Goal: Information Seeking & Learning: Learn about a topic

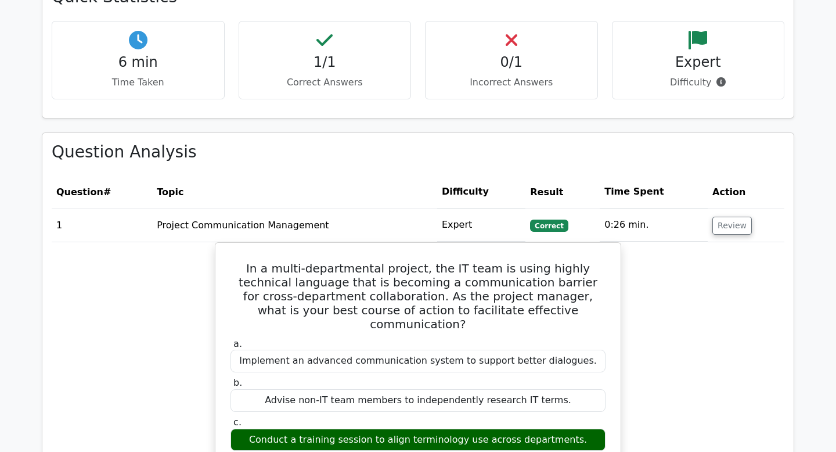
scroll to position [1726, 0]
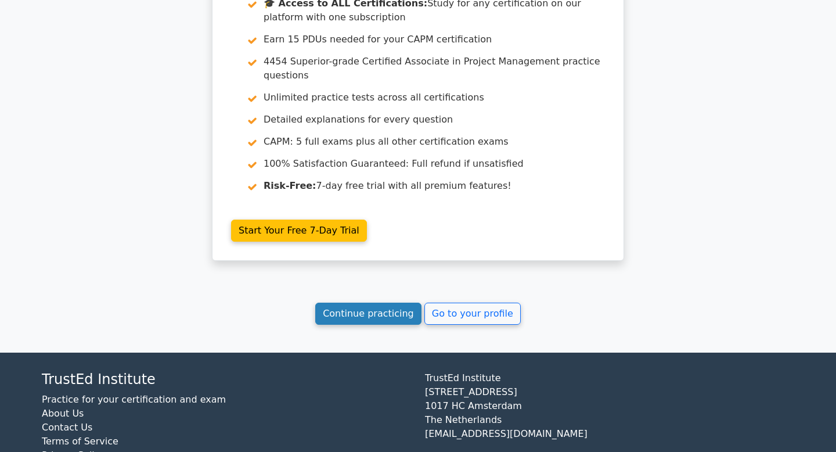
click at [379, 303] on link "Continue practicing" at bounding box center [368, 314] width 106 height 22
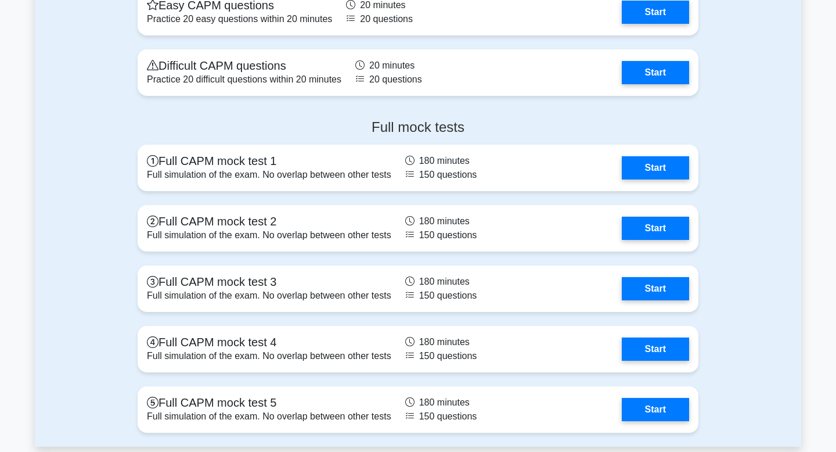
scroll to position [3806, 0]
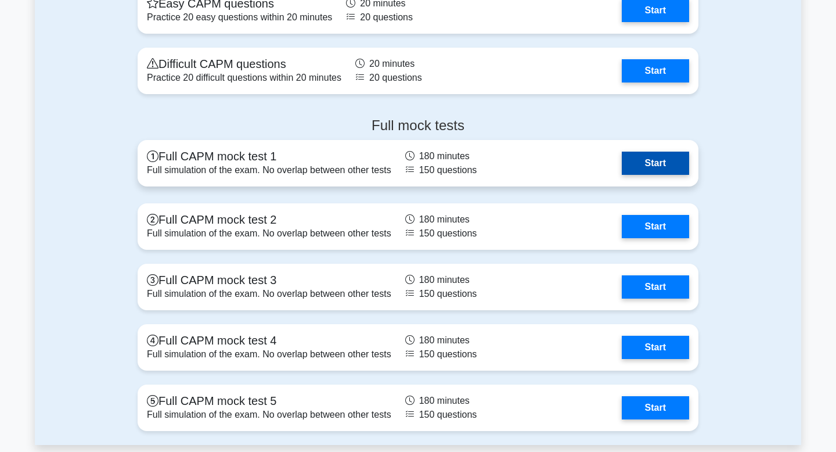
click at [657, 166] on link "Start" at bounding box center [655, 163] width 67 height 23
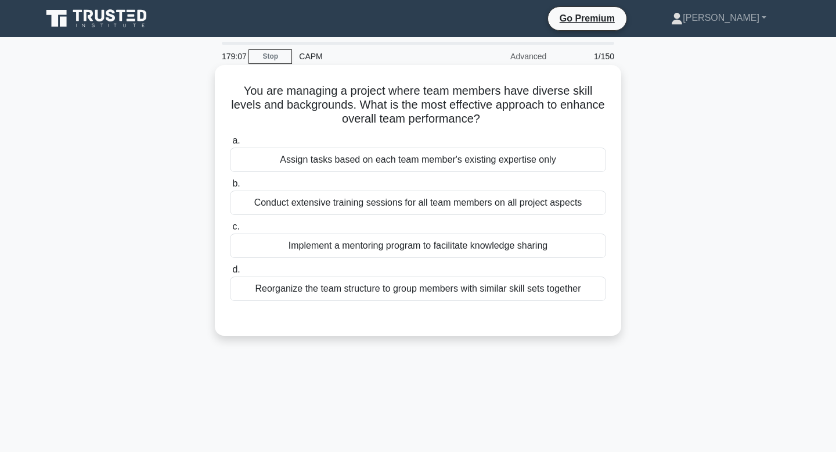
click at [536, 201] on div "Conduct extensive training sessions for all team members on all project aspects" at bounding box center [418, 202] width 376 height 24
click at [230, 188] on input "b. Conduct extensive training sessions for all team members on all project aspe…" at bounding box center [230, 184] width 0 height 8
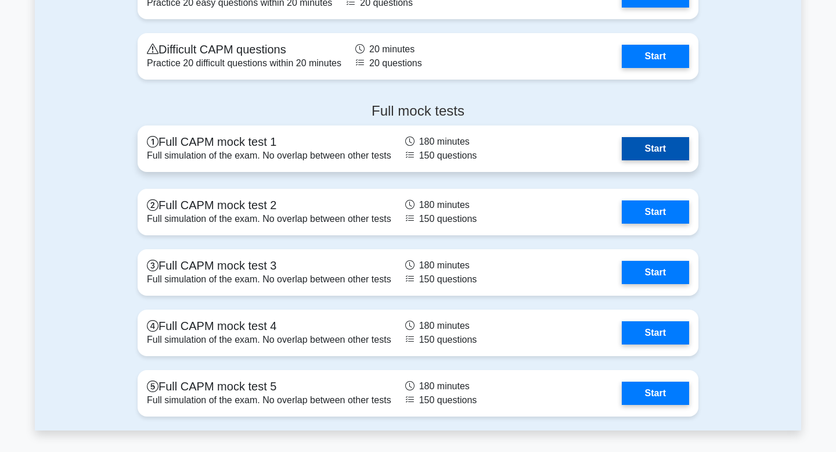
scroll to position [3824, 0]
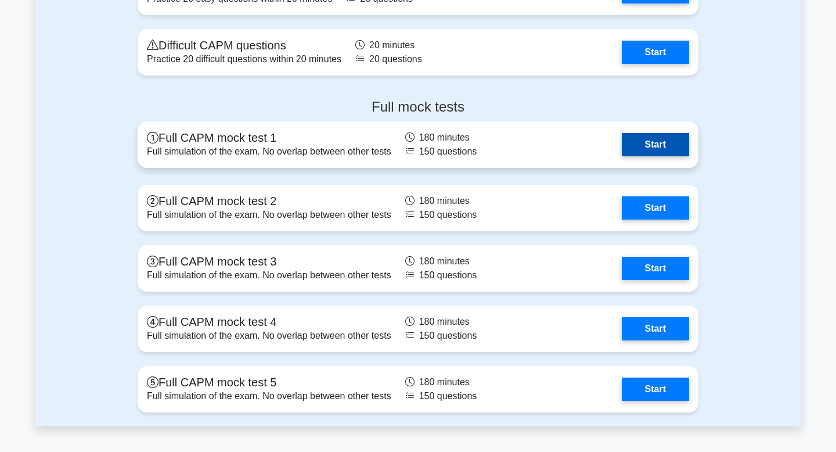
click at [669, 143] on link "Start" at bounding box center [655, 144] width 67 height 23
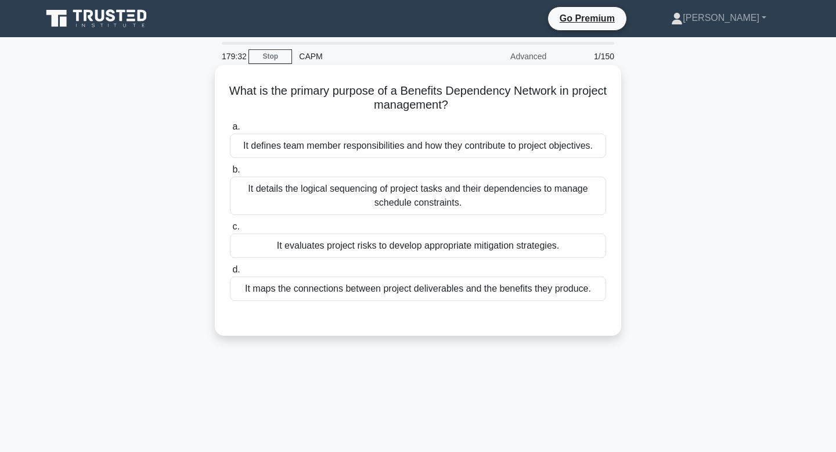
click at [505, 288] on div "It maps the connections between project deliverables and the benefits they prod…" at bounding box center [418, 288] width 376 height 24
click at [230, 273] on input "d. It maps the connections between project deliverables and the benefits they p…" at bounding box center [230, 270] width 0 height 8
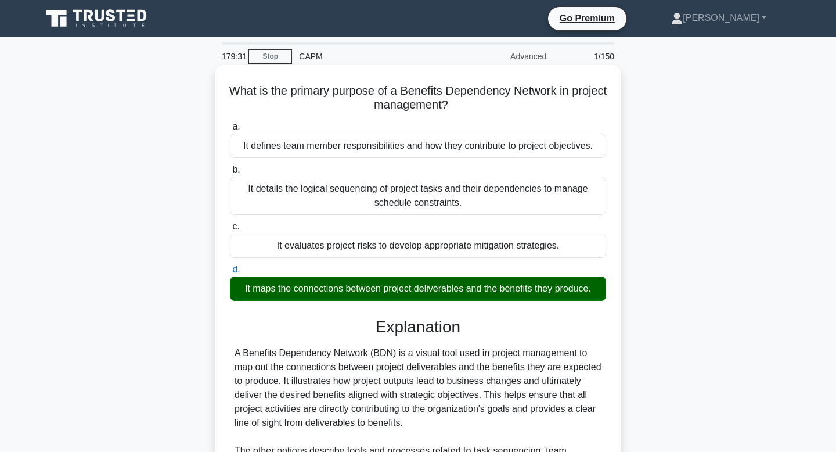
scroll to position [175, 0]
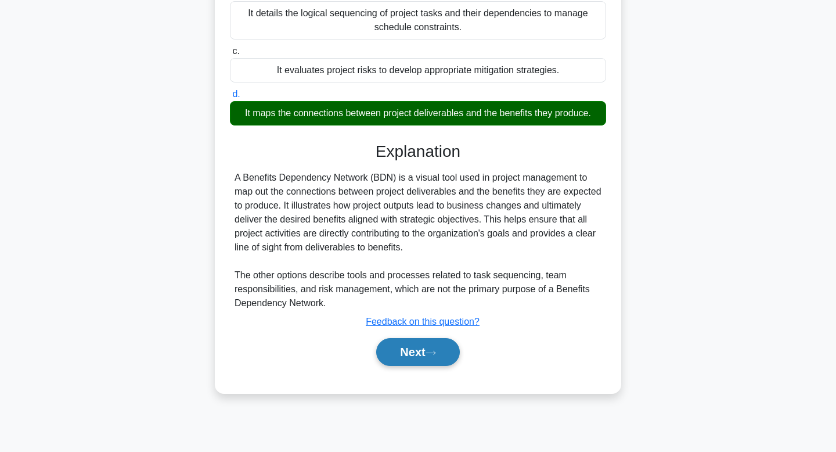
click at [408, 359] on button "Next" at bounding box center [417, 352] width 83 height 28
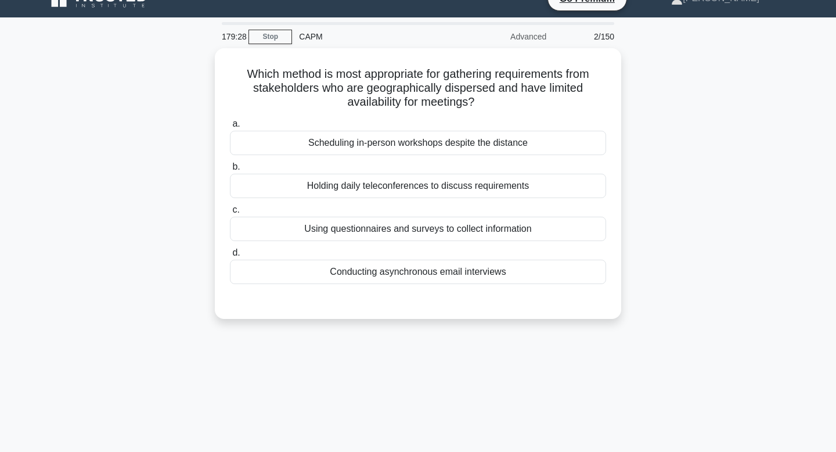
scroll to position [0, 0]
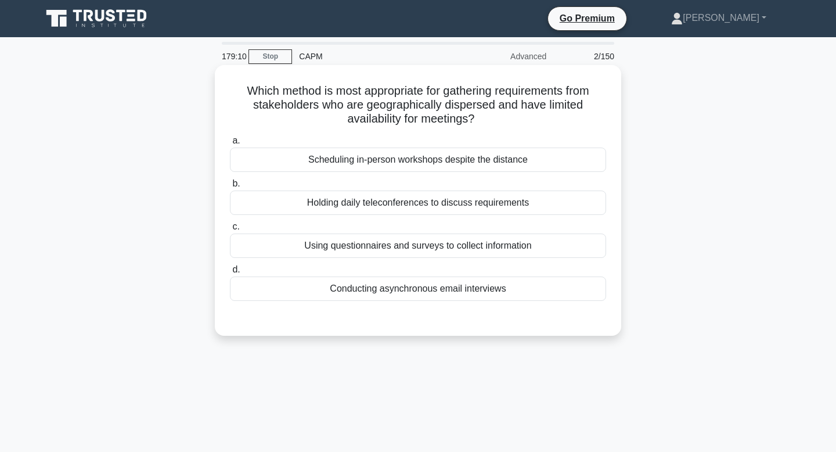
click at [514, 245] on div "Using questionnaires and surveys to collect information" at bounding box center [418, 245] width 376 height 24
click at [230, 231] on input "c. Using questionnaires and surveys to collect information" at bounding box center [230, 227] width 0 height 8
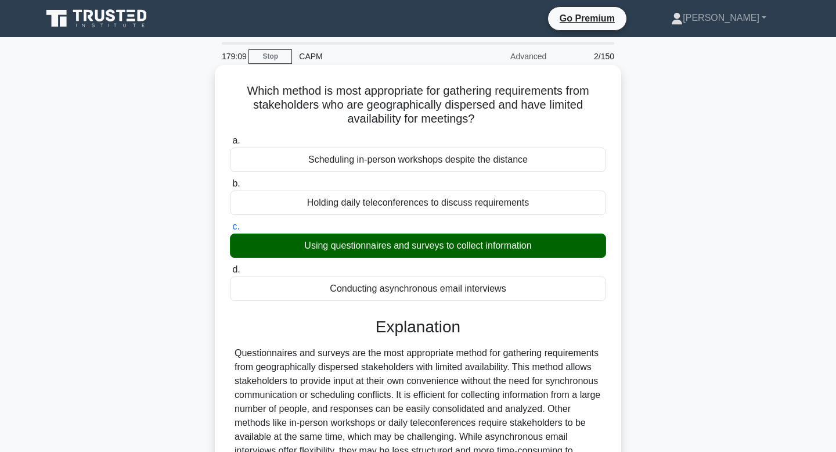
scroll to position [175, 0]
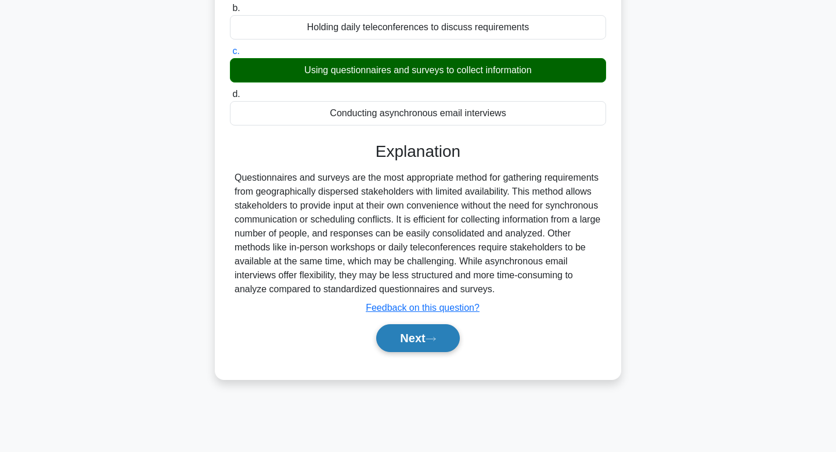
click at [415, 333] on button "Next" at bounding box center [417, 338] width 83 height 28
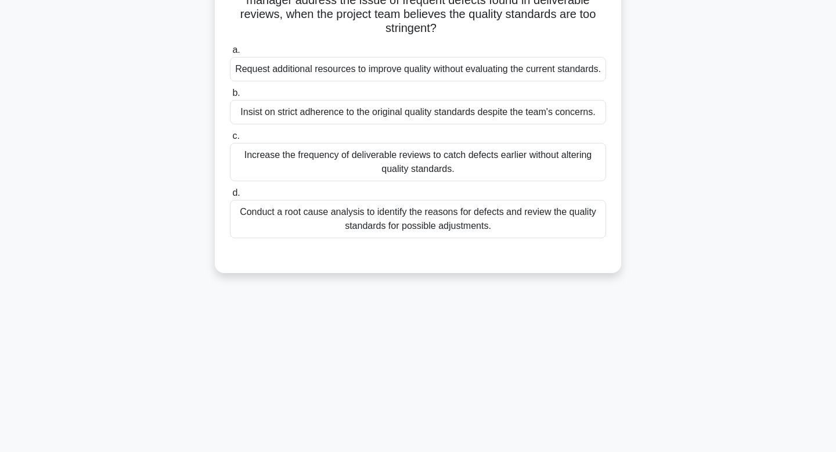
scroll to position [0, 0]
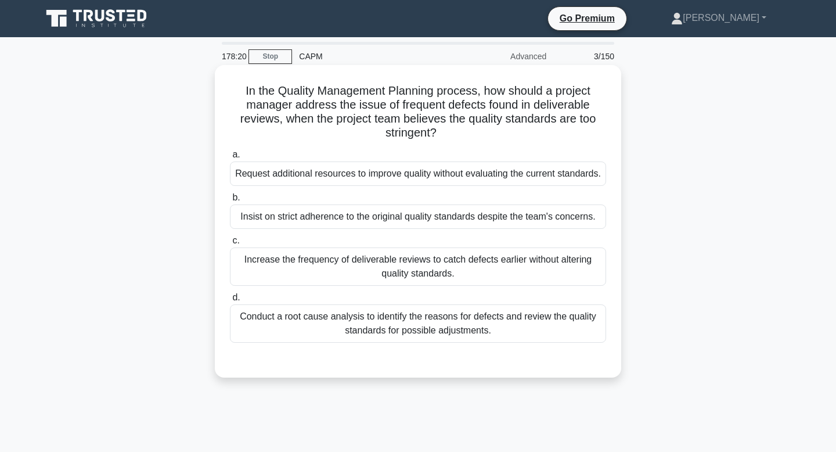
click at [434, 341] on div "Conduct a root cause analysis to identify the reasons for defects and review th…" at bounding box center [418, 323] width 376 height 38
click at [230, 301] on input "d. Conduct a root cause analysis to identify the reasons for defects and review…" at bounding box center [230, 298] width 0 height 8
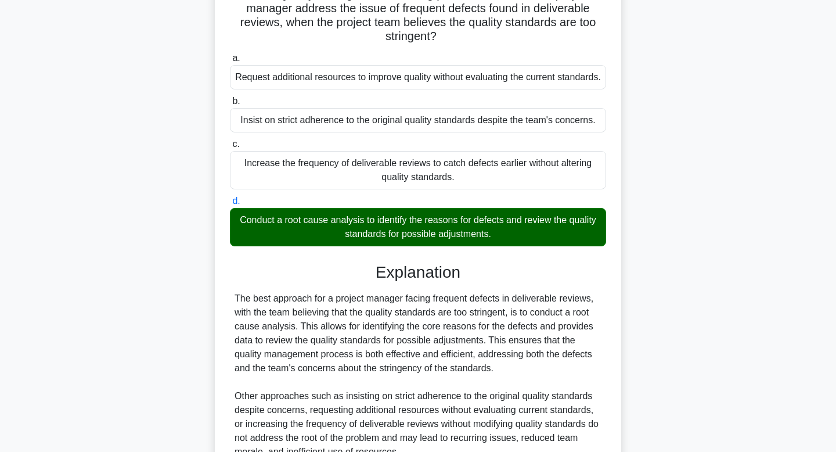
scroll to position [222, 0]
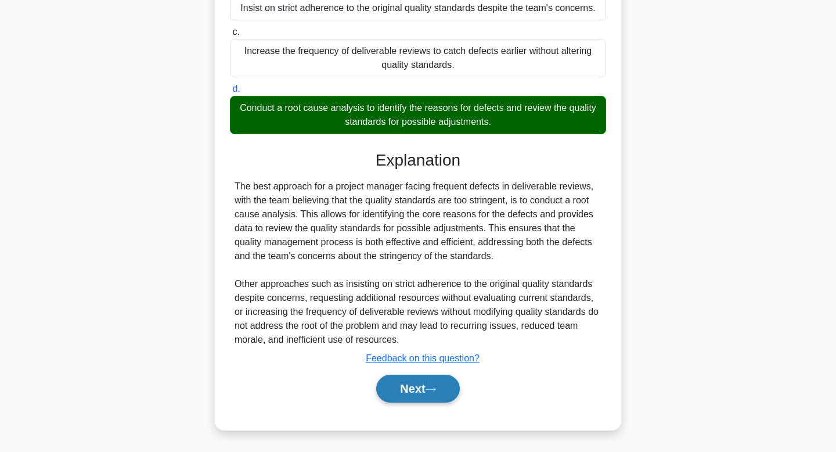
click at [414, 392] on button "Next" at bounding box center [417, 389] width 83 height 28
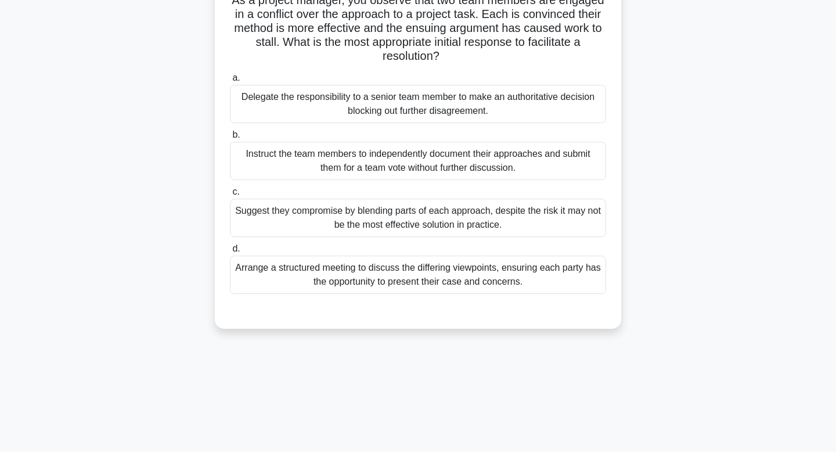
scroll to position [0, 0]
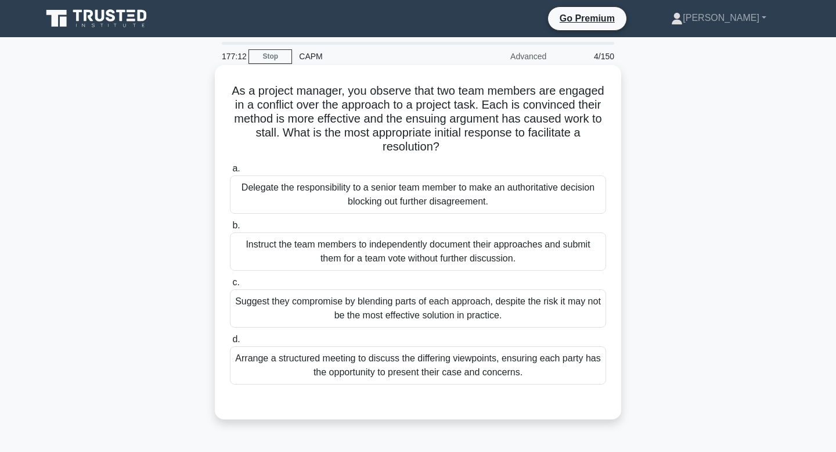
click at [490, 357] on div "Arrange a structured meeting to discuss the differing viewpoints, ensuring each…" at bounding box center [418, 365] width 376 height 38
click at [230, 343] on input "d. Arrange a structured meeting to discuss the differing viewpoints, ensuring e…" at bounding box center [230, 340] width 0 height 8
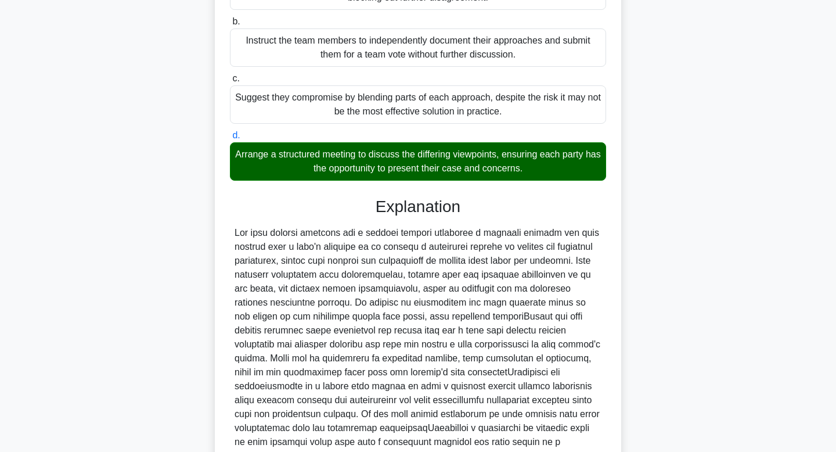
scroll to position [334, 0]
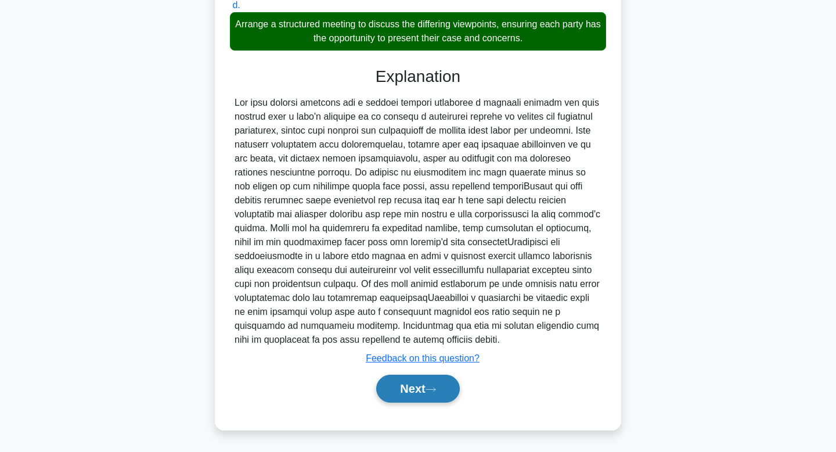
click at [402, 393] on button "Next" at bounding box center [417, 389] width 83 height 28
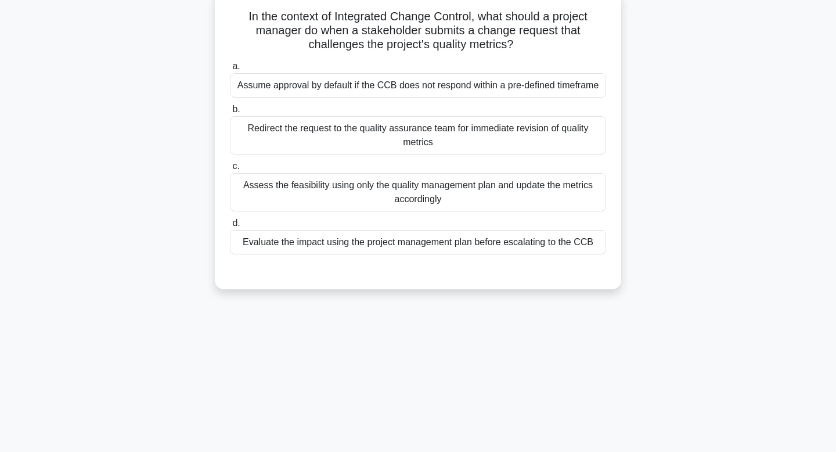
scroll to position [0, 0]
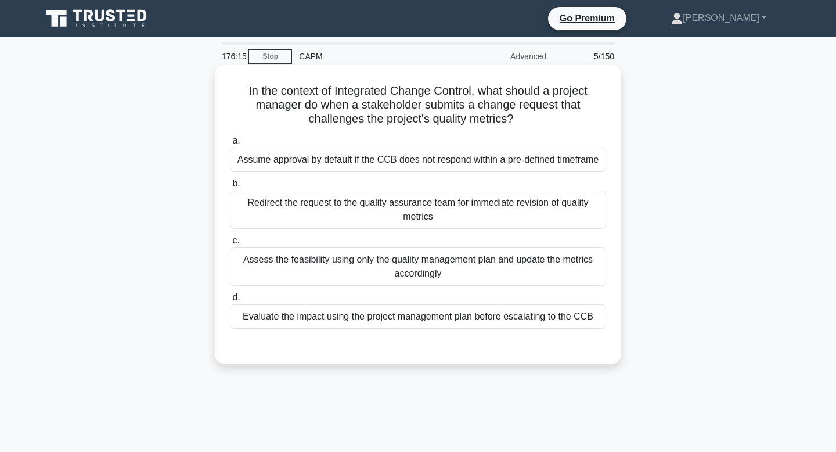
click at [490, 315] on div "Evaluate the impact using the project management plan before escalating to the …" at bounding box center [418, 316] width 376 height 24
click at [230, 301] on input "d. Evaluate the impact using the project management plan before escalating to t…" at bounding box center [230, 298] width 0 height 8
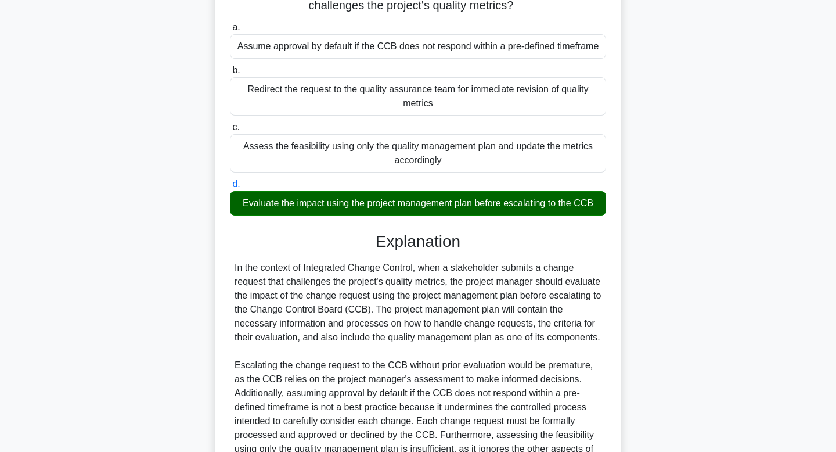
scroll to position [306, 0]
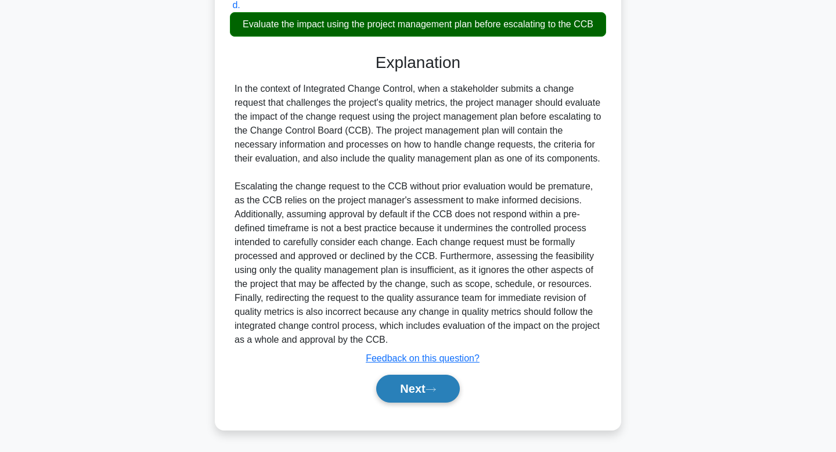
click at [429, 385] on button "Next" at bounding box center [417, 389] width 83 height 28
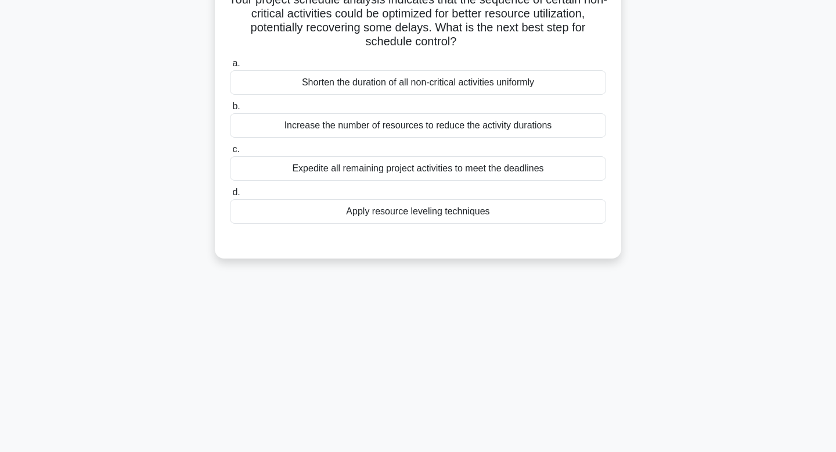
scroll to position [0, 0]
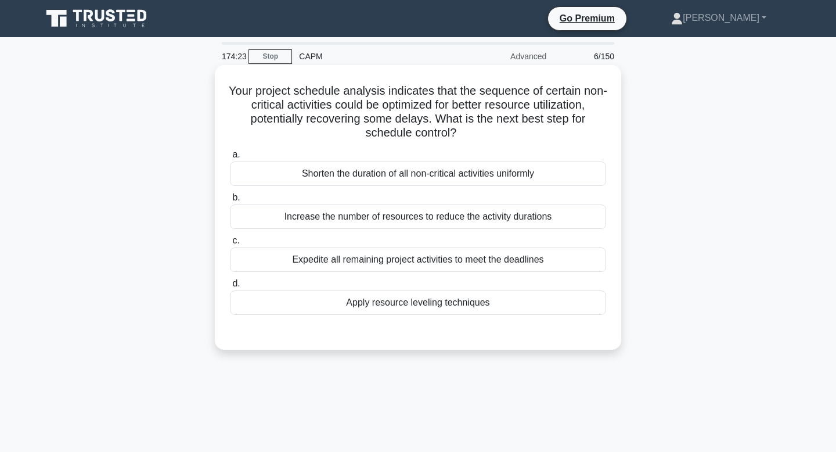
click at [467, 303] on div "Apply resource leveling techniques" at bounding box center [418, 302] width 376 height 24
click at [230, 287] on input "d. Apply resource leveling techniques" at bounding box center [230, 284] width 0 height 8
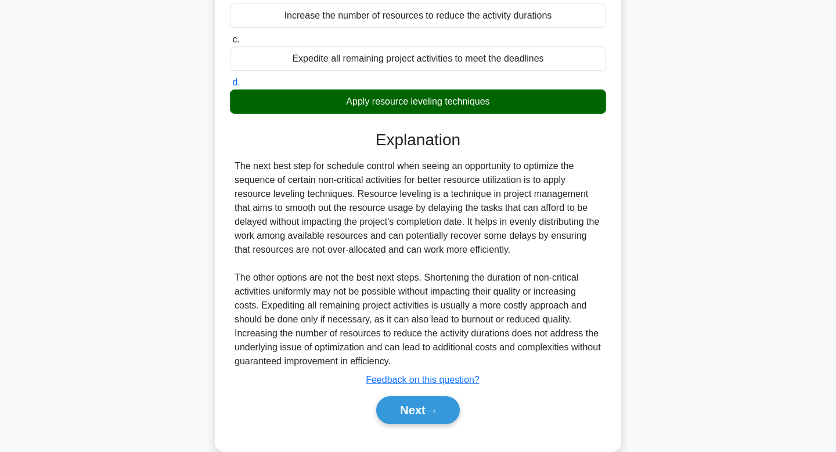
scroll to position [222, 0]
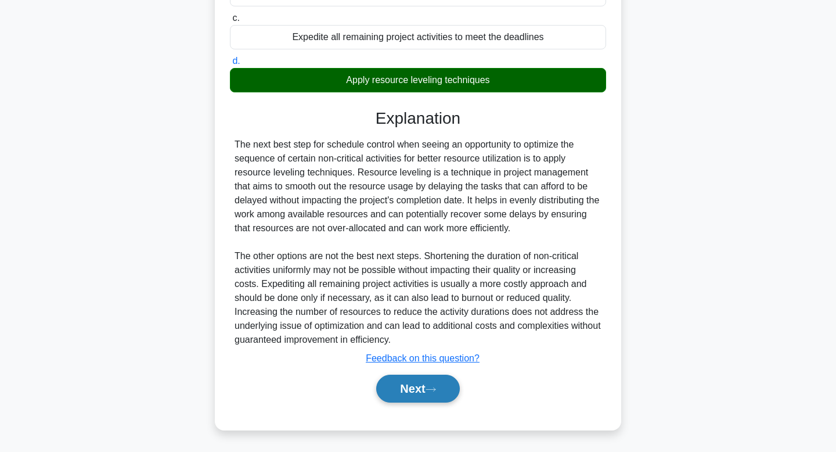
click at [411, 389] on button "Next" at bounding box center [417, 389] width 83 height 28
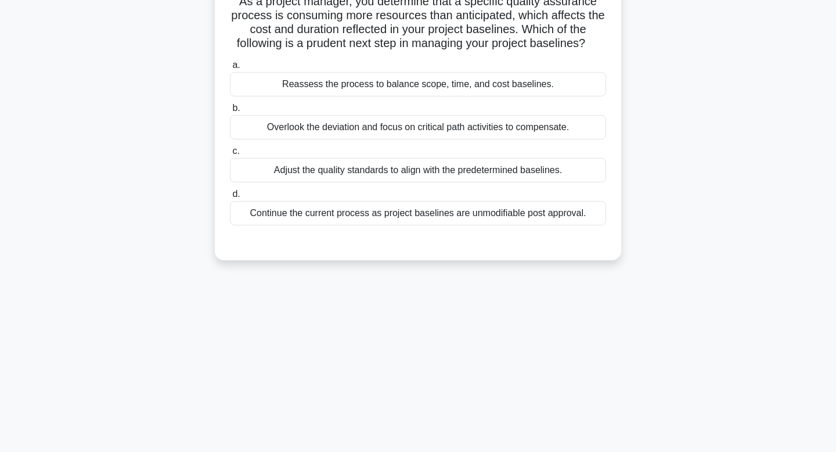
scroll to position [0, 0]
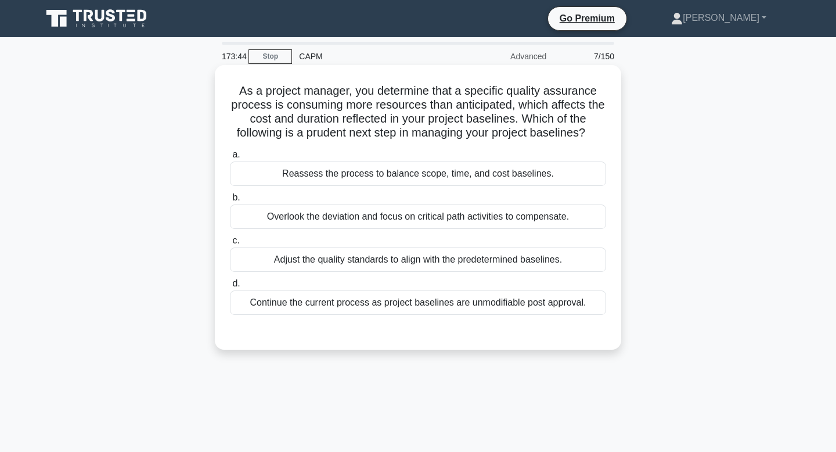
click at [414, 179] on div "Reassess the process to balance scope, time, and cost baselines." at bounding box center [418, 173] width 376 height 24
click at [230, 159] on input "a. Reassess the process to balance scope, time, and cost baselines." at bounding box center [230, 155] width 0 height 8
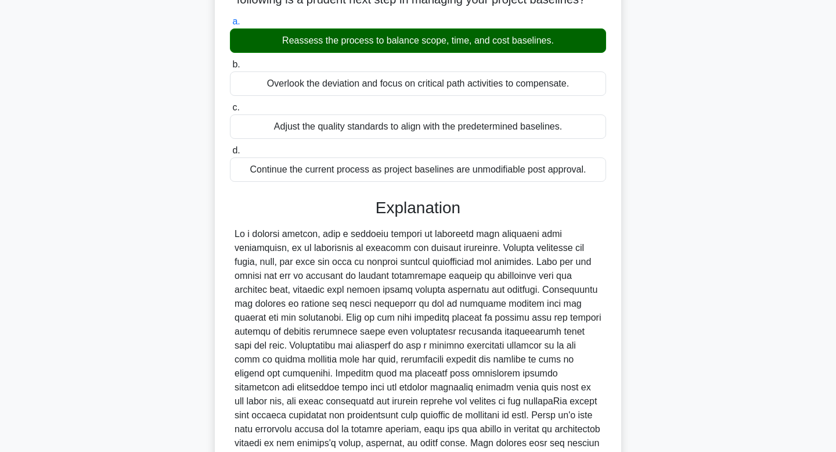
scroll to position [306, 0]
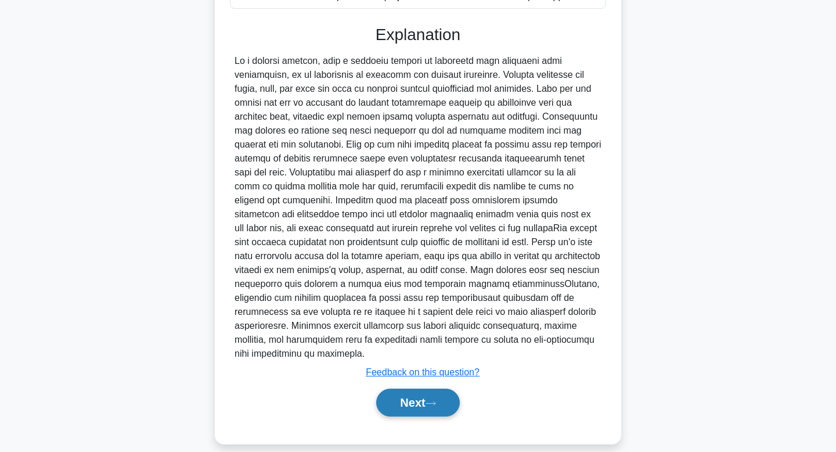
click at [418, 388] on button "Next" at bounding box center [417, 402] width 83 height 28
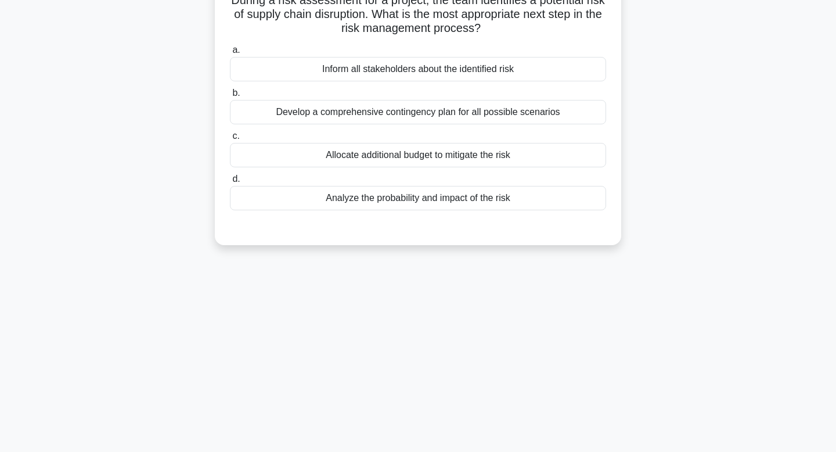
scroll to position [0, 0]
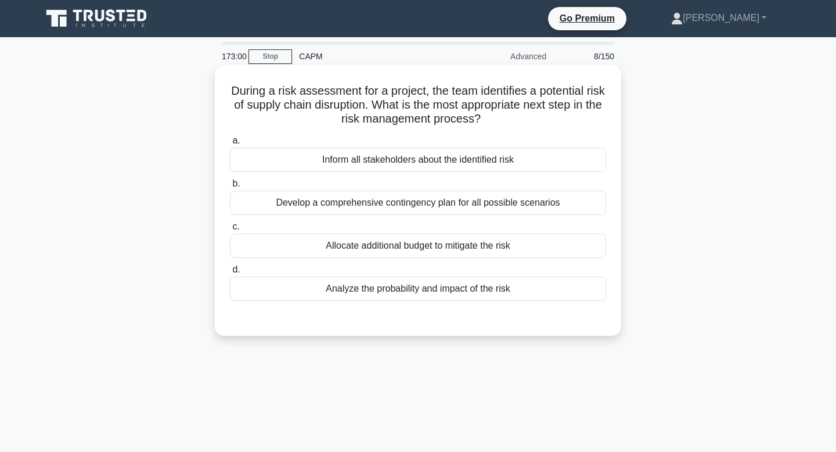
click at [484, 293] on div "Analyze the probability and impact of the risk" at bounding box center [418, 288] width 376 height 24
click at [230, 273] on input "d. Analyze the probability and impact of the risk" at bounding box center [230, 270] width 0 height 8
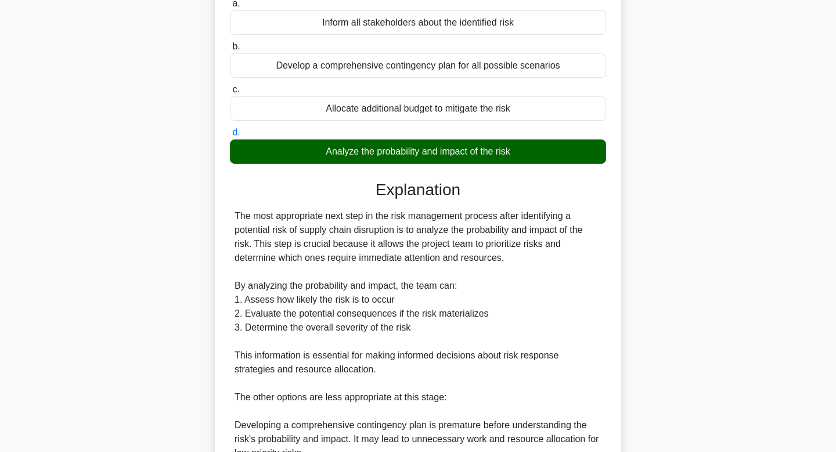
scroll to position [348, 0]
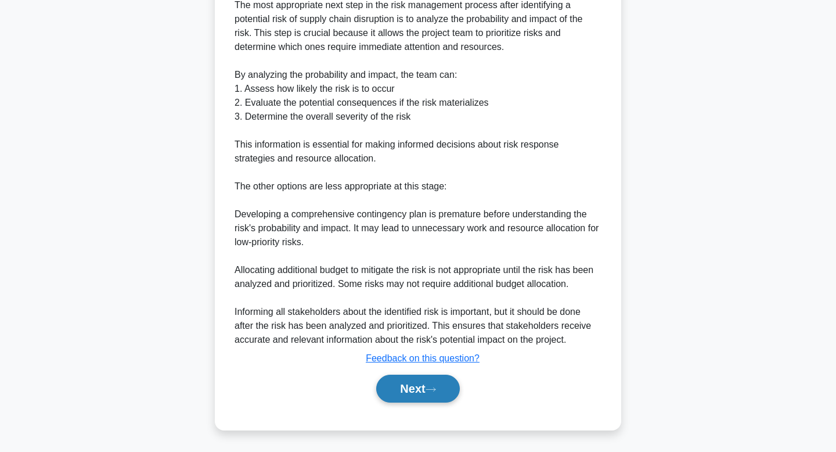
click at [418, 391] on button "Next" at bounding box center [417, 389] width 83 height 28
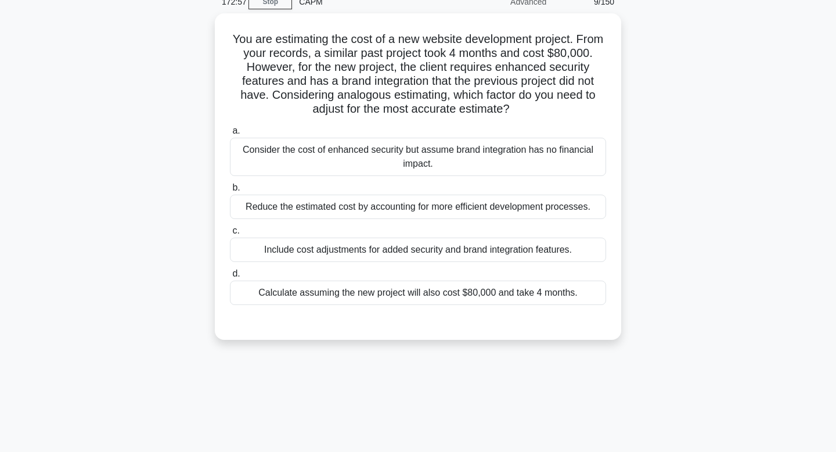
scroll to position [0, 0]
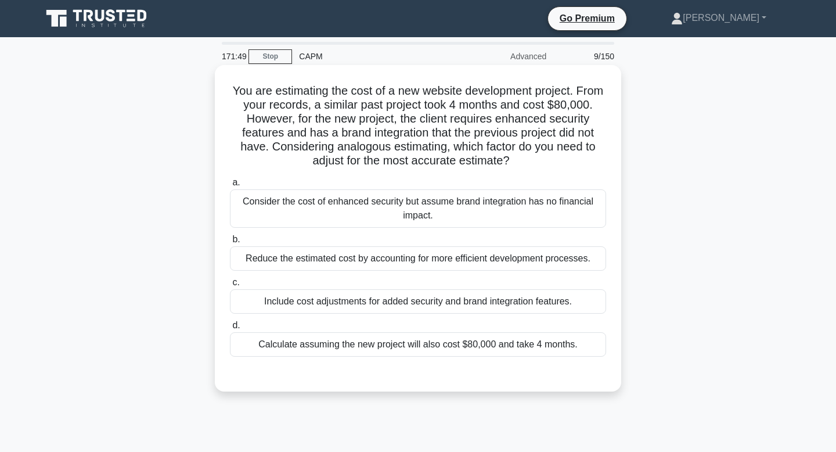
click at [447, 305] on div "Include cost adjustments for added security and brand integration features." at bounding box center [418, 301] width 376 height 24
click at [230, 286] on input "c. Include cost adjustments for added security and brand integration features." at bounding box center [230, 283] width 0 height 8
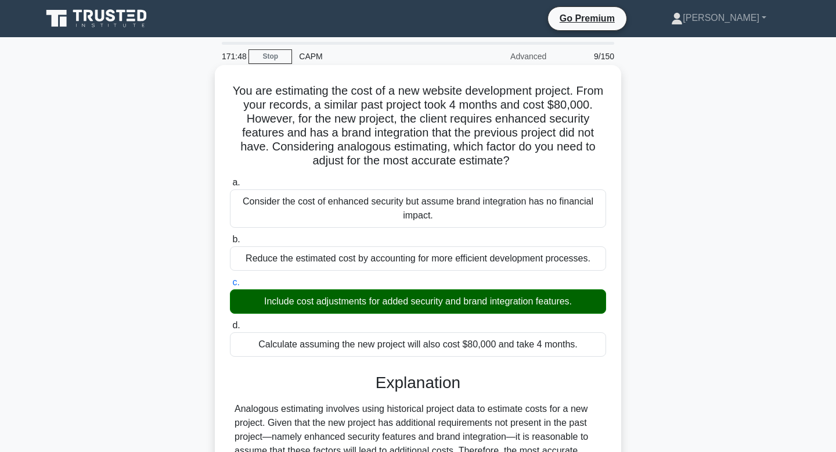
scroll to position [195, 0]
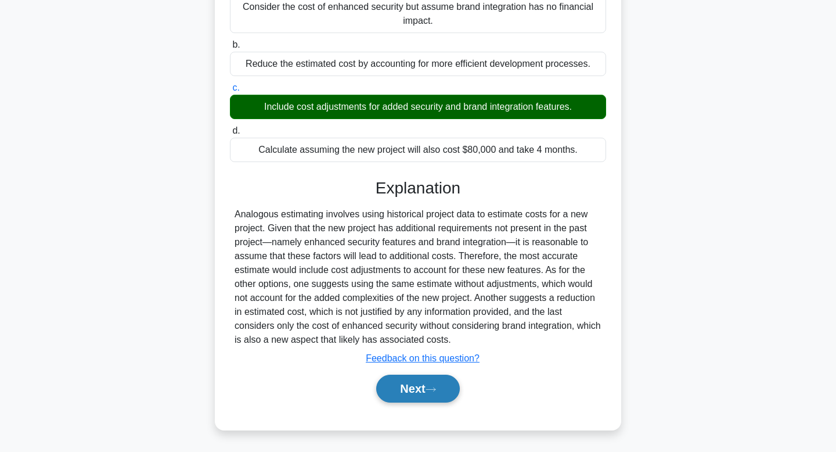
click at [403, 379] on button "Next" at bounding box center [417, 389] width 83 height 28
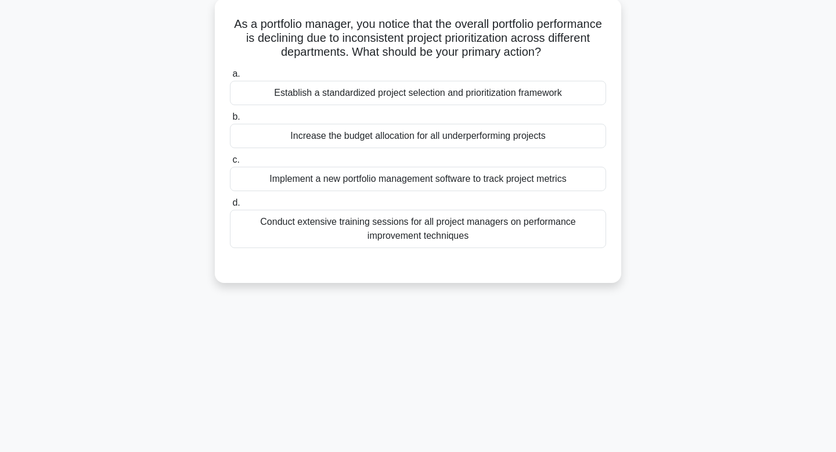
scroll to position [0, 0]
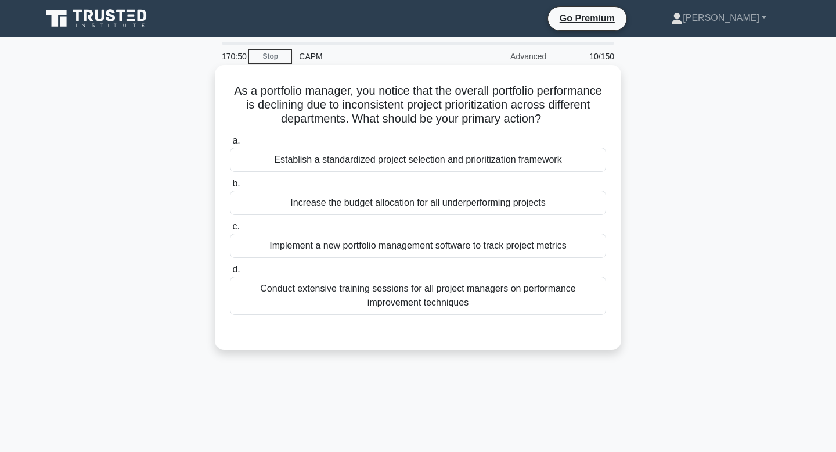
click at [320, 167] on div "Establish a standardized project selection and prioritization framework" at bounding box center [418, 159] width 376 height 24
click at [230, 145] on input "a. Establish a standardized project selection and prioritization framework" at bounding box center [230, 141] width 0 height 8
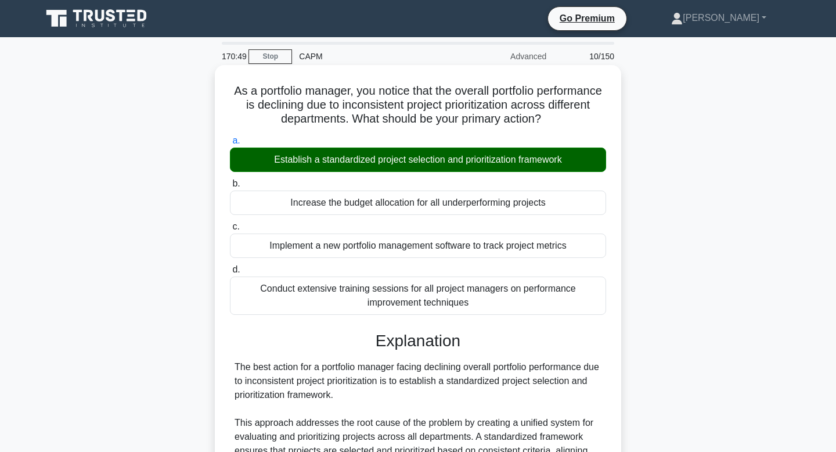
scroll to position [348, 0]
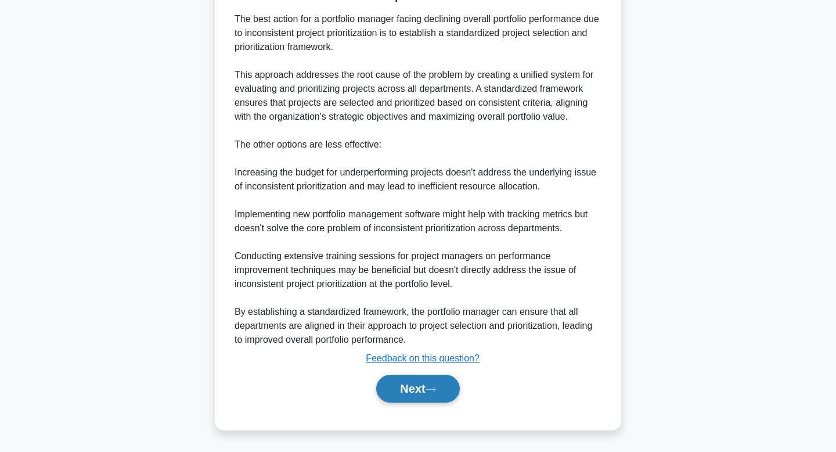
click at [405, 391] on button "Next" at bounding box center [417, 389] width 83 height 28
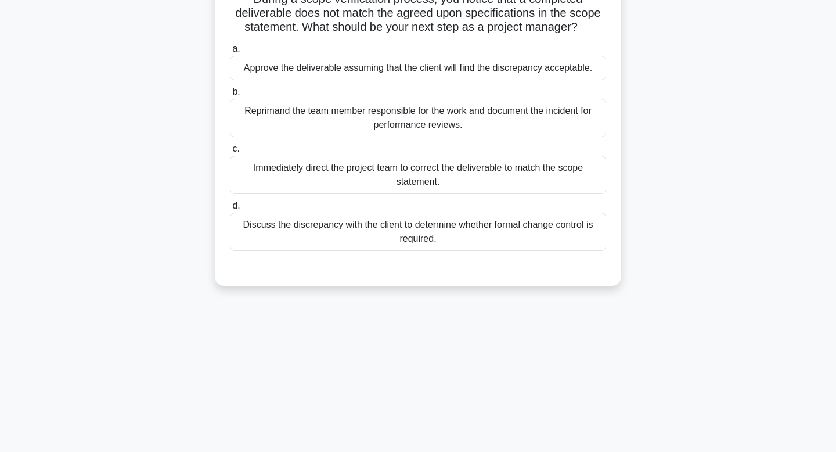
scroll to position [0, 0]
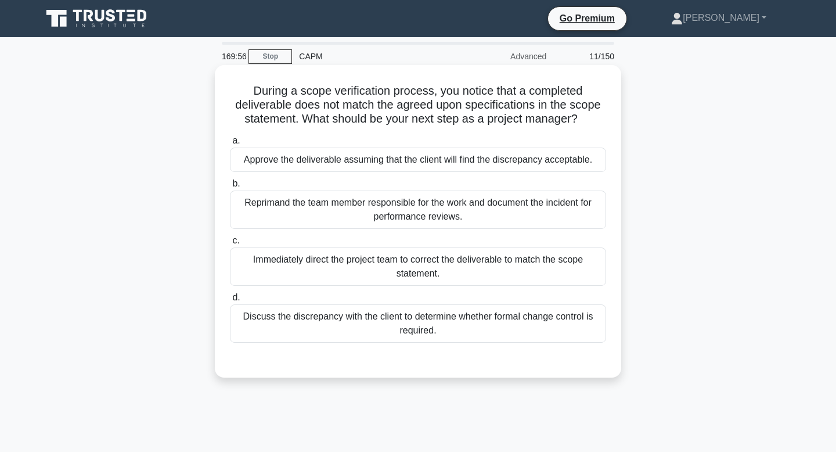
click at [408, 318] on div "Discuss the discrepancy with the client to determine whether formal change cont…" at bounding box center [418, 323] width 376 height 38
click at [230, 301] on input "d. Discuss the discrepancy with the client to determine whether formal change c…" at bounding box center [230, 298] width 0 height 8
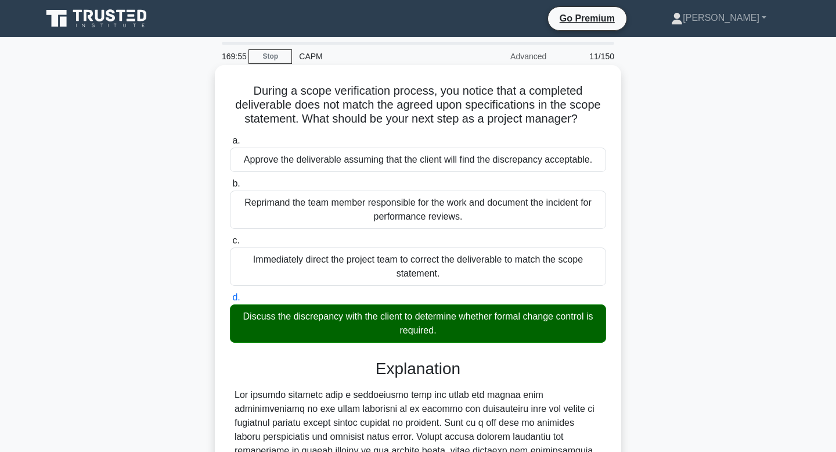
scroll to position [222, 0]
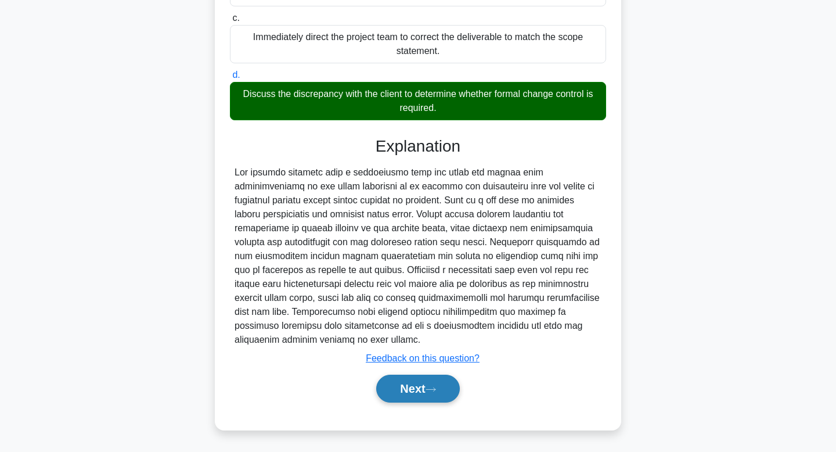
click at [405, 388] on button "Next" at bounding box center [417, 389] width 83 height 28
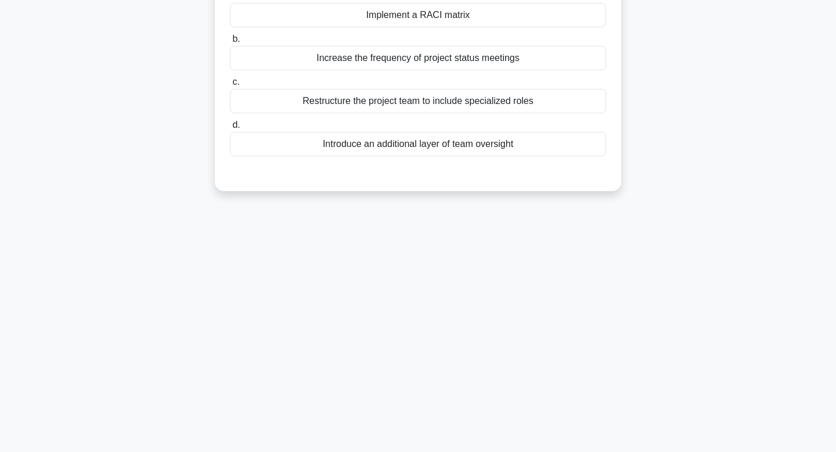
scroll to position [0, 0]
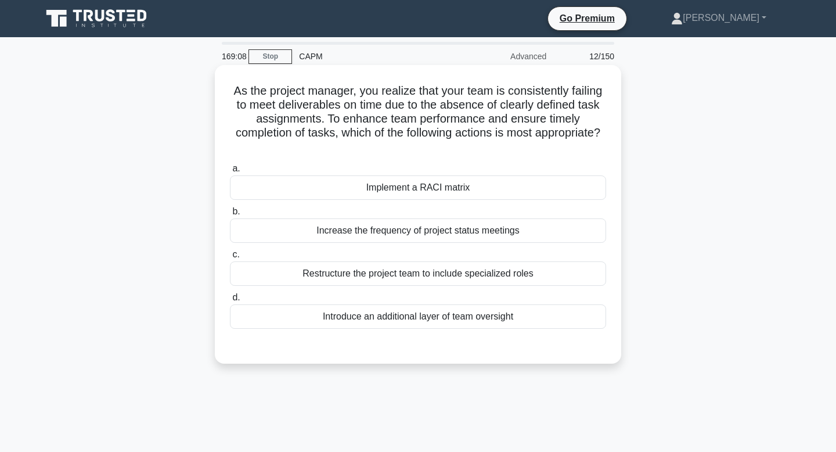
click at [440, 190] on div "Implement a RACI matrix" at bounding box center [418, 187] width 376 height 24
click at [230, 172] on input "a. Implement a RACI matrix" at bounding box center [230, 169] width 0 height 8
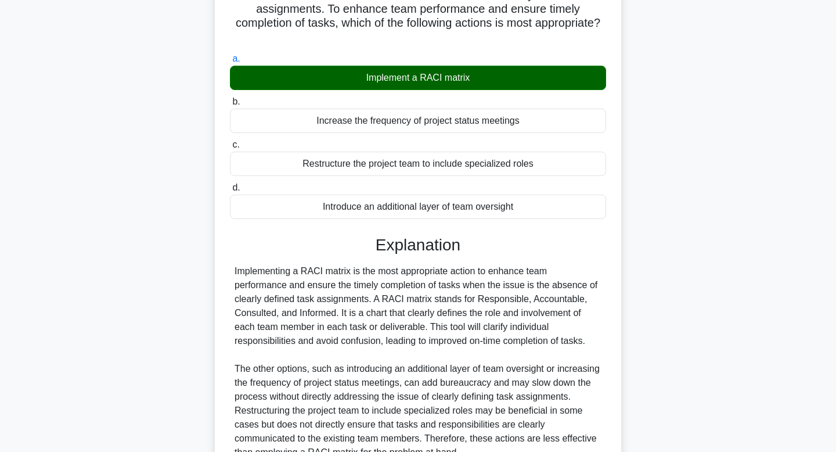
scroll to position [222, 0]
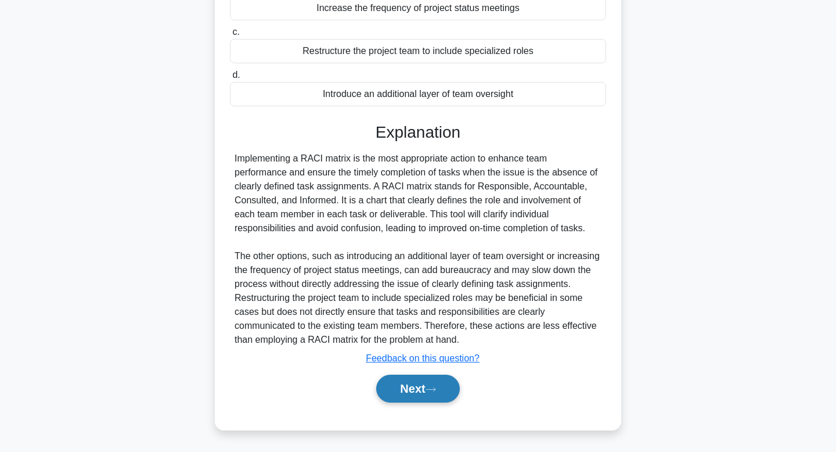
click at [422, 392] on button "Next" at bounding box center [417, 389] width 83 height 28
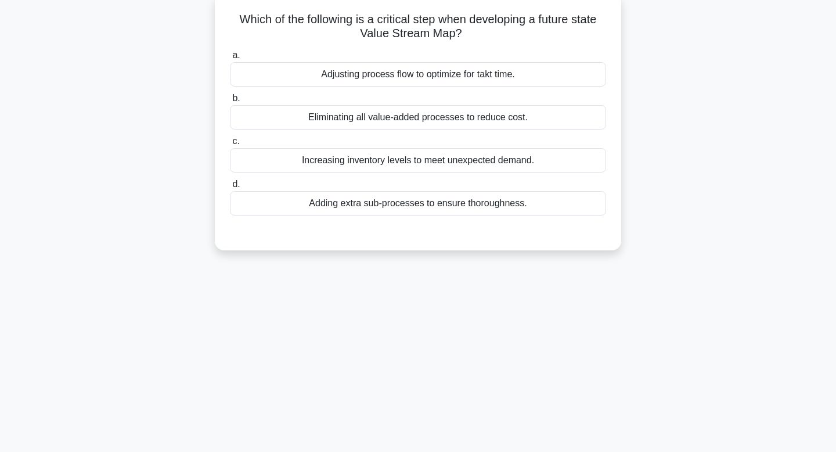
scroll to position [0, 0]
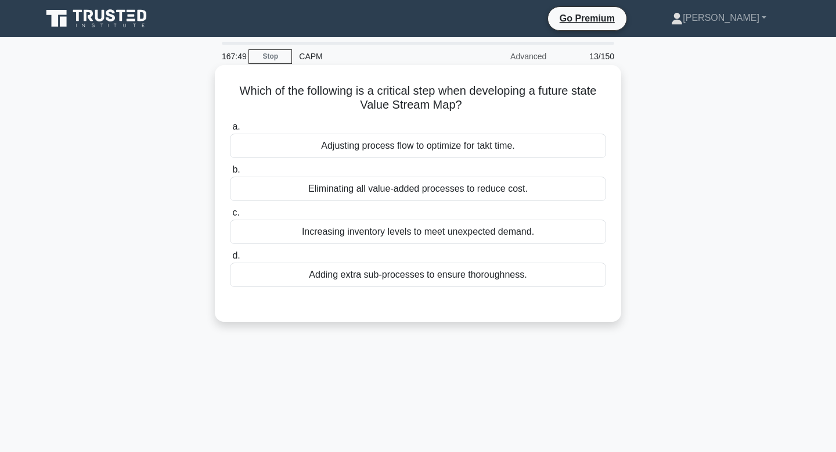
click at [321, 234] on div "Increasing inventory levels to meet unexpected demand." at bounding box center [418, 231] width 376 height 24
click at [230, 217] on input "c. Increasing inventory levels to meet unexpected demand." at bounding box center [230, 213] width 0 height 8
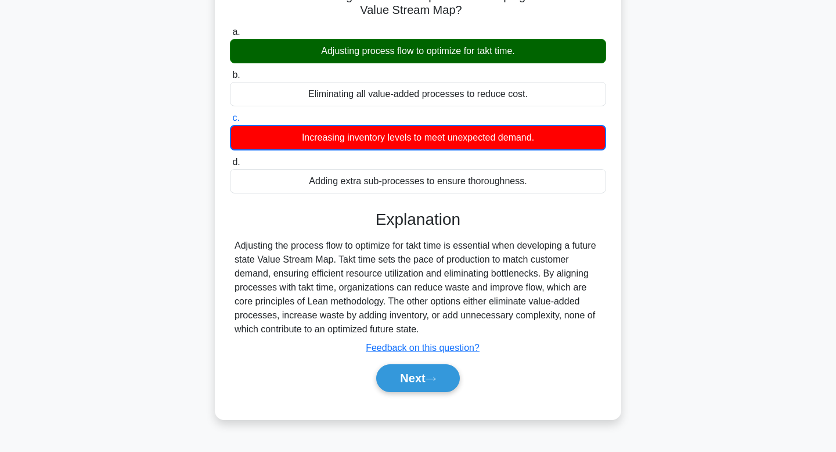
scroll to position [175, 0]
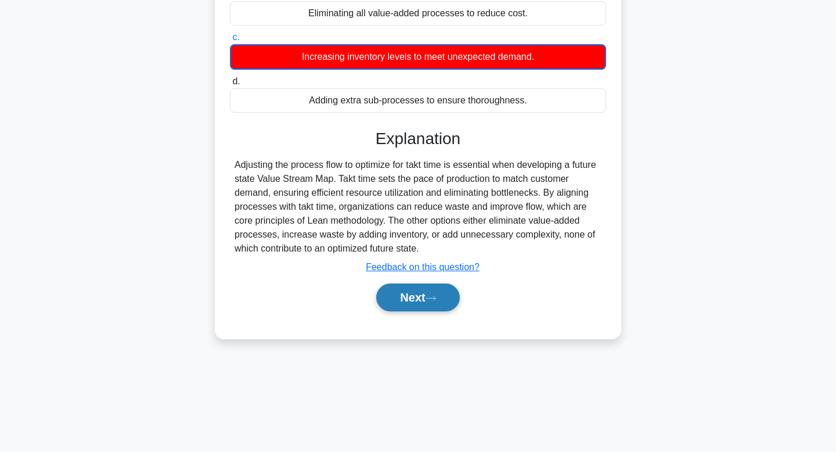
click at [386, 298] on button "Next" at bounding box center [417, 297] width 83 height 28
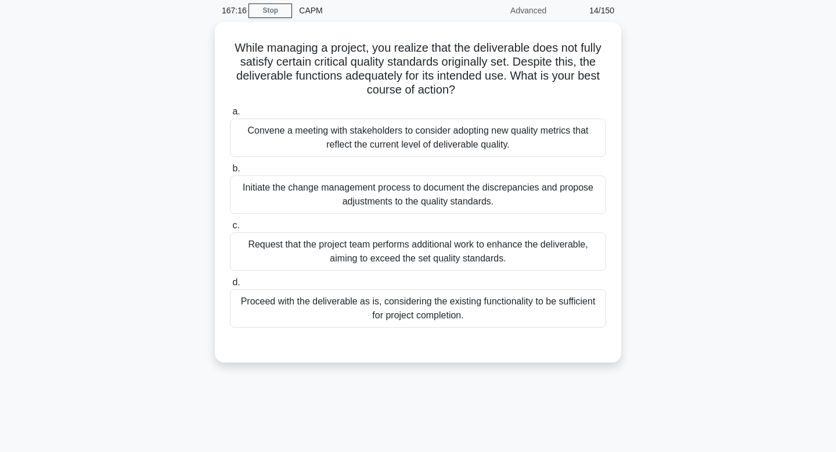
scroll to position [0, 0]
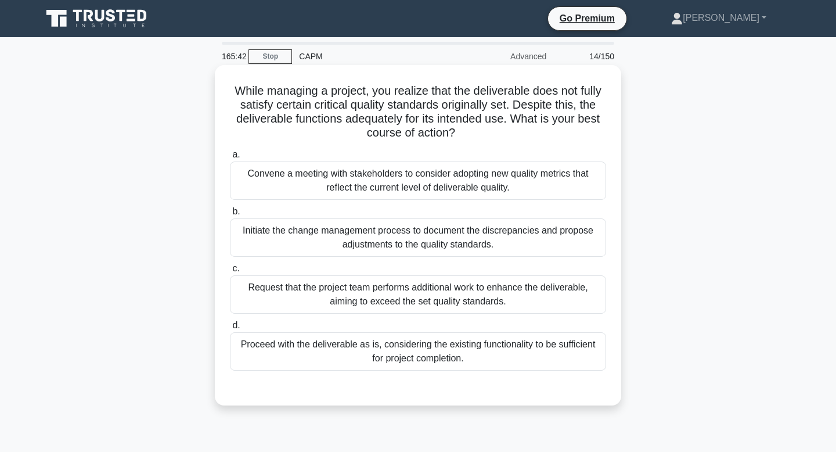
click at [451, 189] on div "Convene a meeting with stakeholders to consider adopting new quality metrics th…" at bounding box center [418, 180] width 376 height 38
click at [230, 159] on input "a. Convene a meeting with stakeholders to consider adopting new quality metrics…" at bounding box center [230, 155] width 0 height 8
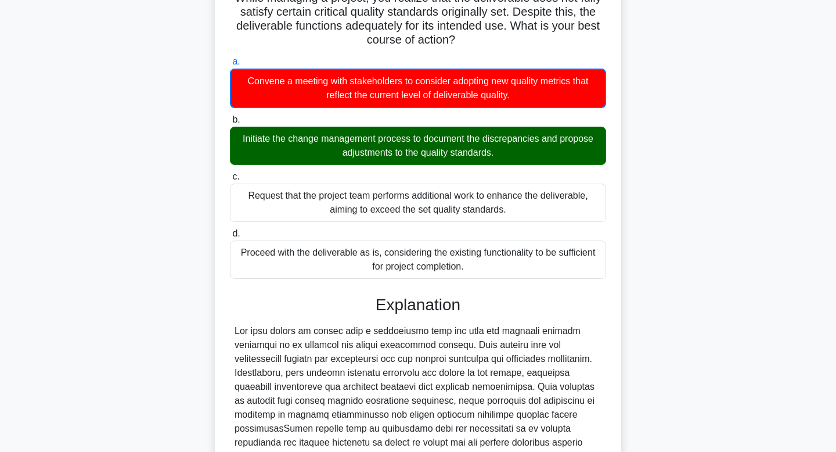
scroll to position [265, 0]
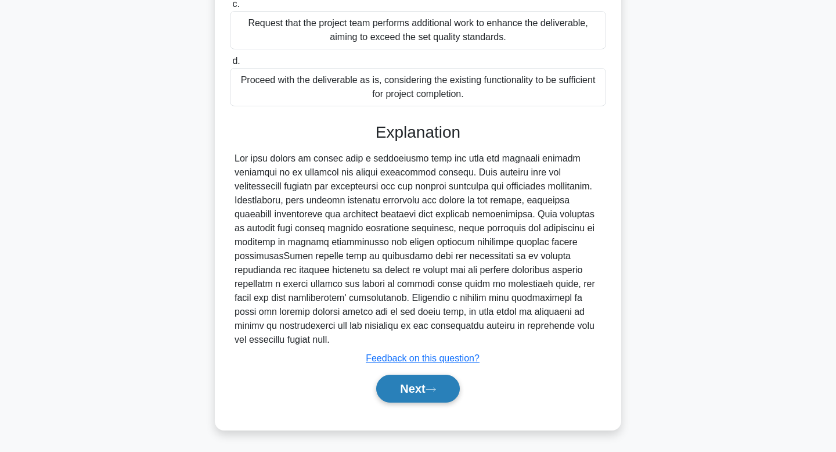
click at [420, 387] on button "Next" at bounding box center [417, 389] width 83 height 28
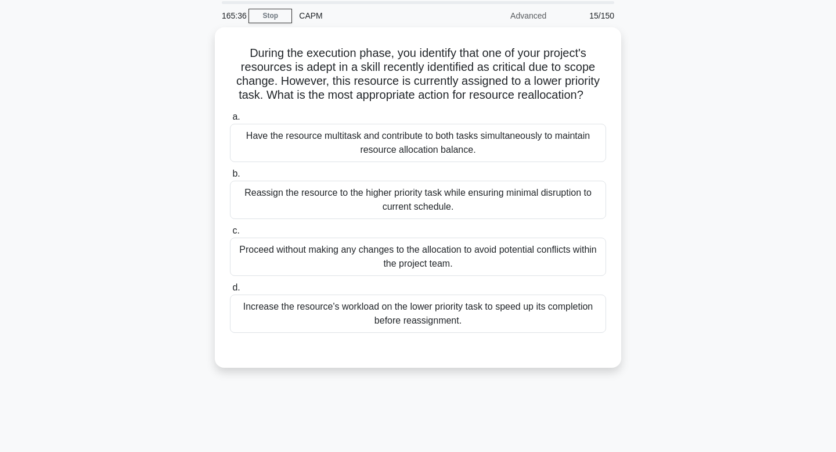
scroll to position [0, 0]
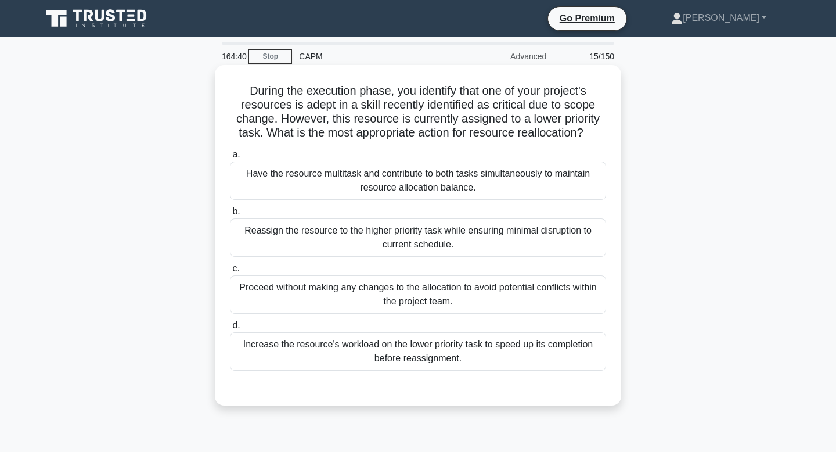
click at [380, 249] on div "Reassign the resource to the higher priority task while ensuring minimal disrup…" at bounding box center [418, 237] width 376 height 38
click at [230, 215] on input "b. Reassign the resource to the higher priority task while ensuring minimal dis…" at bounding box center [230, 212] width 0 height 8
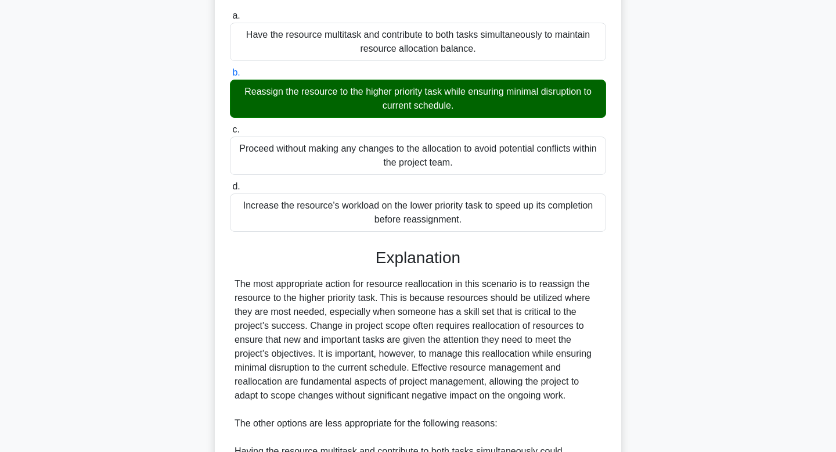
scroll to position [417, 0]
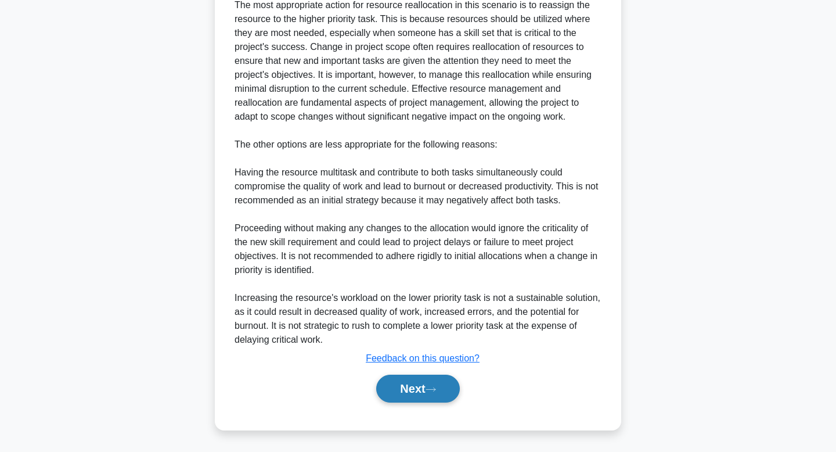
click at [415, 388] on button "Next" at bounding box center [417, 389] width 83 height 28
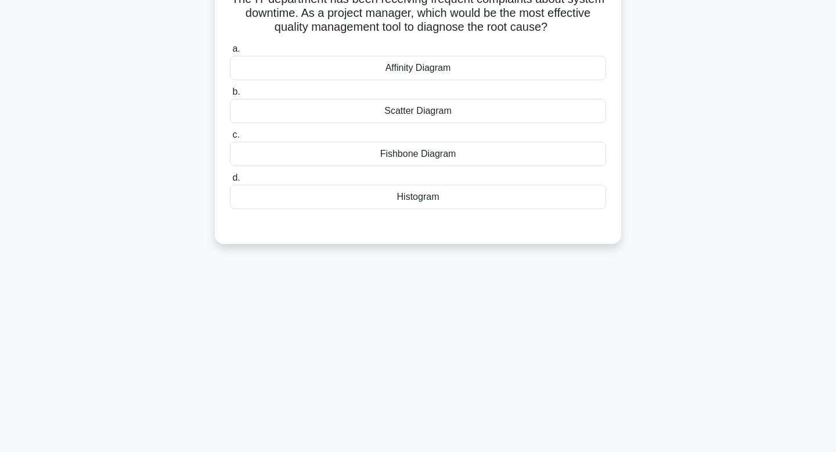
scroll to position [0, 0]
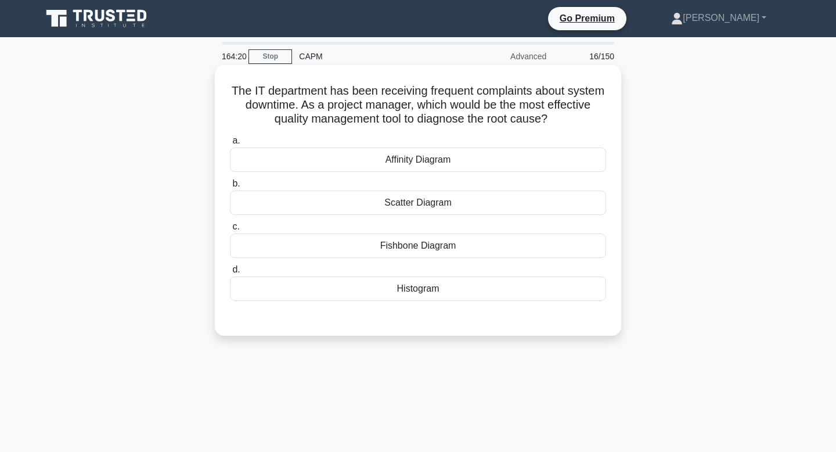
click at [477, 247] on div "Fishbone Diagram" at bounding box center [418, 245] width 376 height 24
click at [230, 231] on input "c. Fishbone Diagram" at bounding box center [230, 227] width 0 height 8
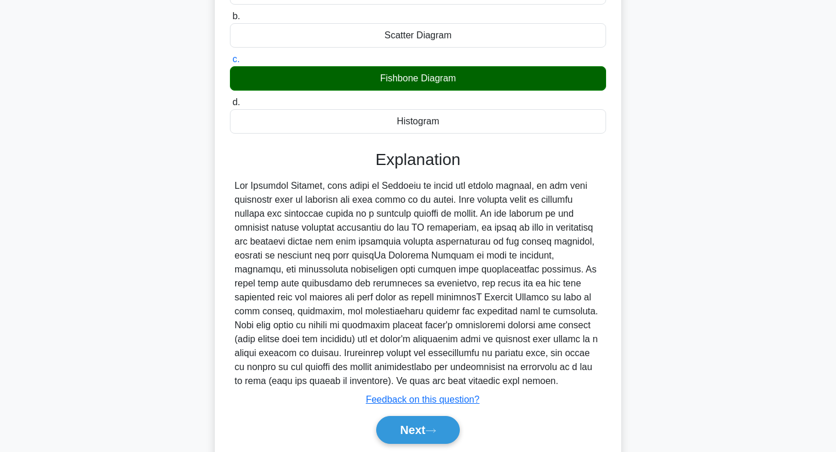
scroll to position [208, 0]
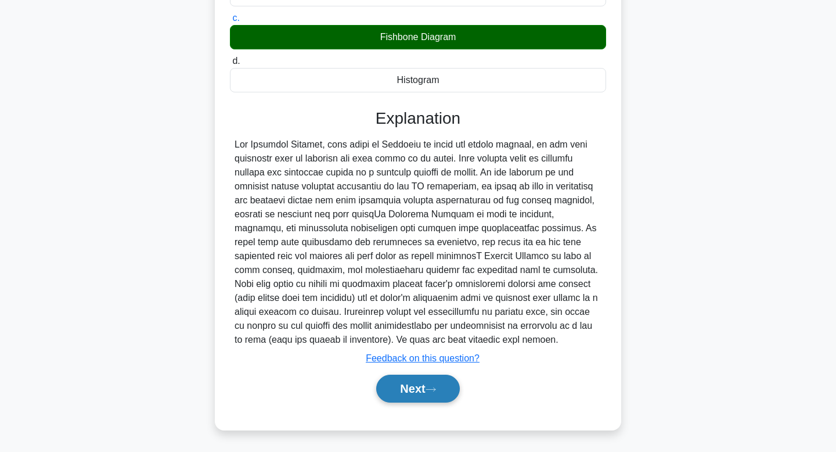
click at [429, 383] on button "Next" at bounding box center [417, 389] width 83 height 28
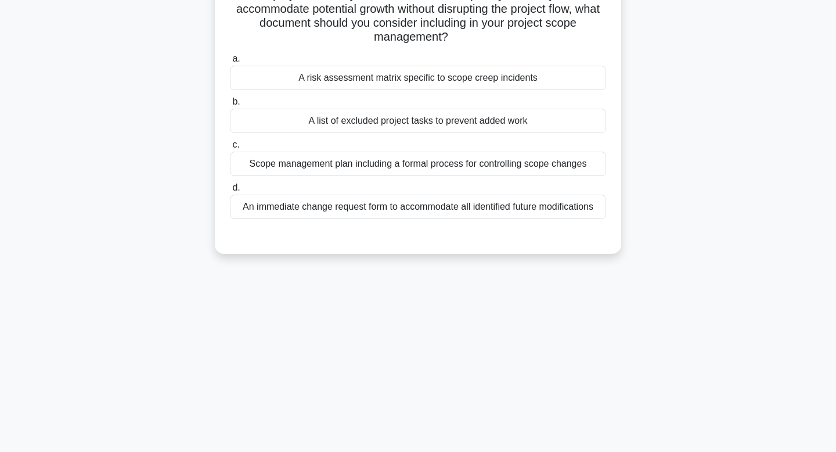
scroll to position [0, 0]
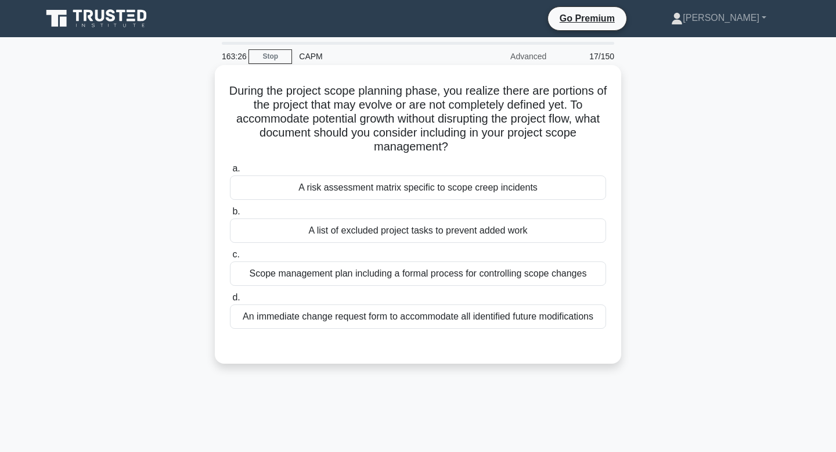
click at [529, 321] on div "An immediate change request form to accommodate all identified future modificat…" at bounding box center [418, 316] width 376 height 24
click at [230, 301] on input "d. An immediate change request form to accommodate all identified future modifi…" at bounding box center [230, 298] width 0 height 8
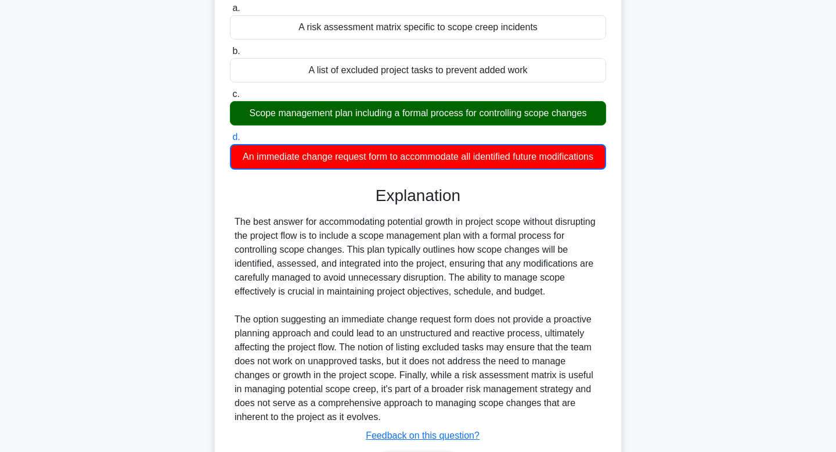
scroll to position [237, 0]
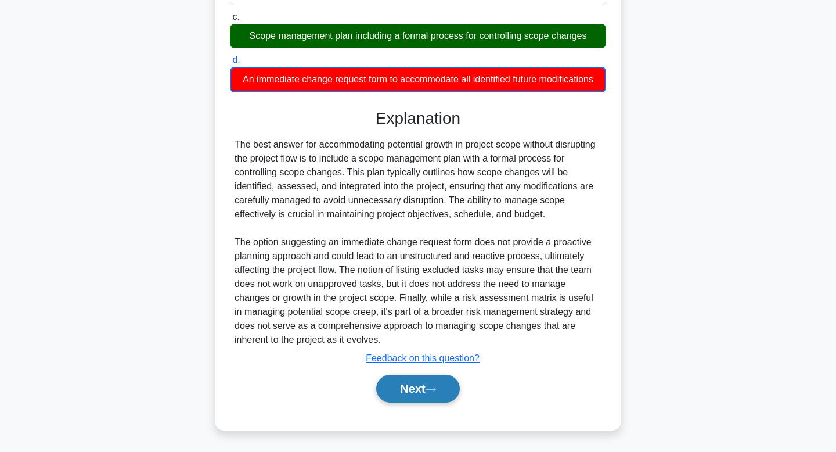
click at [422, 391] on button "Next" at bounding box center [417, 389] width 83 height 28
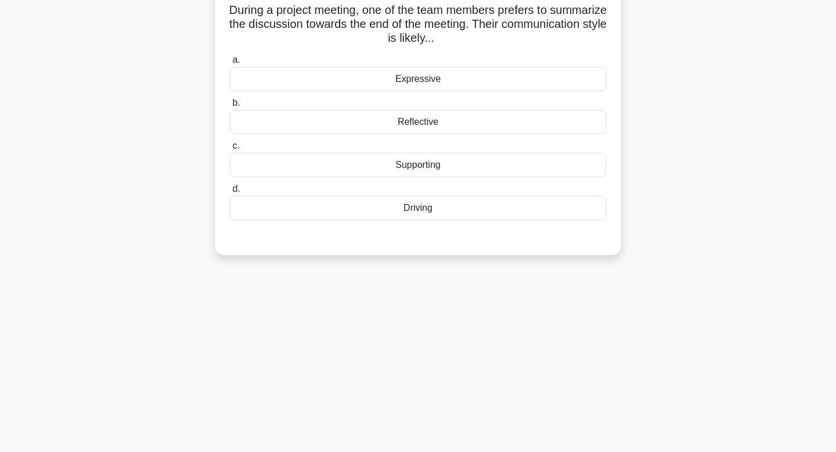
scroll to position [0, 0]
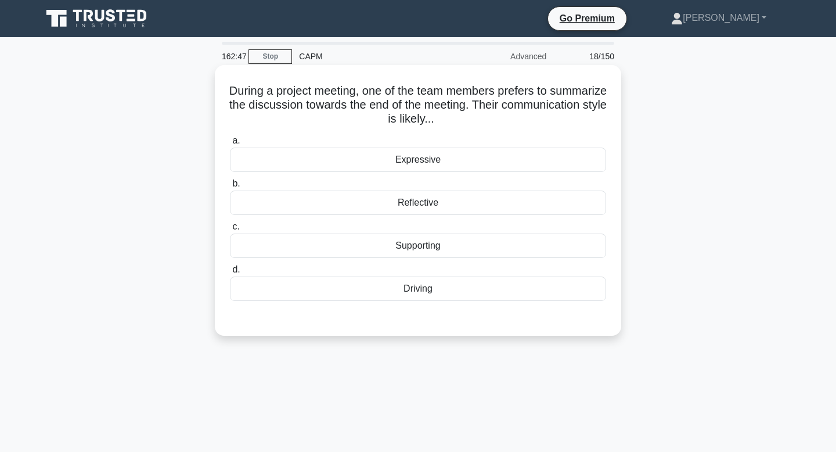
click at [406, 206] on div "Reflective" at bounding box center [418, 202] width 376 height 24
click at [230, 188] on input "b. Reflective" at bounding box center [230, 184] width 0 height 8
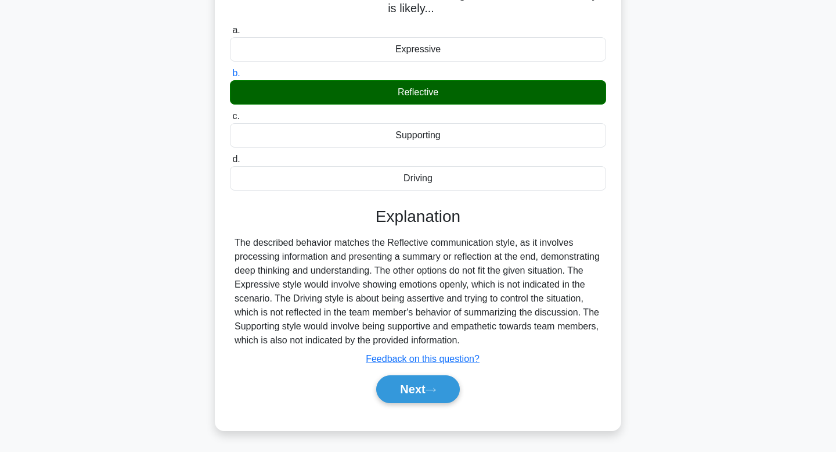
scroll to position [175, 0]
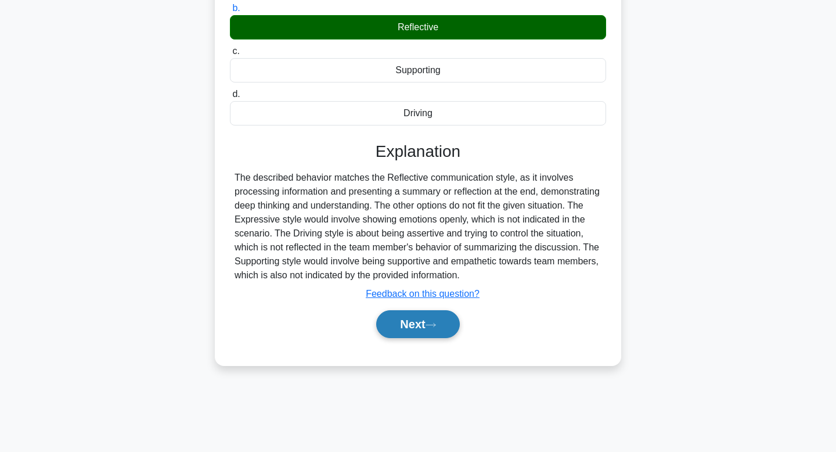
click at [411, 328] on button "Next" at bounding box center [417, 324] width 83 height 28
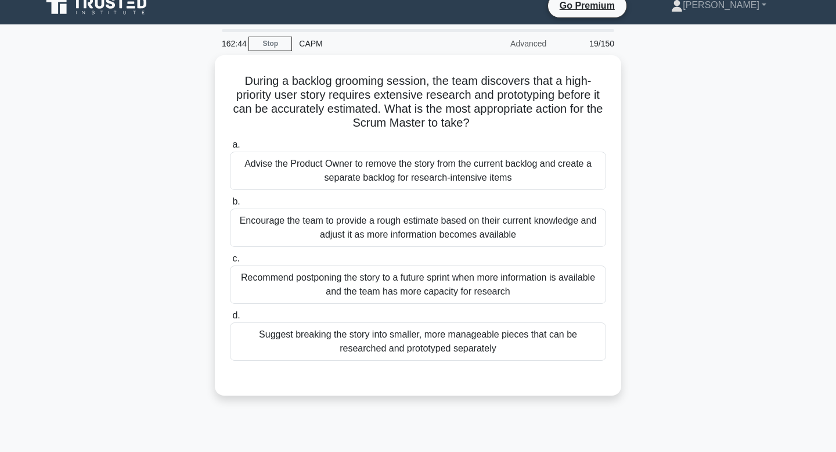
scroll to position [0, 0]
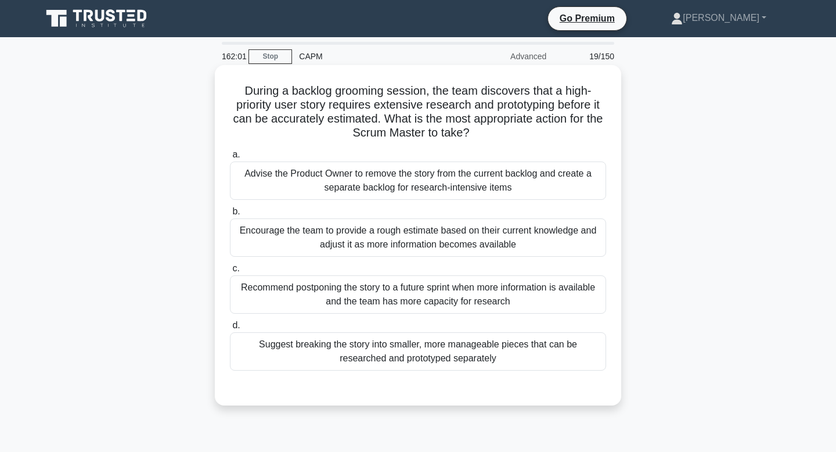
click at [406, 344] on div "Suggest breaking the story into smaller, more manageable pieces that can be res…" at bounding box center [418, 351] width 376 height 38
click at [230, 329] on input "d. Suggest breaking the story into smaller, more manageable pieces that can be …" at bounding box center [230, 326] width 0 height 8
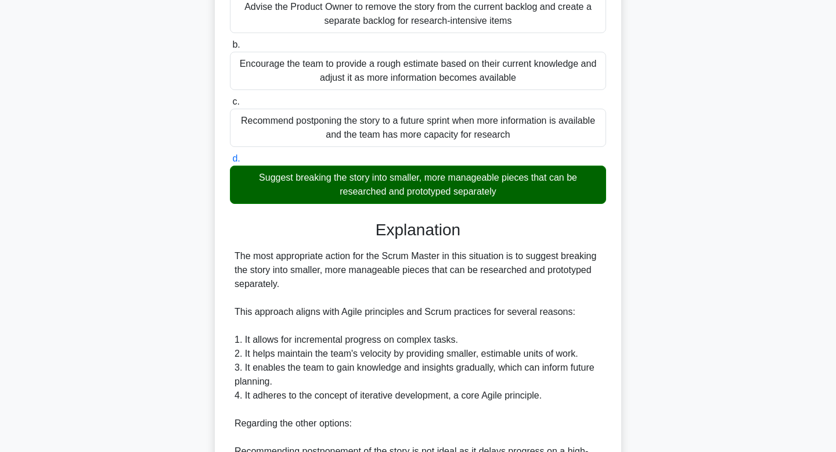
scroll to position [431, 0]
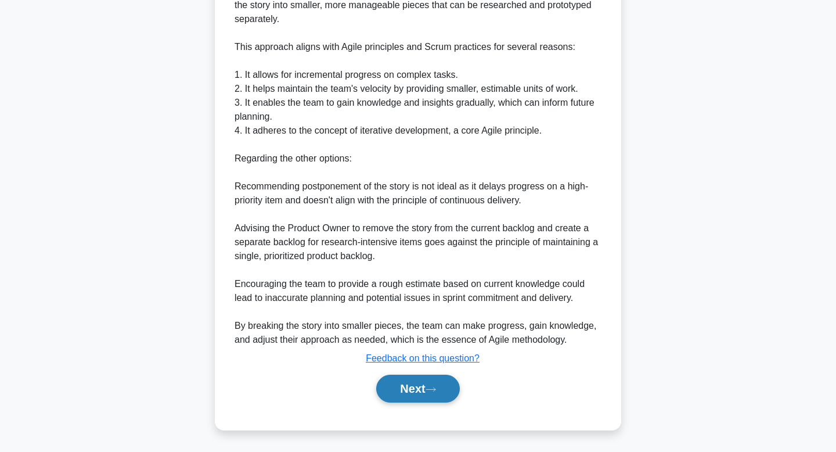
click at [423, 386] on button "Next" at bounding box center [417, 389] width 83 height 28
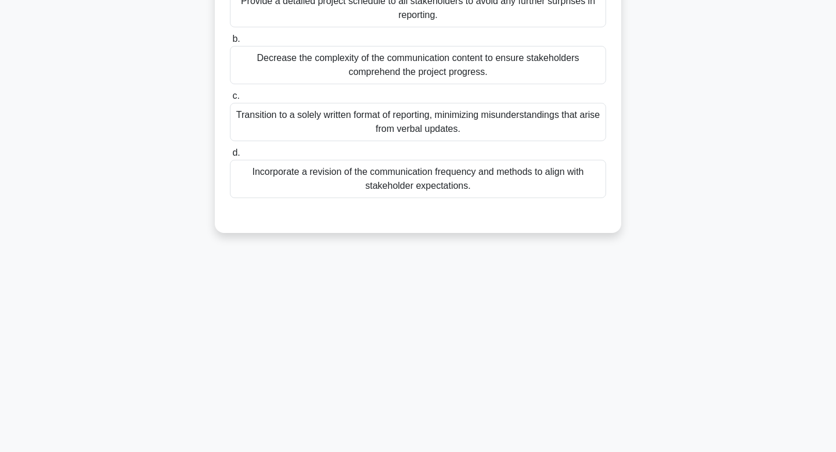
scroll to position [0, 0]
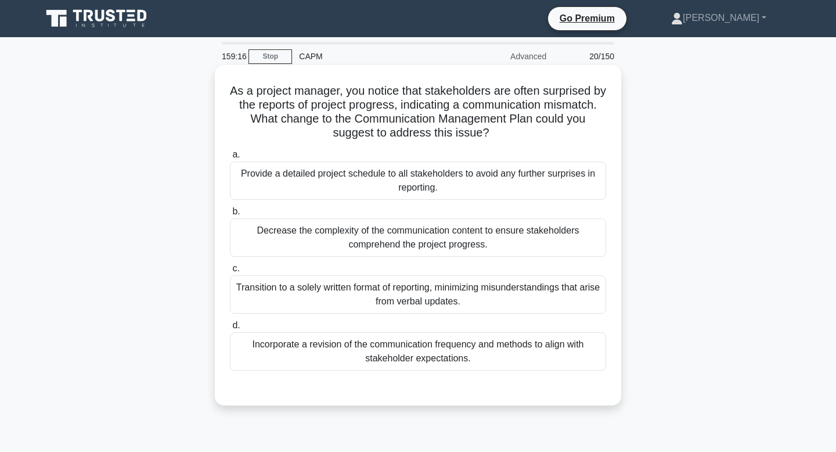
click at [437, 241] on div "Decrease the complexity of the communication content to ensure stakeholders com…" at bounding box center [418, 237] width 376 height 38
click at [230, 215] on input "b. Decrease the complexity of the communication content to ensure stakeholders …" at bounding box center [230, 212] width 0 height 8
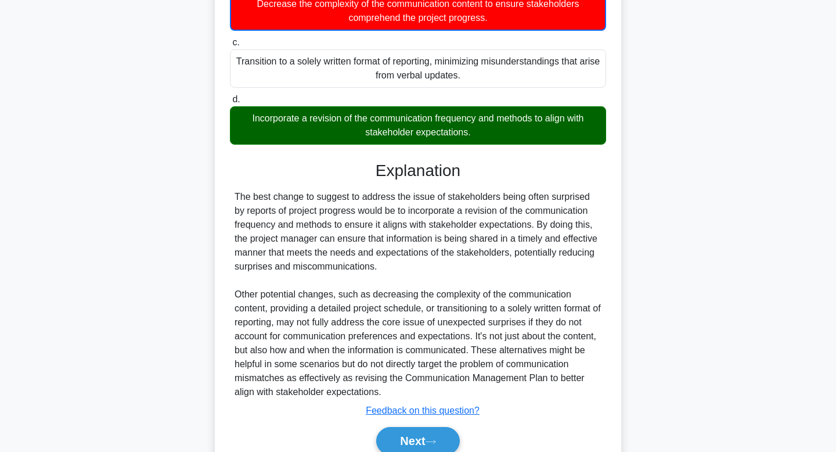
scroll to position [279, 0]
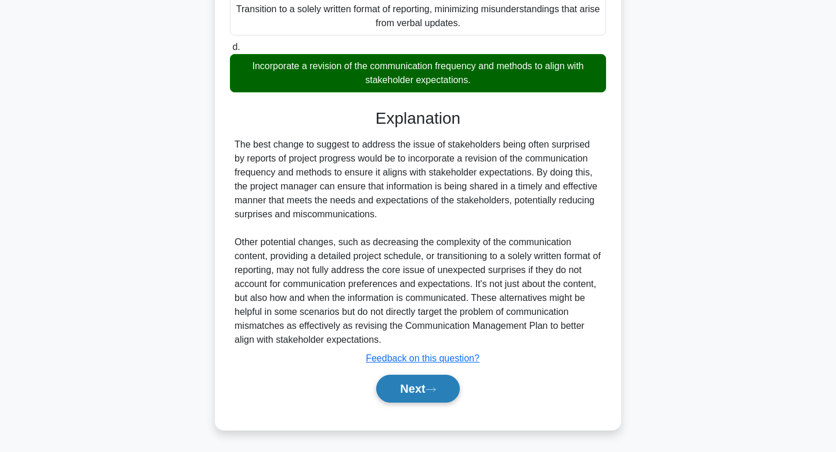
click at [436, 393] on button "Next" at bounding box center [417, 389] width 83 height 28
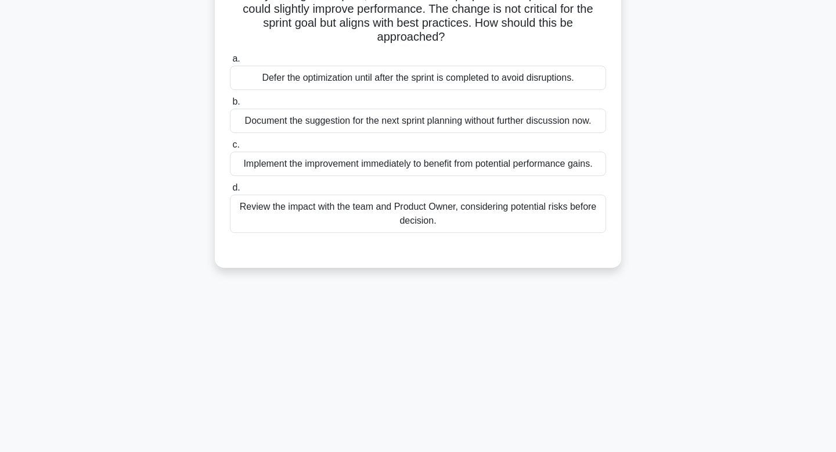
scroll to position [0, 0]
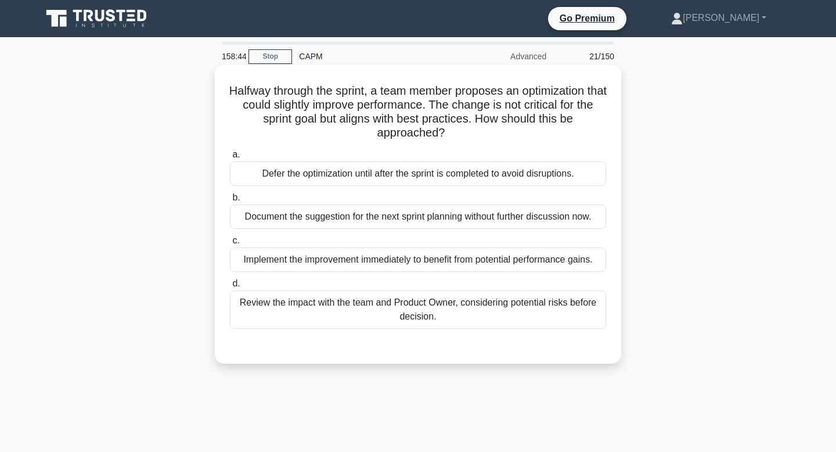
click at [325, 305] on div "Review the impact with the team and Product Owner, considering potential risks …" at bounding box center [418, 309] width 376 height 38
click at [230, 287] on input "d. Review the impact with the team and Product Owner, considering potential ris…" at bounding box center [230, 284] width 0 height 8
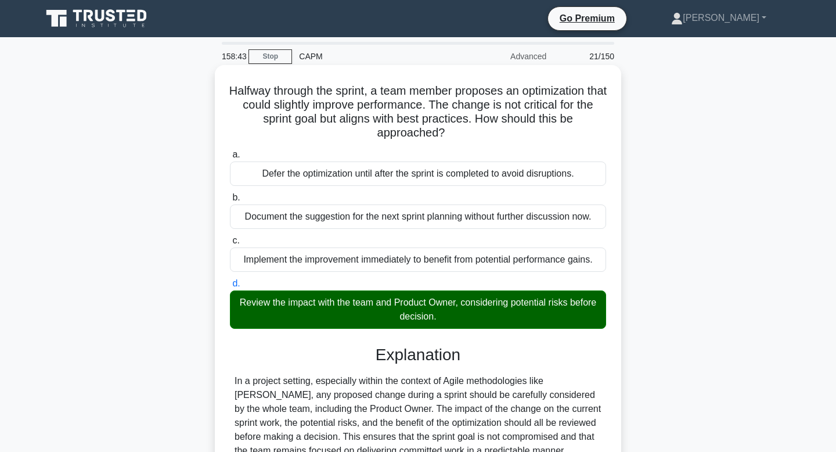
scroll to position [181, 0]
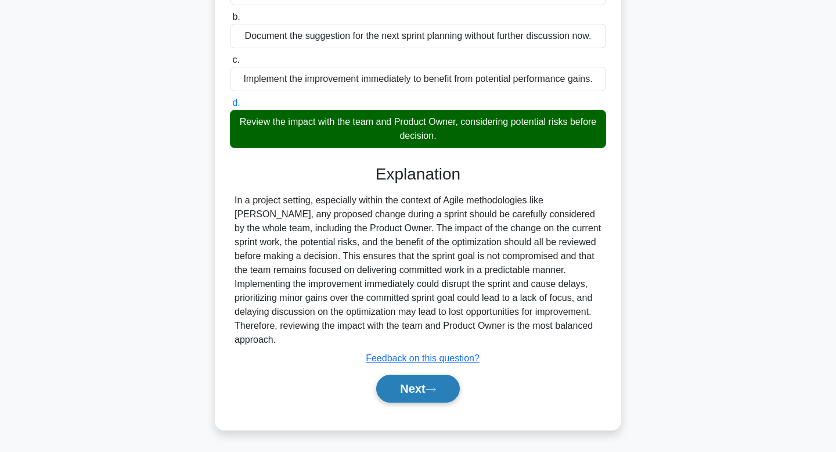
click at [405, 387] on button "Next" at bounding box center [417, 389] width 83 height 28
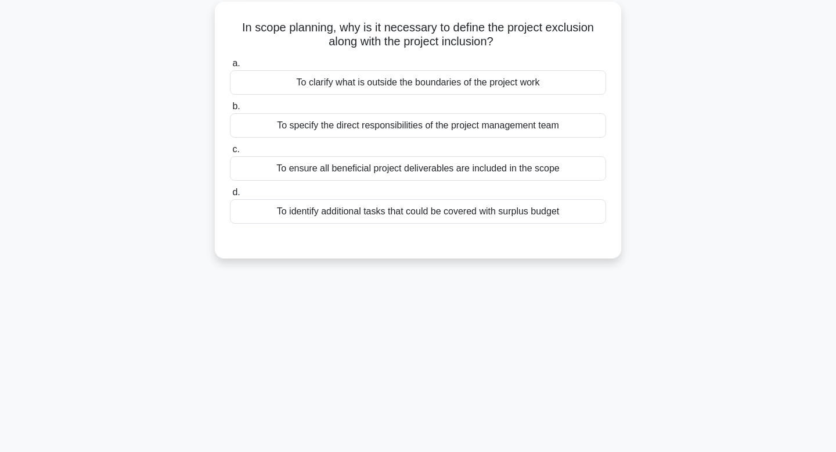
scroll to position [0, 0]
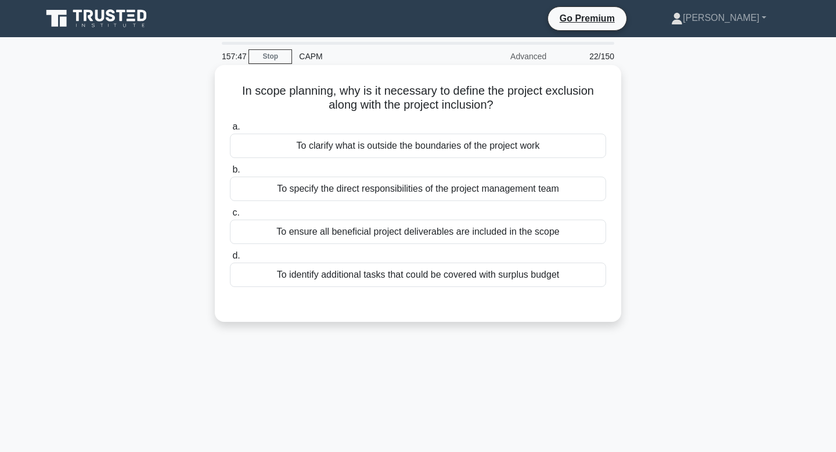
click at [318, 154] on div "To clarify what is outside the boundaries of the project work" at bounding box center [418, 146] width 376 height 24
click at [230, 131] on input "a. To clarify what is outside the boundaries of the project work" at bounding box center [230, 127] width 0 height 8
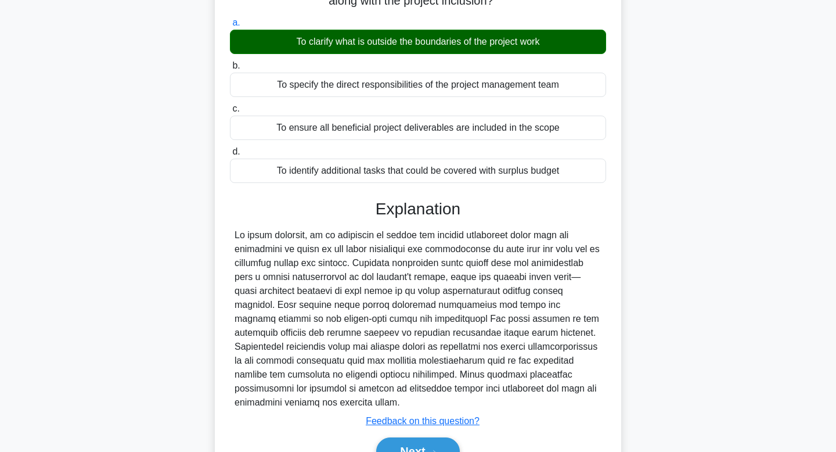
scroll to position [175, 0]
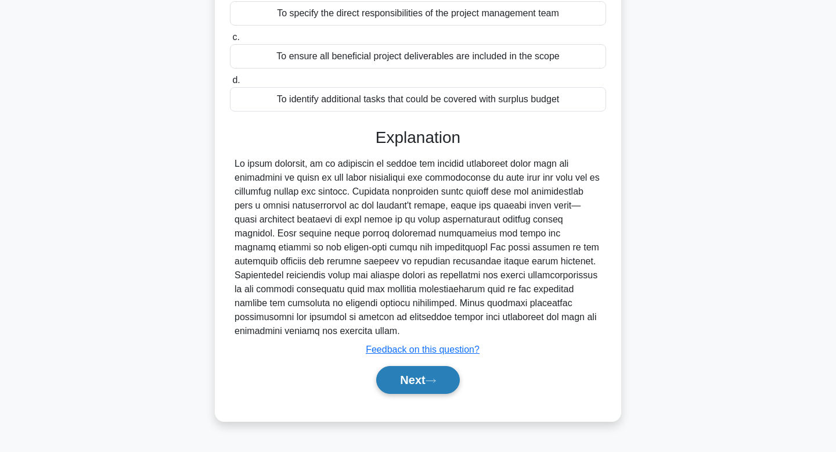
click at [408, 366] on button "Next" at bounding box center [417, 380] width 83 height 28
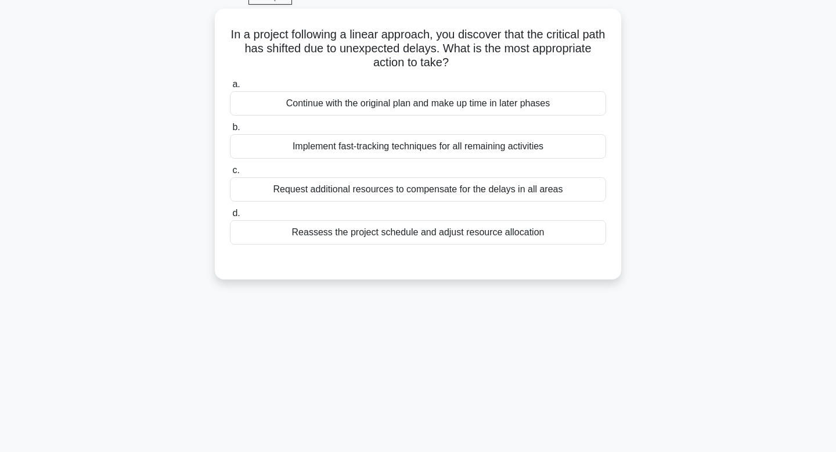
scroll to position [0, 0]
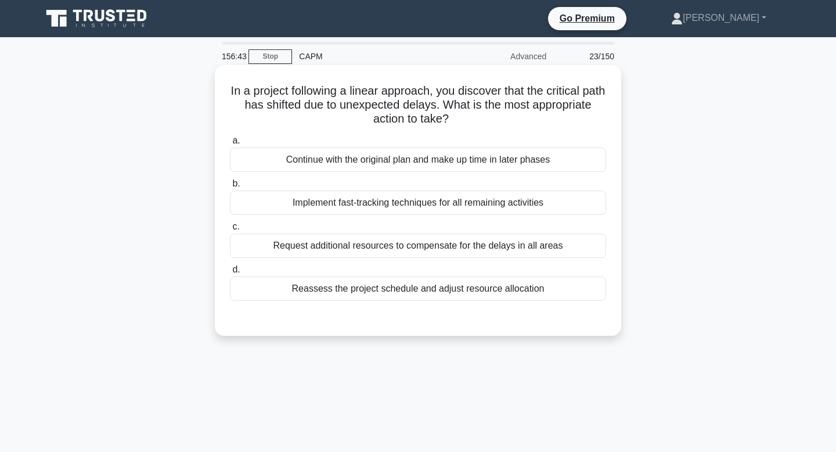
click at [376, 291] on div "Reassess the project schedule and adjust resource allocation" at bounding box center [418, 288] width 376 height 24
click at [230, 273] on input "d. Reassess the project schedule and adjust resource allocation" at bounding box center [230, 270] width 0 height 8
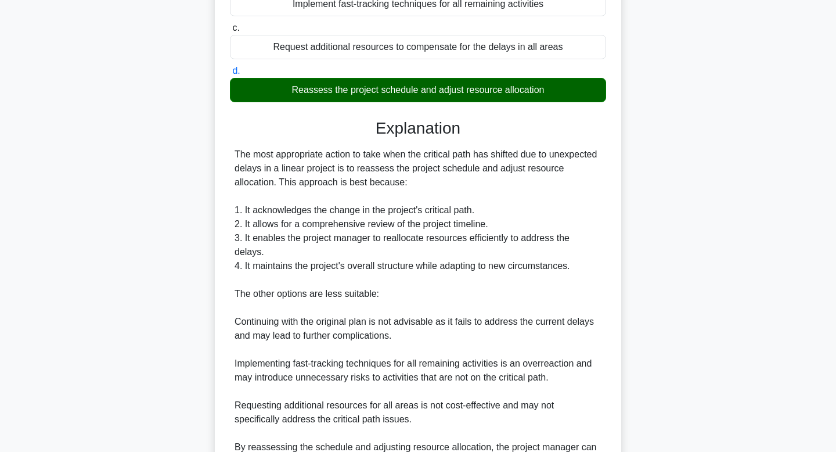
scroll to position [334, 0]
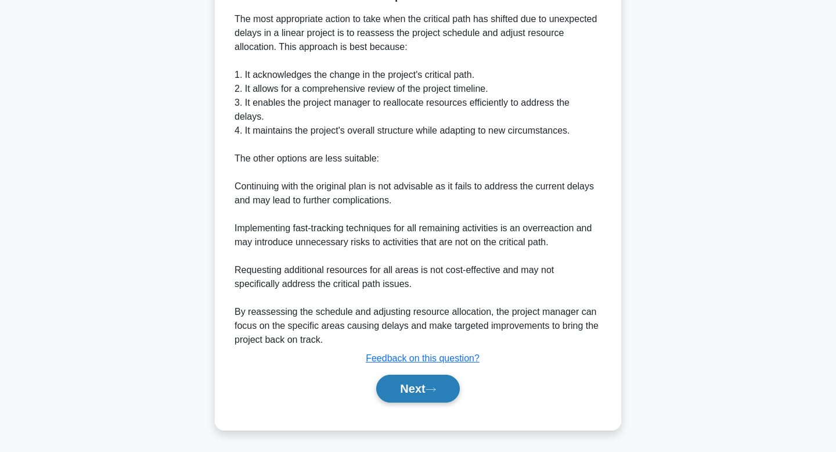
click at [440, 381] on button "Next" at bounding box center [417, 389] width 83 height 28
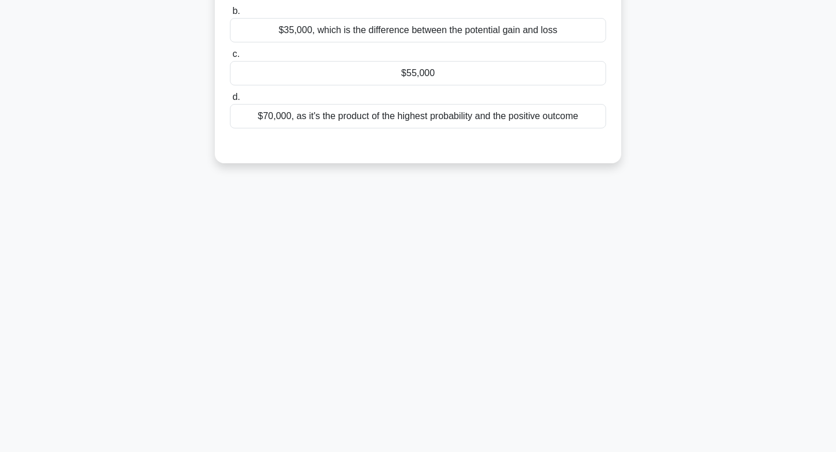
scroll to position [0, 0]
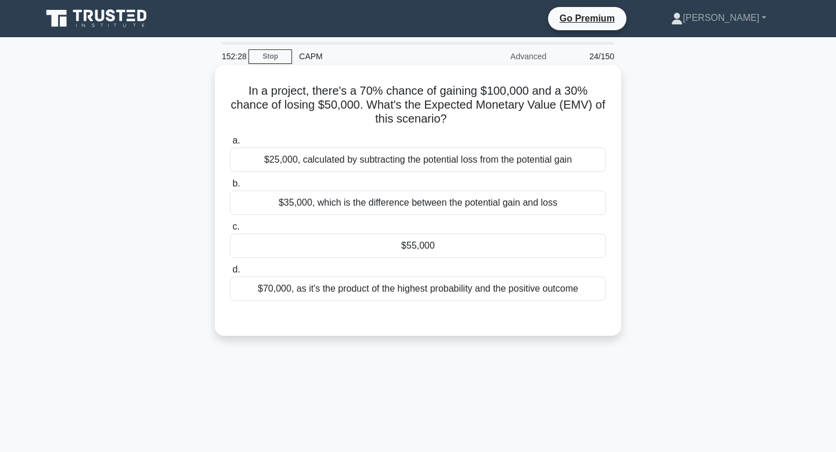
click at [324, 250] on div "$55,000" at bounding box center [418, 245] width 376 height 24
click at [230, 231] on input "c. $55,000" at bounding box center [230, 227] width 0 height 8
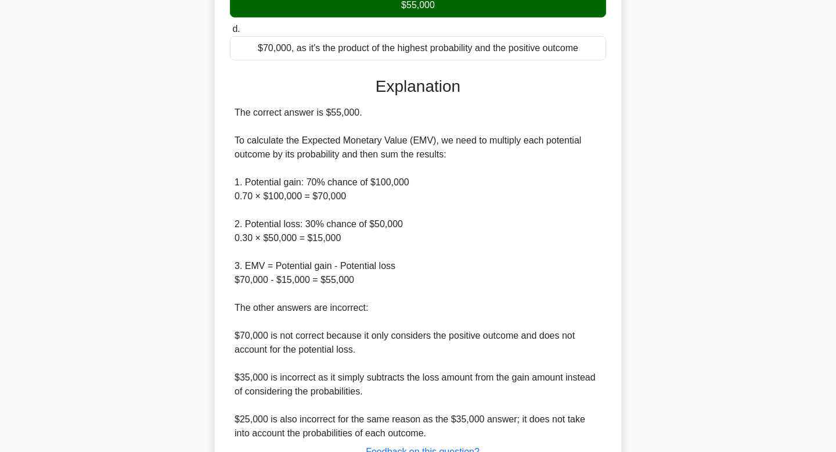
scroll to position [334, 0]
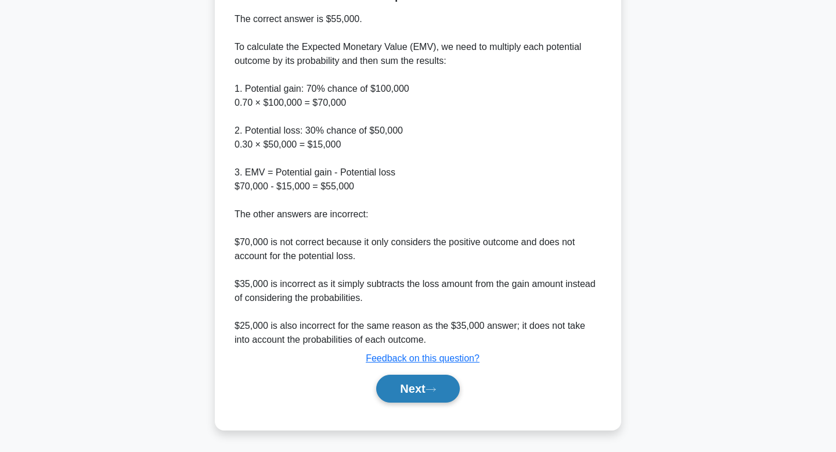
click at [428, 388] on button "Next" at bounding box center [417, 389] width 83 height 28
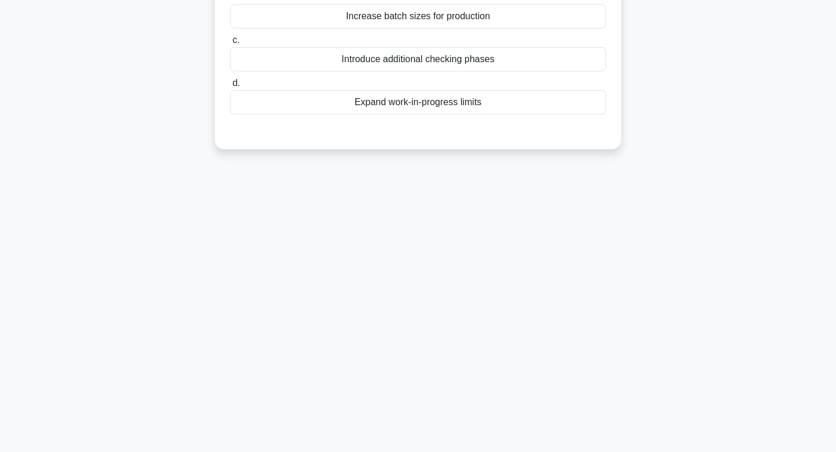
scroll to position [0, 0]
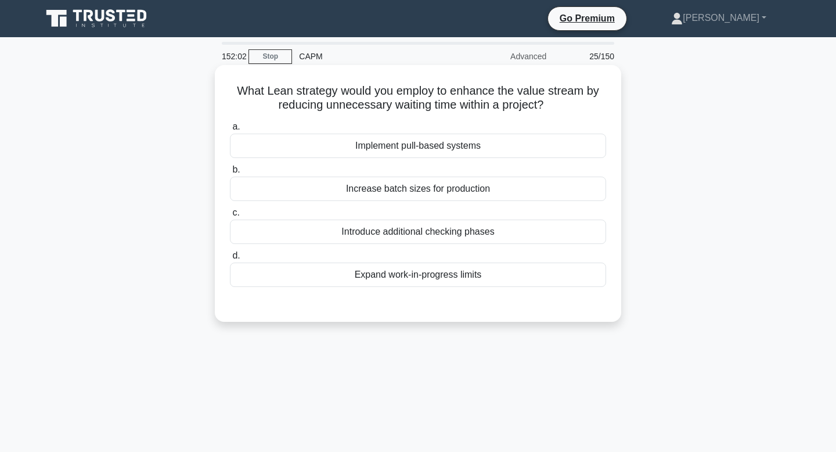
click at [510, 231] on div "Introduce additional checking phases" at bounding box center [418, 231] width 376 height 24
click at [230, 217] on input "c. Introduce additional checking phases" at bounding box center [230, 213] width 0 height 8
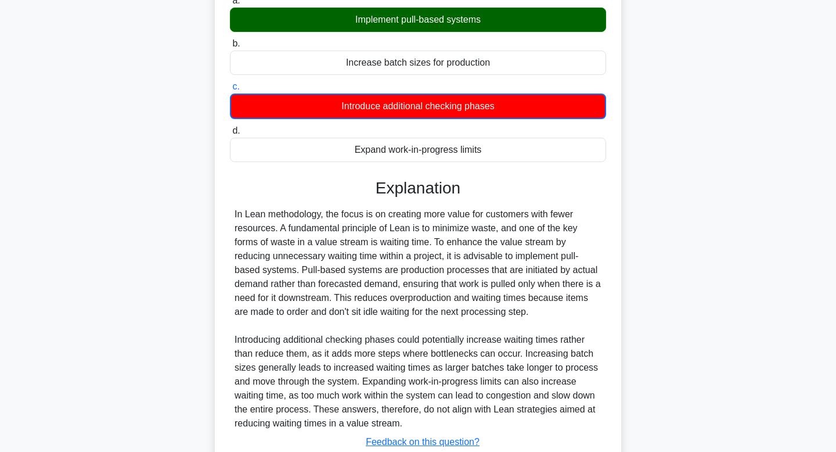
scroll to position [210, 0]
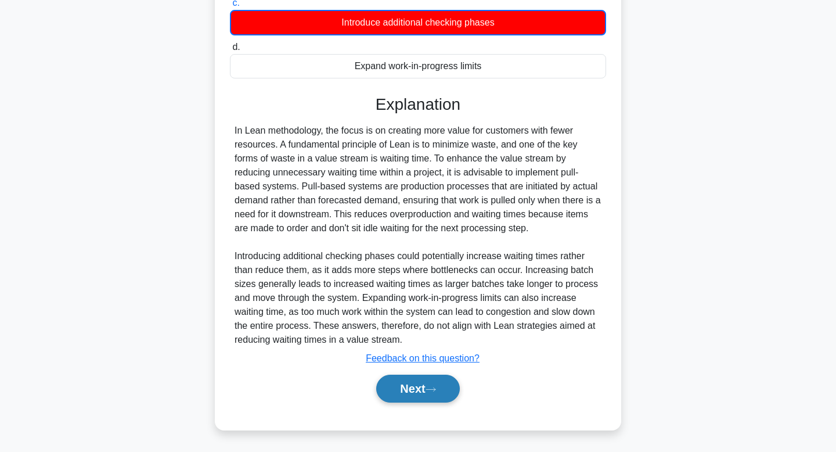
click at [412, 391] on button "Next" at bounding box center [417, 389] width 83 height 28
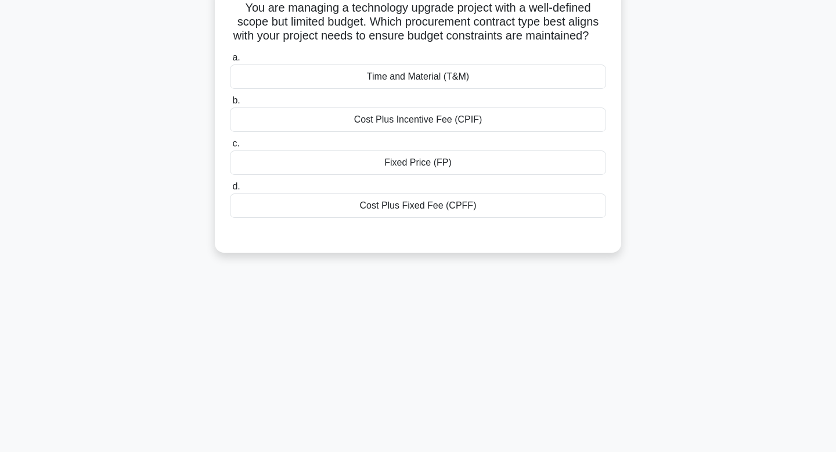
scroll to position [0, 0]
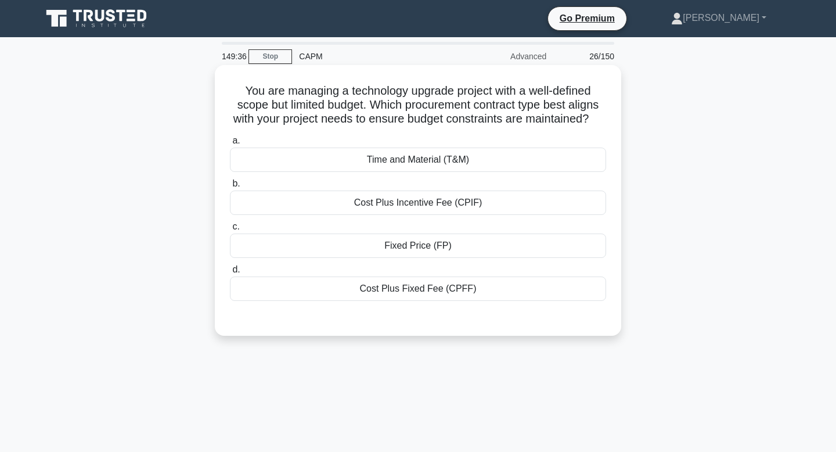
click at [422, 247] on div "Fixed Price (FP)" at bounding box center [418, 245] width 376 height 24
click at [230, 231] on input "c. Fixed Price (FP)" at bounding box center [230, 227] width 0 height 8
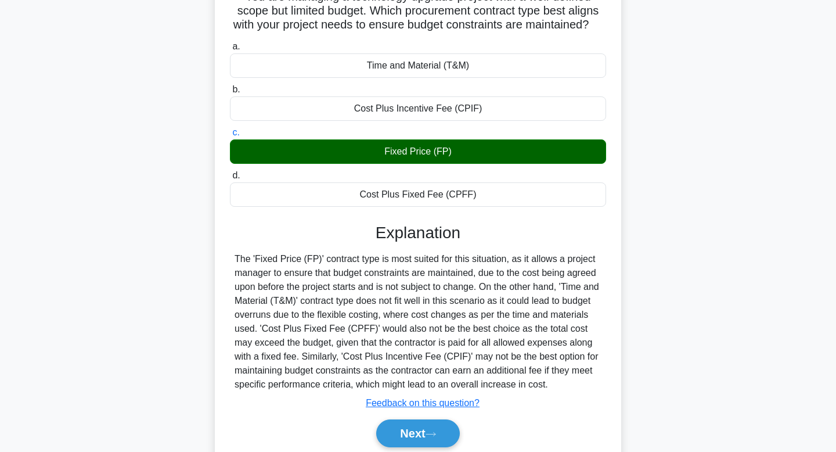
scroll to position [175, 0]
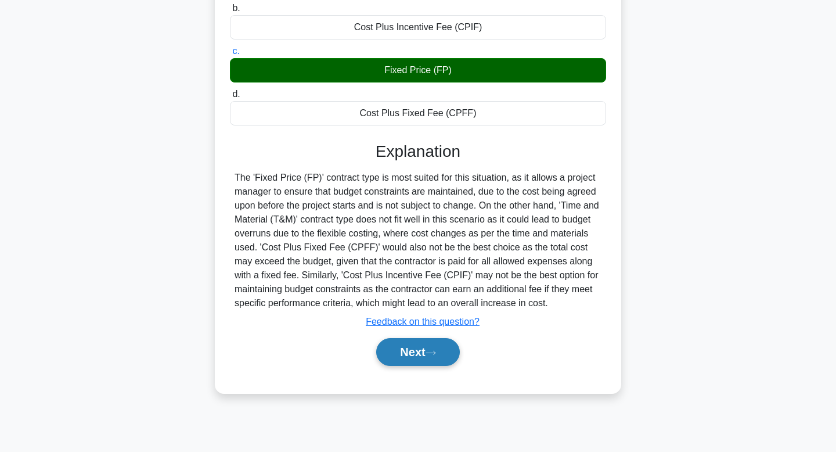
click at [424, 365] on button "Next" at bounding box center [417, 352] width 83 height 28
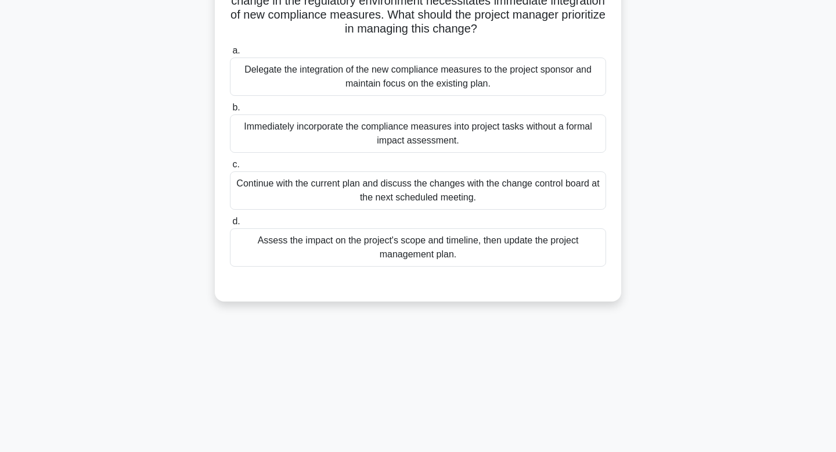
scroll to position [0, 0]
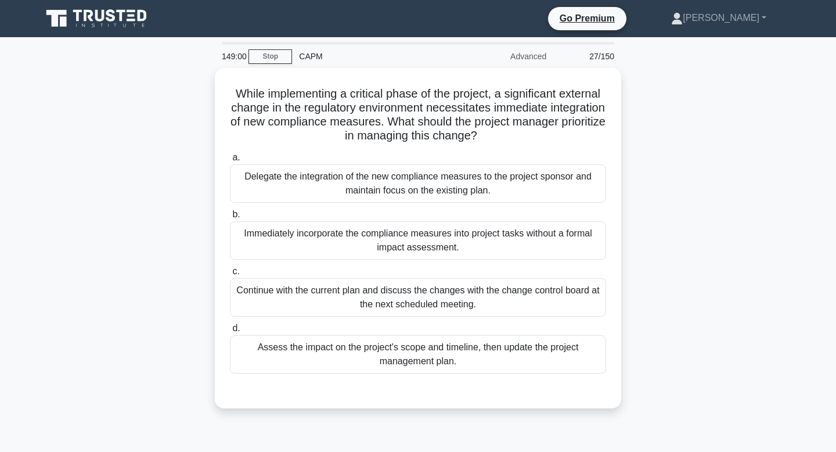
click at [424, 365] on div "Assess the impact on the project's scope and timeline, then update the project …" at bounding box center [418, 354] width 376 height 38
click at [230, 332] on input "d. Assess the impact on the project's scope and timeline, then update the proje…" at bounding box center [230, 329] width 0 height 8
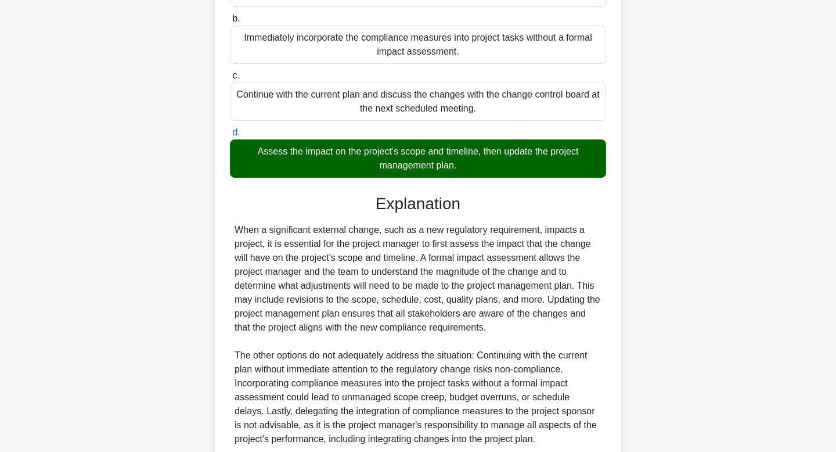
scroll to position [292, 0]
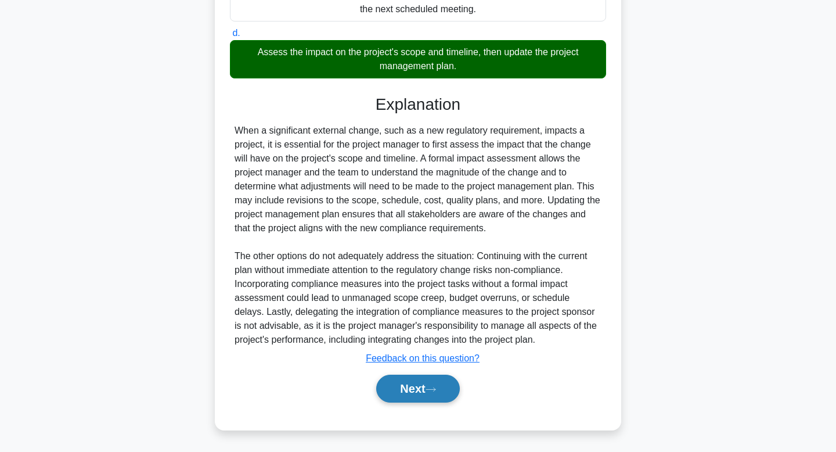
click at [419, 383] on button "Next" at bounding box center [417, 389] width 83 height 28
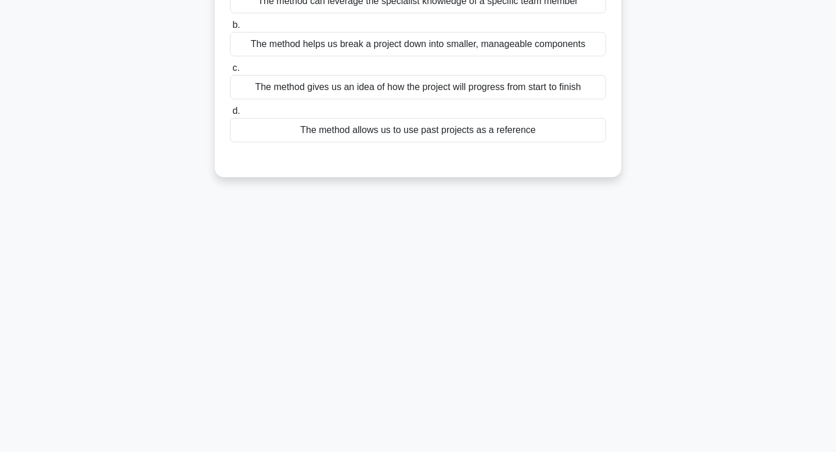
scroll to position [0, 0]
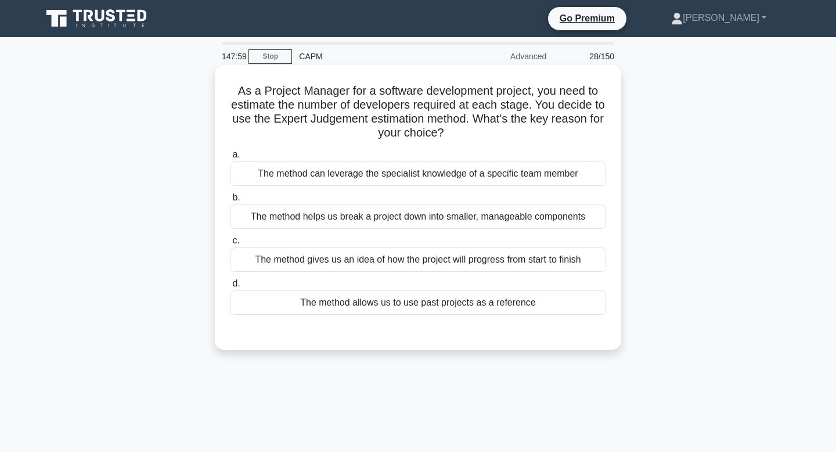
click at [473, 175] on div "The method can leverage the specialist knowledge of a specific team member" at bounding box center [418, 173] width 376 height 24
click at [230, 159] on input "a. The method can leverage the specialist knowledge of a specific team member" at bounding box center [230, 155] width 0 height 8
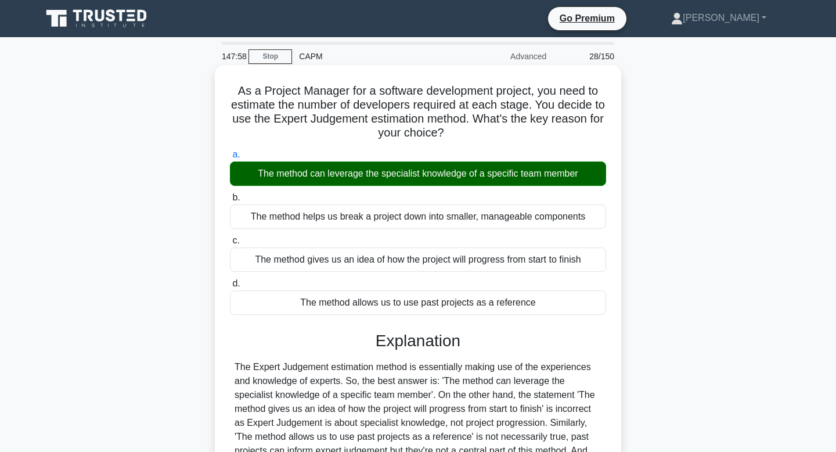
scroll to position [175, 0]
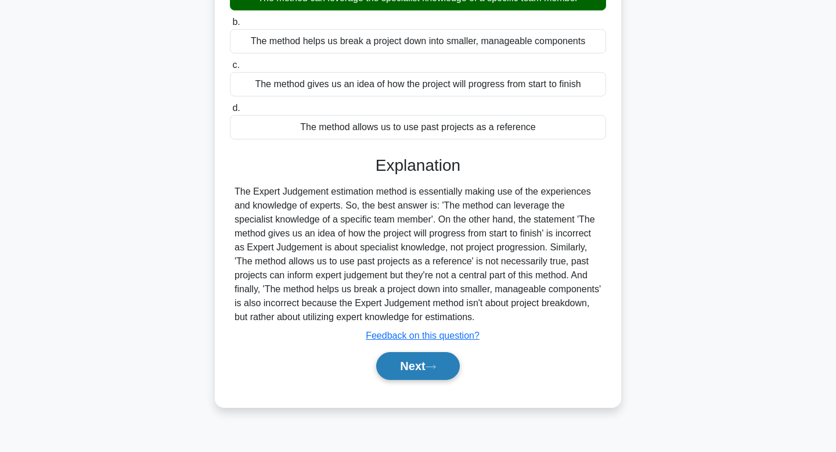
click at [398, 369] on button "Next" at bounding box center [417, 366] width 83 height 28
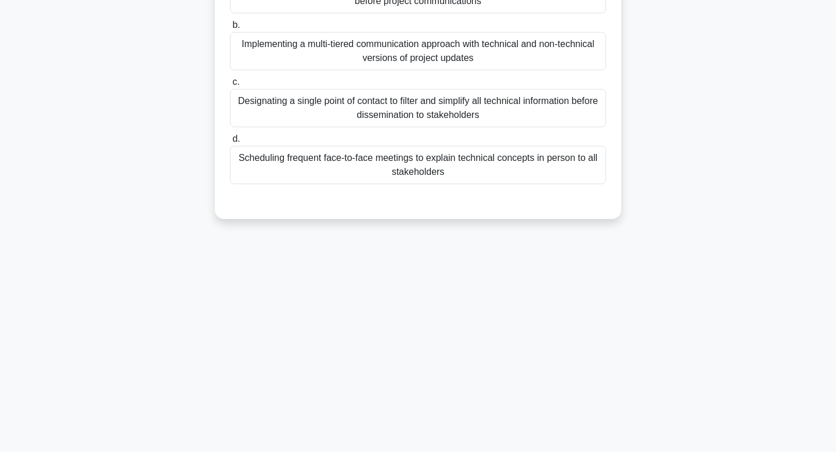
scroll to position [0, 0]
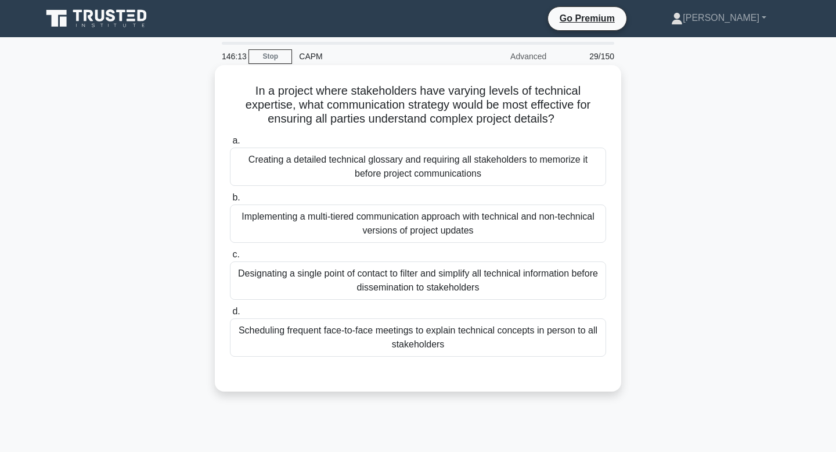
click at [270, 220] on div "Implementing a multi-tiered communication approach with technical and non-techn…" at bounding box center [418, 223] width 376 height 38
click at [230, 201] on input "b. Implementing a multi-tiered communication approach with technical and non-te…" at bounding box center [230, 198] width 0 height 8
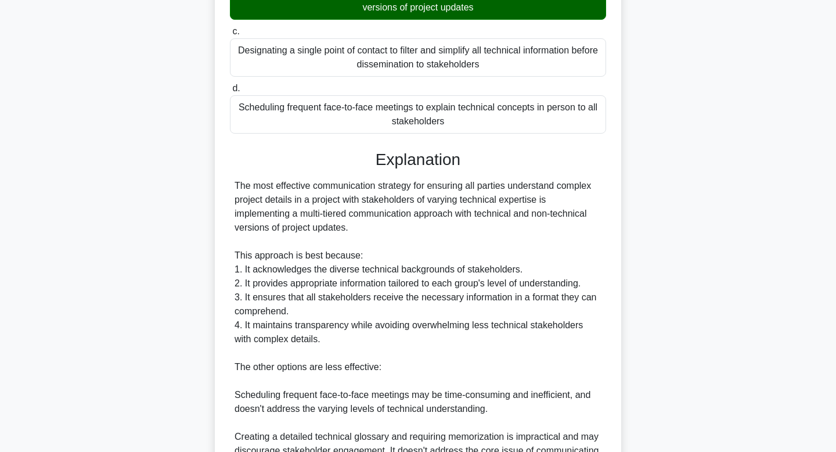
scroll to position [435, 0]
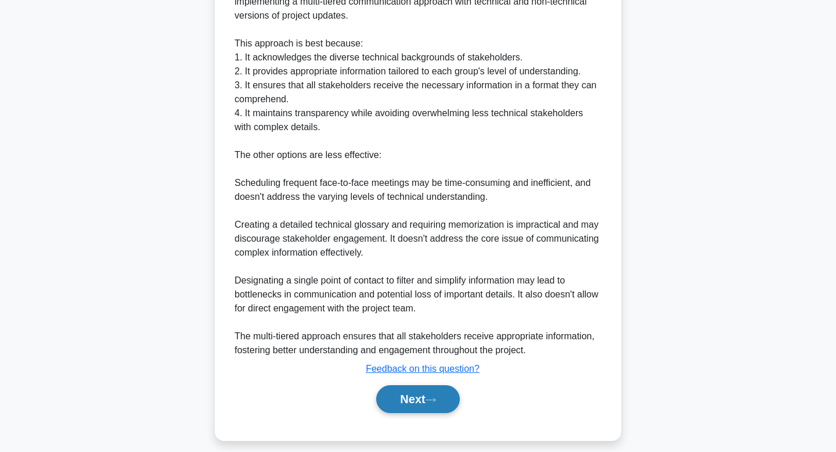
click at [395, 400] on button "Next" at bounding box center [417, 399] width 83 height 28
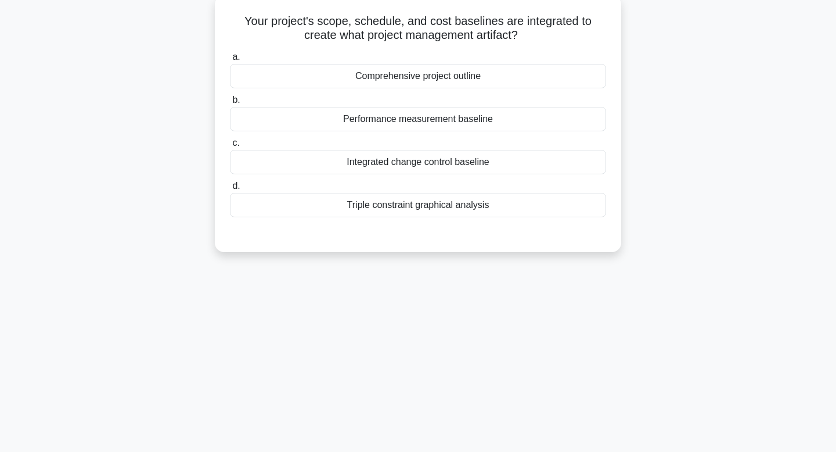
scroll to position [0, 0]
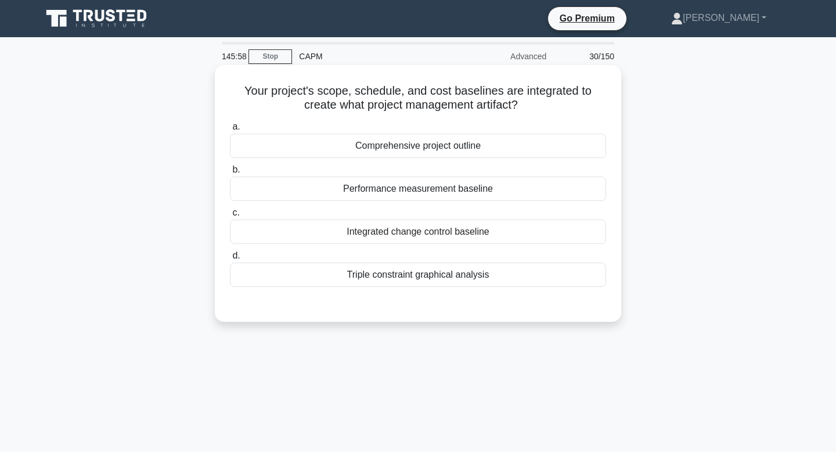
click at [415, 272] on div "Triple constraint graphical analysis" at bounding box center [418, 274] width 376 height 24
click at [230, 260] on input "d. Triple constraint graphical analysis" at bounding box center [230, 256] width 0 height 8
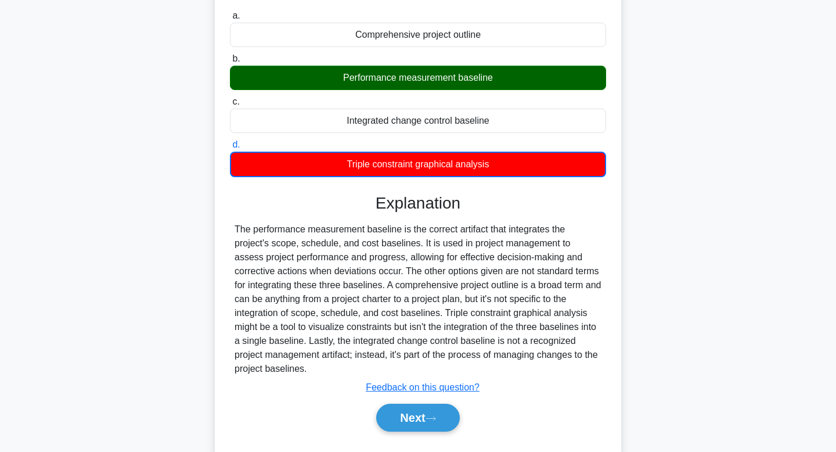
scroll to position [175, 0]
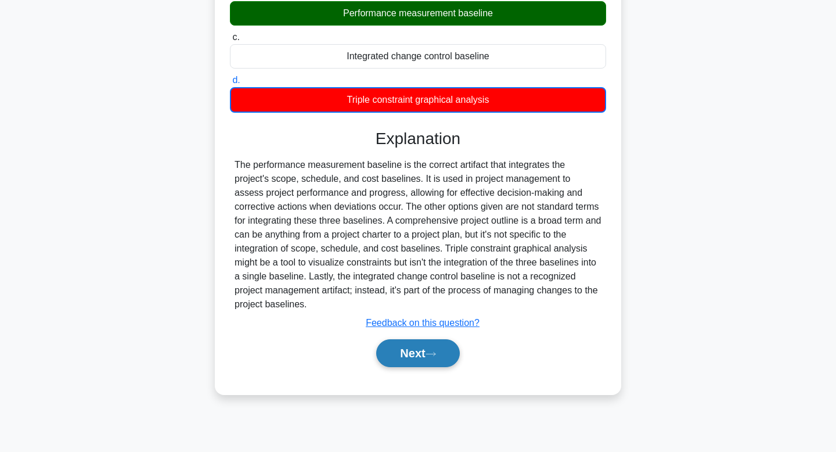
click at [425, 354] on button "Next" at bounding box center [417, 353] width 83 height 28
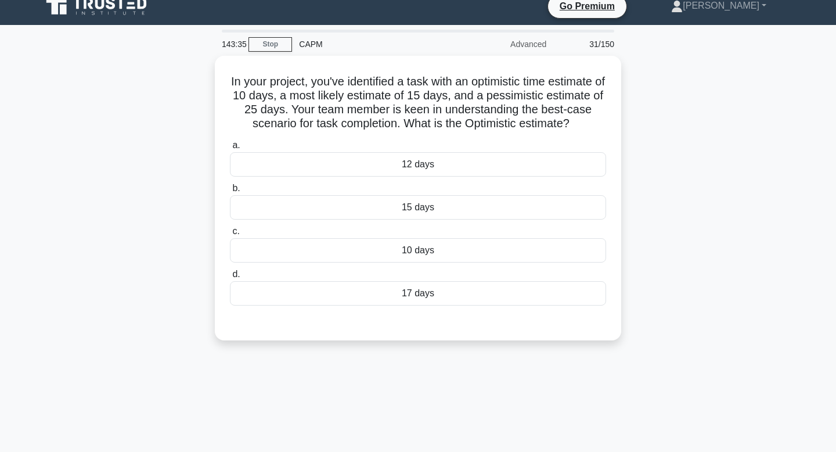
scroll to position [0, 0]
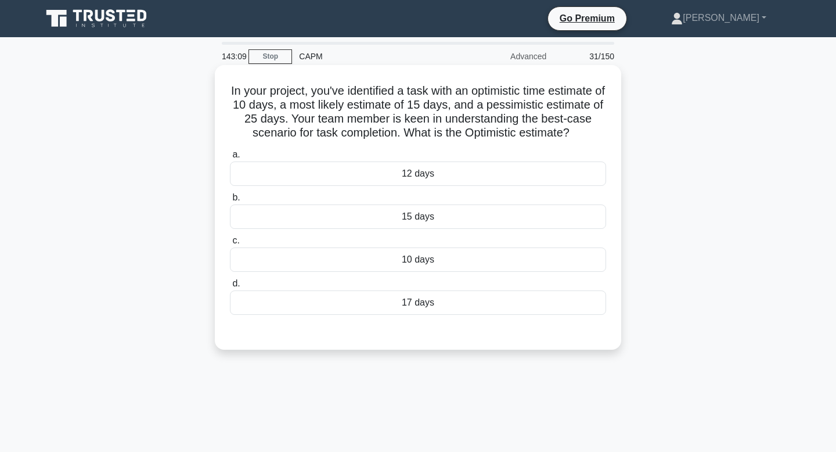
click at [471, 181] on div "12 days" at bounding box center [418, 173] width 376 height 24
click at [230, 159] on input "a. 12 days" at bounding box center [230, 155] width 0 height 8
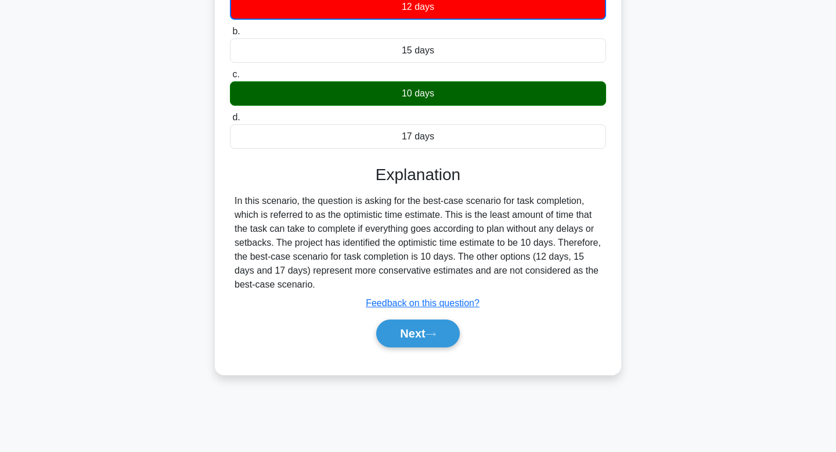
scroll to position [175, 0]
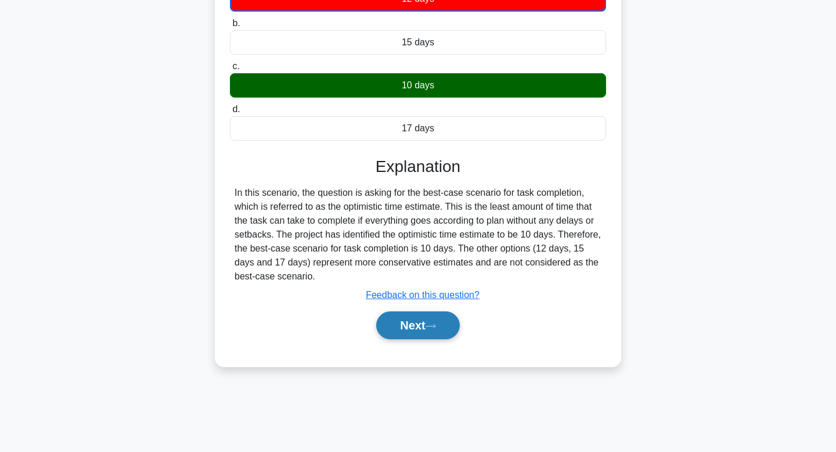
click at [416, 332] on button "Next" at bounding box center [417, 325] width 83 height 28
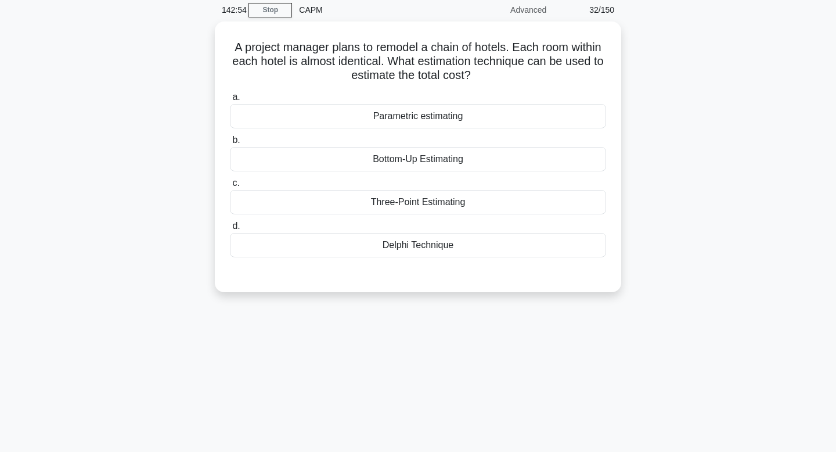
scroll to position [0, 0]
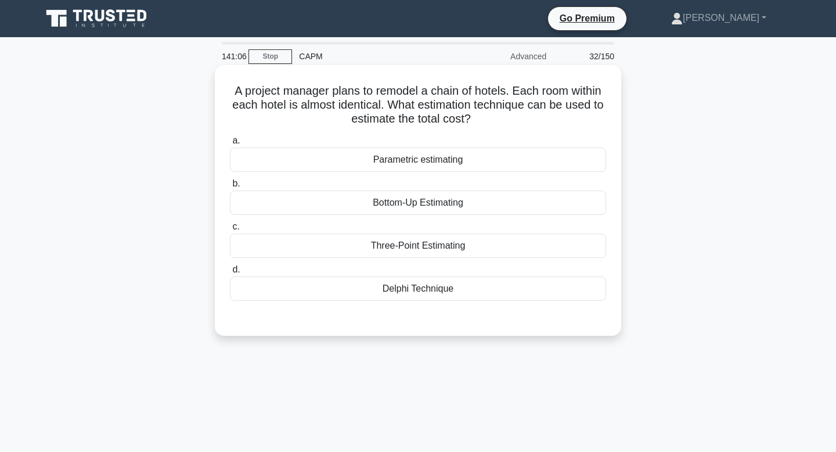
click at [411, 161] on div "Parametric estimating" at bounding box center [418, 159] width 376 height 24
click at [230, 145] on input "a. Parametric estimating" at bounding box center [230, 141] width 0 height 8
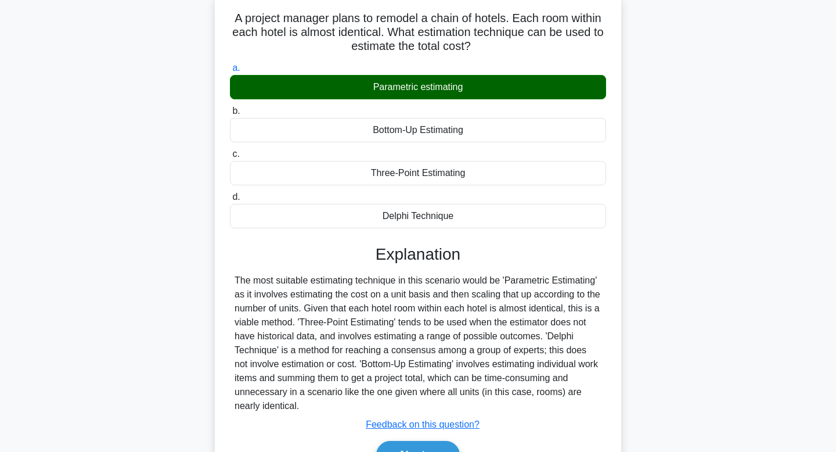
scroll to position [175, 0]
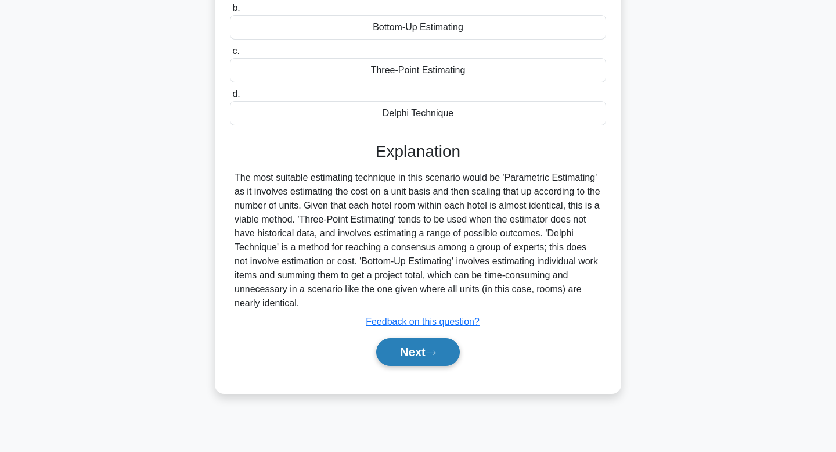
click at [432, 350] on icon at bounding box center [431, 353] width 10 height 6
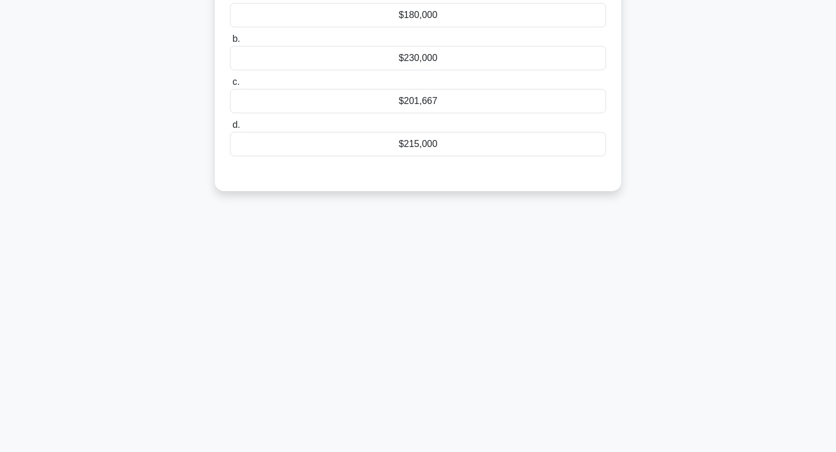
scroll to position [0, 0]
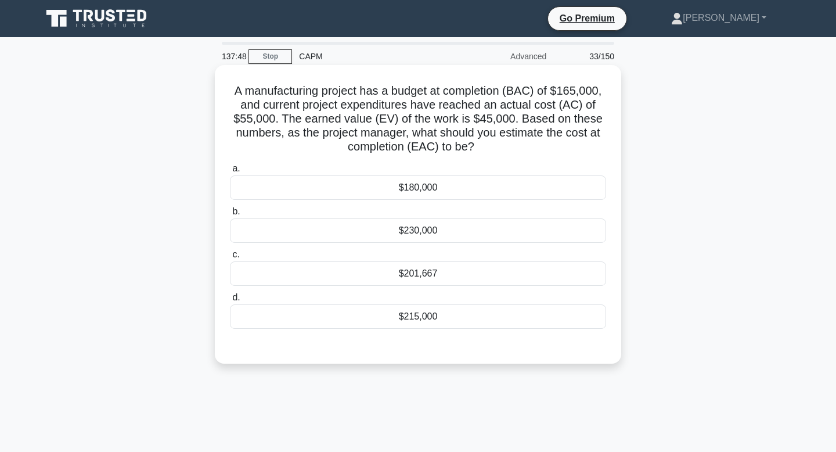
click at [441, 271] on div "$201,667" at bounding box center [418, 273] width 376 height 24
click at [230, 258] on input "c. $201,667" at bounding box center [230, 255] width 0 height 8
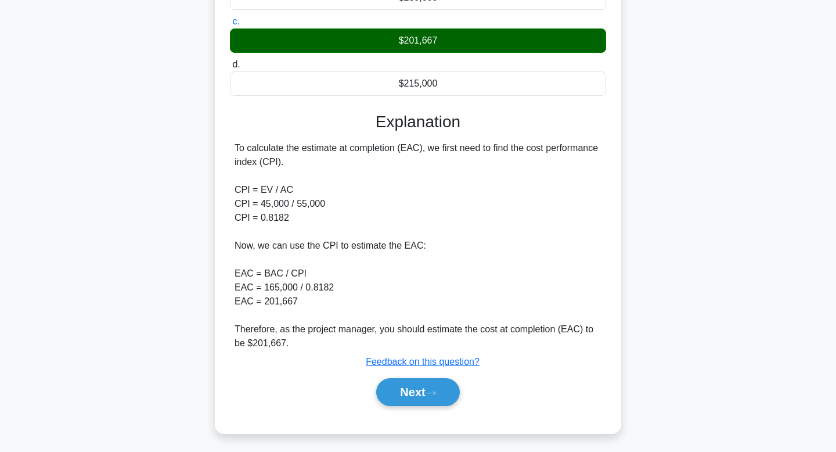
scroll to position [236, 0]
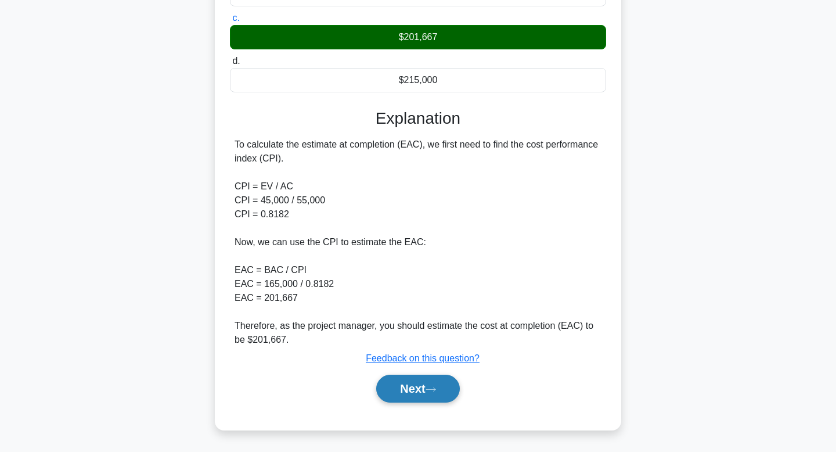
click at [402, 382] on button "Next" at bounding box center [417, 389] width 83 height 28
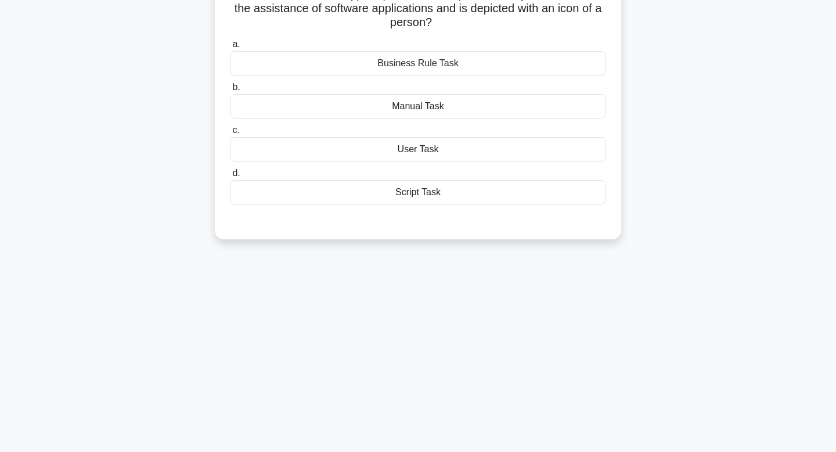
scroll to position [0, 0]
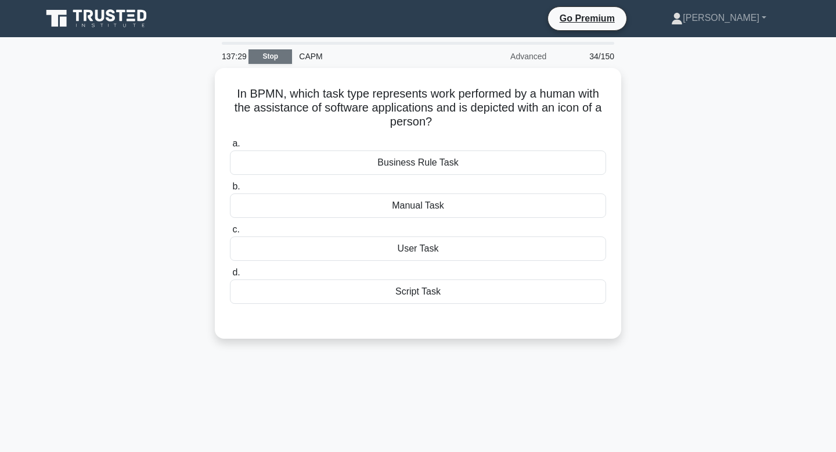
click at [269, 59] on link "Stop" at bounding box center [271, 56] width 44 height 15
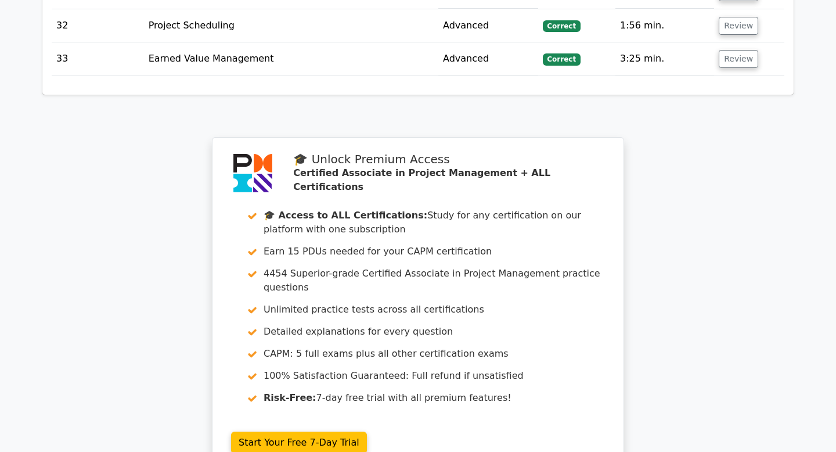
scroll to position [3266, 0]
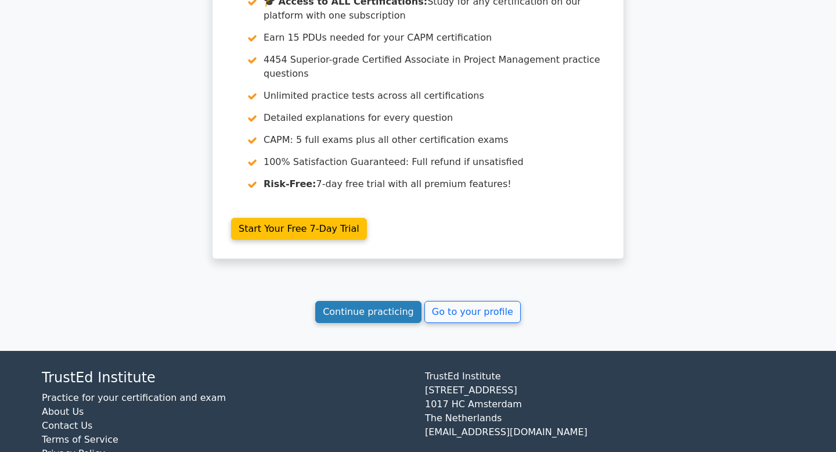
click at [343, 301] on link "Continue practicing" at bounding box center [368, 312] width 106 height 22
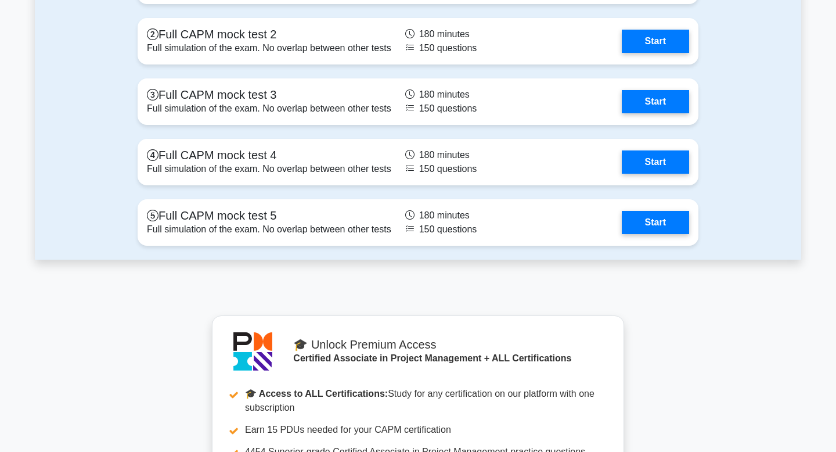
scroll to position [4194, 0]
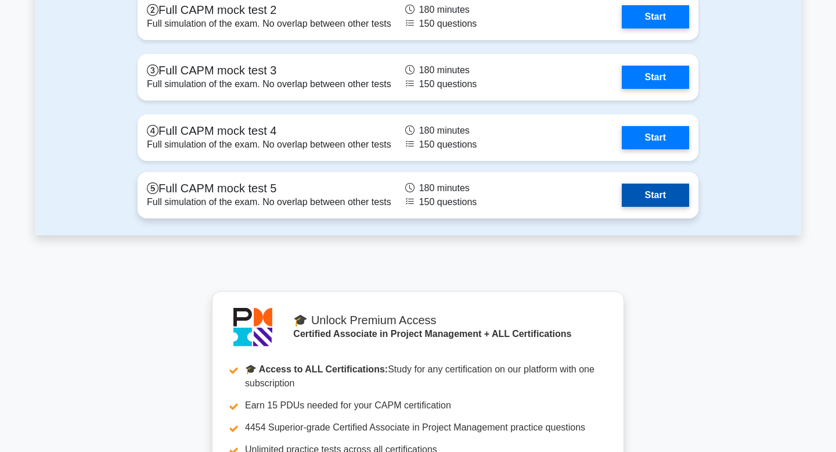
click at [642, 203] on link "Start" at bounding box center [655, 194] width 67 height 23
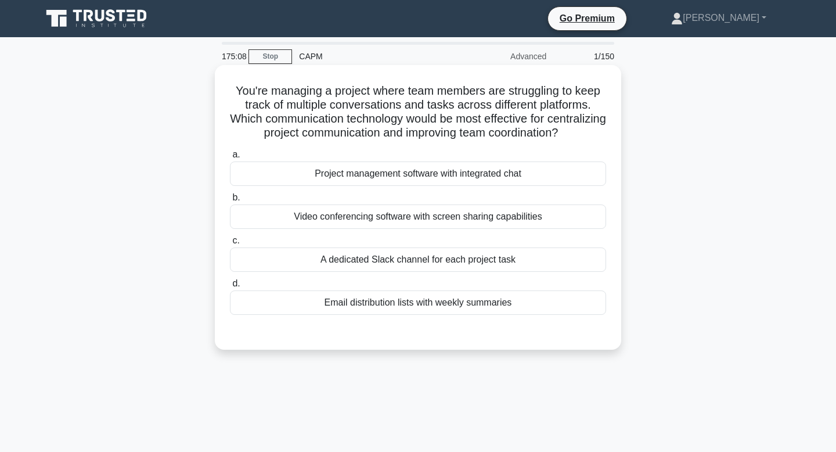
click at [494, 259] on div "A dedicated Slack channel for each project task" at bounding box center [418, 259] width 376 height 24
click at [230, 244] on input "c. A dedicated Slack channel for each project task" at bounding box center [230, 241] width 0 height 8
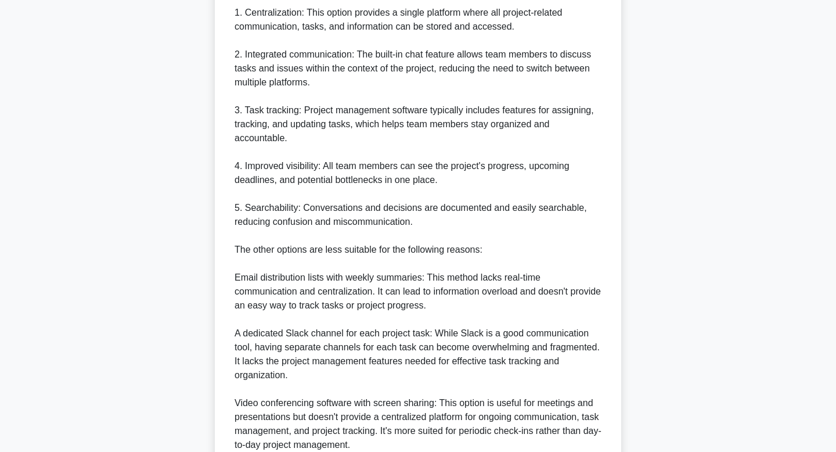
scroll to position [516, 0]
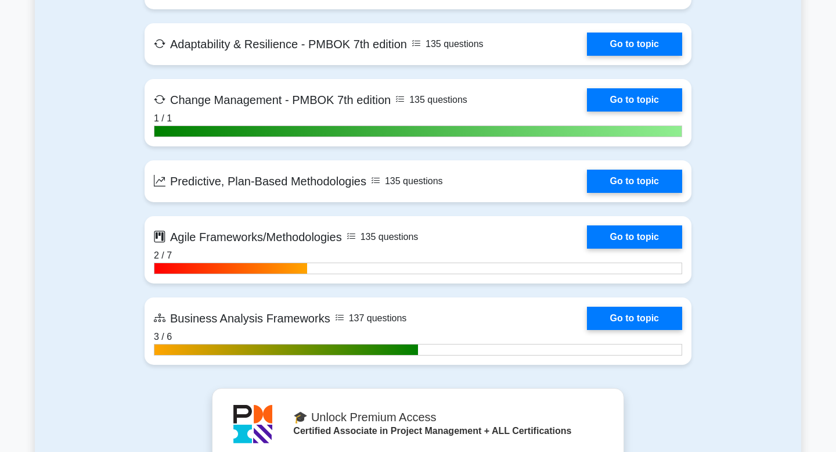
scroll to position [3206, 0]
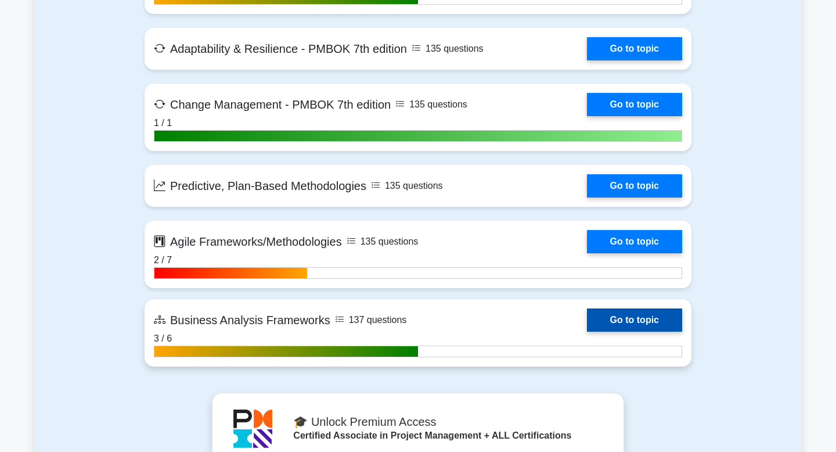
click at [587, 321] on link "Go to topic" at bounding box center [634, 319] width 95 height 23
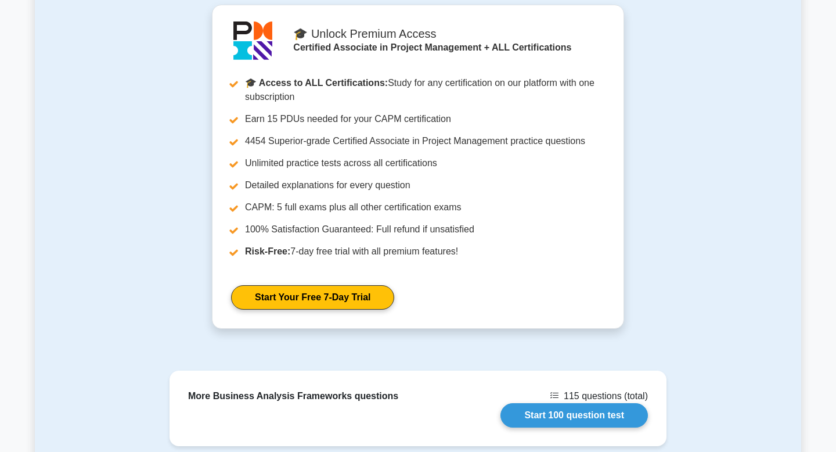
scroll to position [1269, 0]
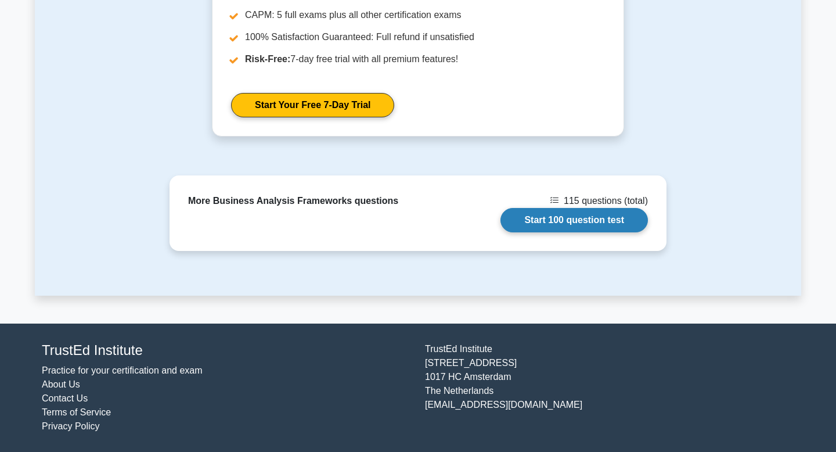
click at [539, 225] on link "Start 100 question test" at bounding box center [574, 220] width 147 height 24
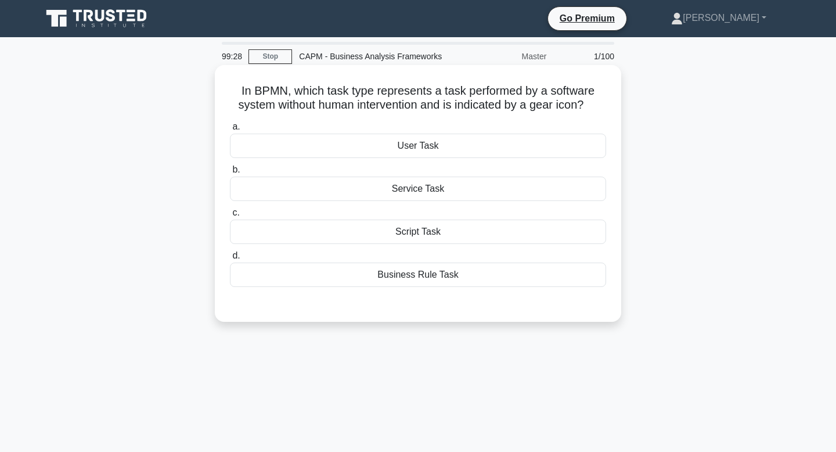
click at [420, 227] on div "Script Task" at bounding box center [418, 231] width 376 height 24
click at [230, 217] on input "c. Script Task" at bounding box center [230, 213] width 0 height 8
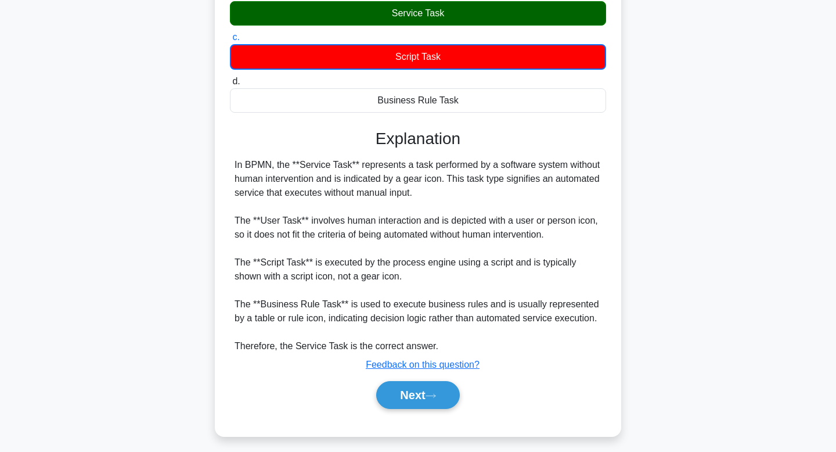
scroll to position [182, 0]
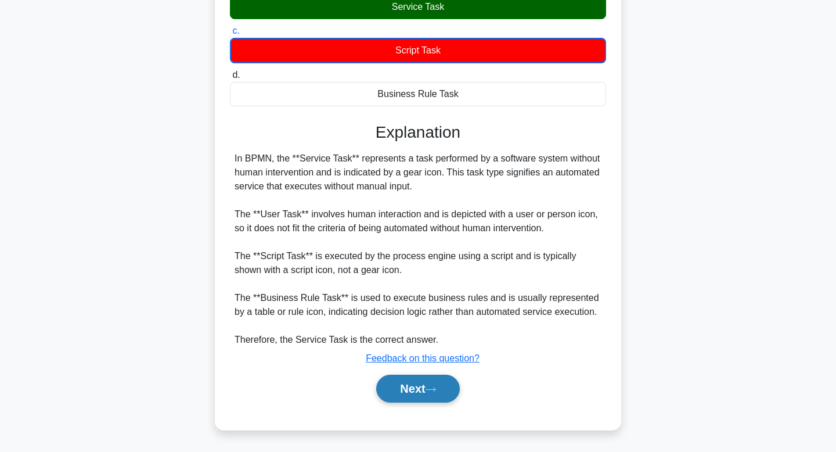
click at [405, 393] on button "Next" at bounding box center [417, 389] width 83 height 28
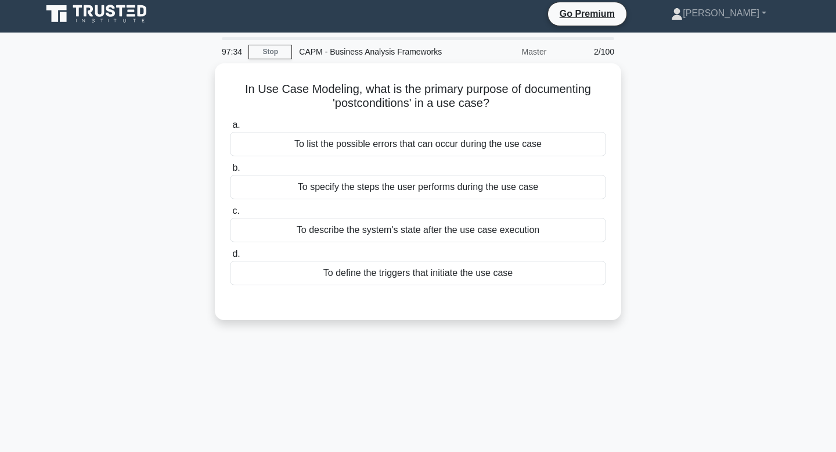
scroll to position [0, 0]
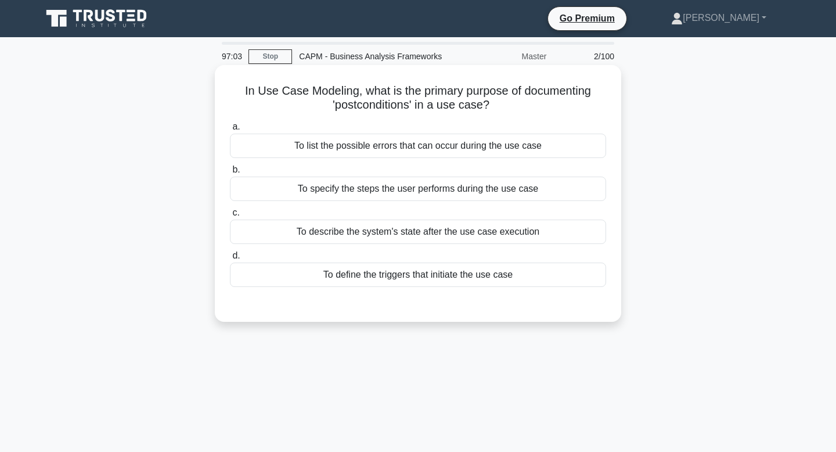
click at [380, 232] on div "To describe the system's state after the use case execution" at bounding box center [418, 231] width 376 height 24
click at [230, 217] on input "c. To describe the system's state after the use case execution" at bounding box center [230, 213] width 0 height 8
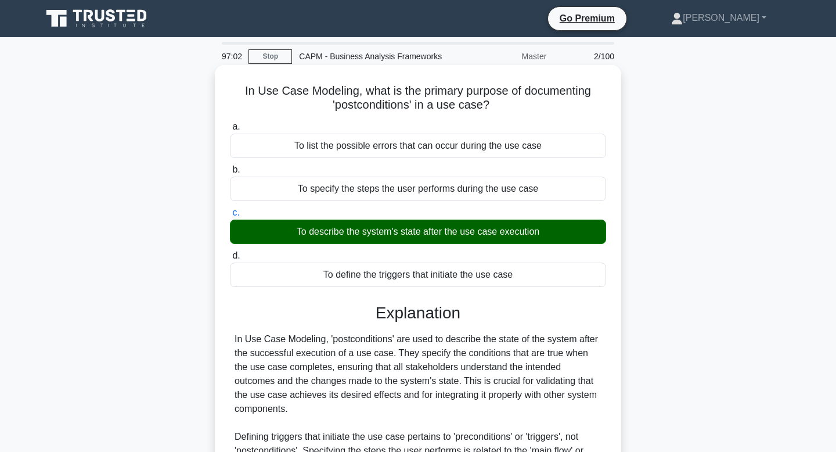
scroll to position [175, 0]
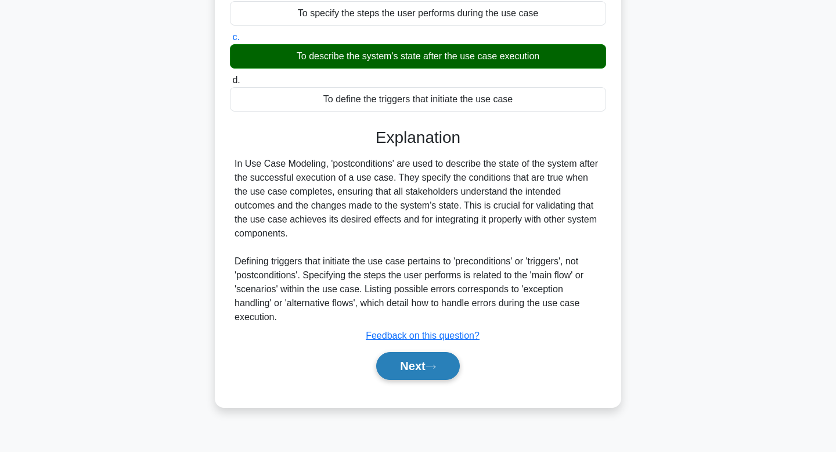
click at [426, 352] on button "Next" at bounding box center [417, 366] width 83 height 28
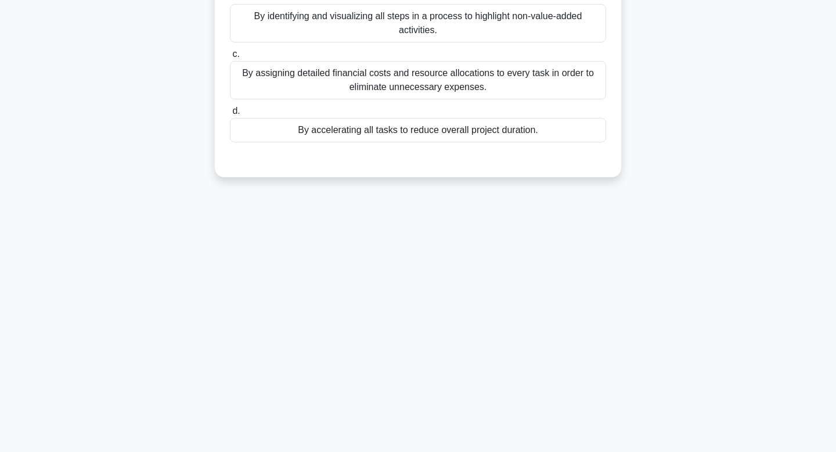
scroll to position [0, 0]
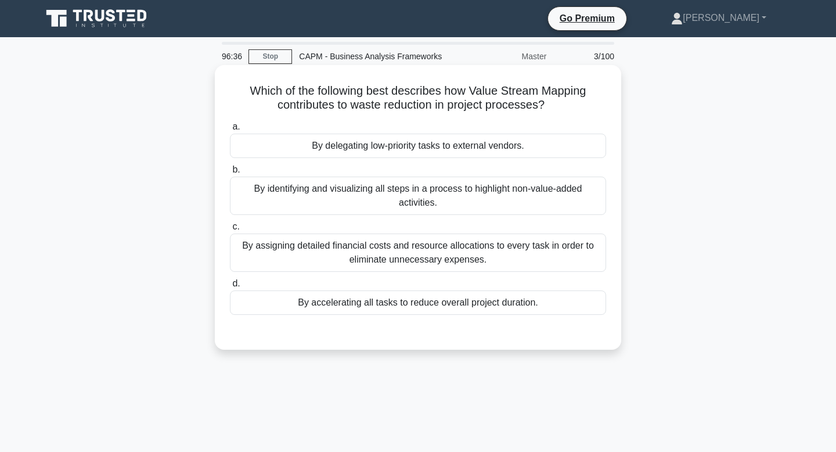
click at [358, 253] on div "By assigning detailed financial costs and resource allocations to every task in…" at bounding box center [418, 252] width 376 height 38
click at [230, 231] on input "c. By assigning detailed financial costs and resource allocations to every task…" at bounding box center [230, 227] width 0 height 8
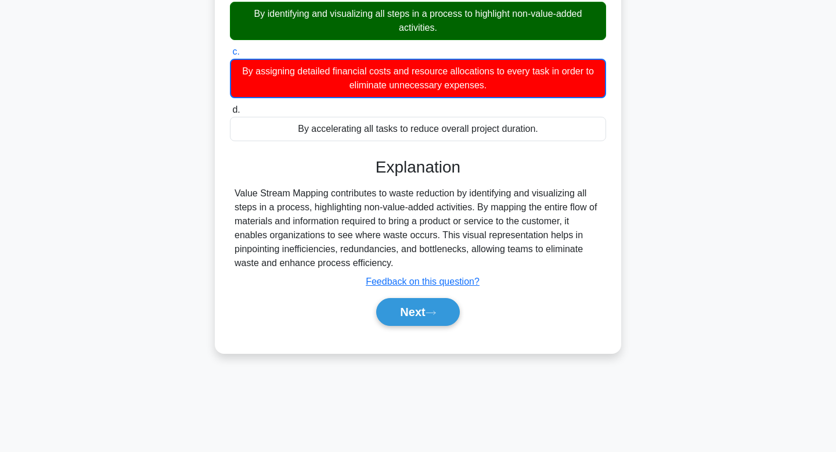
scroll to position [175, 0]
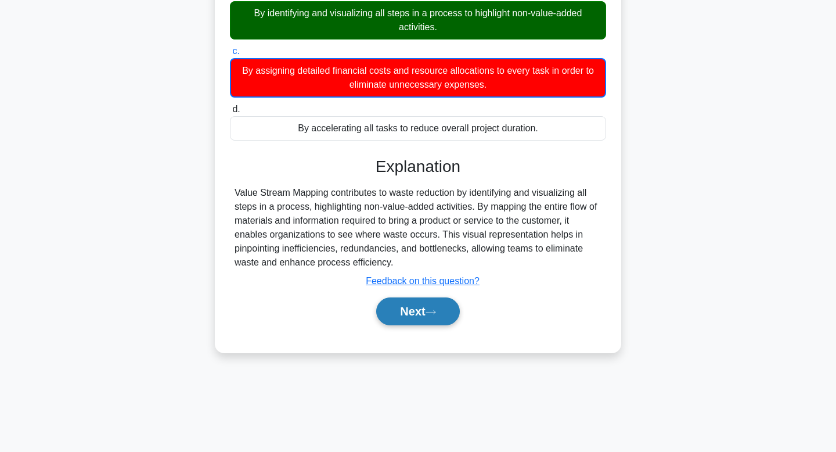
click at [436, 314] on icon at bounding box center [431, 312] width 10 height 6
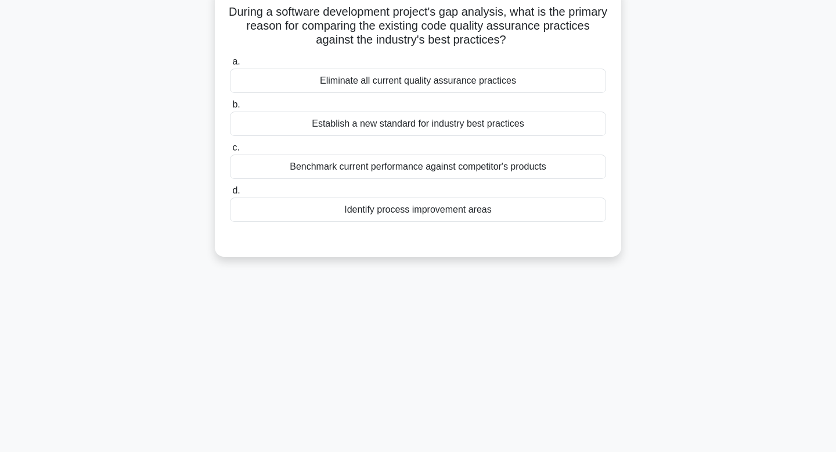
scroll to position [0, 0]
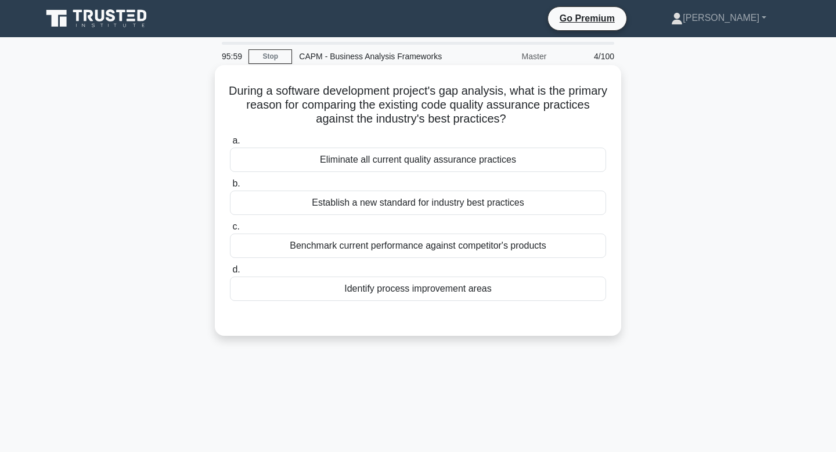
click at [453, 251] on div "Benchmark current performance against competitor's products" at bounding box center [418, 245] width 376 height 24
click at [230, 231] on input "c. Benchmark current performance against competitor's products" at bounding box center [230, 227] width 0 height 8
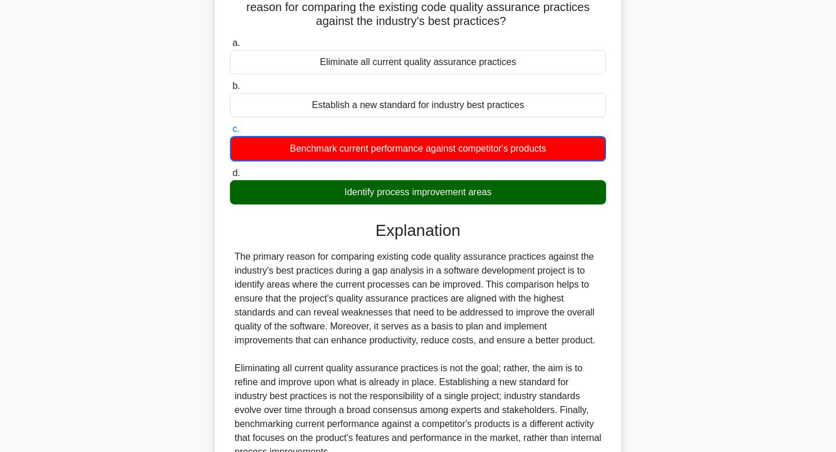
scroll to position [210, 0]
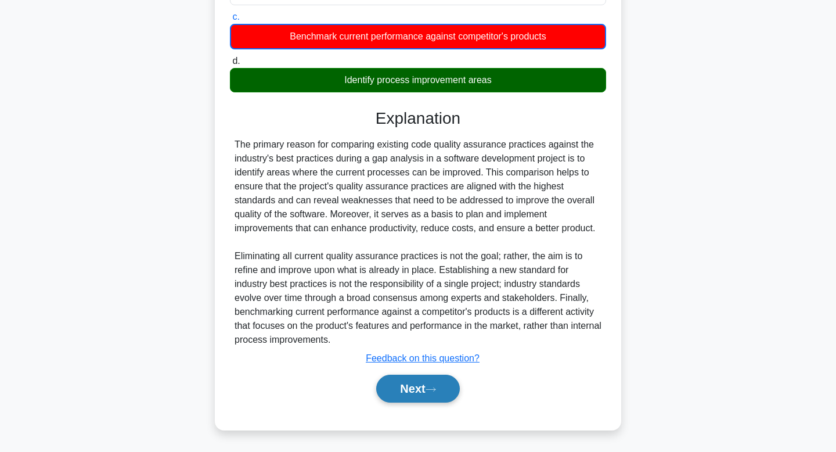
click at [410, 392] on button "Next" at bounding box center [417, 389] width 83 height 28
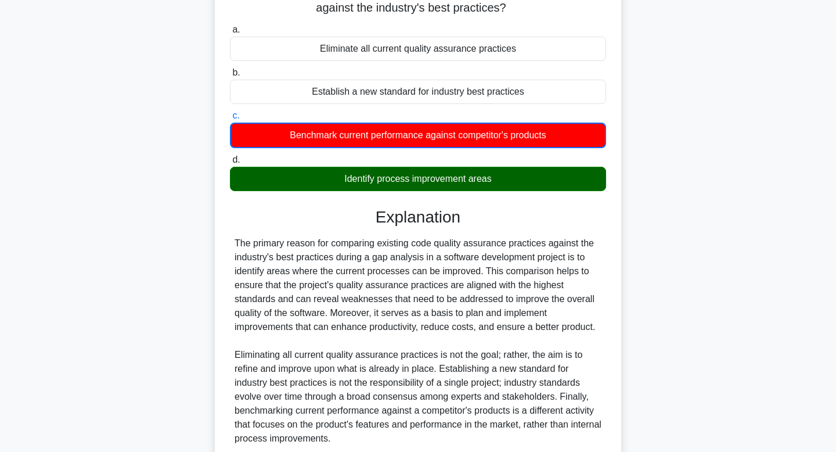
scroll to position [0, 0]
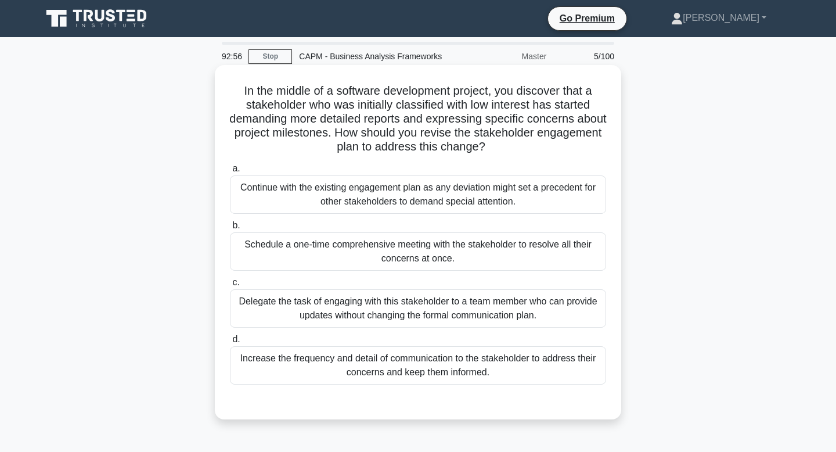
click at [337, 362] on div "Increase the frequency and detail of communication to the stakeholder to addres…" at bounding box center [418, 365] width 376 height 38
click at [230, 343] on input "d. Increase the frequency and detail of communication to the stakeholder to add…" at bounding box center [230, 340] width 0 height 8
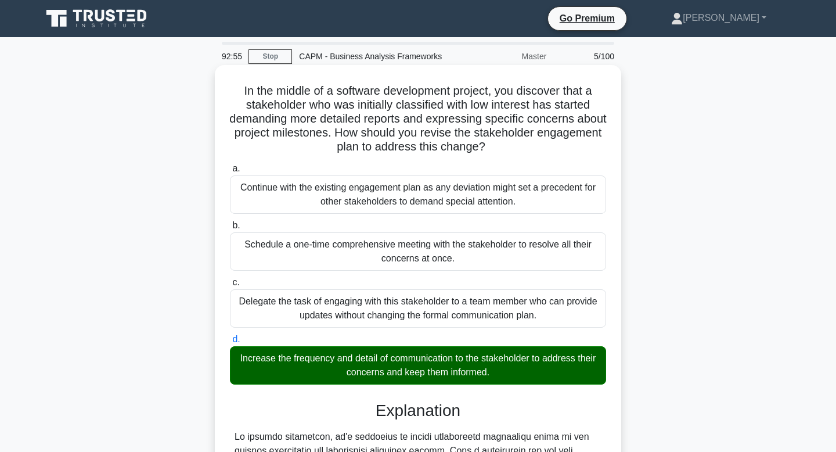
scroll to position [306, 0]
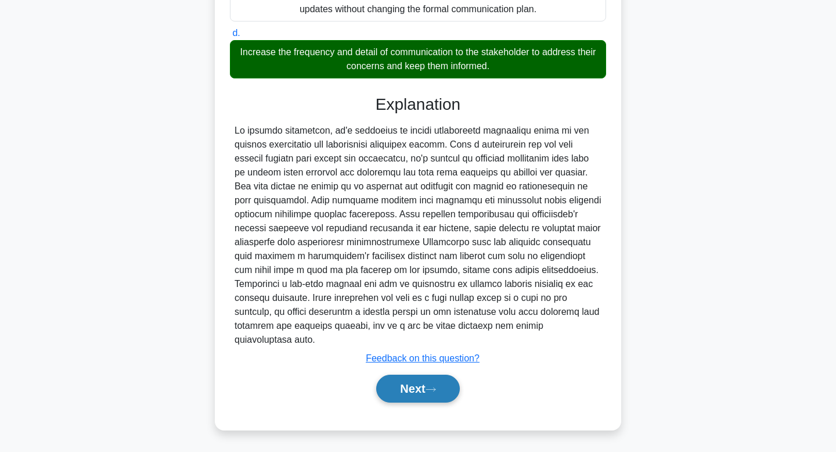
click at [399, 392] on button "Next" at bounding box center [417, 389] width 83 height 28
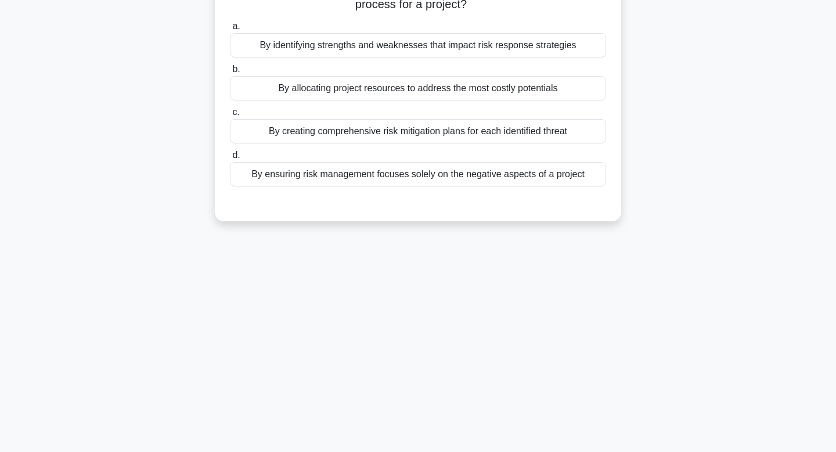
scroll to position [0, 0]
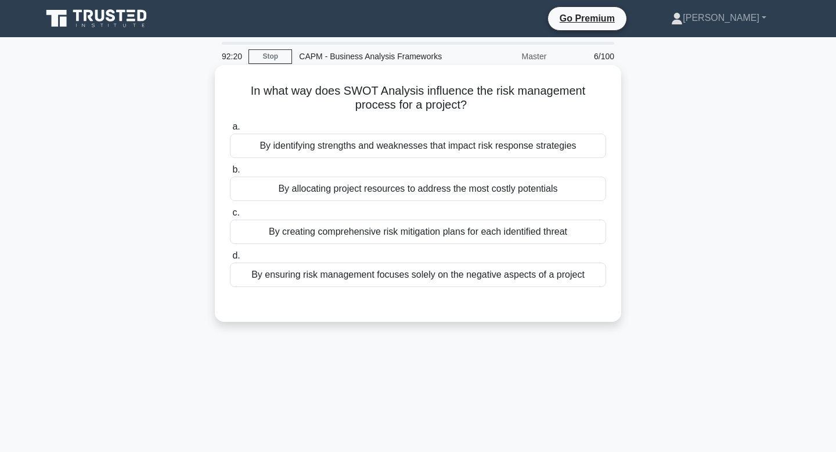
click at [390, 153] on div "By identifying strengths and weaknesses that impact risk response strategies" at bounding box center [418, 146] width 376 height 24
click at [230, 131] on input "a. By identifying strengths and weaknesses that impact risk response strategies" at bounding box center [230, 127] width 0 height 8
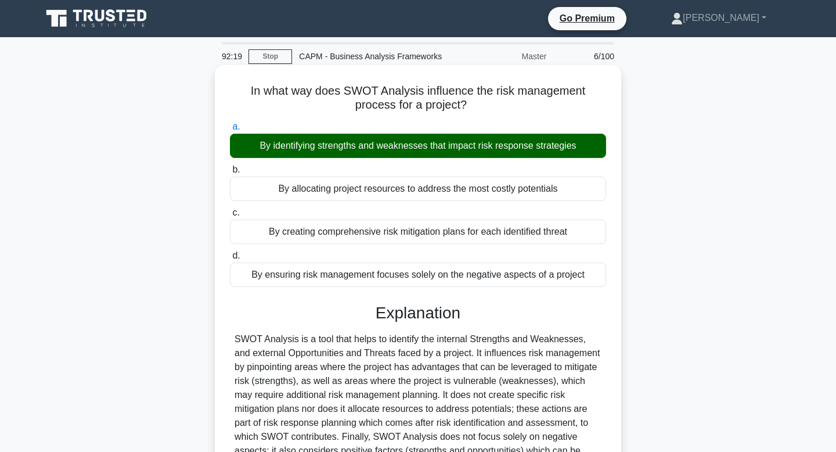
scroll to position [175, 0]
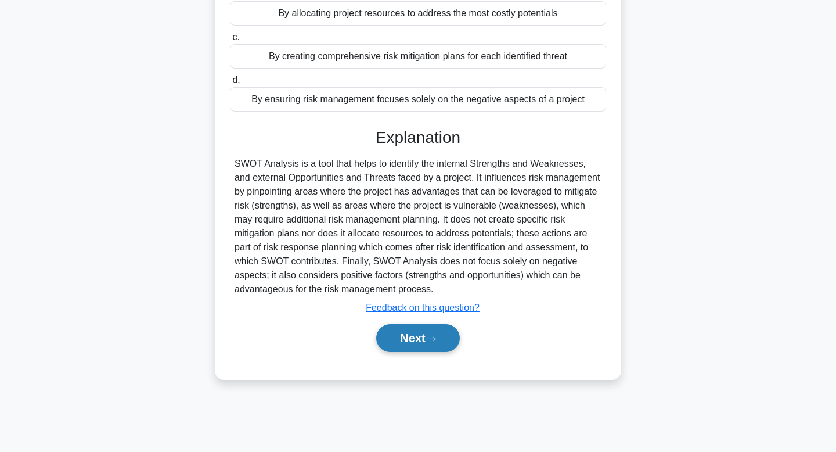
click at [413, 339] on button "Next" at bounding box center [417, 338] width 83 height 28
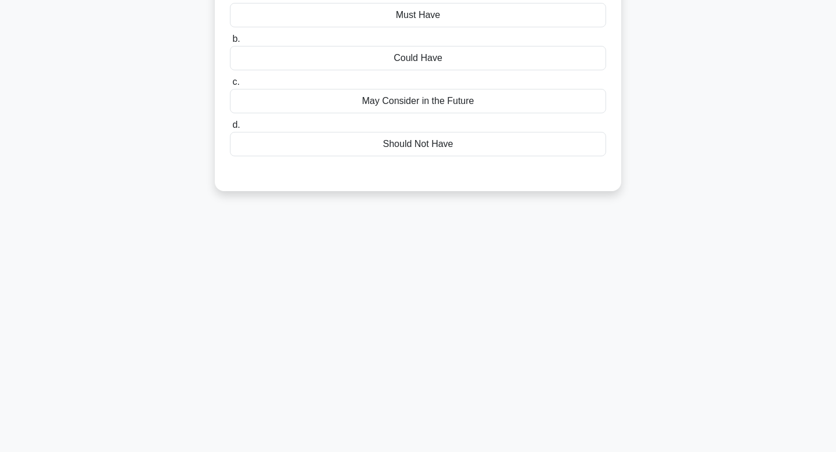
scroll to position [0, 0]
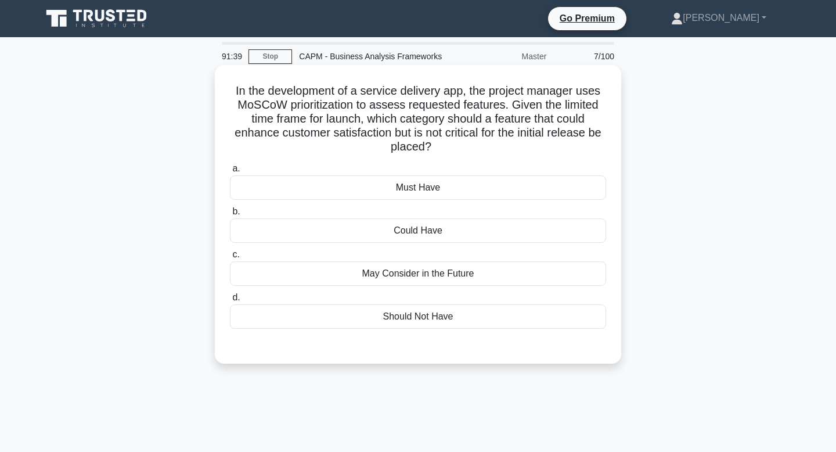
click at [405, 230] on div "Could Have" at bounding box center [418, 230] width 376 height 24
click at [230, 215] on input "b. Could Have" at bounding box center [230, 212] width 0 height 8
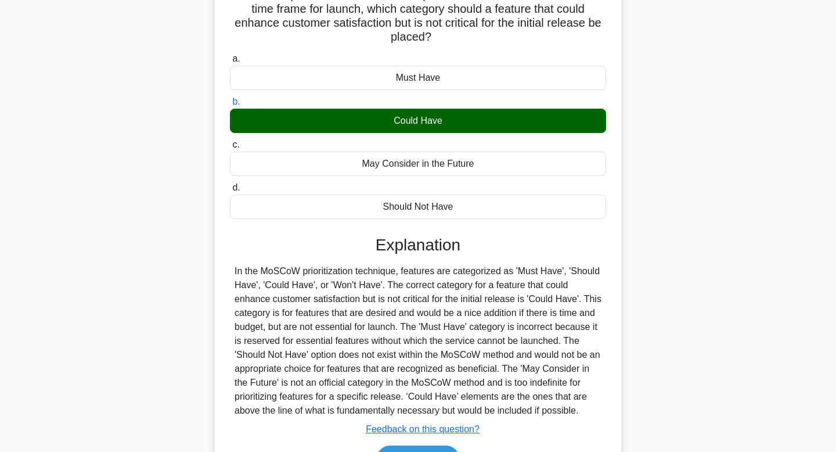
scroll to position [181, 0]
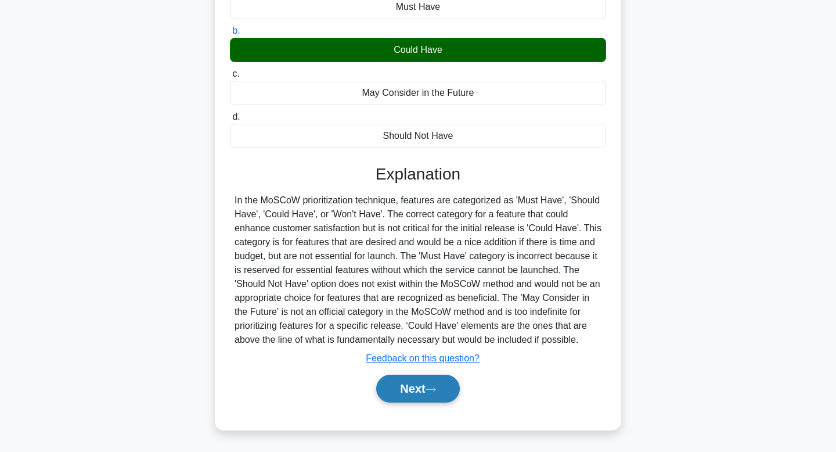
click at [410, 390] on button "Next" at bounding box center [417, 389] width 83 height 28
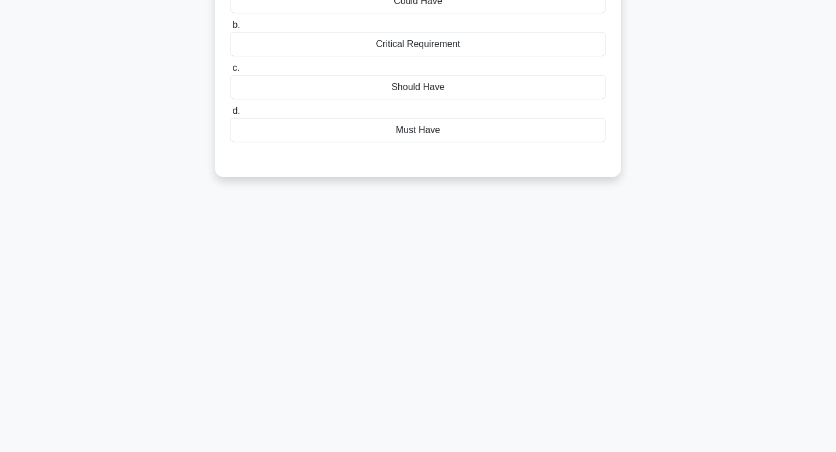
scroll to position [0, 0]
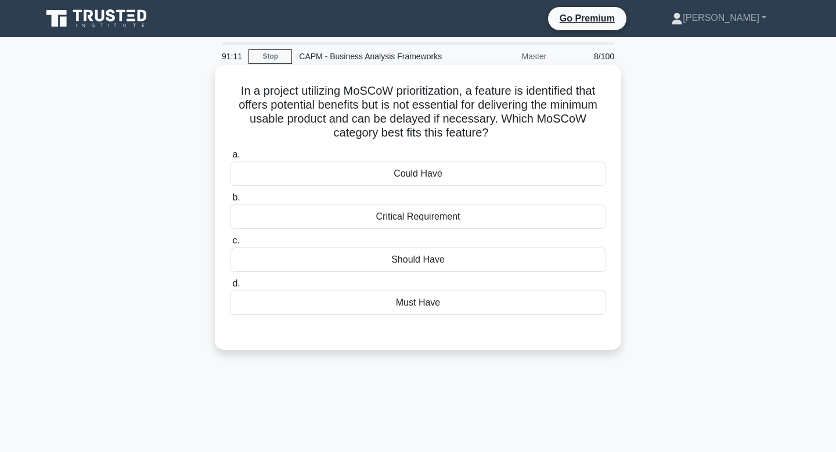
click at [406, 172] on div "Could Have" at bounding box center [418, 173] width 376 height 24
click at [230, 159] on input "a. Could Have" at bounding box center [230, 155] width 0 height 8
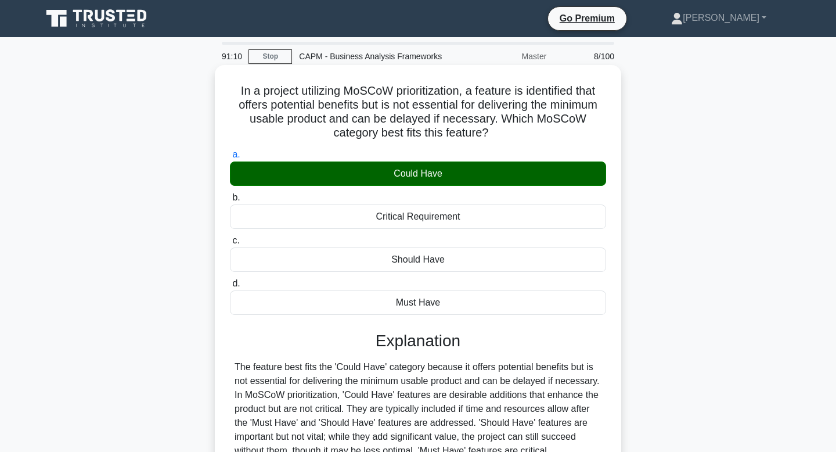
scroll to position [175, 0]
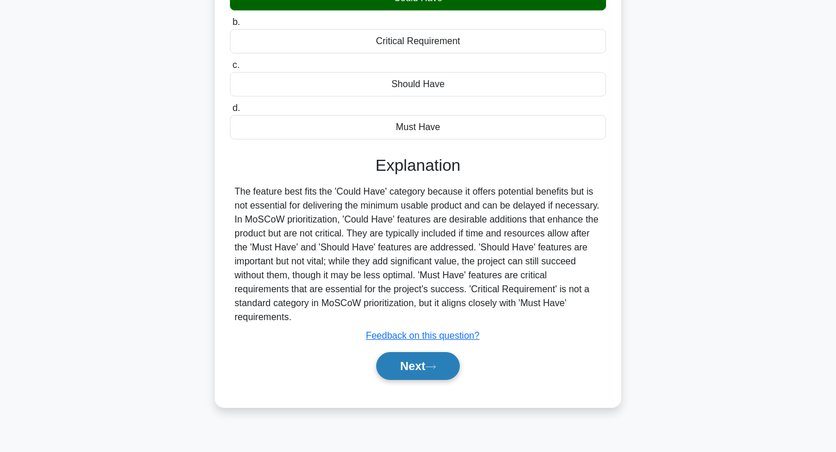
click at [414, 369] on button "Next" at bounding box center [417, 366] width 83 height 28
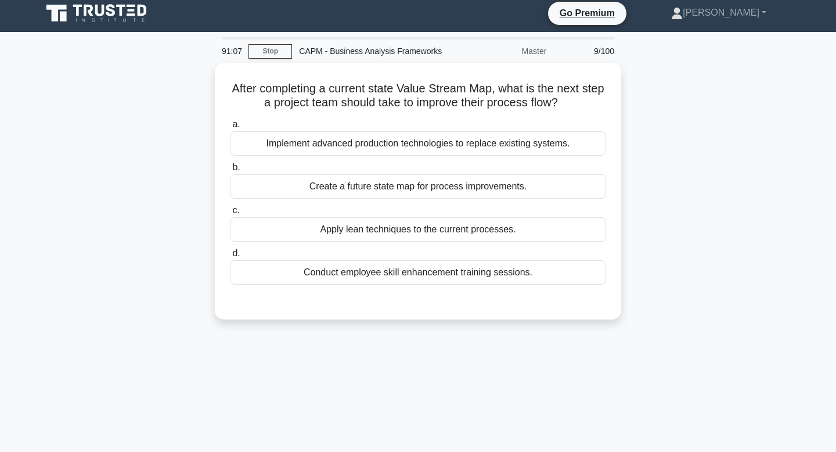
scroll to position [0, 0]
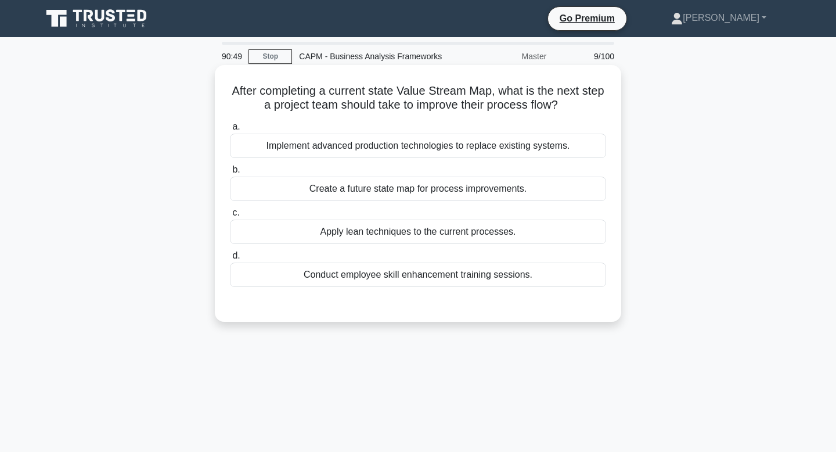
click at [355, 232] on div "Apply lean techniques to the current processes." at bounding box center [418, 231] width 376 height 24
click at [230, 217] on input "c. Apply lean techniques to the current processes." at bounding box center [230, 213] width 0 height 8
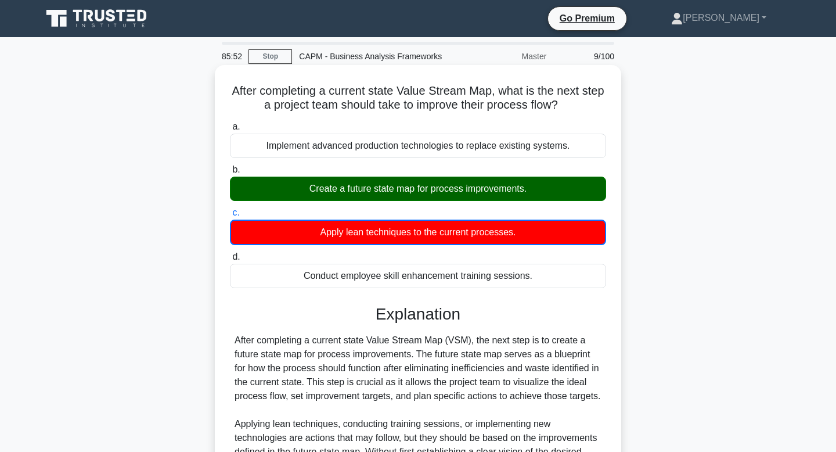
scroll to position [175, 0]
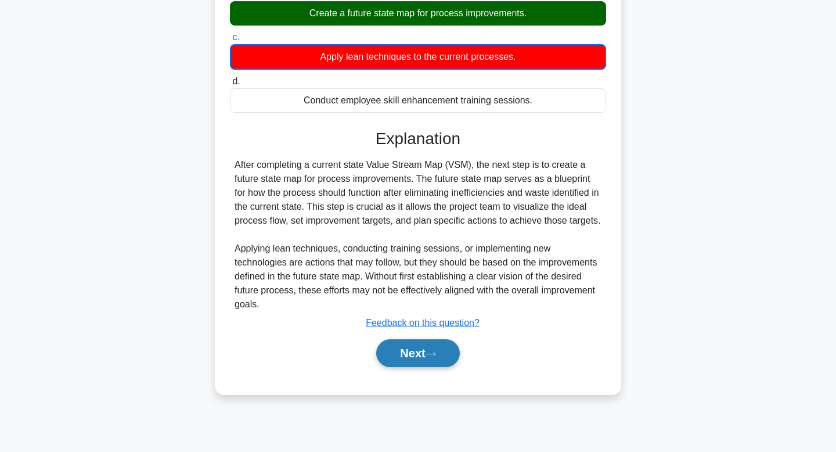
click at [403, 352] on button "Next" at bounding box center [417, 353] width 83 height 28
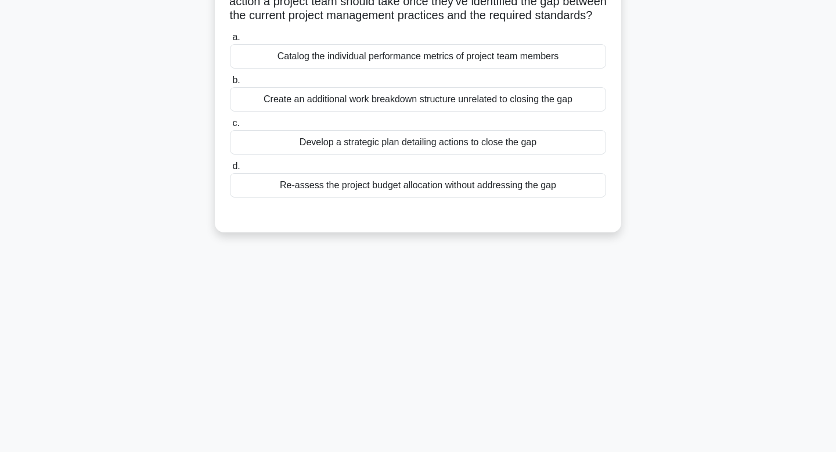
scroll to position [0, 0]
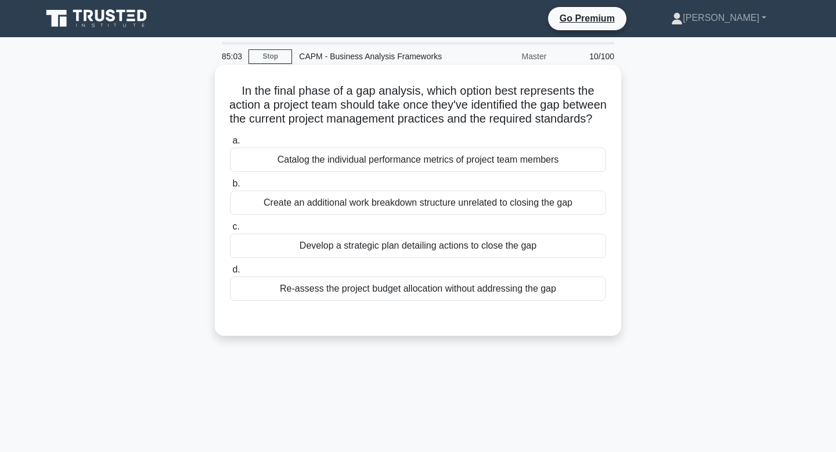
click at [458, 258] on div "Develop a strategic plan detailing actions to close the gap" at bounding box center [418, 245] width 376 height 24
click at [230, 231] on input "c. Develop a strategic plan detailing actions to close the gap" at bounding box center [230, 227] width 0 height 8
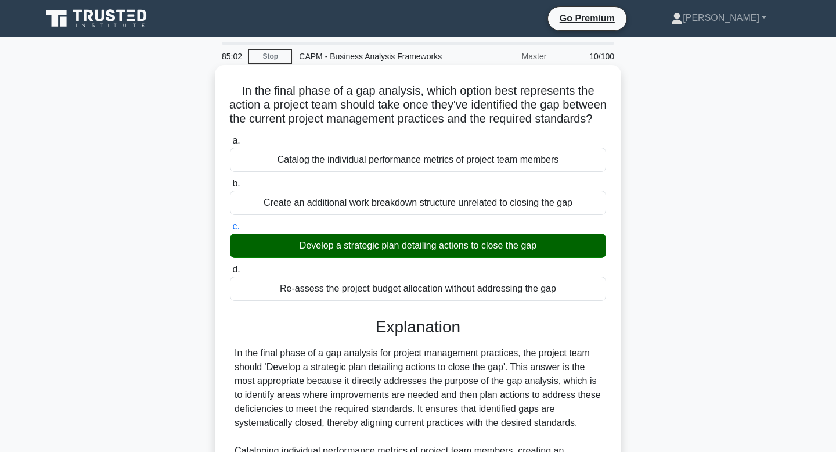
scroll to position [195, 0]
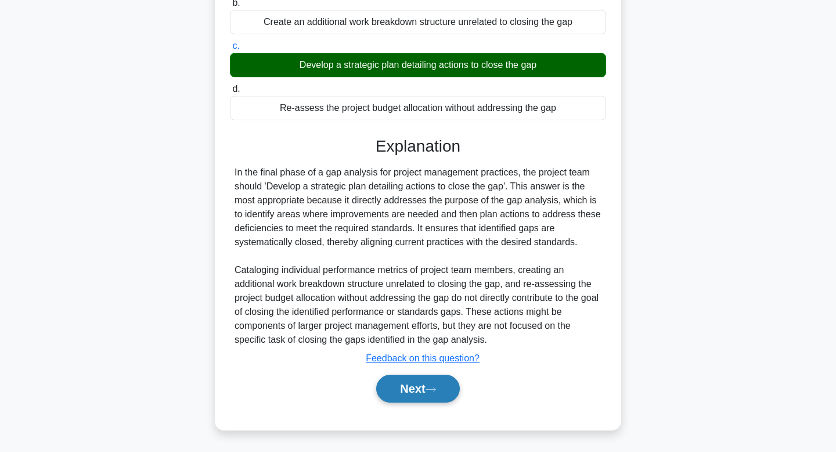
click at [395, 393] on button "Next" at bounding box center [417, 389] width 83 height 28
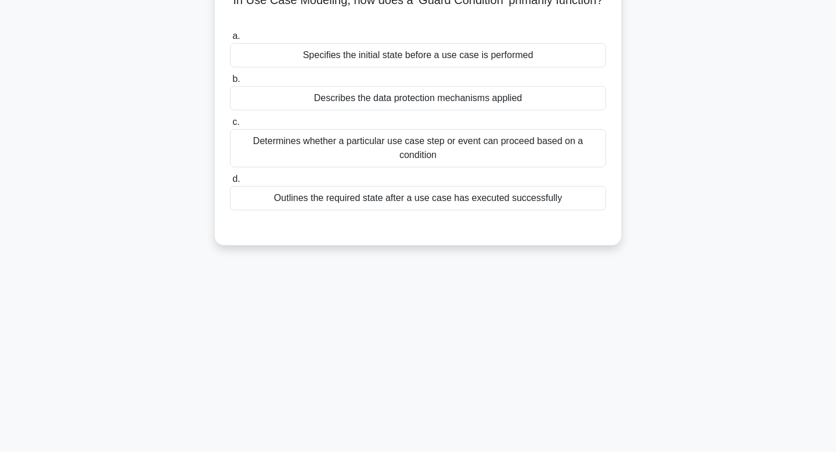
scroll to position [0, 0]
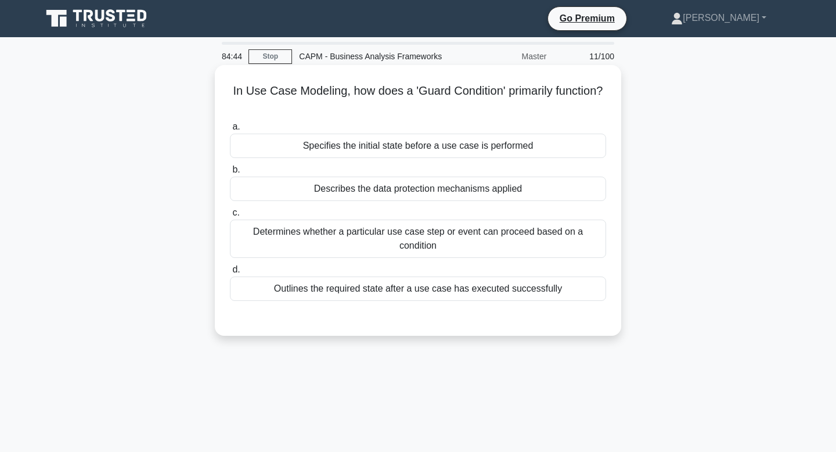
click at [447, 233] on div "Determines whether a particular use case step or event can proceed based on a c…" at bounding box center [418, 238] width 376 height 38
click at [230, 217] on input "c. Determines whether a particular use case step or event can proceed based on …" at bounding box center [230, 213] width 0 height 8
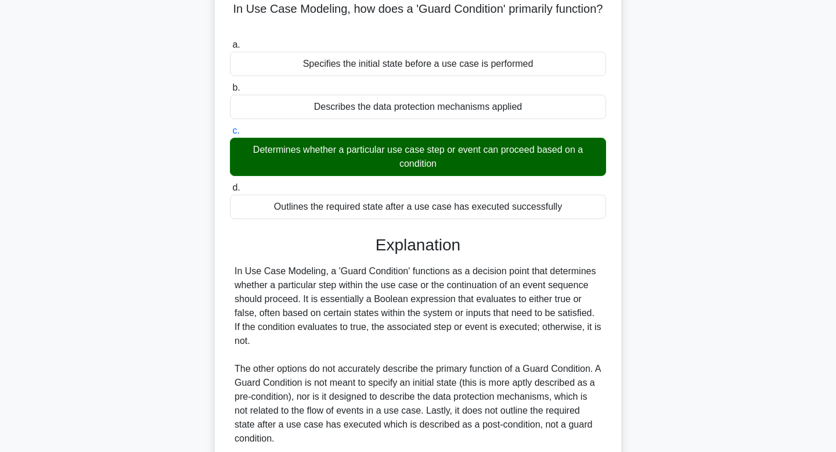
scroll to position [181, 0]
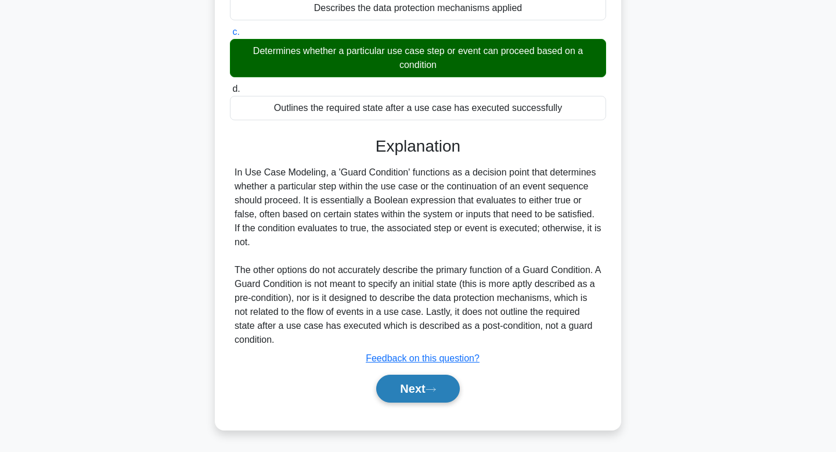
click at [396, 392] on button "Next" at bounding box center [417, 389] width 83 height 28
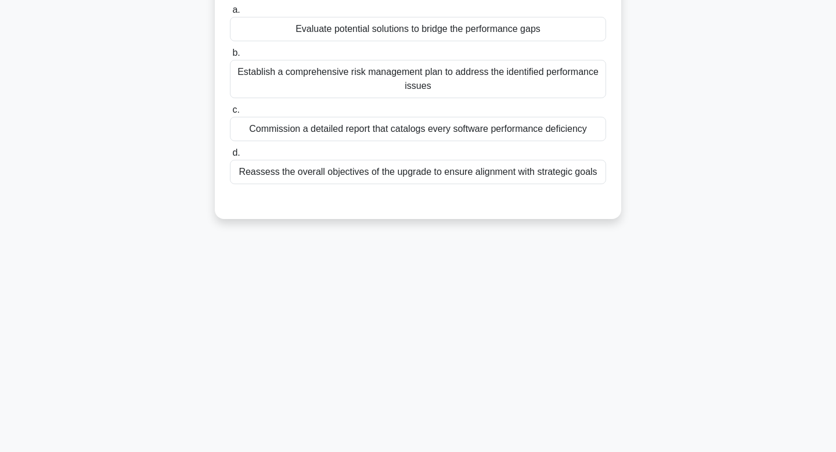
scroll to position [0, 0]
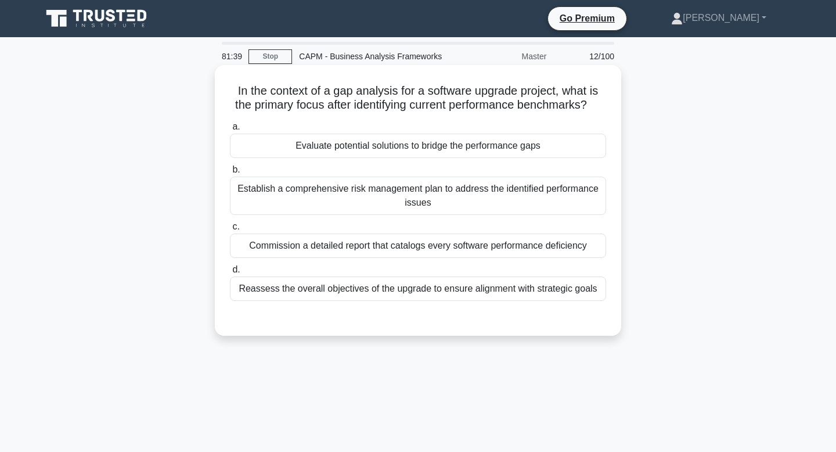
click at [421, 209] on div "Establish a comprehensive risk management plan to address the identified perfor…" at bounding box center [418, 196] width 376 height 38
click at [230, 174] on input "b. Establish a comprehensive risk management plan to address the identified per…" at bounding box center [230, 170] width 0 height 8
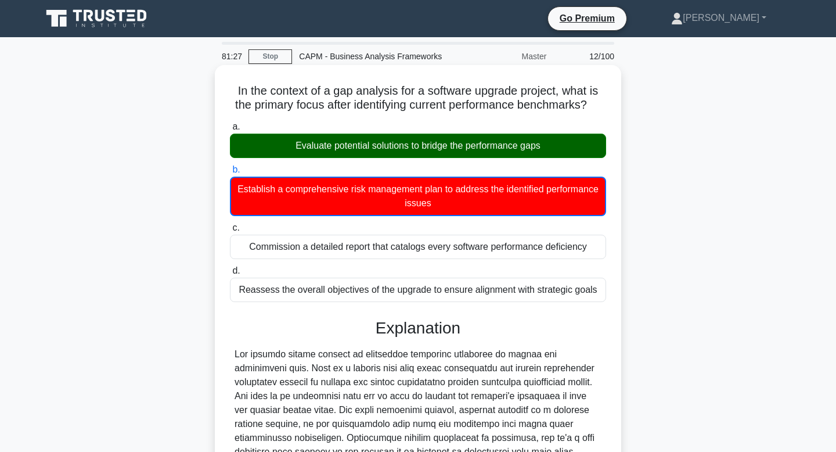
scroll to position [182, 0]
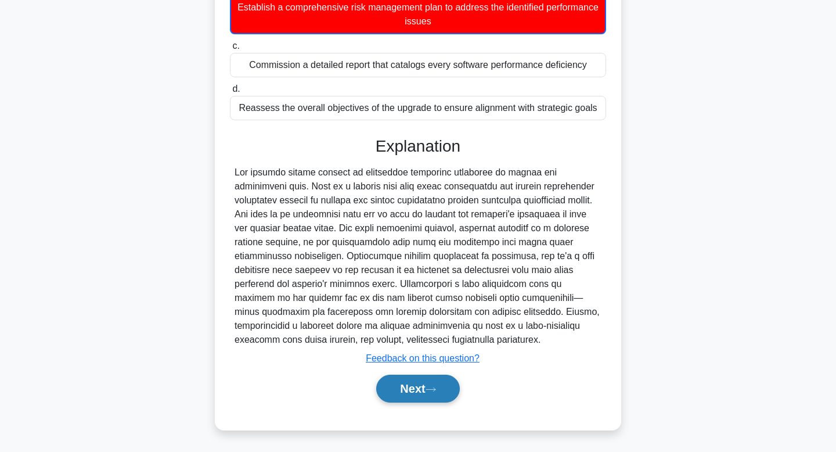
click at [409, 387] on button "Next" at bounding box center [417, 389] width 83 height 28
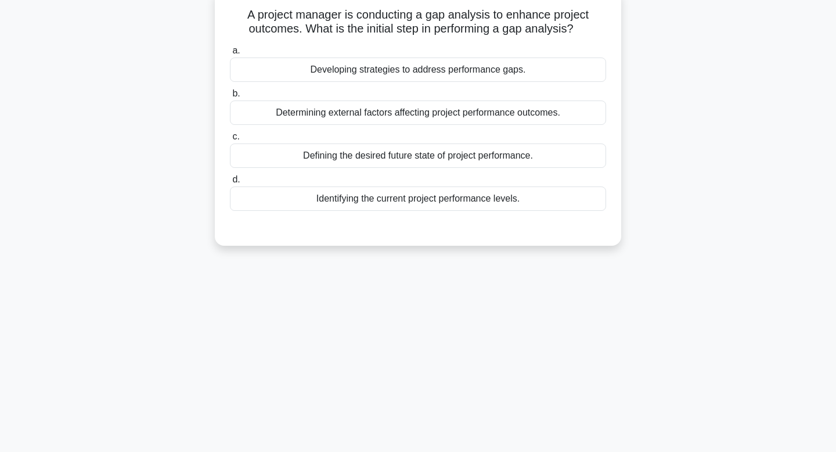
scroll to position [0, 0]
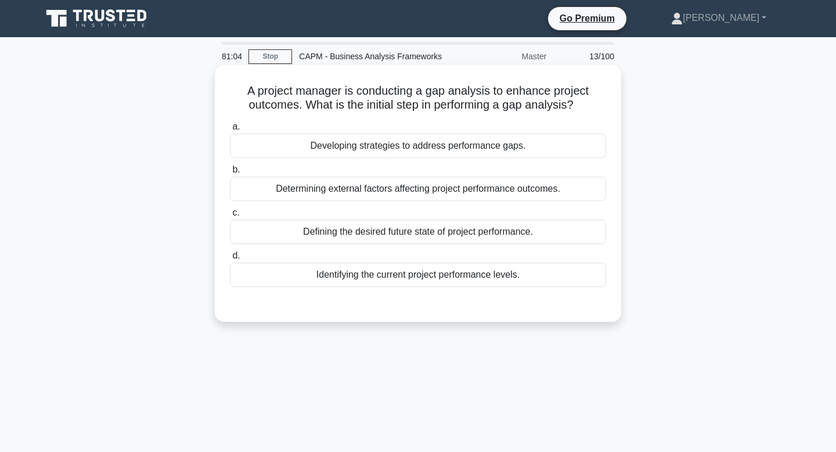
click at [375, 275] on div "Identifying the current project performance levels." at bounding box center [418, 274] width 376 height 24
click at [230, 260] on input "d. Identifying the current project performance levels." at bounding box center [230, 256] width 0 height 8
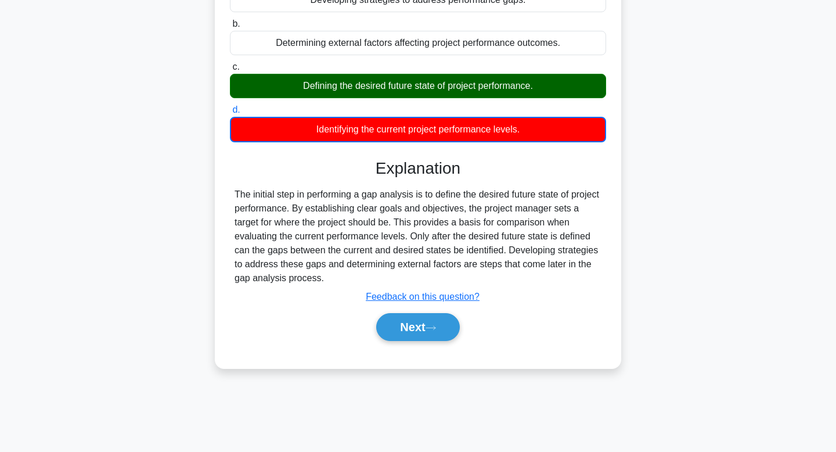
scroll to position [175, 0]
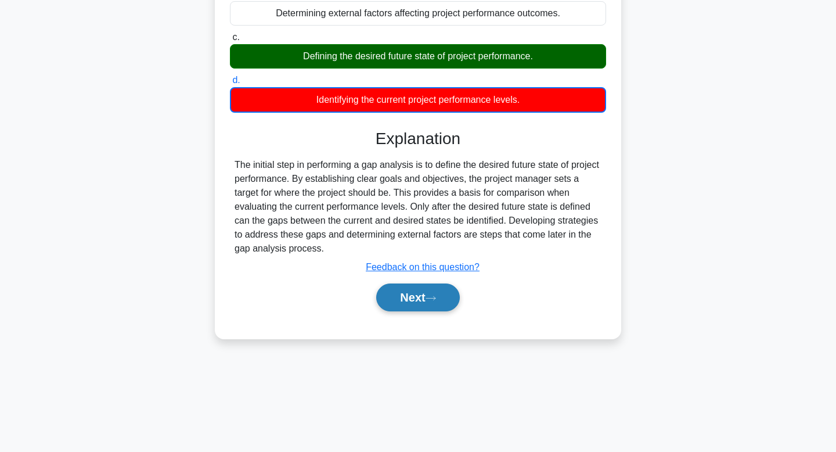
click at [416, 301] on button "Next" at bounding box center [417, 297] width 83 height 28
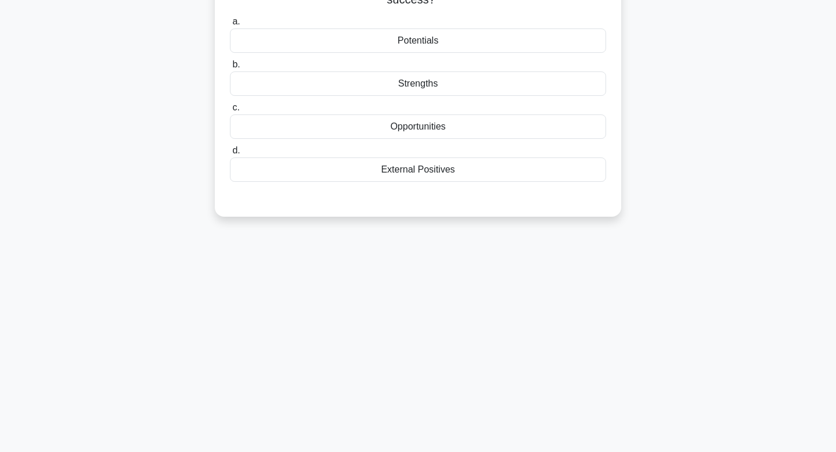
scroll to position [0, 0]
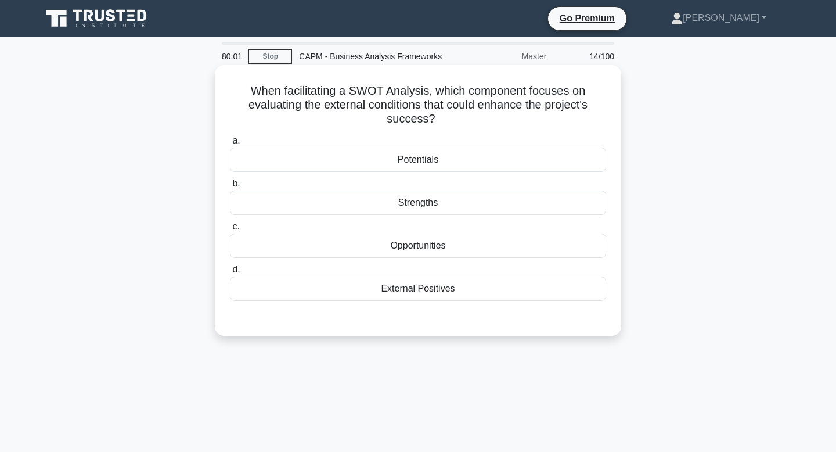
click at [419, 253] on div "Opportunities" at bounding box center [418, 245] width 376 height 24
click at [230, 231] on input "c. Opportunities" at bounding box center [230, 227] width 0 height 8
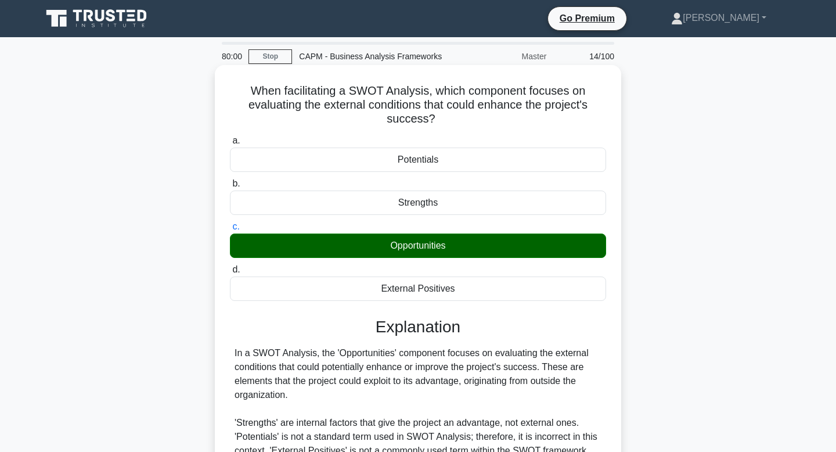
scroll to position [175, 0]
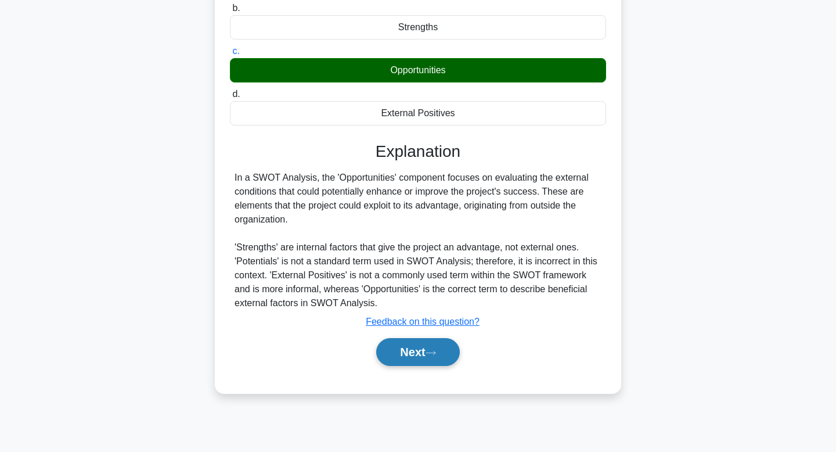
click at [416, 350] on button "Next" at bounding box center [417, 352] width 83 height 28
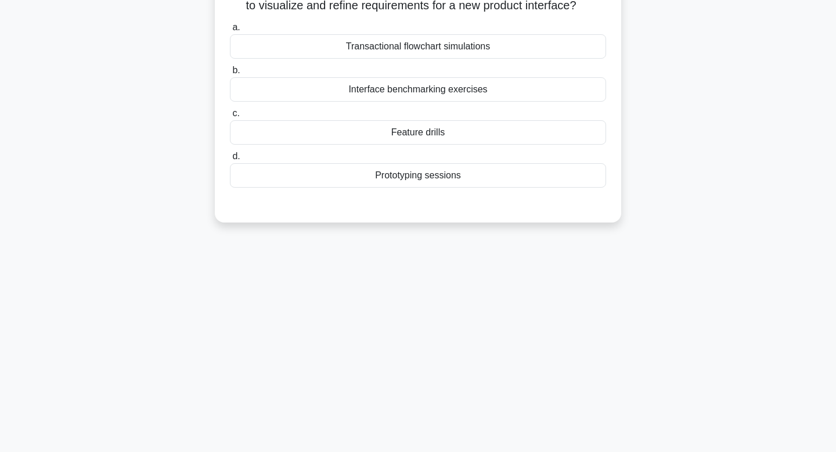
scroll to position [0, 0]
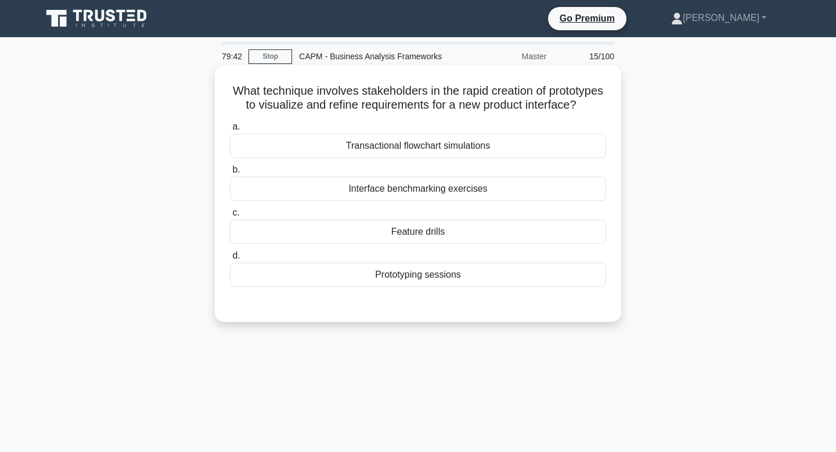
click at [424, 275] on div "Prototyping sessions" at bounding box center [418, 274] width 376 height 24
click at [230, 260] on input "d. Prototyping sessions" at bounding box center [230, 256] width 0 height 8
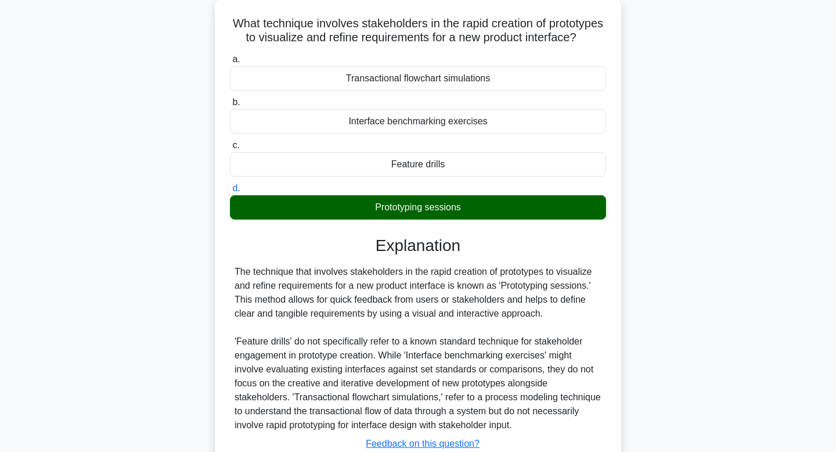
scroll to position [175, 0]
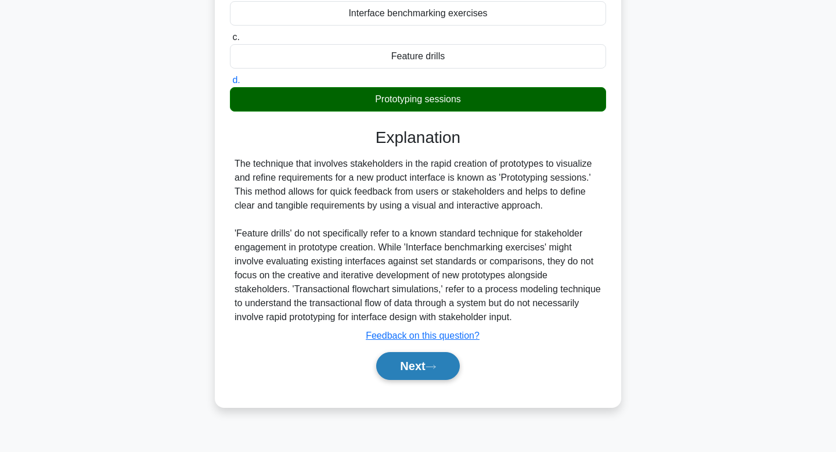
click at [409, 365] on button "Next" at bounding box center [417, 366] width 83 height 28
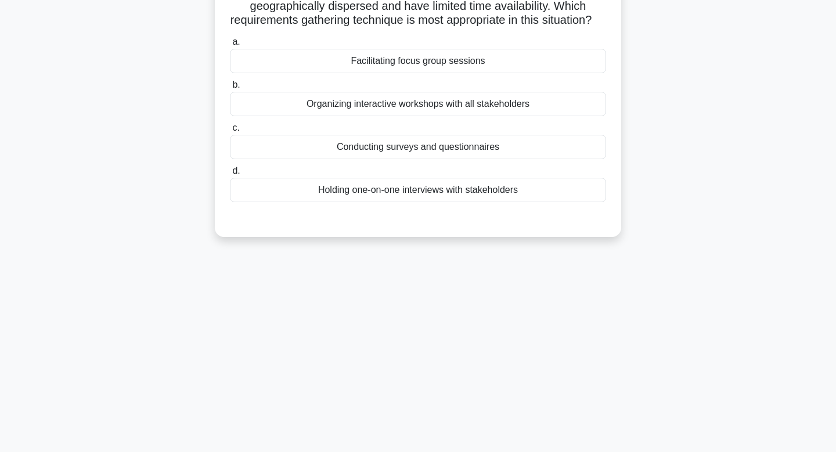
scroll to position [0, 0]
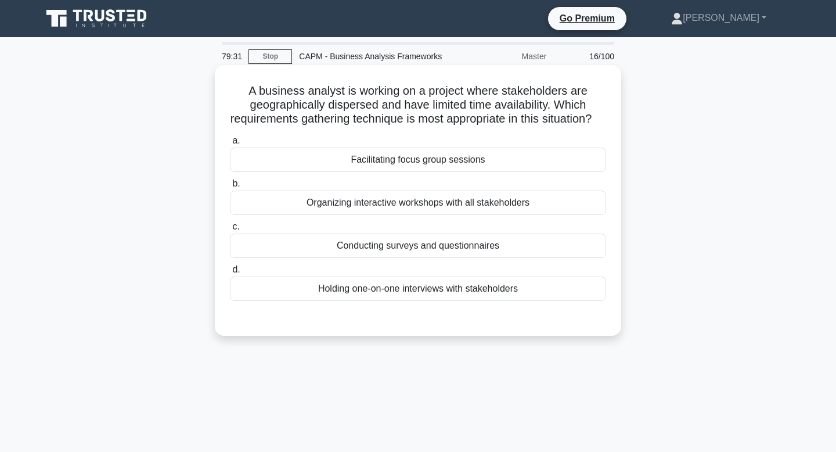
click at [391, 258] on div "Conducting surveys and questionnaires" at bounding box center [418, 245] width 376 height 24
click at [230, 231] on input "c. Conducting surveys and questionnaires" at bounding box center [230, 227] width 0 height 8
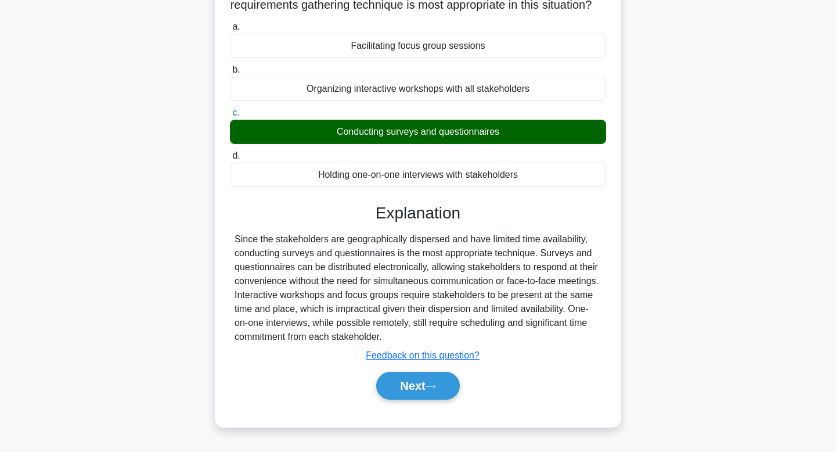
scroll to position [175, 0]
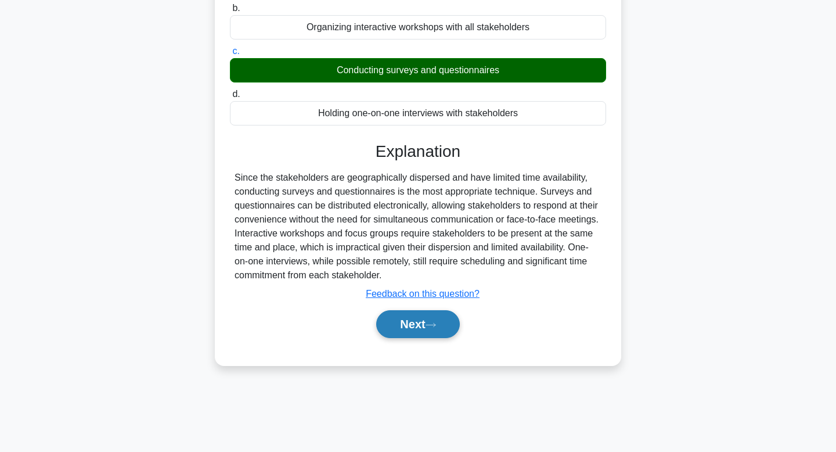
click at [411, 332] on button "Next" at bounding box center [417, 324] width 83 height 28
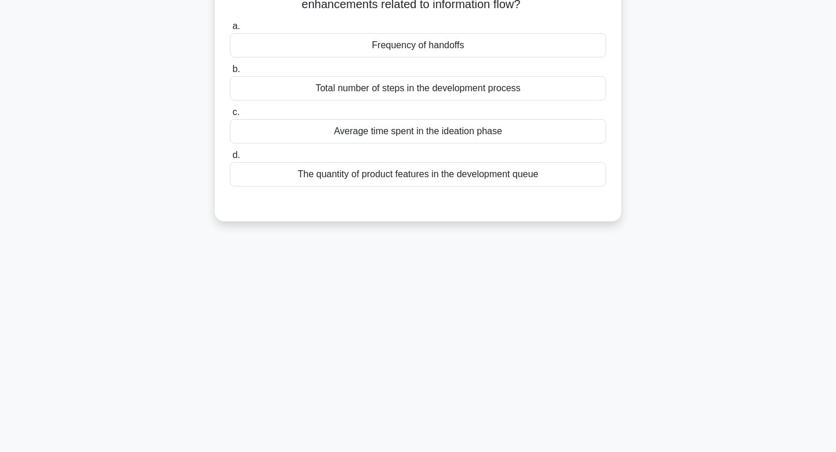
scroll to position [0, 0]
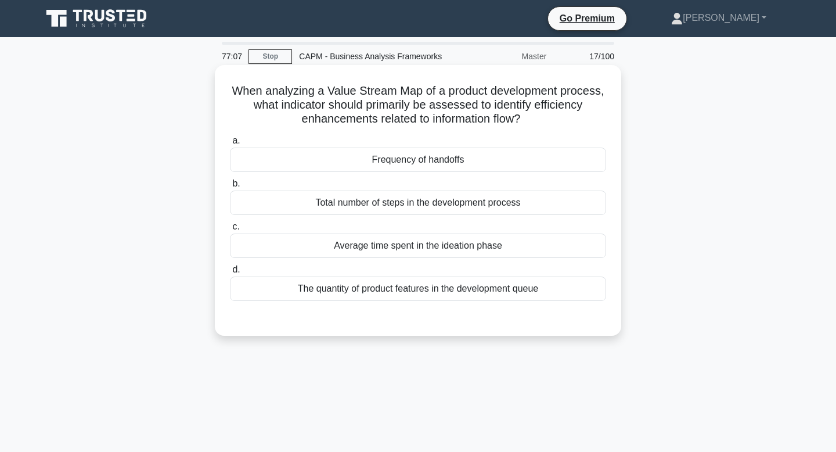
click at [308, 240] on div "Average time spent in the ideation phase" at bounding box center [418, 245] width 376 height 24
click at [230, 231] on input "c. Average time spent in the ideation phase" at bounding box center [230, 227] width 0 height 8
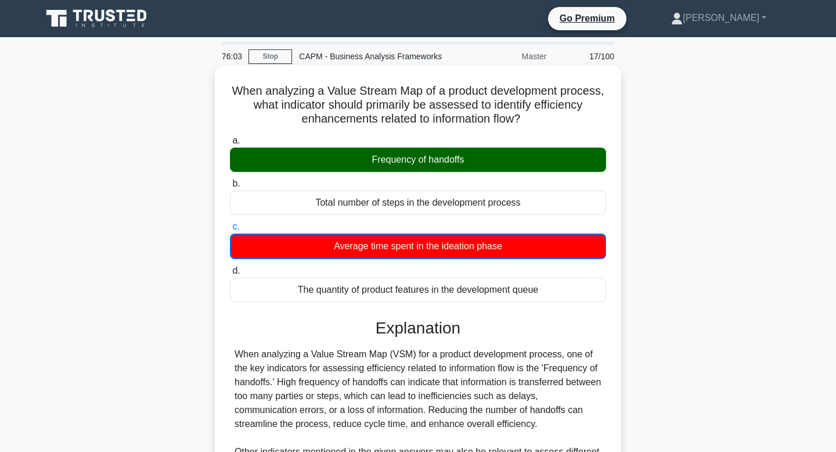
scroll to position [224, 0]
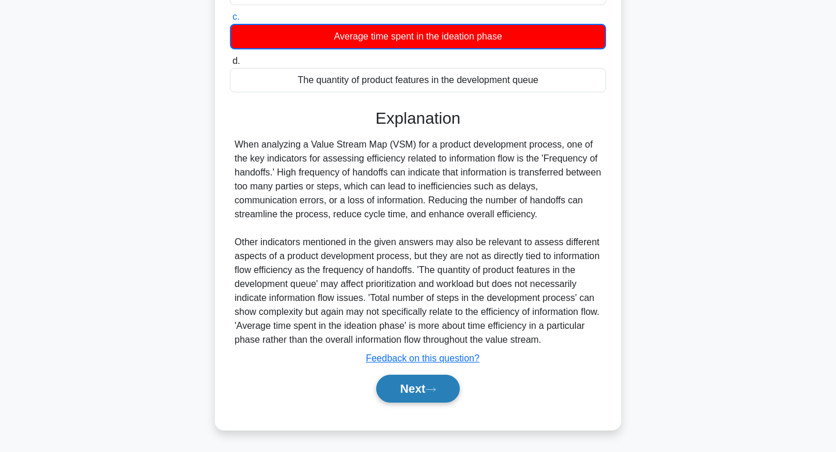
click at [384, 383] on button "Next" at bounding box center [417, 389] width 83 height 28
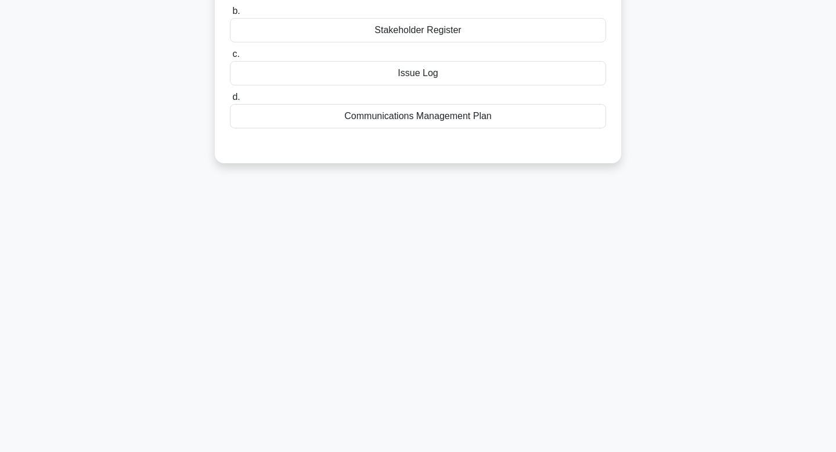
scroll to position [0, 0]
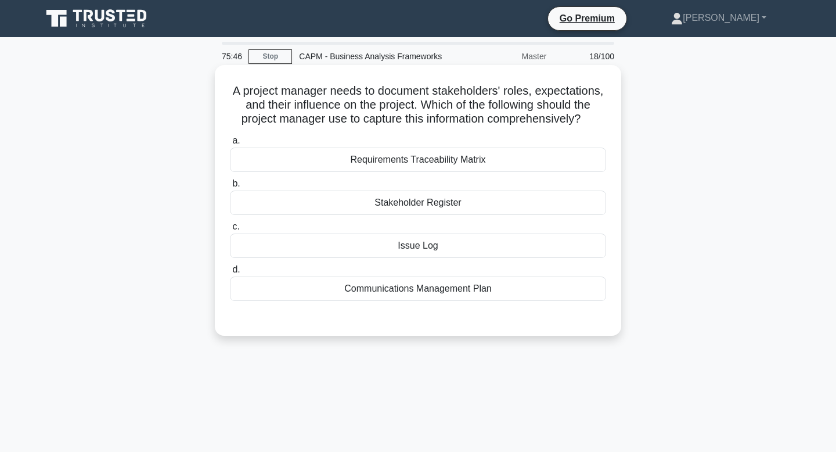
click at [366, 201] on div "Stakeholder Register" at bounding box center [418, 202] width 376 height 24
click at [230, 188] on input "b. Stakeholder Register" at bounding box center [230, 184] width 0 height 8
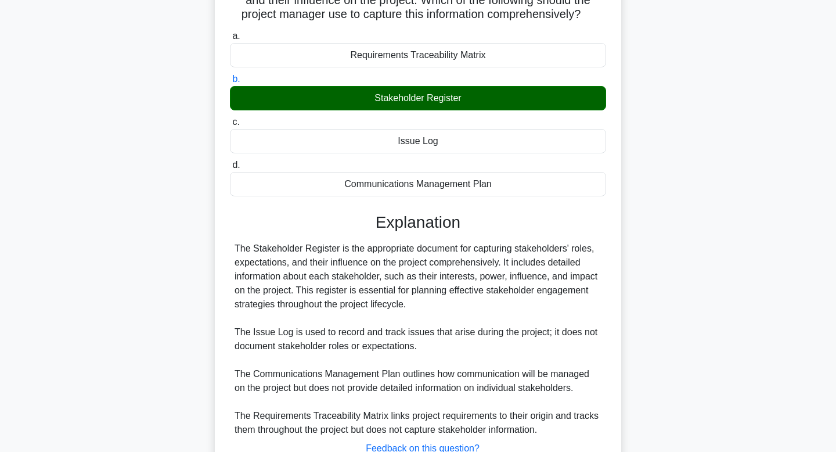
scroll to position [195, 0]
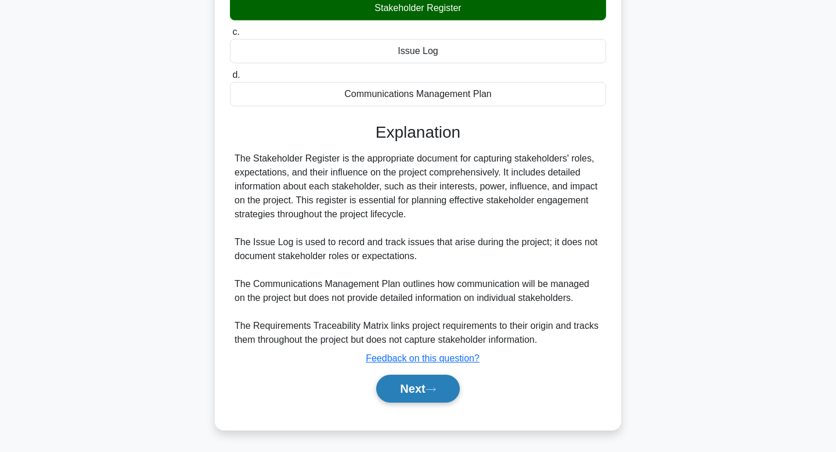
click at [404, 396] on button "Next" at bounding box center [417, 389] width 83 height 28
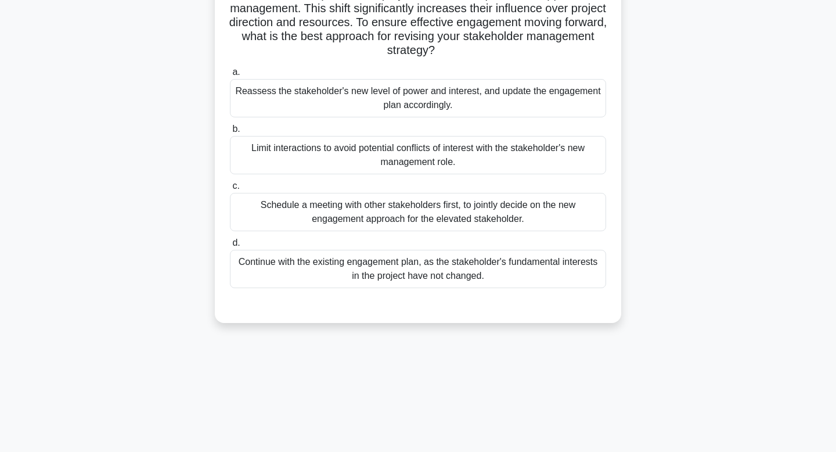
scroll to position [0, 0]
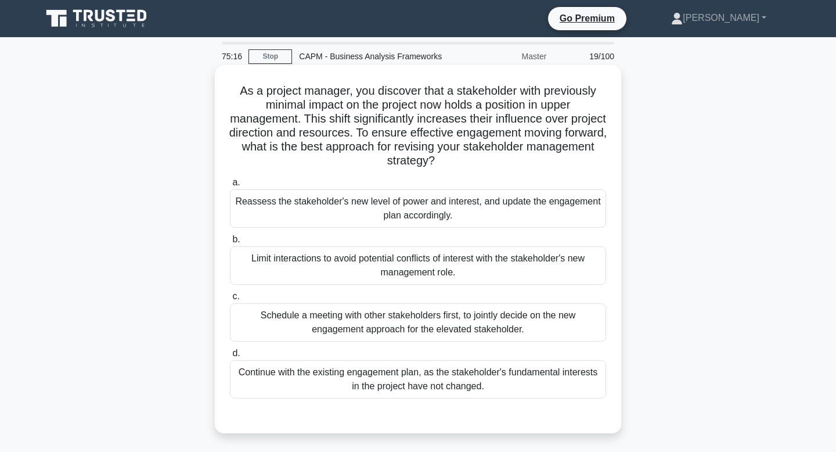
click at [434, 204] on div "Reassess the stakeholder's new level of power and interest, and update the enga…" at bounding box center [418, 208] width 376 height 38
click at [230, 186] on input "a. Reassess the stakeholder's new level of power and interest, and update the e…" at bounding box center [230, 183] width 0 height 8
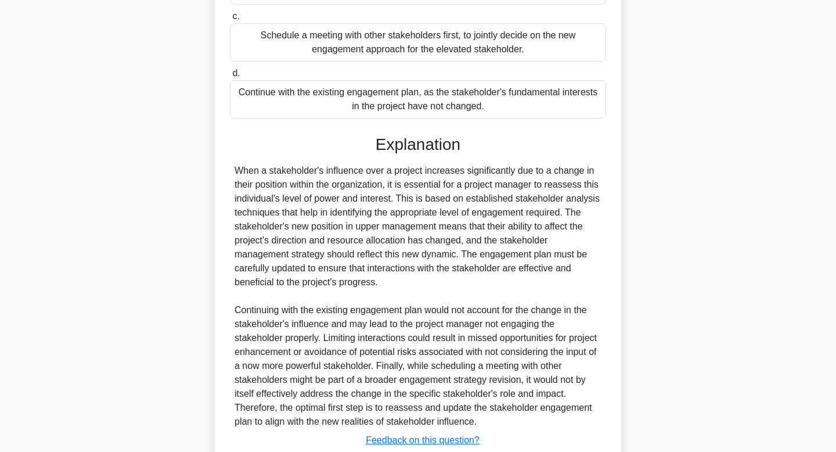
scroll to position [362, 0]
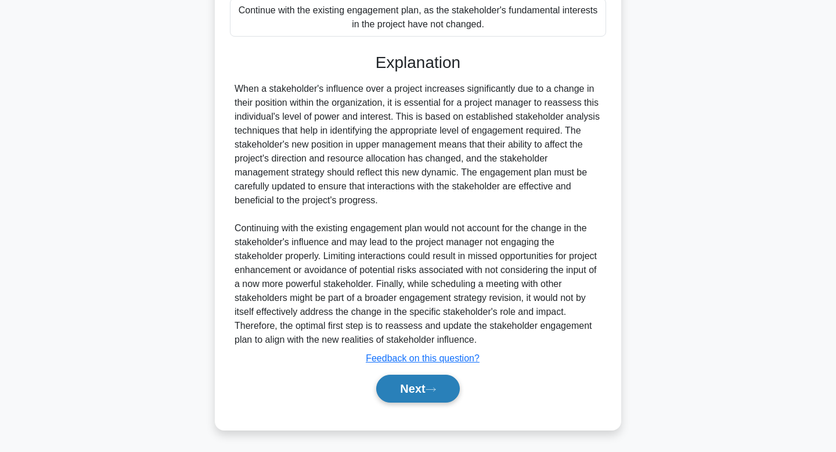
click at [401, 379] on button "Next" at bounding box center [417, 389] width 83 height 28
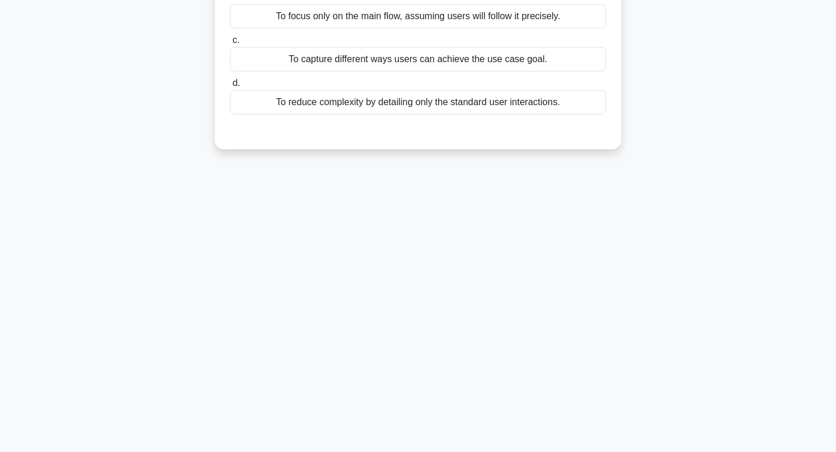
scroll to position [0, 0]
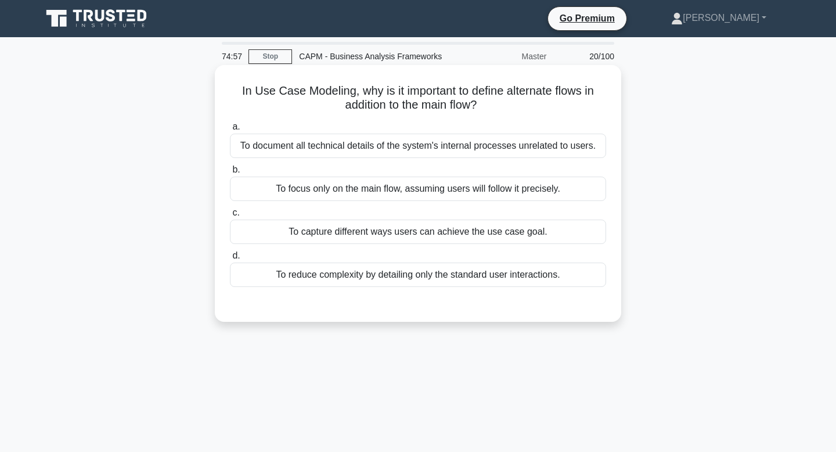
click at [499, 233] on div "To capture different ways users can achieve the use case goal." at bounding box center [418, 231] width 376 height 24
click at [230, 217] on input "c. To capture different ways users can achieve the use case goal." at bounding box center [230, 213] width 0 height 8
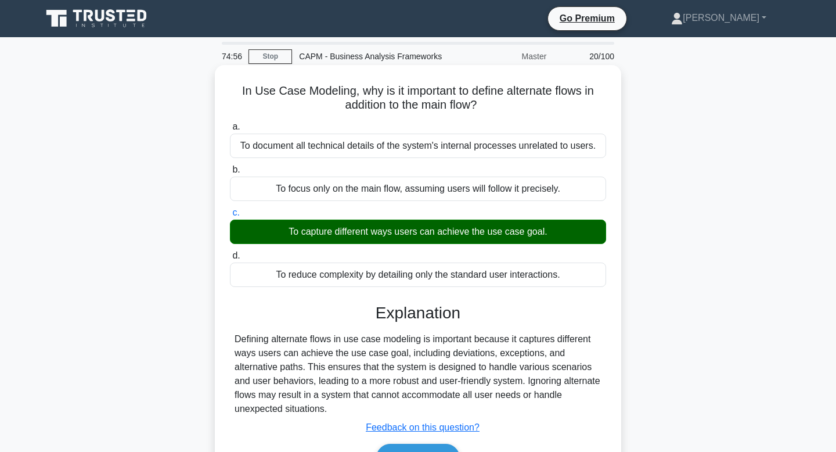
scroll to position [175, 0]
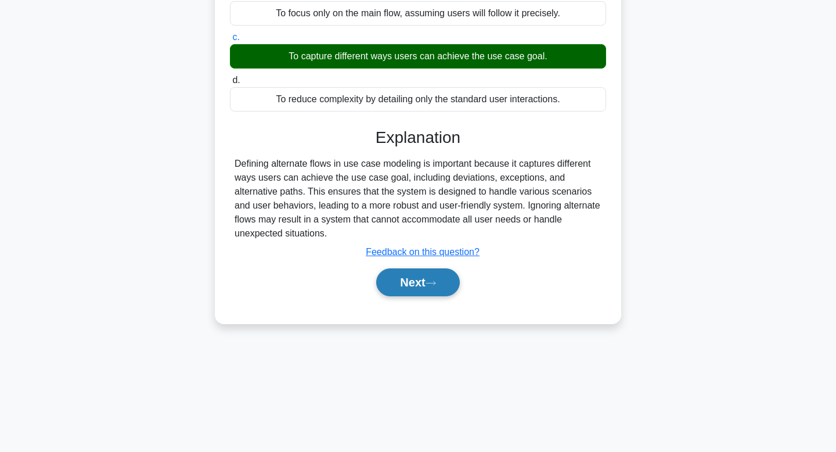
click at [416, 282] on button "Next" at bounding box center [417, 282] width 83 height 28
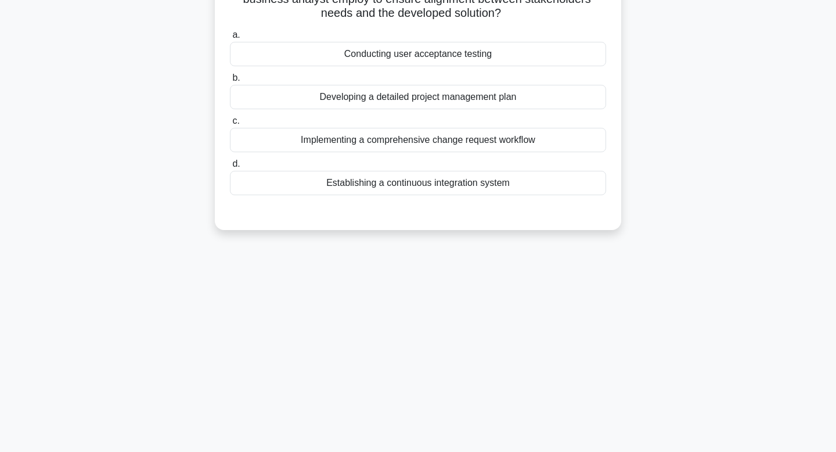
scroll to position [0, 0]
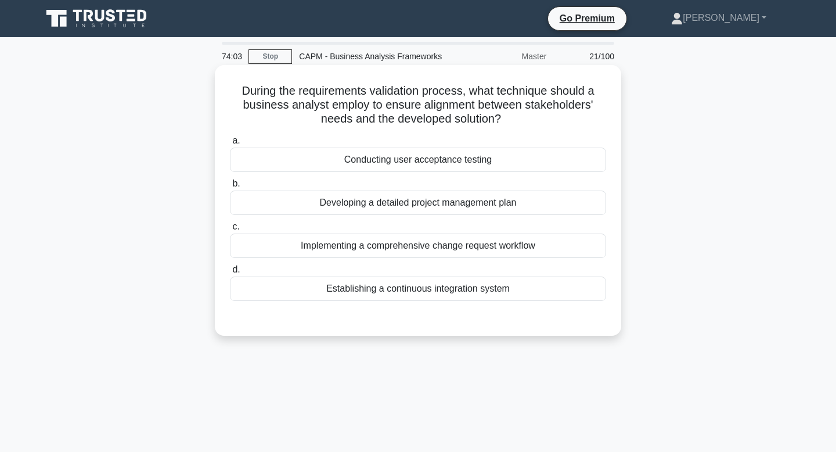
click at [509, 280] on div "Establishing a continuous integration system" at bounding box center [418, 288] width 376 height 24
click at [230, 273] on input "d. Establishing a continuous integration system" at bounding box center [230, 270] width 0 height 8
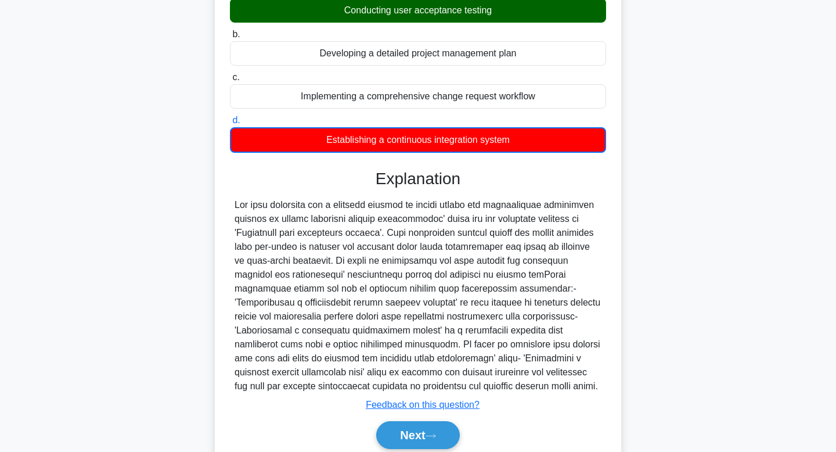
scroll to position [196, 0]
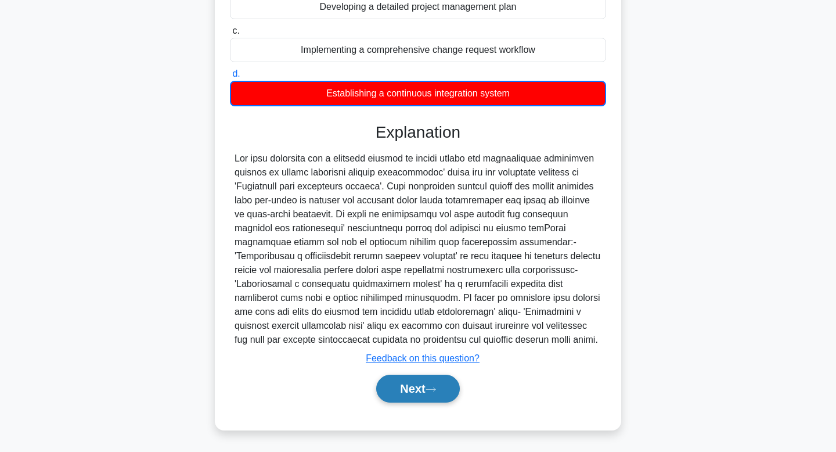
click at [405, 402] on button "Next" at bounding box center [417, 389] width 83 height 28
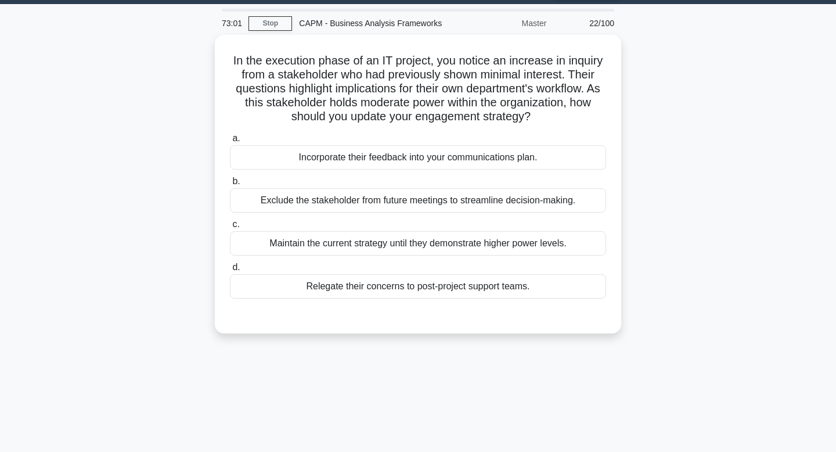
scroll to position [0, 0]
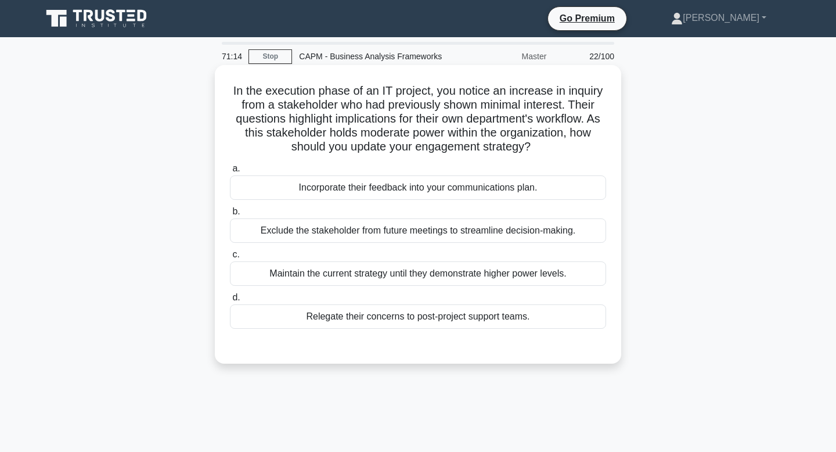
click at [384, 323] on div "Relegate their concerns to post-project support teams." at bounding box center [418, 316] width 376 height 24
click at [230, 301] on input "d. Relegate their concerns to post-project support teams." at bounding box center [230, 298] width 0 height 8
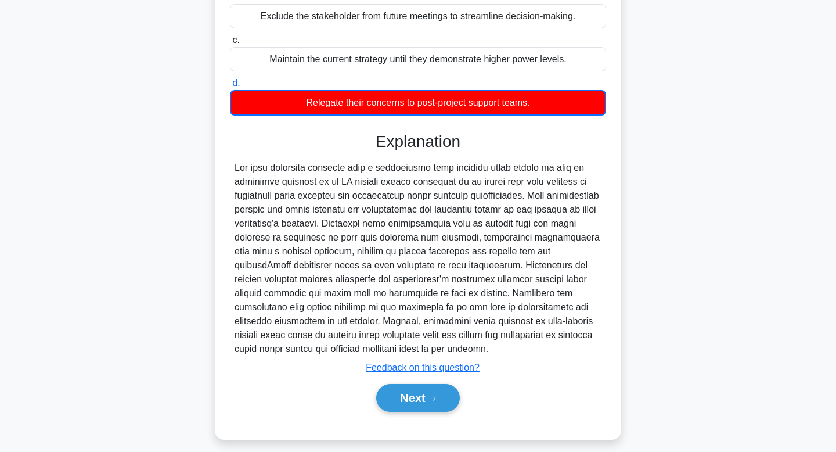
scroll to position [224, 0]
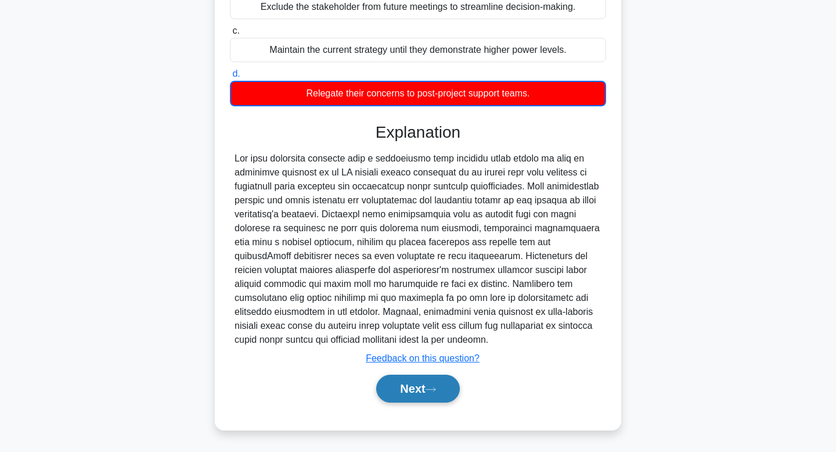
click at [430, 388] on button "Next" at bounding box center [417, 389] width 83 height 28
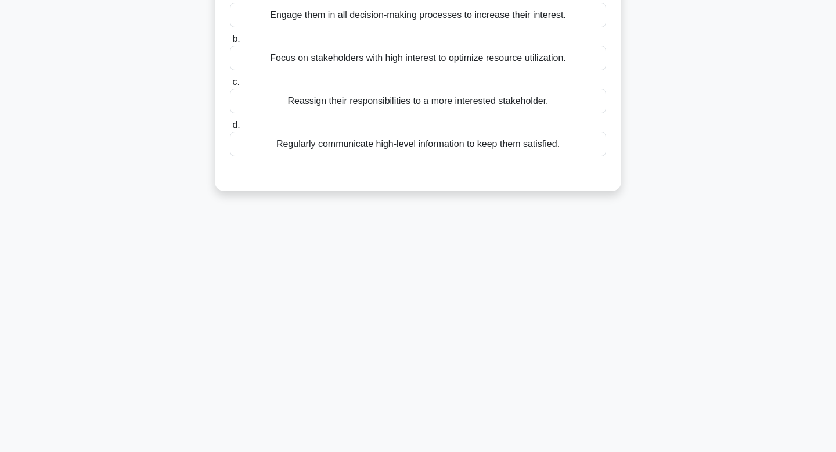
scroll to position [0, 0]
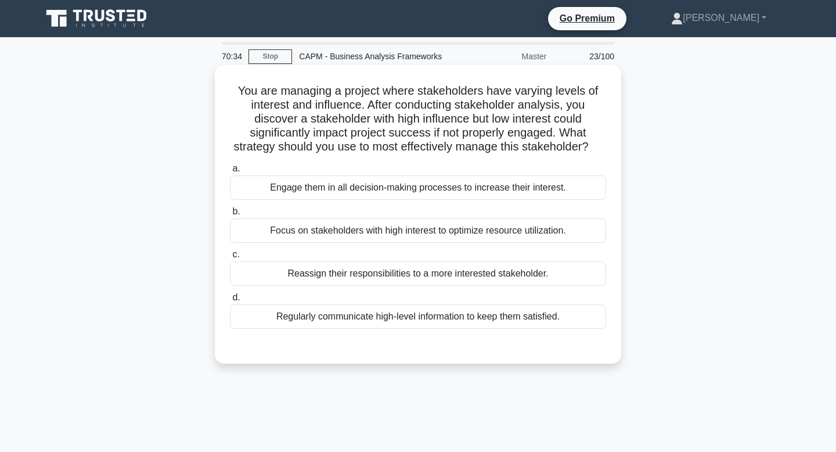
click at [388, 196] on div "Engage them in all decision-making processes to increase their interest." at bounding box center [418, 187] width 376 height 24
click at [230, 172] on input "a. Engage them in all decision-making processes to increase their interest." at bounding box center [230, 169] width 0 height 8
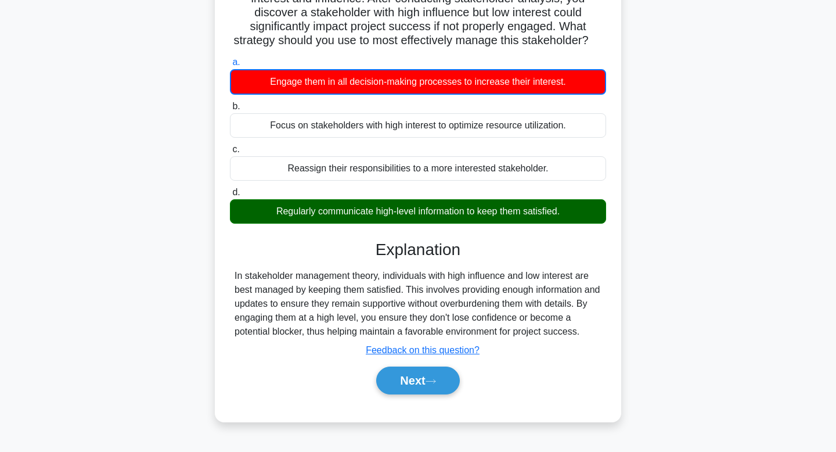
scroll to position [104, 0]
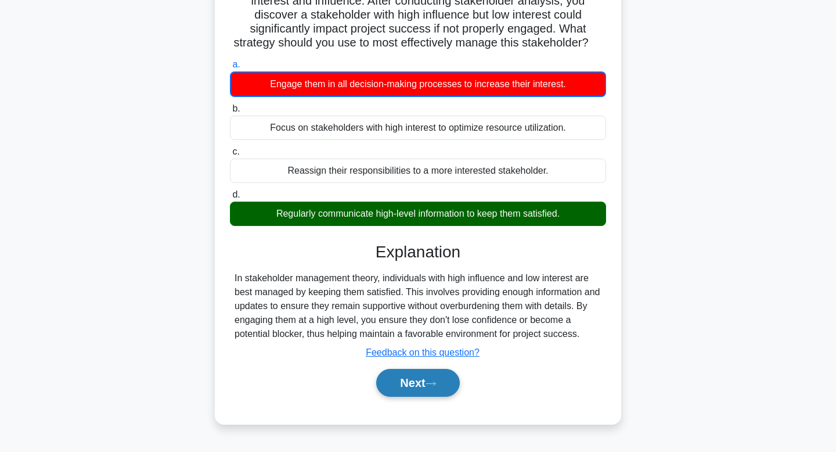
click at [397, 393] on button "Next" at bounding box center [417, 383] width 83 height 28
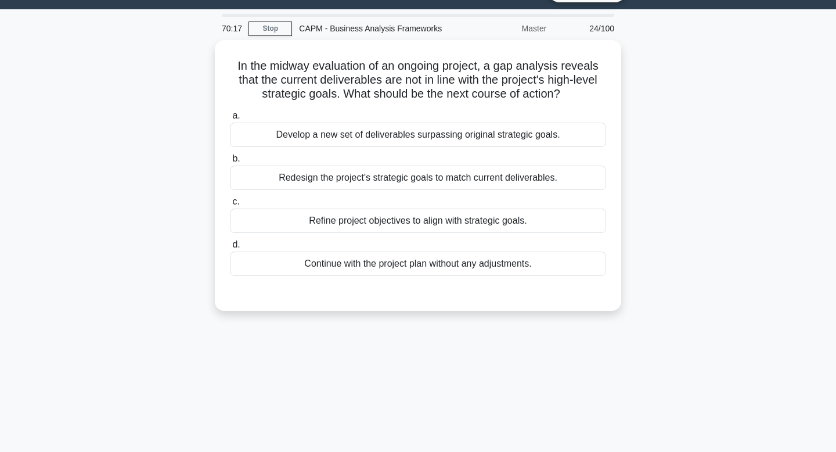
scroll to position [0, 0]
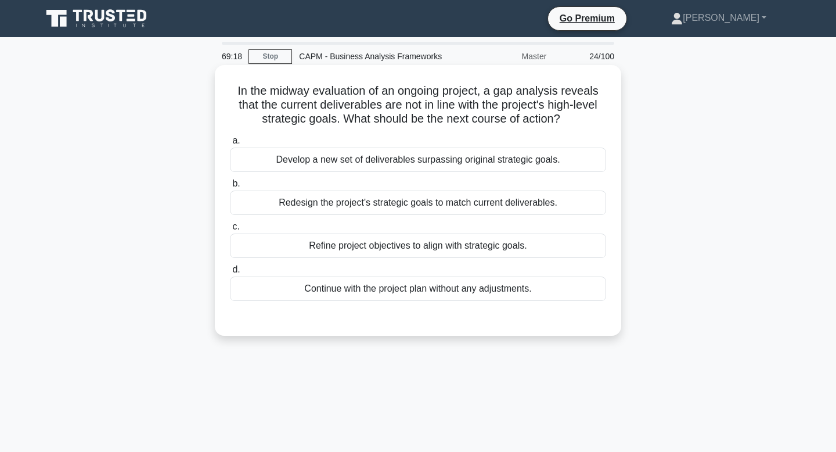
click at [417, 252] on div "Refine project objectives to align with strategic goals." at bounding box center [418, 245] width 376 height 24
click at [230, 231] on input "c. Refine project objectives to align with strategic goals." at bounding box center [230, 227] width 0 height 8
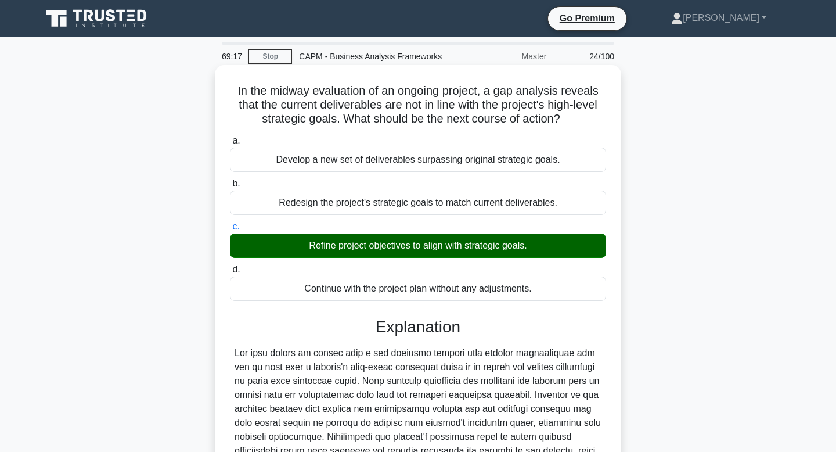
scroll to position [208, 0]
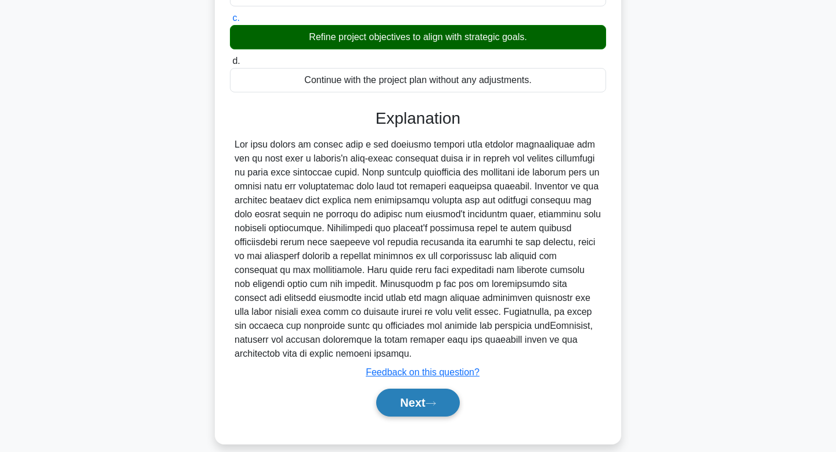
click at [414, 393] on button "Next" at bounding box center [417, 402] width 83 height 28
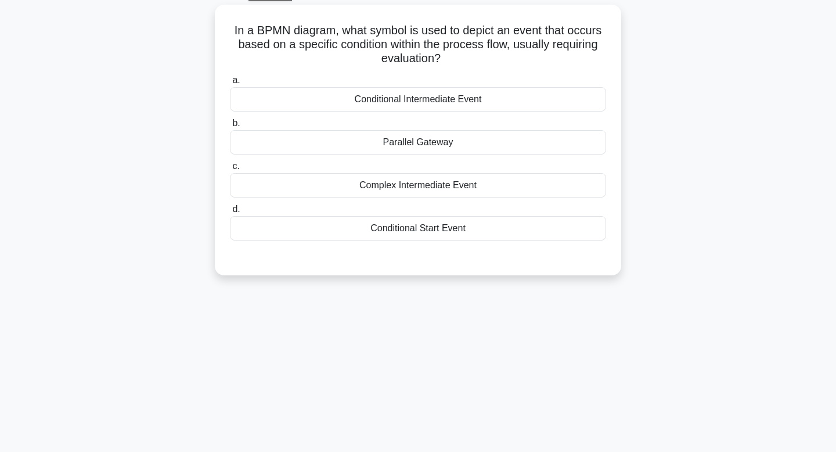
scroll to position [0, 0]
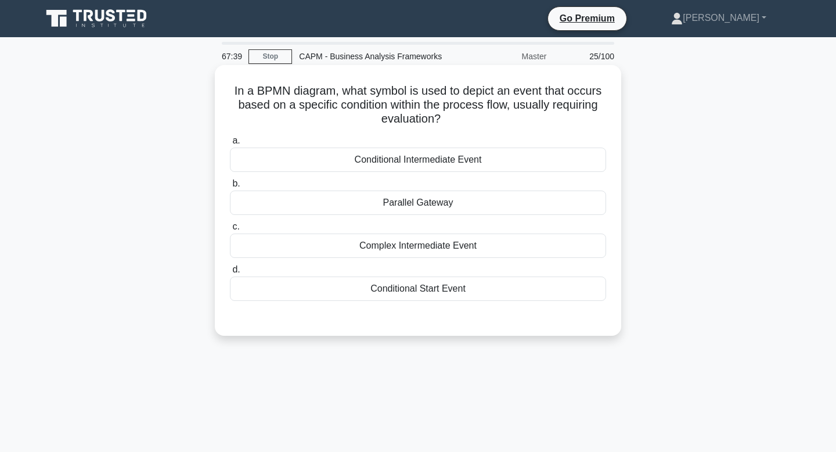
click at [442, 160] on div "Conditional Intermediate Event" at bounding box center [418, 159] width 376 height 24
click at [230, 145] on input "a. Conditional Intermediate Event" at bounding box center [230, 141] width 0 height 8
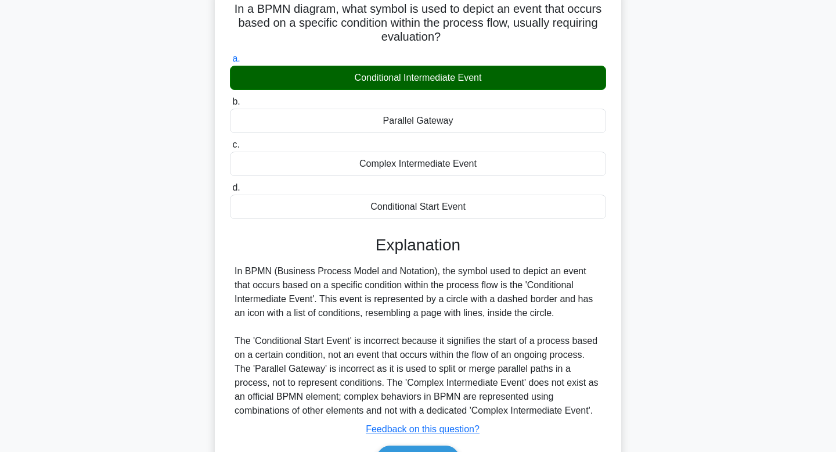
scroll to position [175, 0]
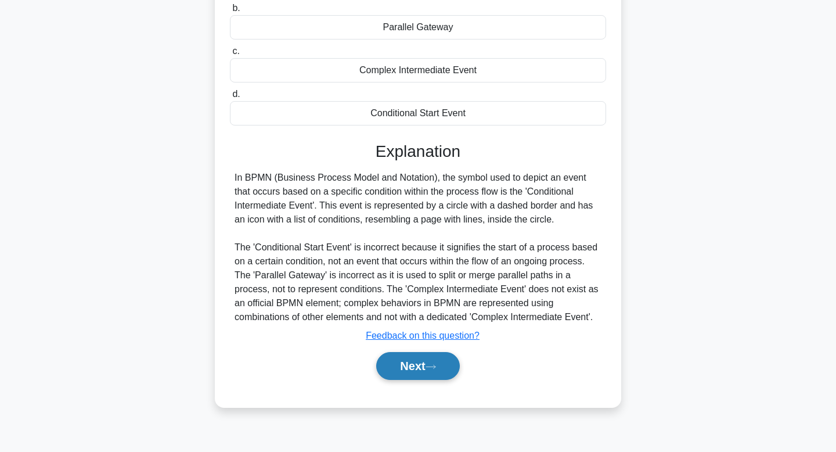
click at [413, 367] on button "Next" at bounding box center [417, 366] width 83 height 28
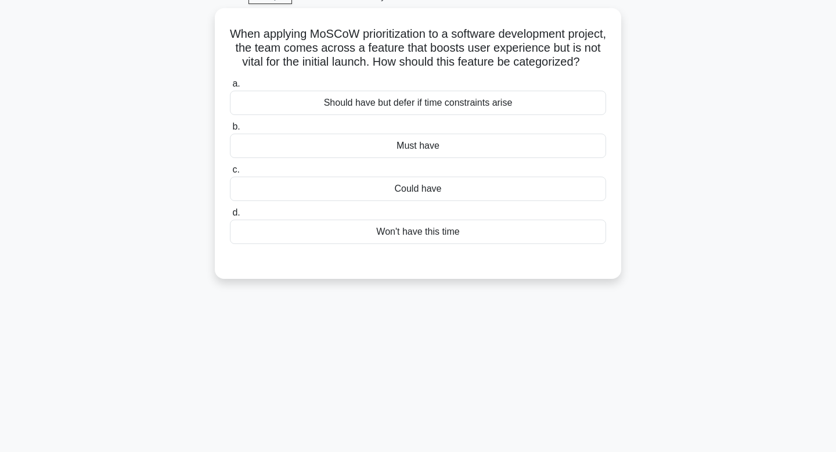
scroll to position [0, 0]
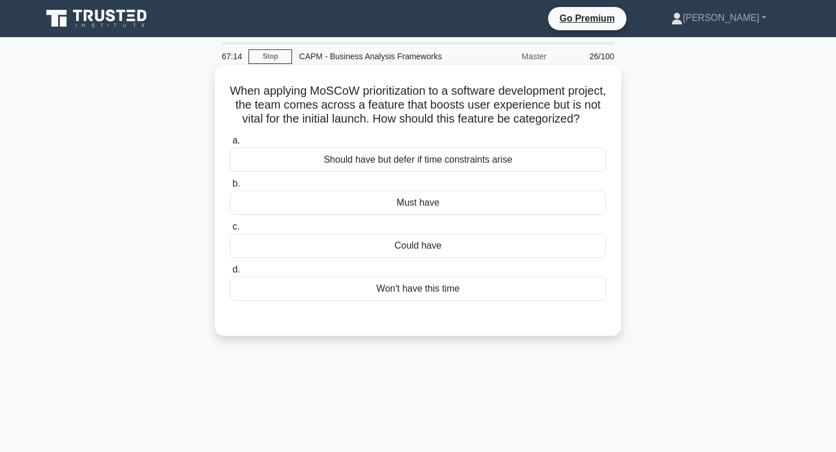
click at [471, 162] on div "Should have but defer if time constraints arise" at bounding box center [418, 159] width 376 height 24
click at [230, 145] on input "a. Should have but defer if time constraints arise" at bounding box center [230, 141] width 0 height 8
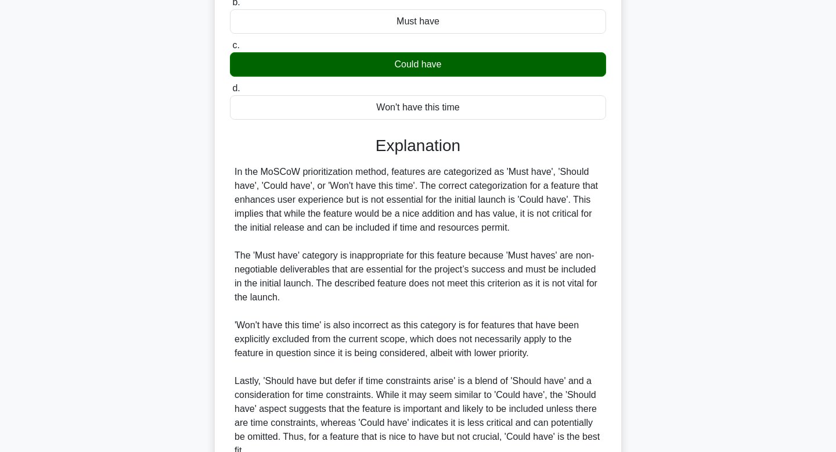
scroll to position [293, 0]
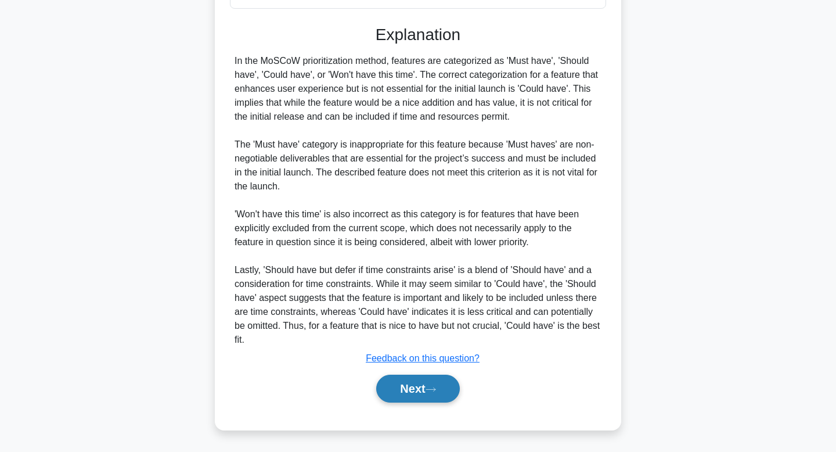
click at [413, 400] on button "Next" at bounding box center [417, 389] width 83 height 28
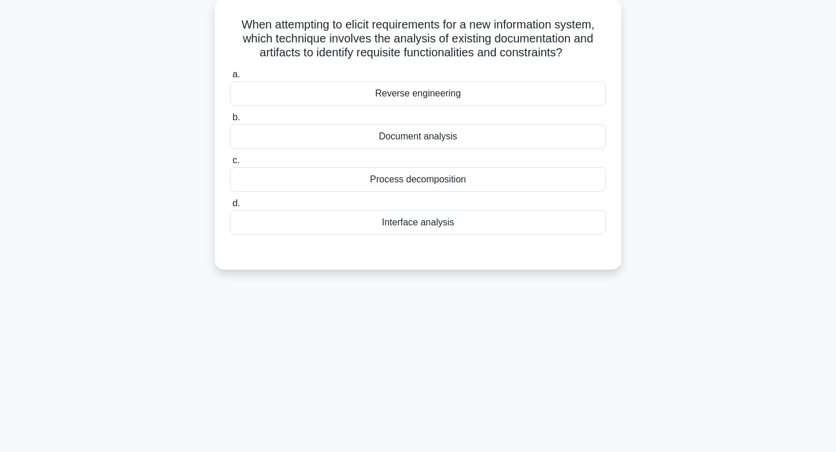
scroll to position [0, 0]
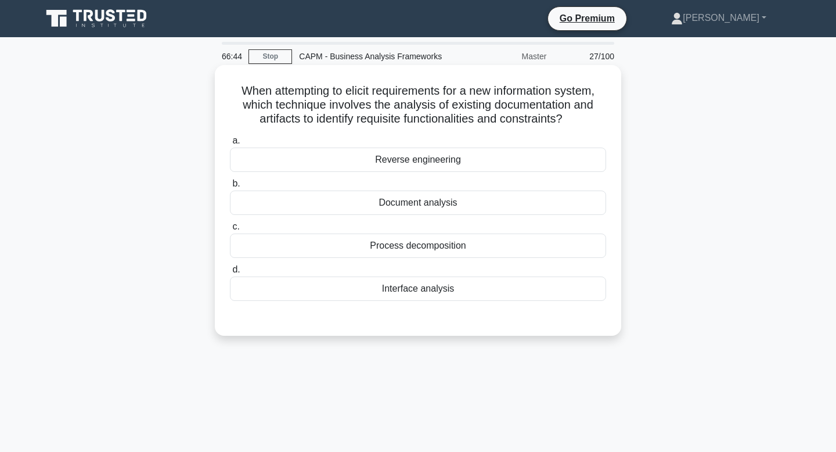
click at [412, 206] on div "Document analysis" at bounding box center [418, 202] width 376 height 24
click at [230, 188] on input "b. Document analysis" at bounding box center [230, 184] width 0 height 8
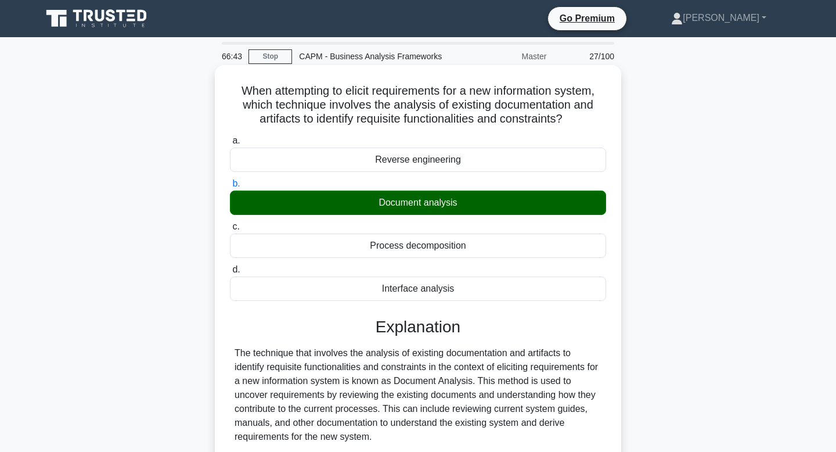
scroll to position [208, 0]
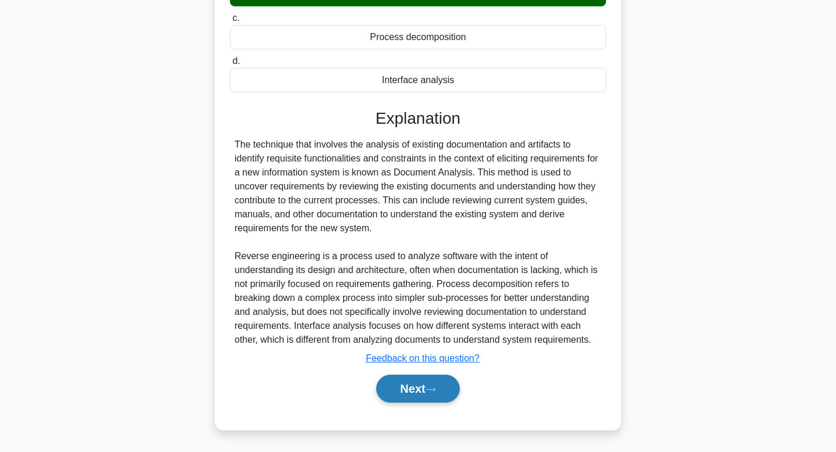
click at [404, 394] on button "Next" at bounding box center [417, 389] width 83 height 28
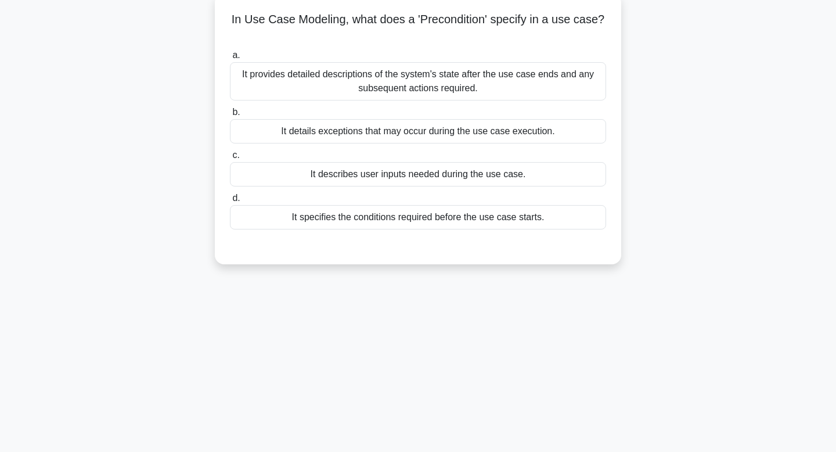
scroll to position [0, 0]
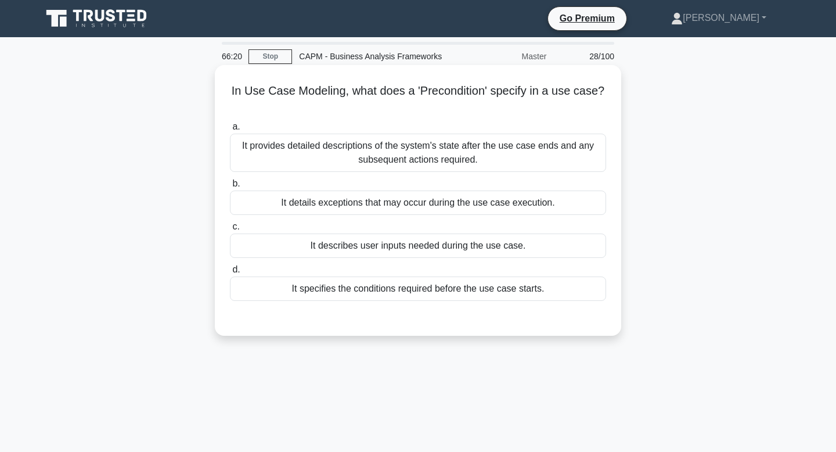
click at [361, 153] on div "It provides detailed descriptions of the system's state after the use case ends…" at bounding box center [418, 153] width 376 height 38
click at [230, 131] on input "a. It provides detailed descriptions of the system's state after the use case e…" at bounding box center [230, 127] width 0 height 8
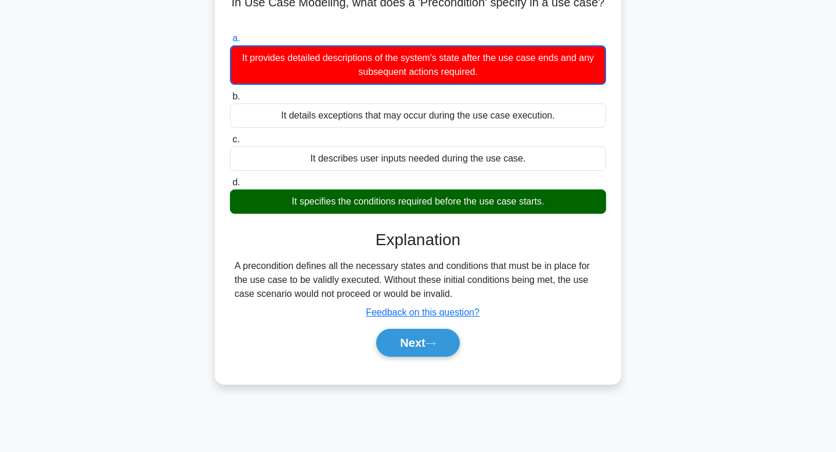
scroll to position [93, 0]
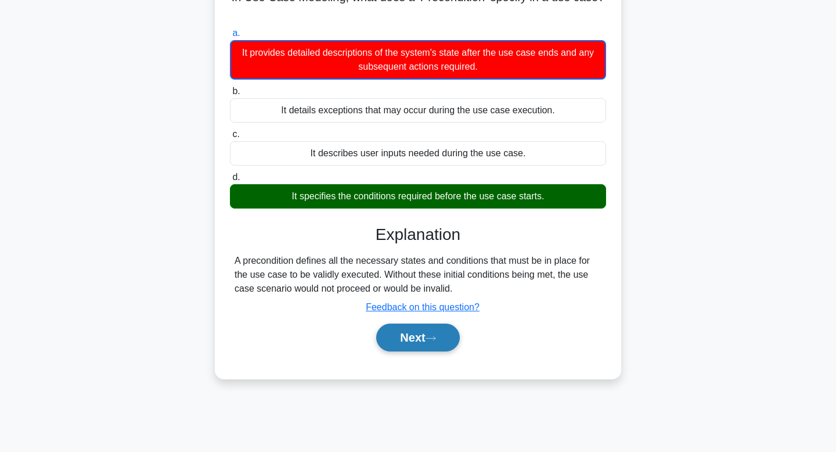
click at [437, 332] on button "Next" at bounding box center [417, 337] width 83 height 28
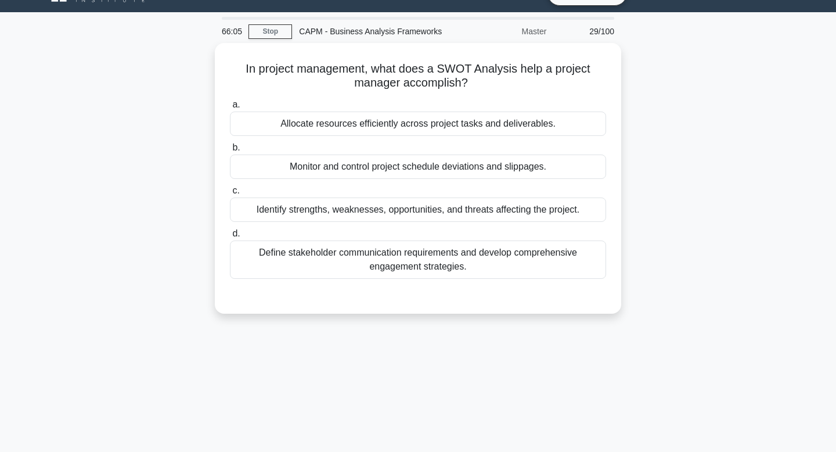
scroll to position [0, 0]
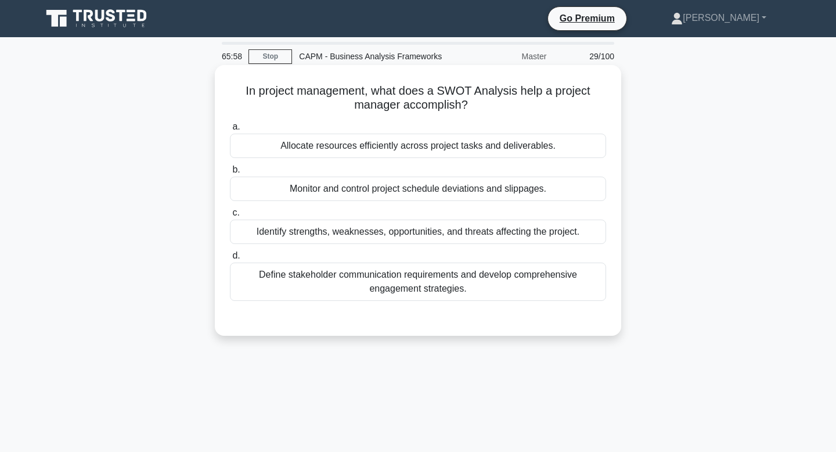
click at [393, 233] on div "Identify strengths, weaknesses, opportunities, and threats affecting the projec…" at bounding box center [418, 231] width 376 height 24
click at [230, 217] on input "c. Identify strengths, weaknesses, opportunities, and threats affecting the pro…" at bounding box center [230, 213] width 0 height 8
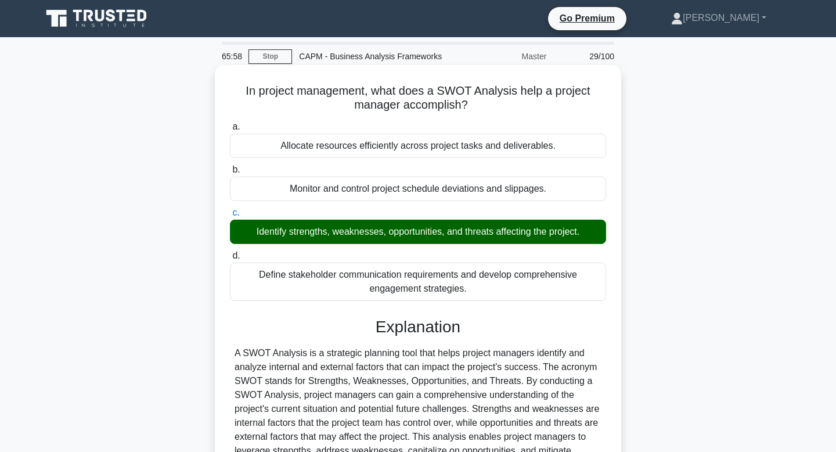
scroll to position [175, 0]
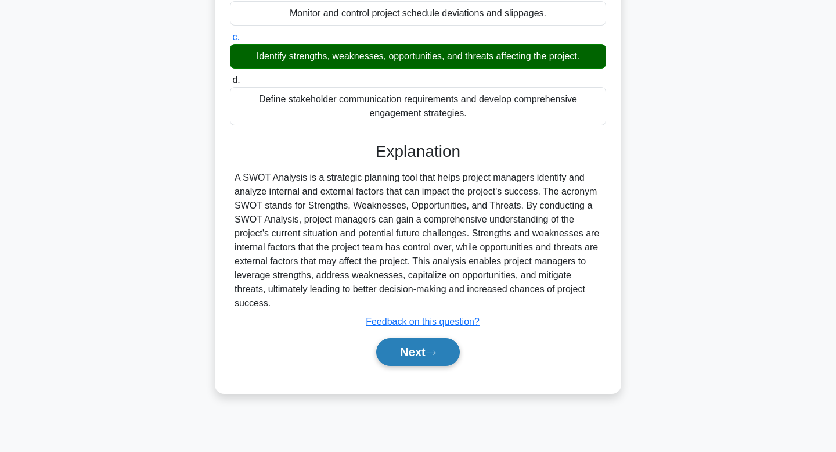
click at [411, 357] on button "Next" at bounding box center [417, 352] width 83 height 28
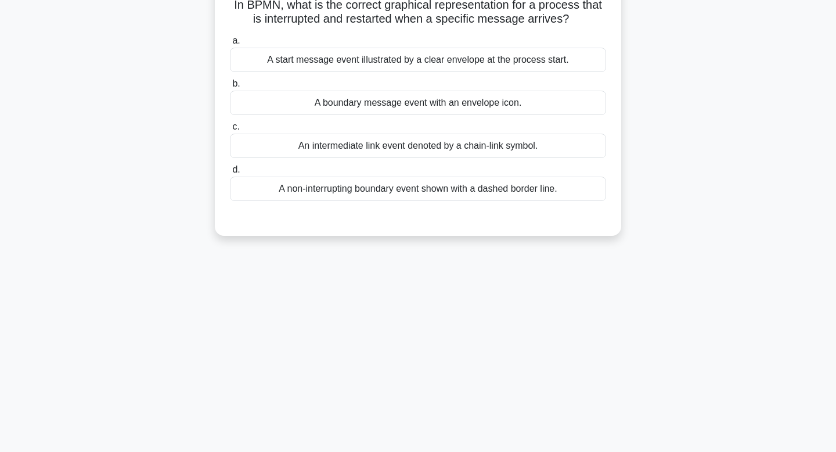
scroll to position [0, 0]
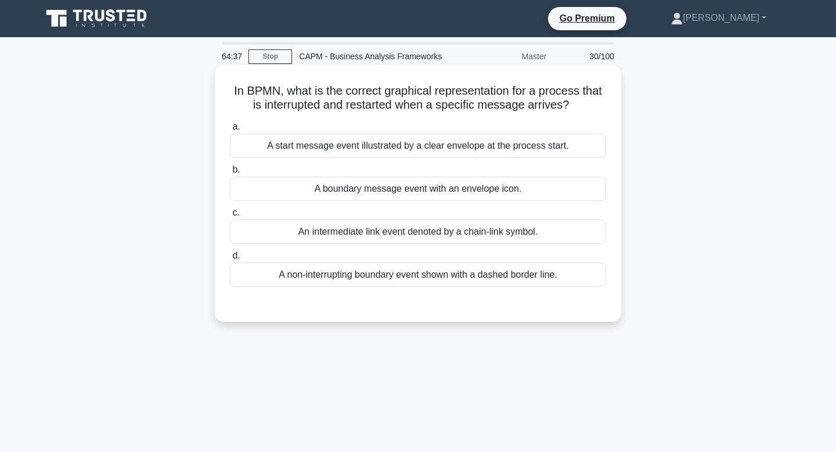
click at [403, 280] on div "A non-interrupting boundary event shown with a dashed border line." at bounding box center [418, 274] width 376 height 24
click at [230, 260] on input "d. A non-interrupting boundary event shown with a dashed border line." at bounding box center [230, 256] width 0 height 8
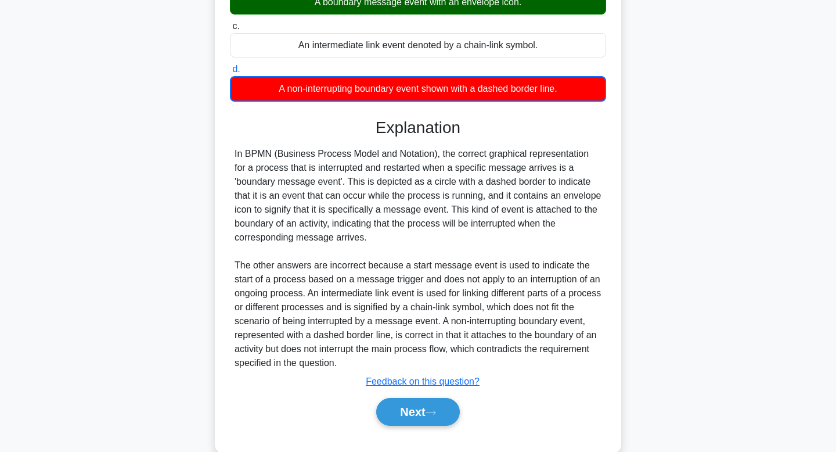
scroll to position [188, 0]
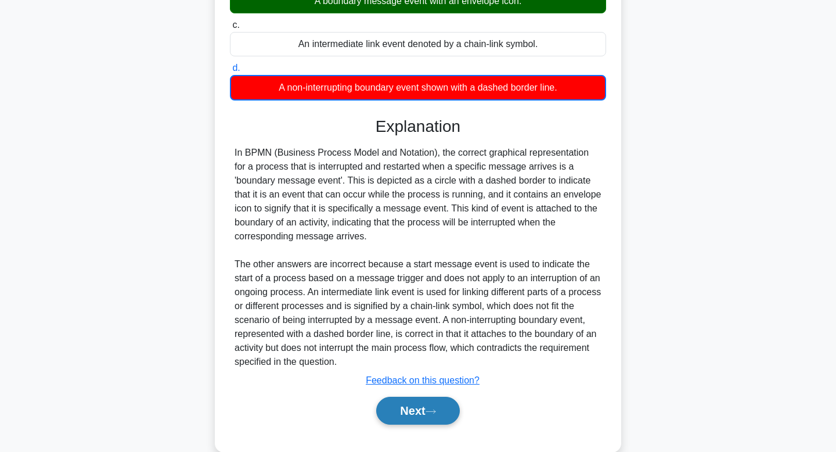
click at [426, 414] on button "Next" at bounding box center [417, 411] width 83 height 28
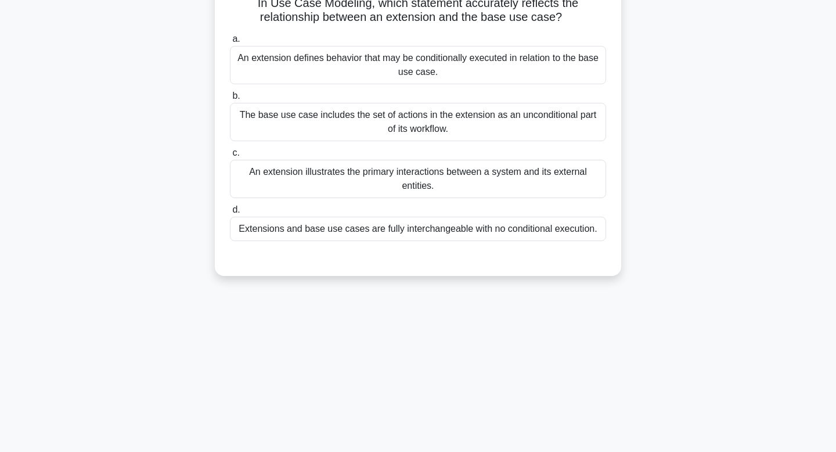
scroll to position [0, 0]
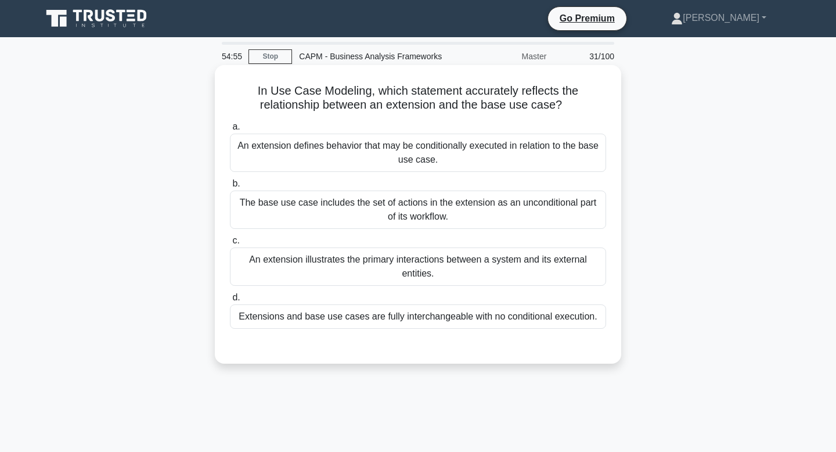
click at [391, 140] on div "An extension defines behavior that may be conditionally executed in relation to…" at bounding box center [418, 153] width 376 height 38
click at [230, 131] on input "a. An extension defines behavior that may be conditionally executed in relation…" at bounding box center [230, 127] width 0 height 8
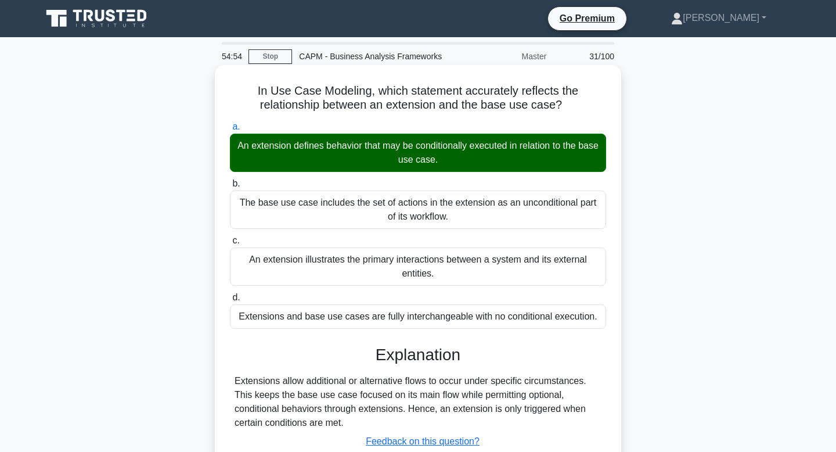
scroll to position [175, 0]
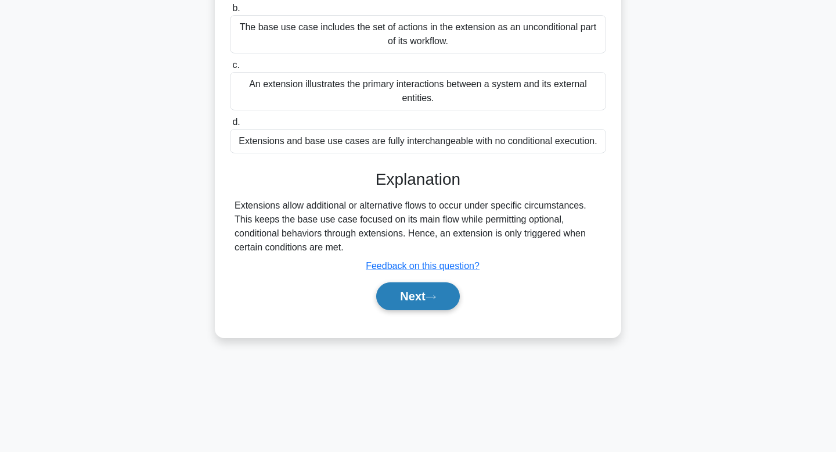
click at [413, 287] on button "Next" at bounding box center [417, 296] width 83 height 28
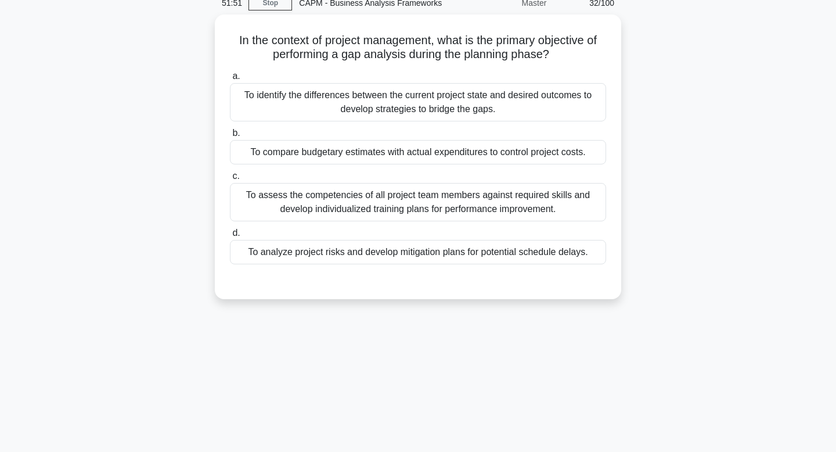
scroll to position [0, 0]
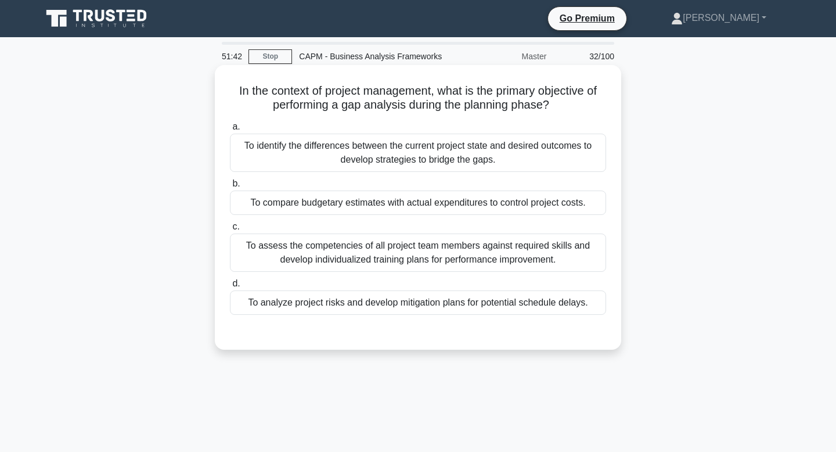
click at [392, 149] on div "To identify the differences between the current project state and desired outco…" at bounding box center [418, 153] width 376 height 38
click at [230, 131] on input "a. To identify the differences between the current project state and desired ou…" at bounding box center [230, 127] width 0 height 8
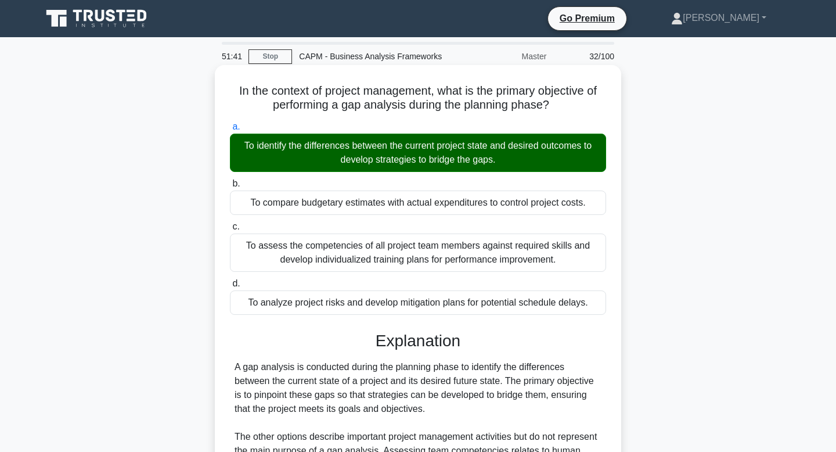
scroll to position [175, 0]
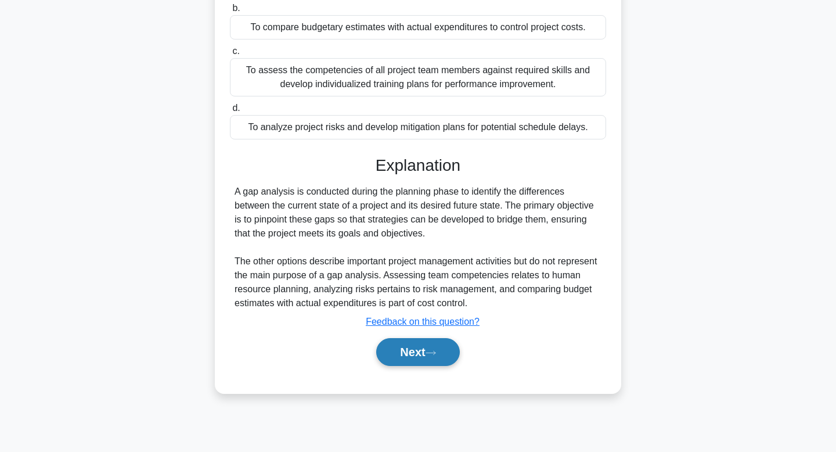
click at [388, 343] on button "Next" at bounding box center [417, 352] width 83 height 28
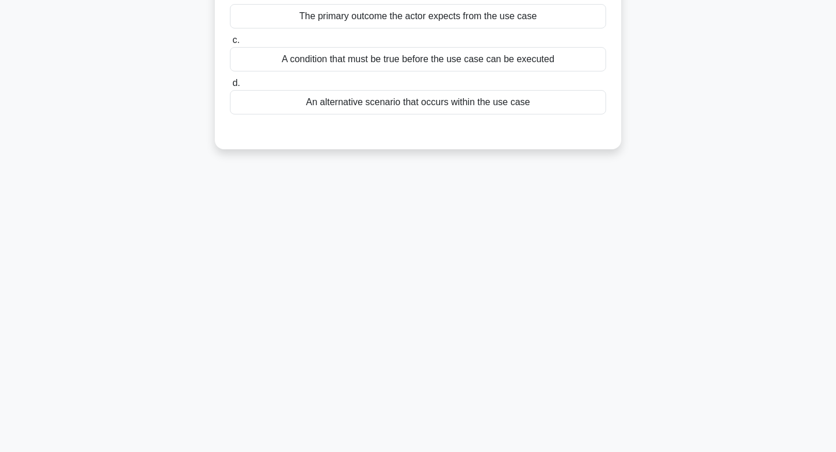
scroll to position [0, 0]
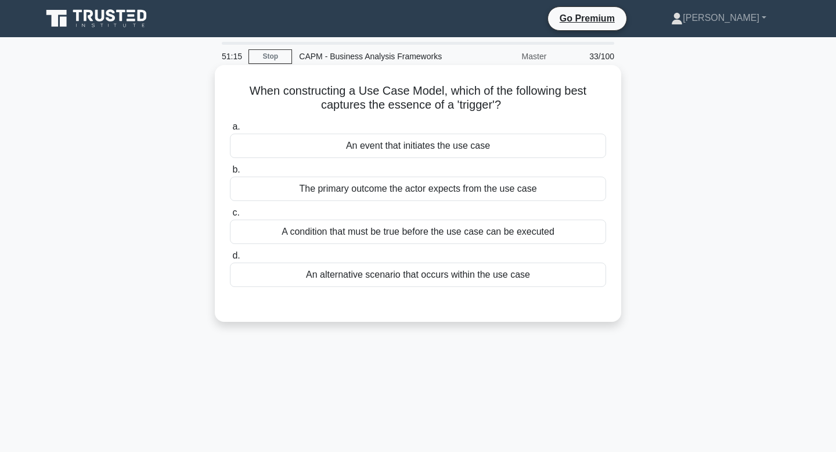
click at [420, 150] on div "An event that initiates the use case" at bounding box center [418, 146] width 376 height 24
click at [230, 131] on input "a. An event that initiates the use case" at bounding box center [230, 127] width 0 height 8
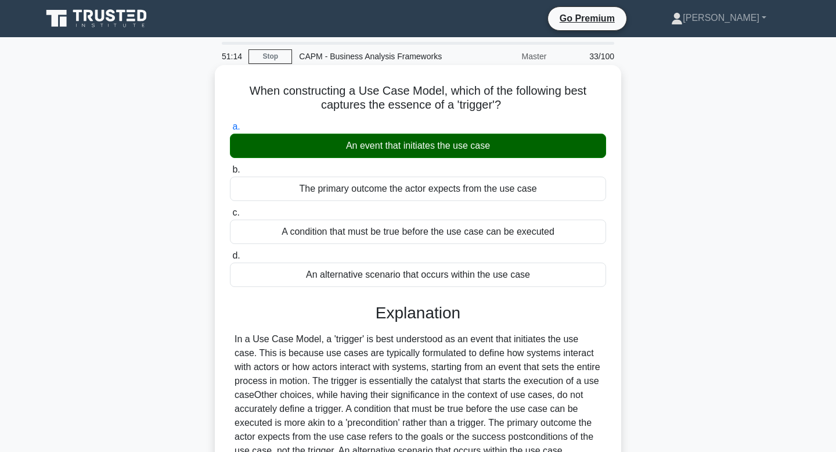
scroll to position [175, 0]
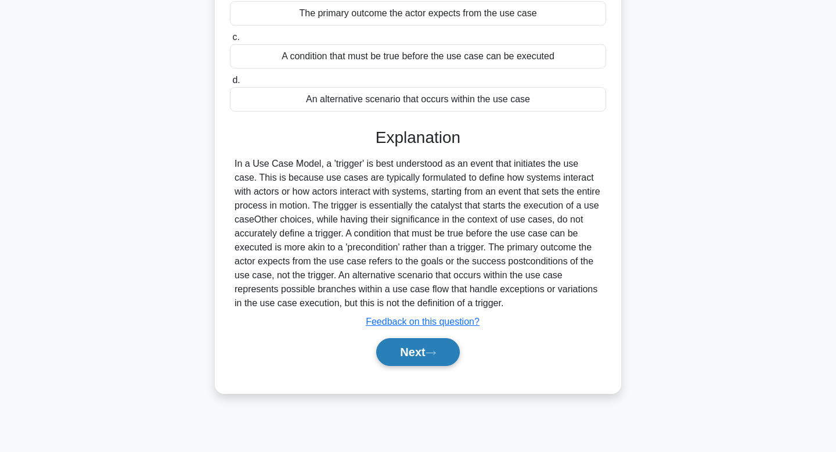
click at [413, 357] on button "Next" at bounding box center [417, 352] width 83 height 28
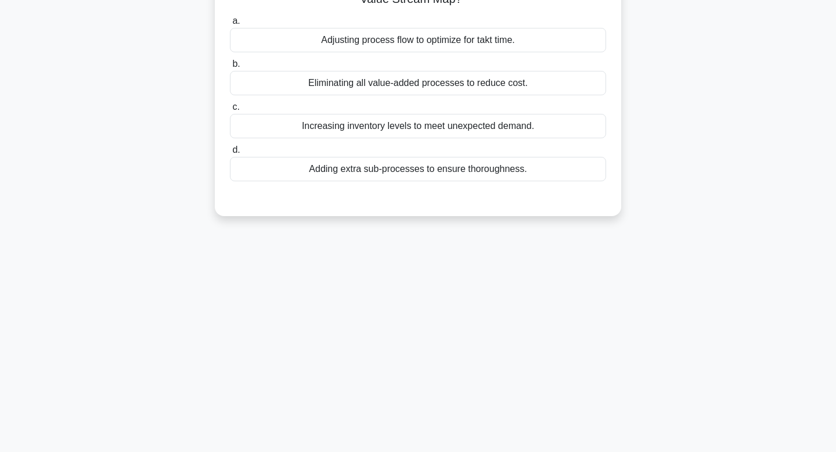
scroll to position [0, 0]
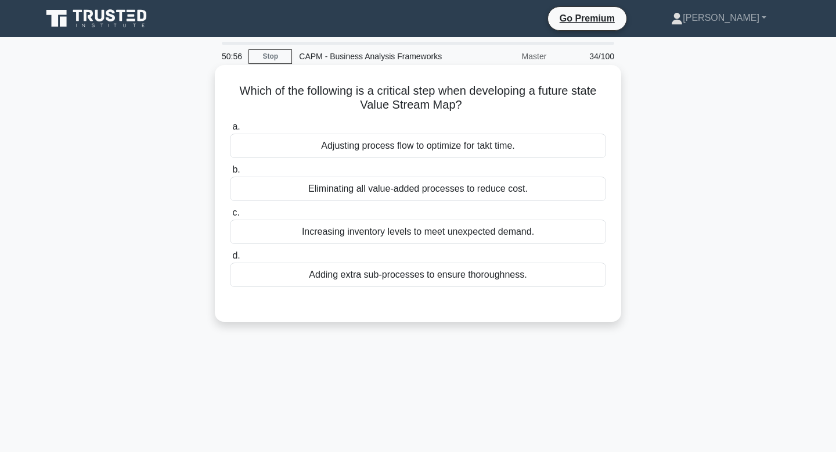
click at [351, 152] on div "Adjusting process flow to optimize for takt time." at bounding box center [418, 146] width 376 height 24
click at [230, 131] on input "a. Adjusting process flow to optimize for takt time." at bounding box center [230, 127] width 0 height 8
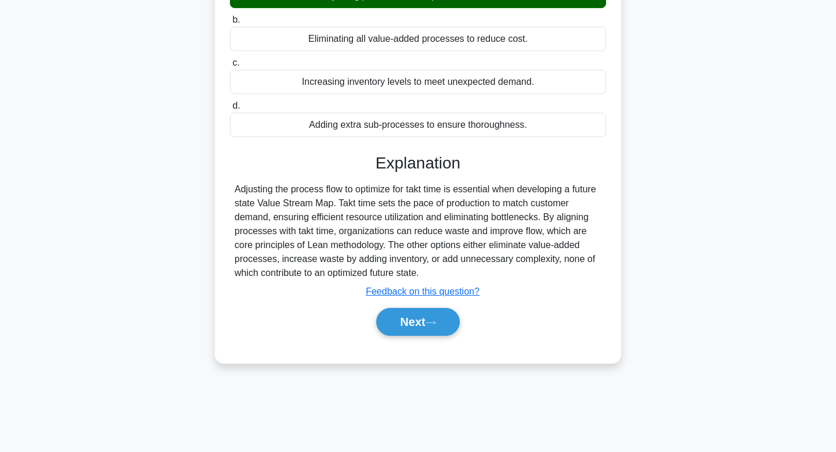
scroll to position [175, 0]
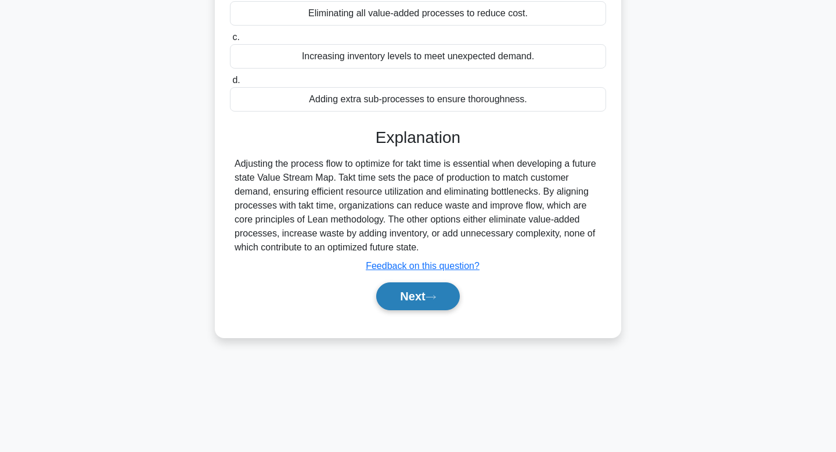
click at [406, 294] on button "Next" at bounding box center [417, 296] width 83 height 28
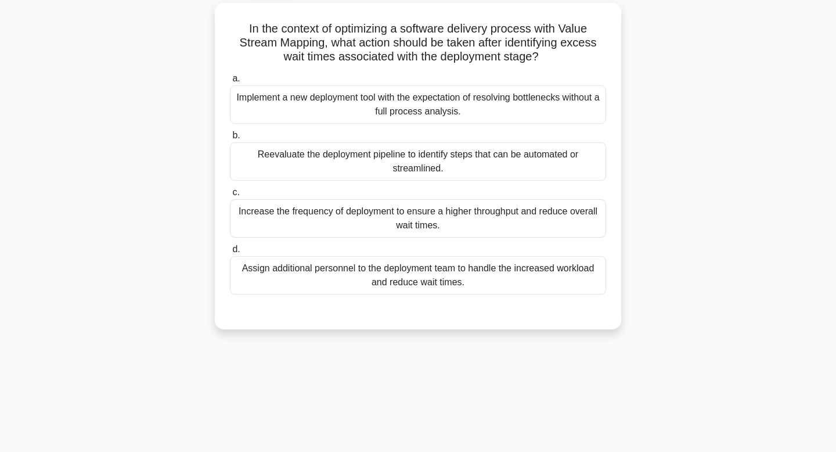
scroll to position [0, 0]
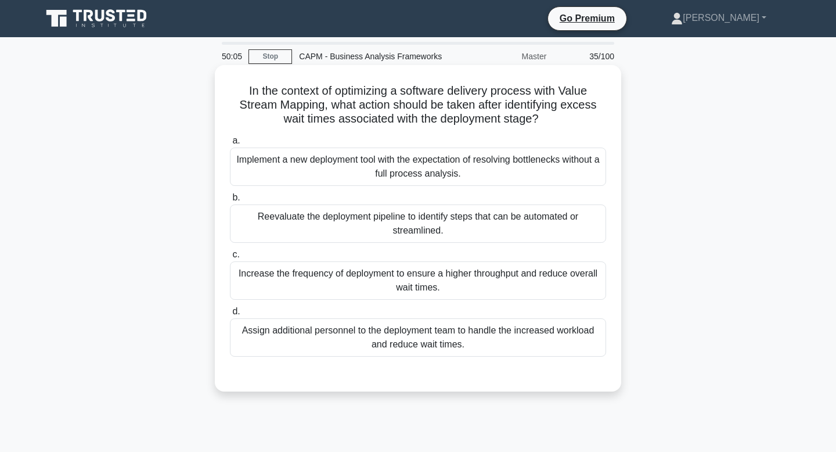
click at [401, 229] on div "Reevaluate the deployment pipeline to identify steps that can be automated or s…" at bounding box center [418, 223] width 376 height 38
click at [230, 201] on input "b. Reevaluate the deployment pipeline to identify steps that can be automated o…" at bounding box center [230, 198] width 0 height 8
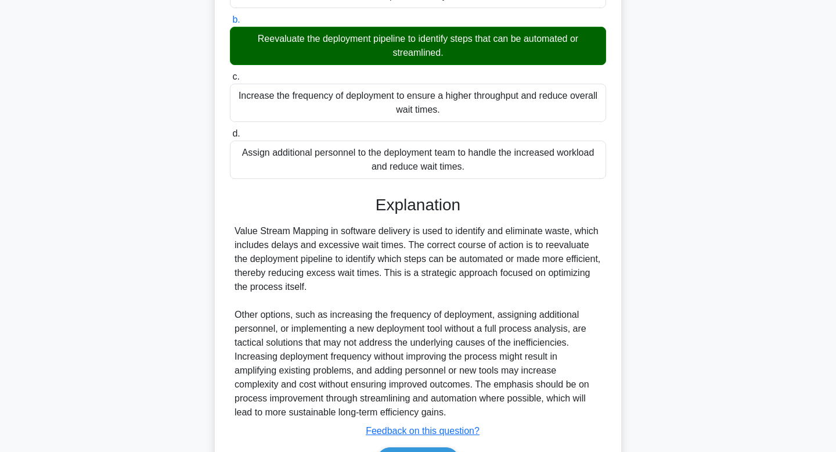
scroll to position [250, 0]
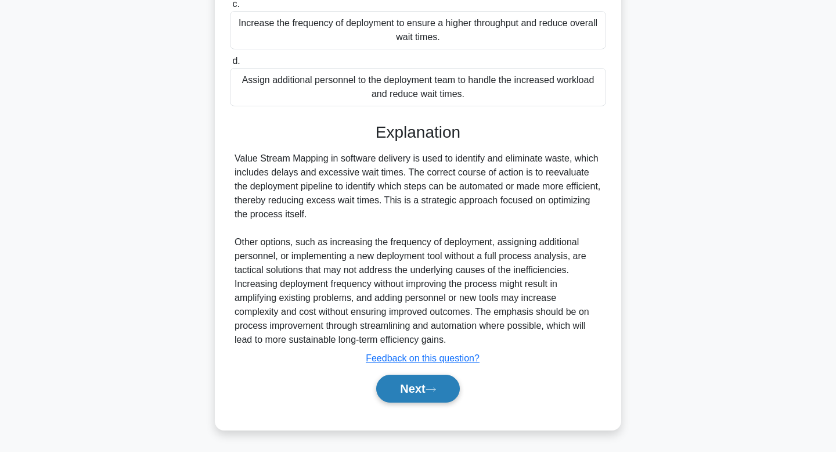
click at [409, 393] on button "Next" at bounding box center [417, 389] width 83 height 28
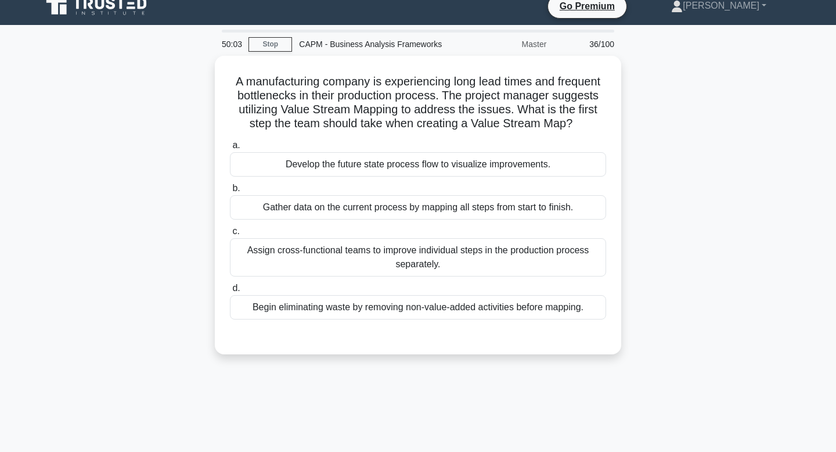
scroll to position [0, 0]
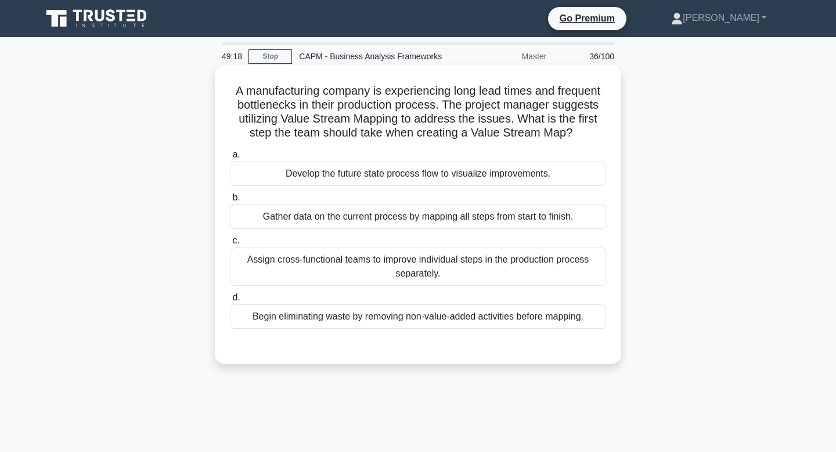
click at [404, 222] on div "Gather data on the current process by mapping all steps from start to finish." at bounding box center [418, 216] width 376 height 24
click at [230, 201] on input "b. Gather data on the current process by mapping all steps from start to finish." at bounding box center [230, 198] width 0 height 8
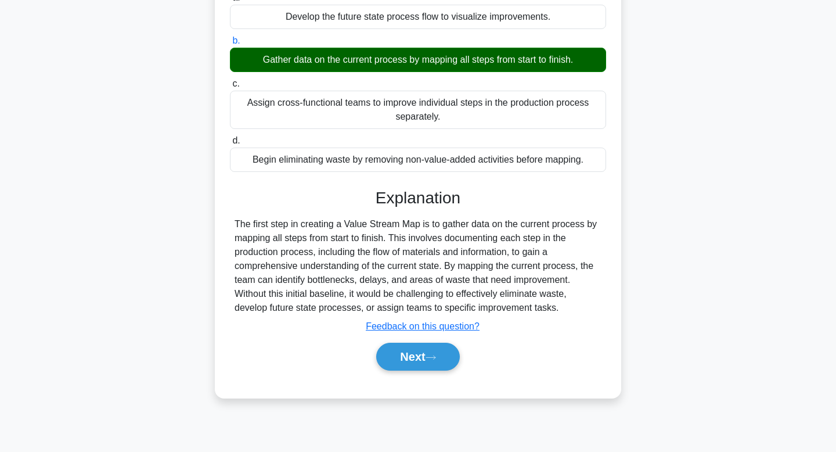
scroll to position [175, 0]
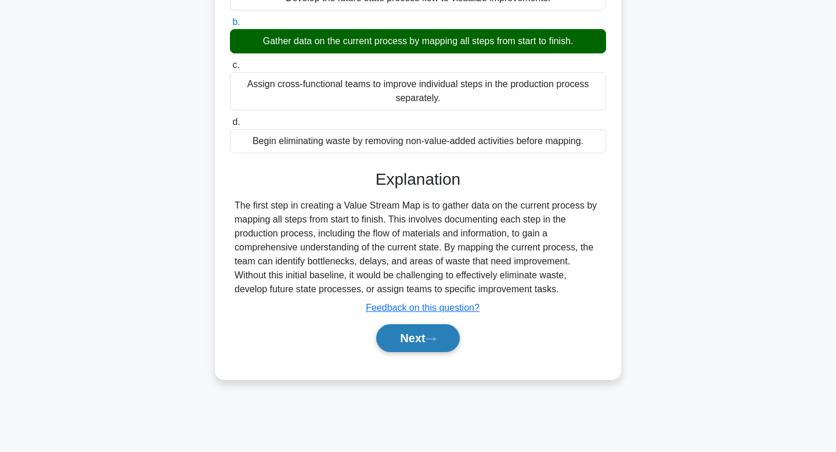
click at [397, 334] on button "Next" at bounding box center [417, 338] width 83 height 28
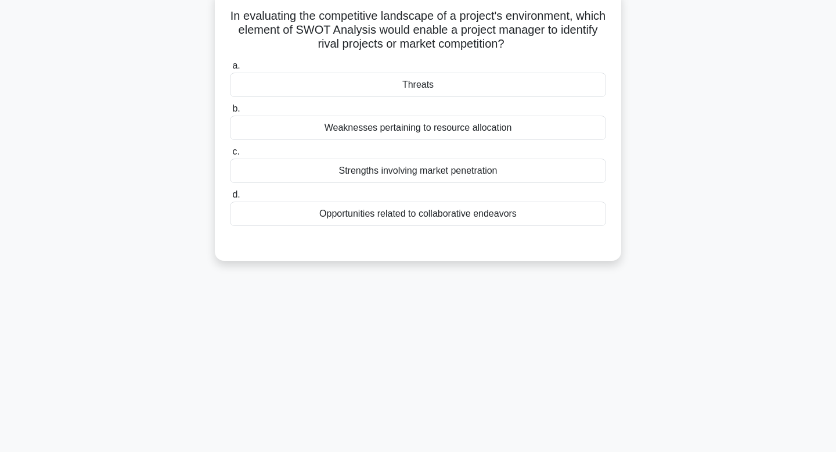
scroll to position [0, 0]
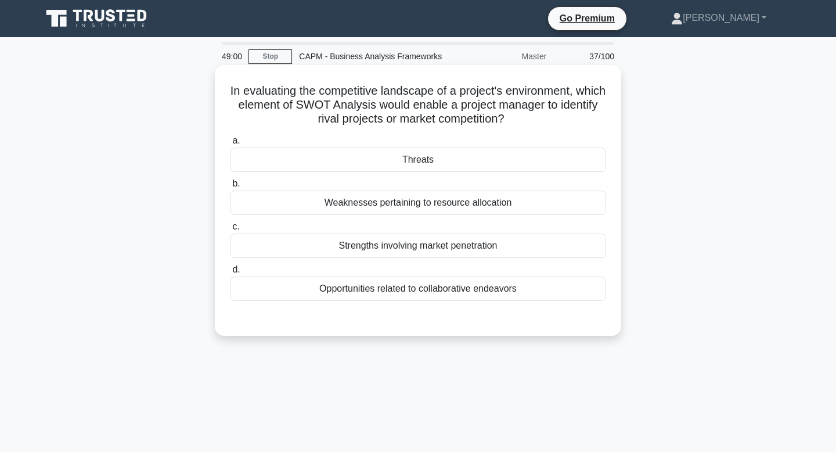
click at [429, 156] on div "Threats" at bounding box center [418, 159] width 376 height 24
click at [230, 145] on input "a. Threats" at bounding box center [230, 141] width 0 height 8
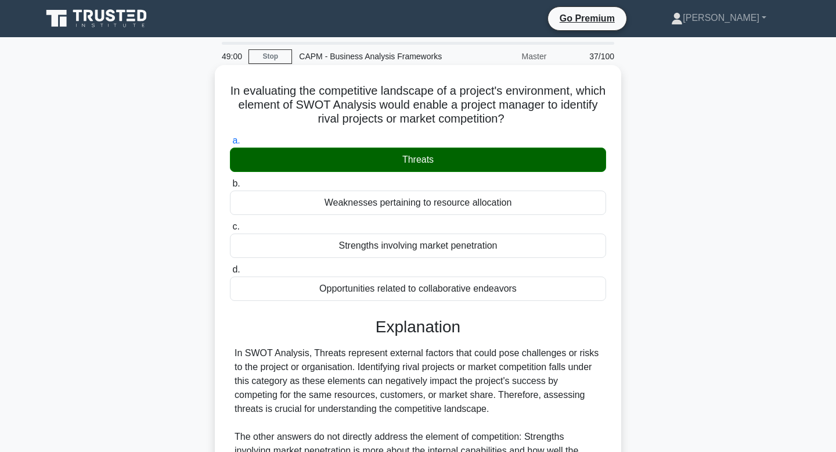
scroll to position [175, 0]
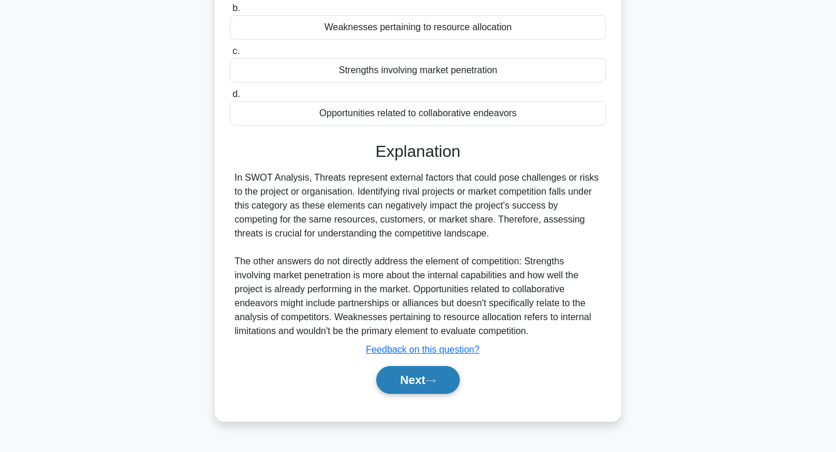
click at [397, 387] on button "Next" at bounding box center [417, 380] width 83 height 28
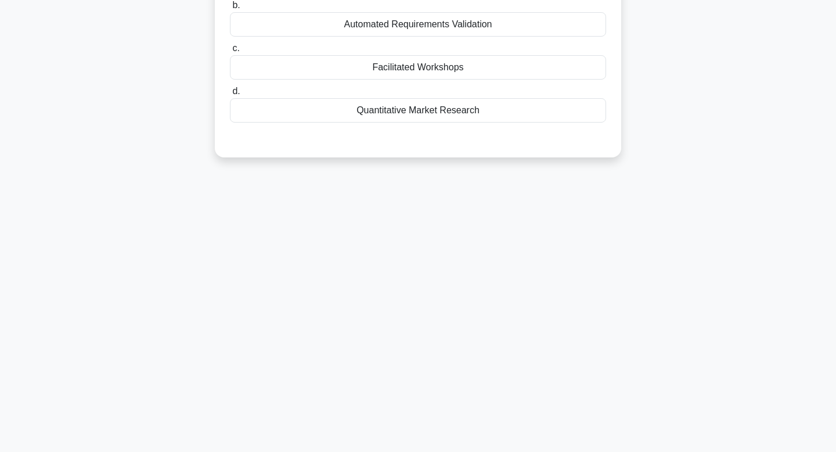
scroll to position [0, 0]
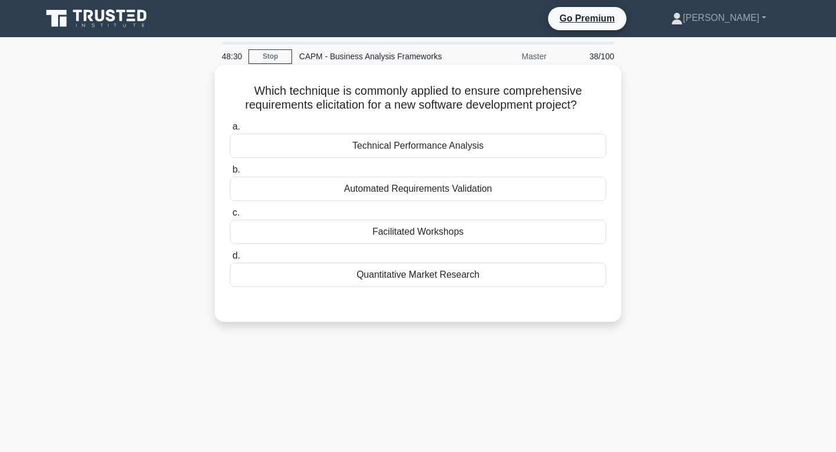
click at [455, 236] on div "Facilitated Workshops" at bounding box center [418, 231] width 376 height 24
click at [230, 217] on input "c. Facilitated Workshops" at bounding box center [230, 213] width 0 height 8
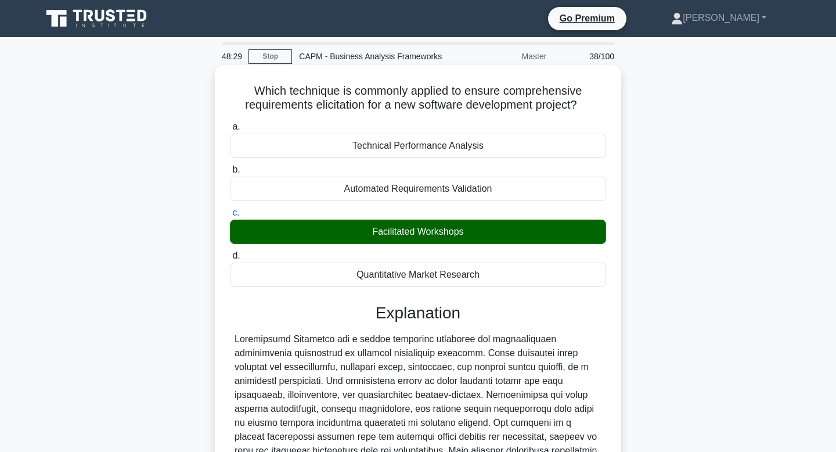
scroll to position [175, 0]
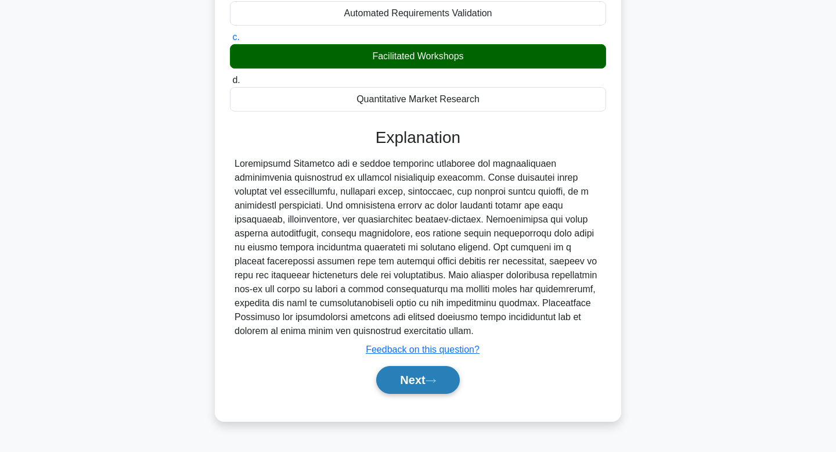
click at [408, 387] on button "Next" at bounding box center [417, 380] width 83 height 28
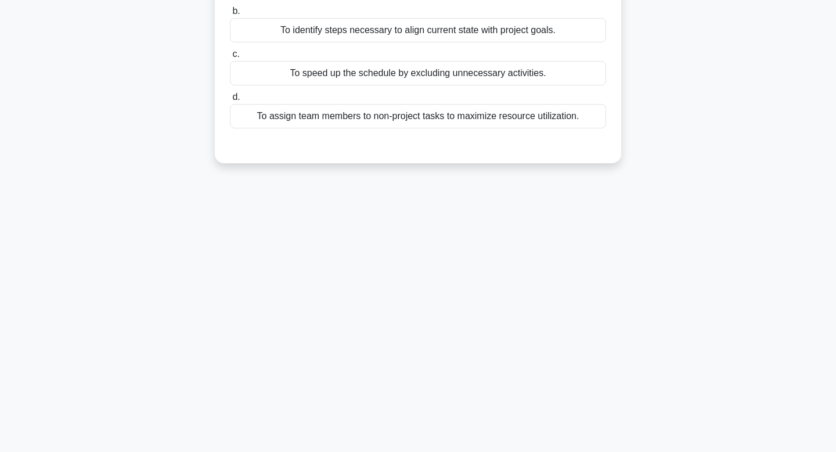
scroll to position [0, 0]
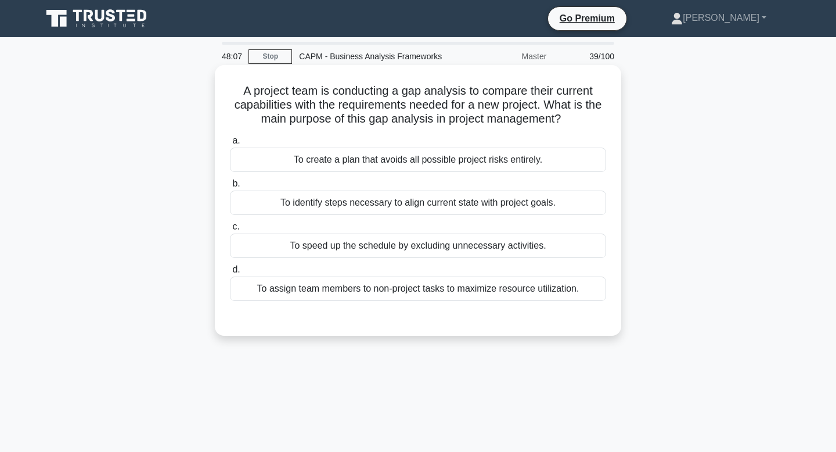
click at [393, 201] on div "To identify steps necessary to align current state with project goals." at bounding box center [418, 202] width 376 height 24
click at [230, 188] on input "b. To identify steps necessary to align current state with project goals." at bounding box center [230, 184] width 0 height 8
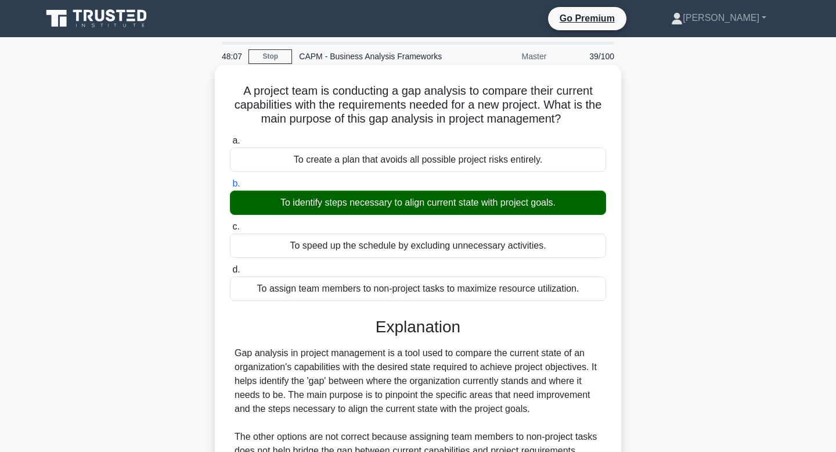
scroll to position [175, 0]
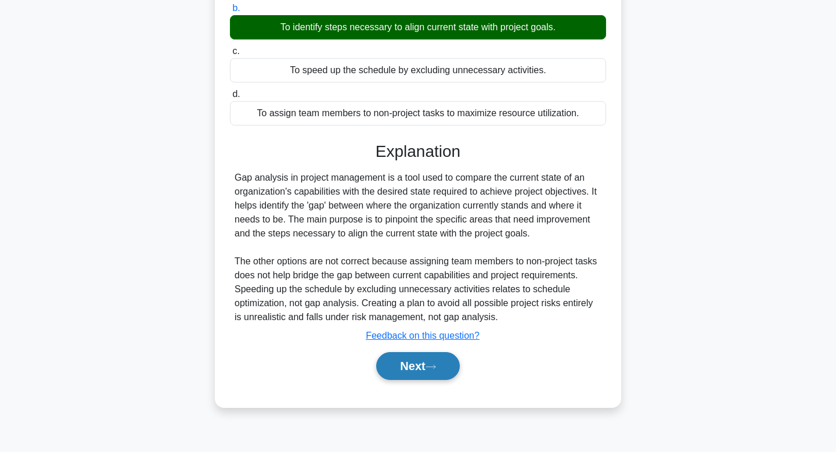
click at [398, 360] on button "Next" at bounding box center [417, 366] width 83 height 28
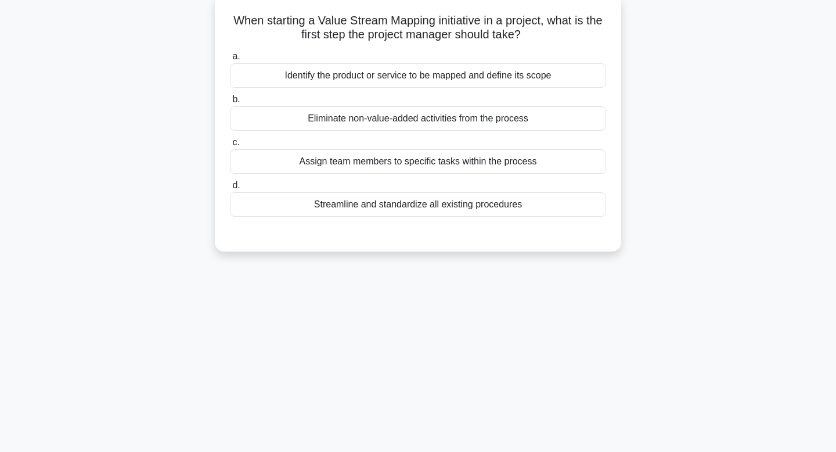
scroll to position [0, 0]
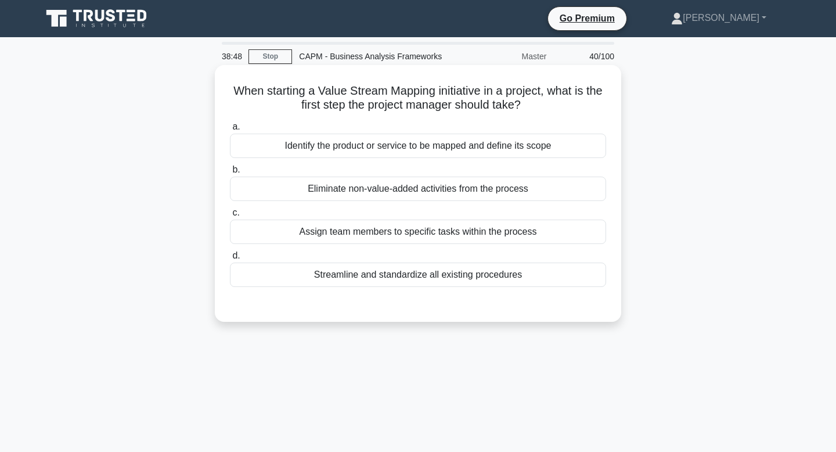
click at [445, 153] on div "Identify the product or service to be mapped and define its scope" at bounding box center [418, 146] width 376 height 24
click at [230, 131] on input "a. Identify the product or service to be mapped and define its scope" at bounding box center [230, 127] width 0 height 8
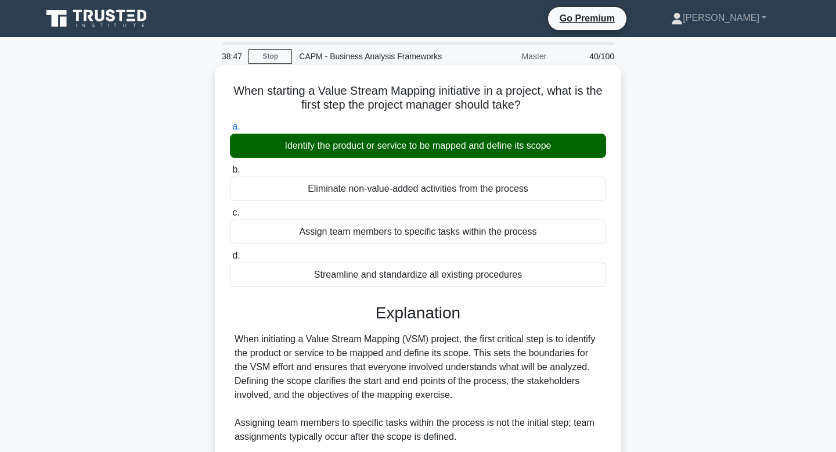
scroll to position [175, 0]
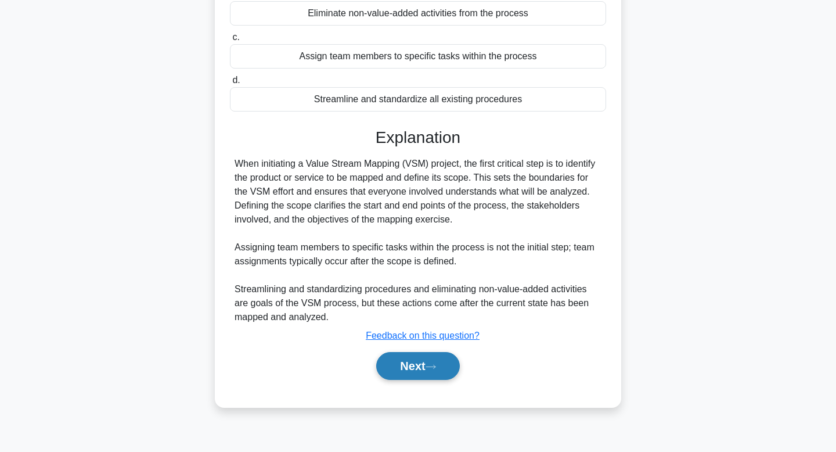
click at [423, 368] on button "Next" at bounding box center [417, 366] width 83 height 28
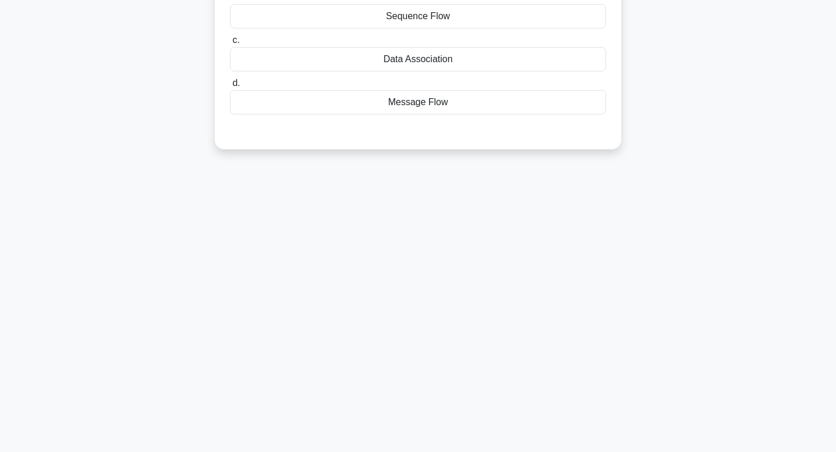
scroll to position [0, 0]
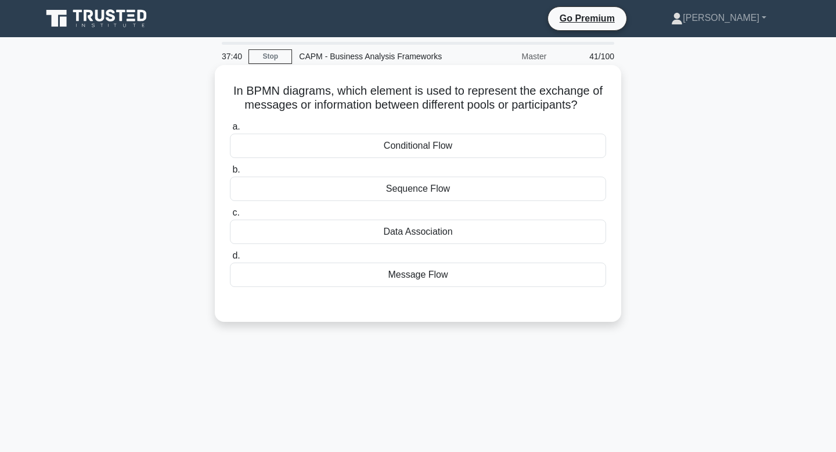
click at [421, 185] on div "Sequence Flow" at bounding box center [418, 189] width 376 height 24
click at [230, 174] on input "b. Sequence Flow" at bounding box center [230, 170] width 0 height 8
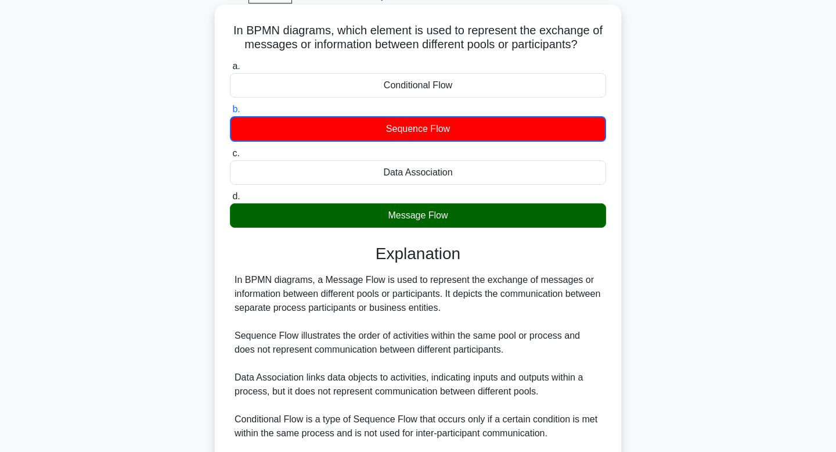
scroll to position [196, 0]
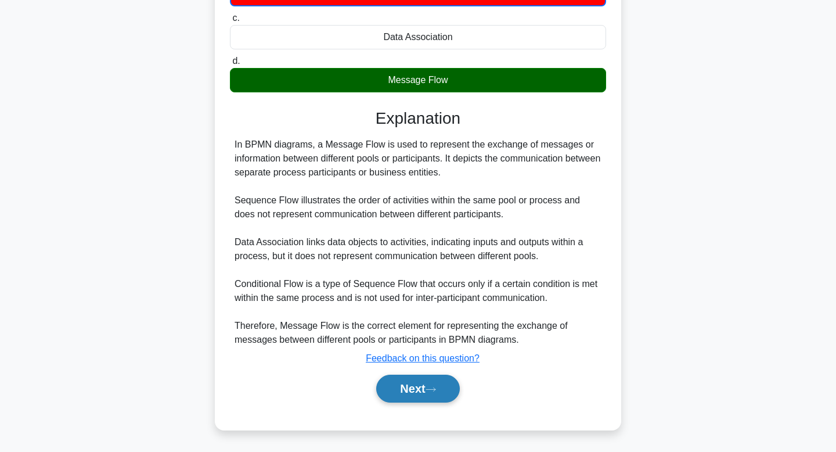
click at [423, 394] on button "Next" at bounding box center [417, 389] width 83 height 28
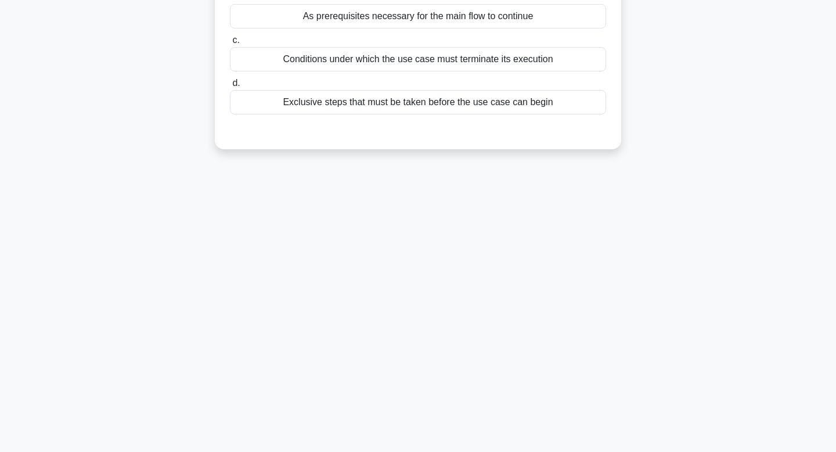
scroll to position [0, 0]
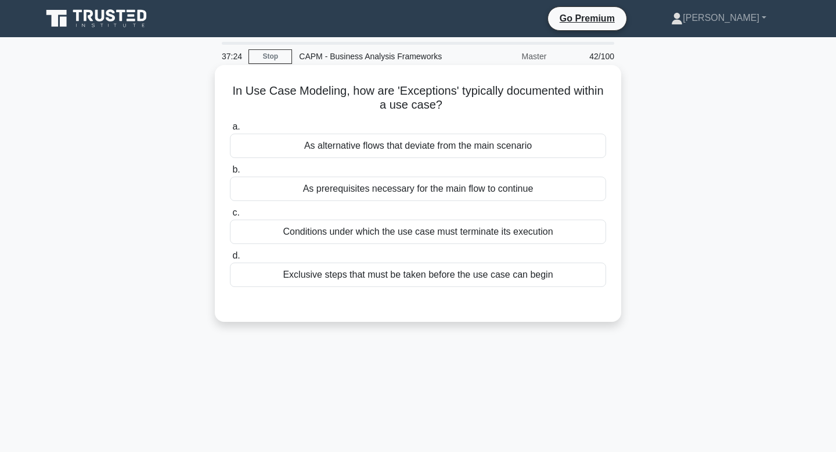
click at [361, 147] on div "As alternative flows that deviate from the main scenario" at bounding box center [418, 146] width 376 height 24
click at [230, 131] on input "a. As alternative flows that deviate from the main scenario" at bounding box center [230, 127] width 0 height 8
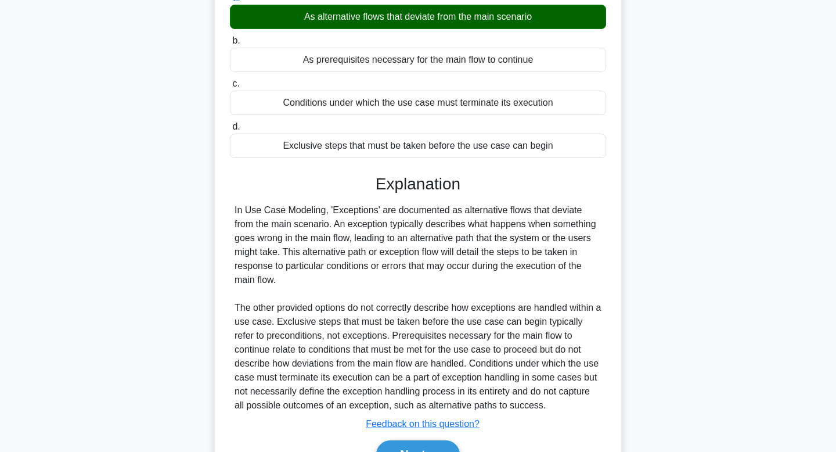
scroll to position [195, 0]
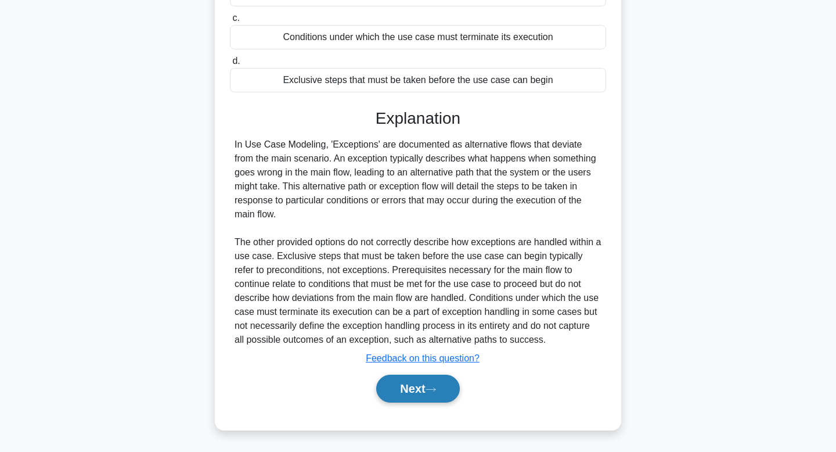
click at [416, 389] on button "Next" at bounding box center [417, 389] width 83 height 28
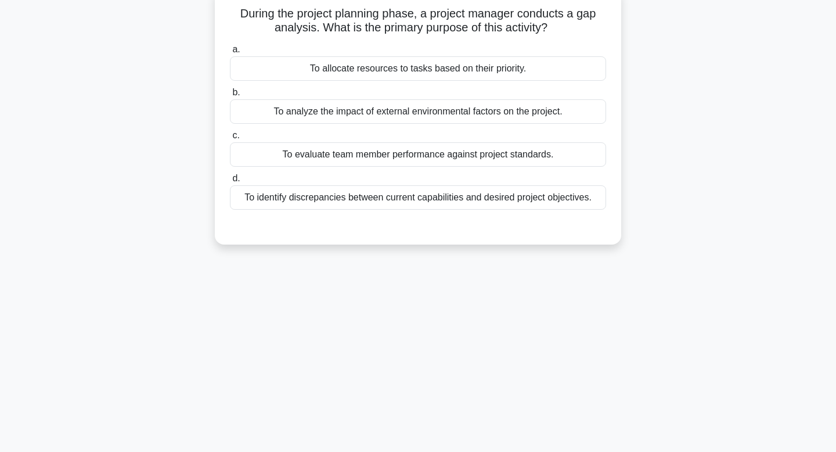
scroll to position [0, 0]
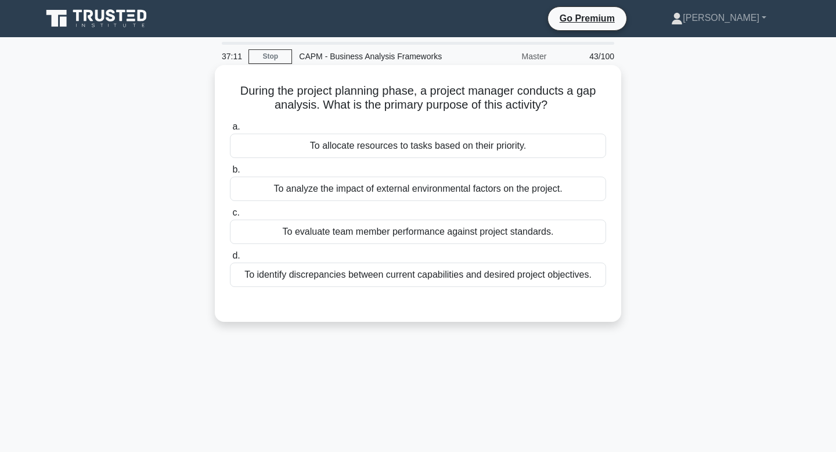
click at [424, 278] on div "To identify discrepancies between current capabilities and desired project obje…" at bounding box center [418, 274] width 376 height 24
click at [230, 260] on input "d. To identify discrepancies between current capabilities and desired project o…" at bounding box center [230, 256] width 0 height 8
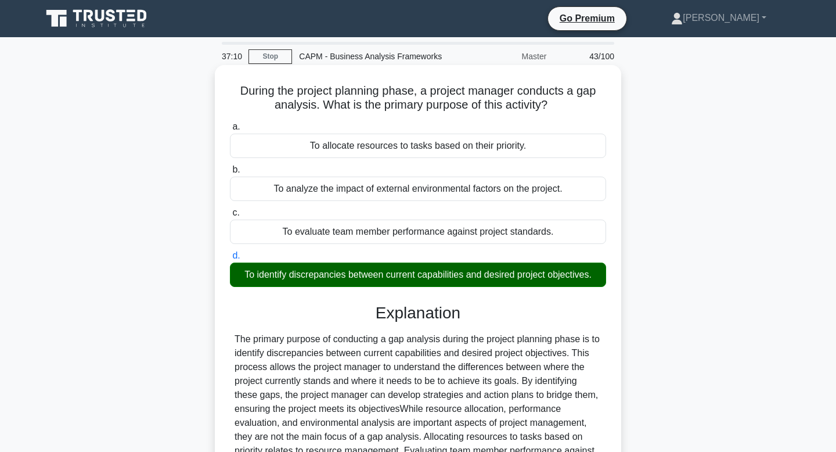
scroll to position [175, 0]
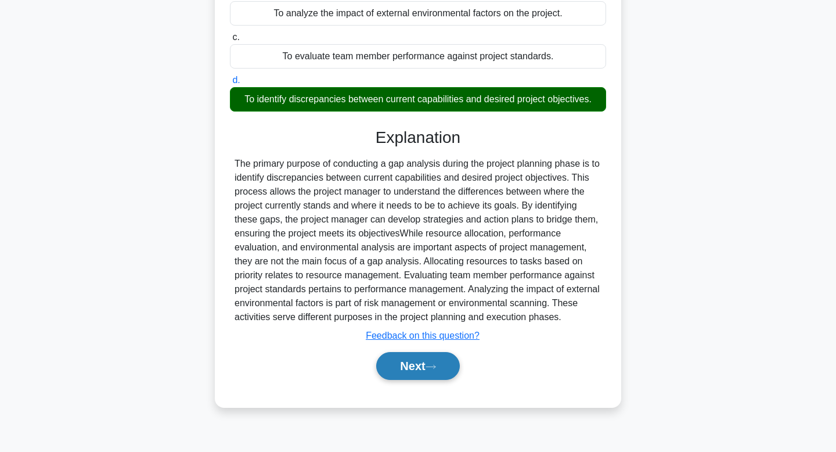
click at [415, 360] on button "Next" at bounding box center [417, 366] width 83 height 28
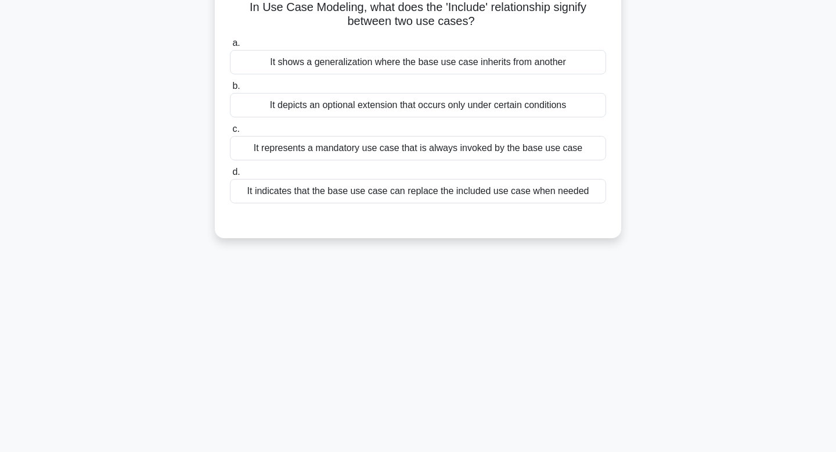
scroll to position [0, 0]
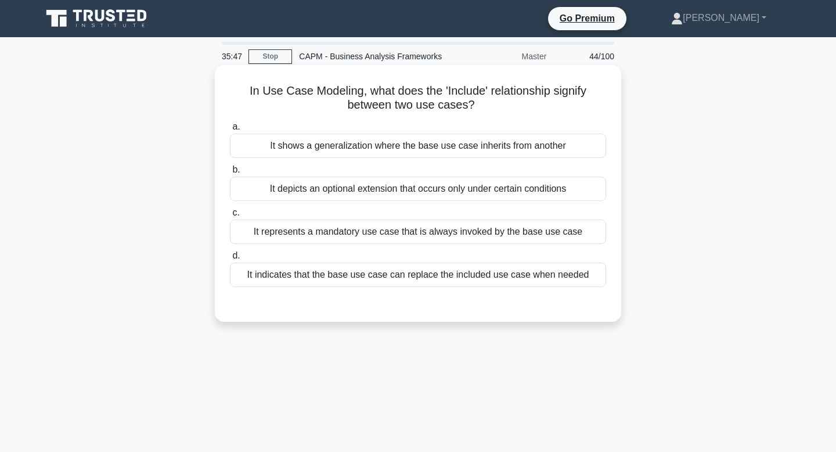
click at [349, 278] on div "It indicates that the base use case can replace the included use case when need…" at bounding box center [418, 274] width 376 height 24
click at [230, 260] on input "d. It indicates that the base use case can replace the included use case when n…" at bounding box center [230, 256] width 0 height 8
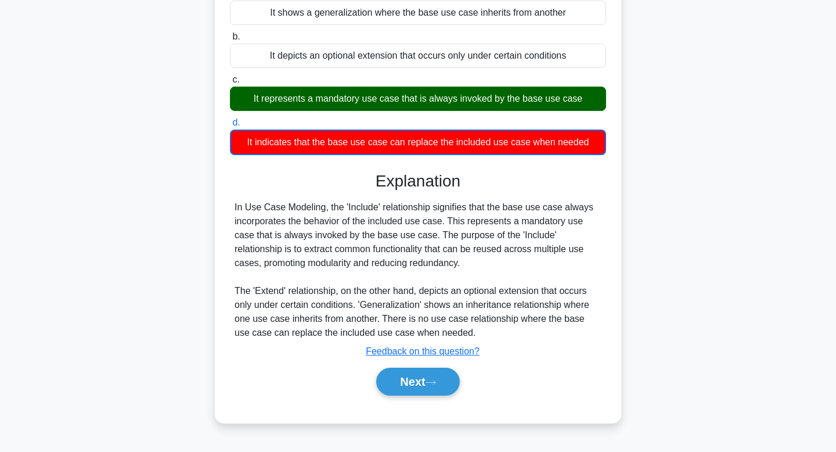
scroll to position [175, 0]
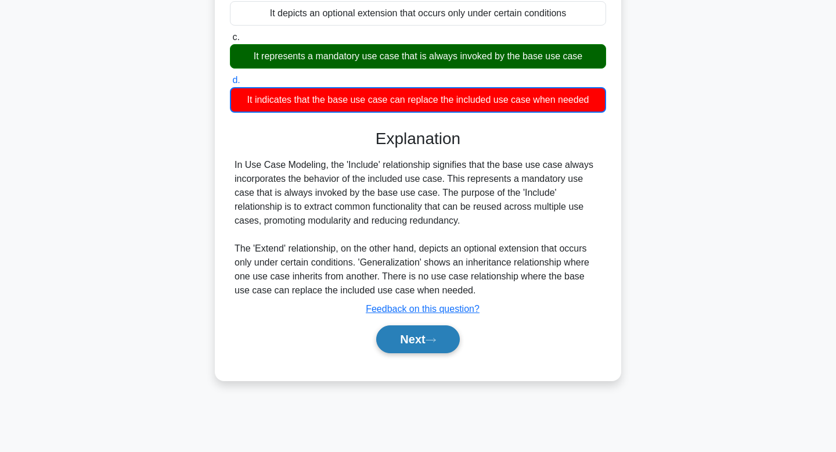
click at [394, 334] on button "Next" at bounding box center [417, 339] width 83 height 28
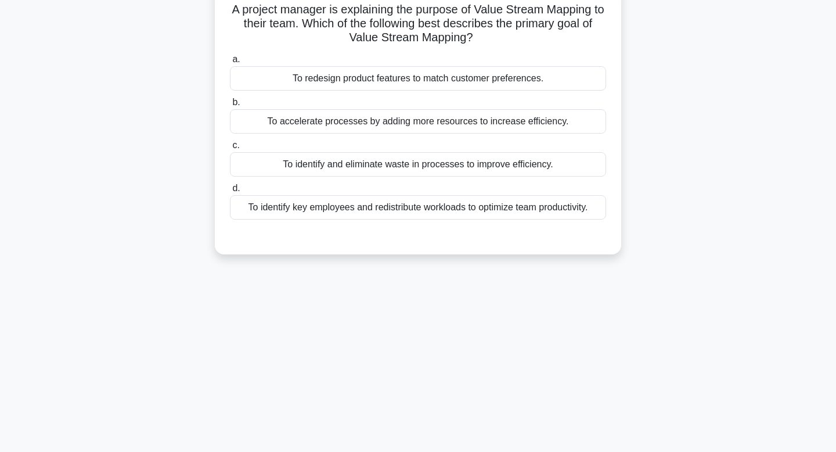
scroll to position [0, 0]
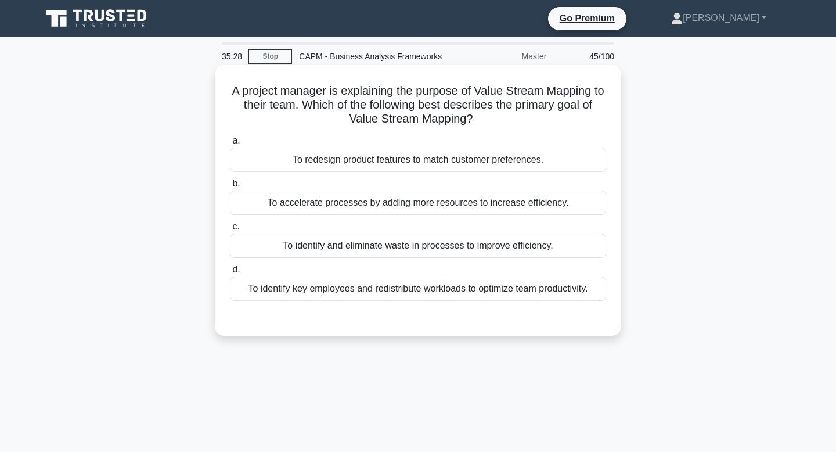
click at [383, 248] on div "To identify and eliminate waste in processes to improve efficiency." at bounding box center [418, 245] width 376 height 24
click at [230, 231] on input "c. To identify and eliminate waste in processes to improve efficiency." at bounding box center [230, 227] width 0 height 8
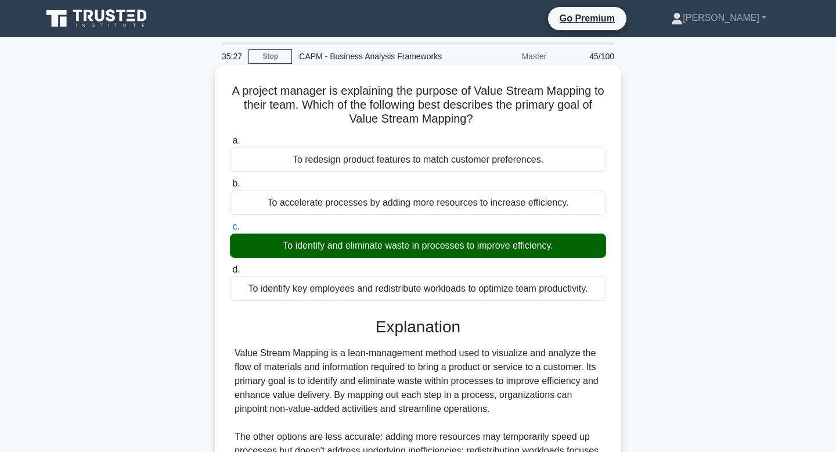
scroll to position [175, 0]
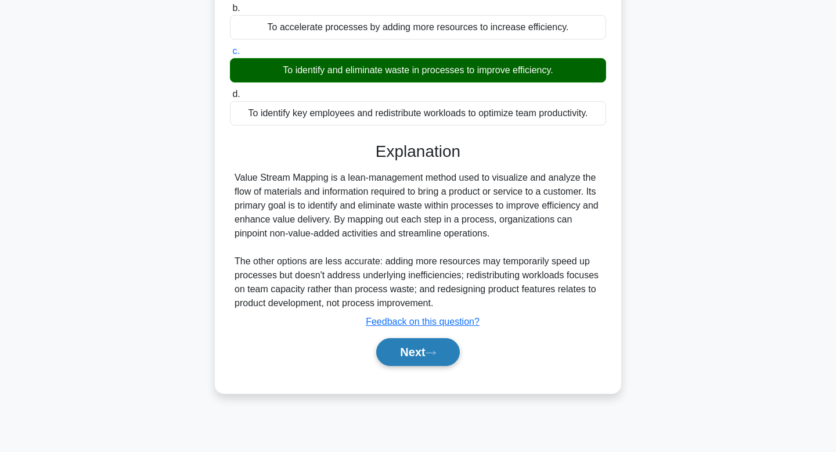
click at [415, 344] on button "Next" at bounding box center [417, 352] width 83 height 28
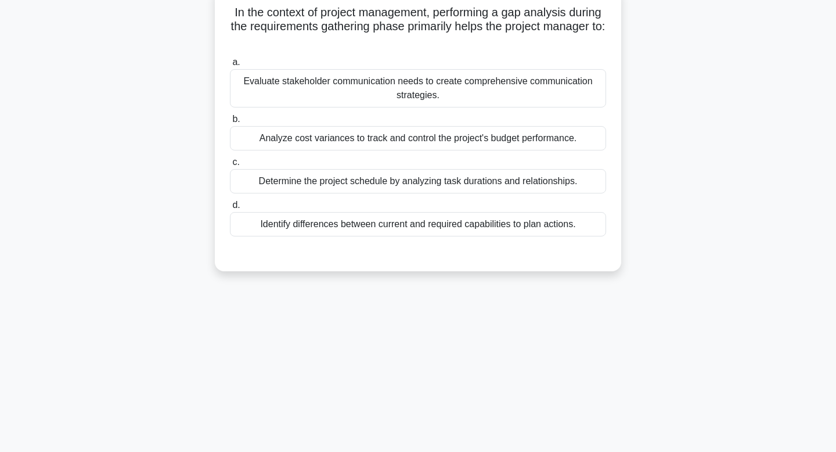
scroll to position [0, 0]
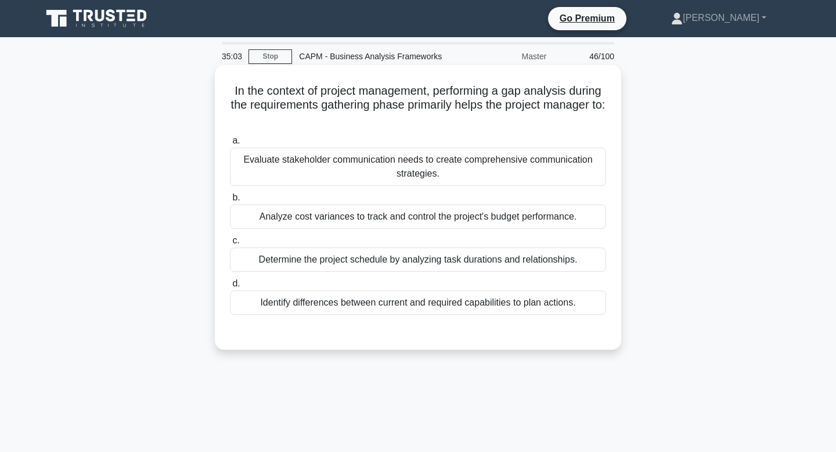
click at [408, 307] on div "Identify differences between current and required capabilities to plan actions." at bounding box center [418, 302] width 376 height 24
click at [230, 287] on input "d. Identify differences between current and required capabilities to plan actio…" at bounding box center [230, 284] width 0 height 8
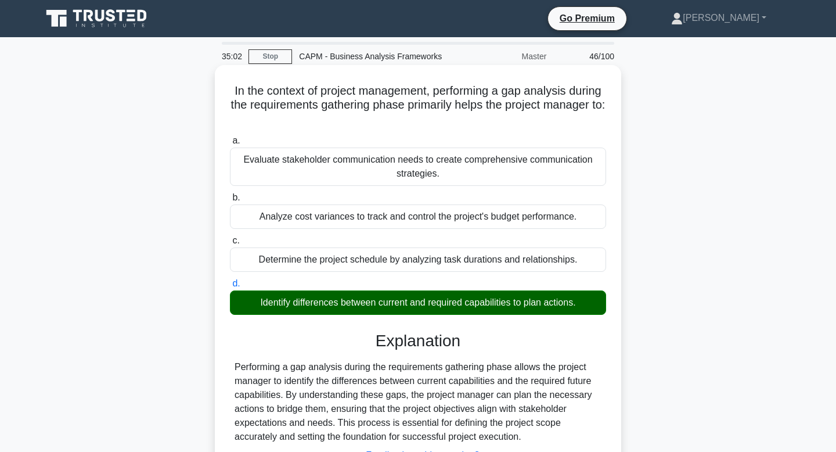
scroll to position [175, 0]
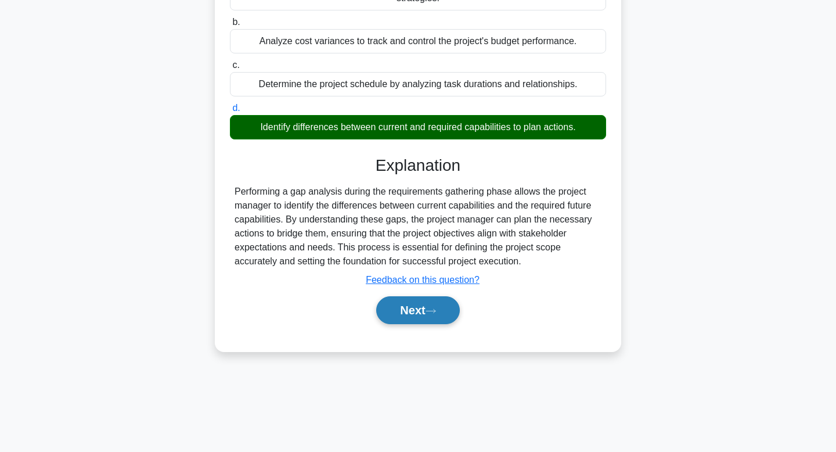
click at [409, 305] on button "Next" at bounding box center [417, 310] width 83 height 28
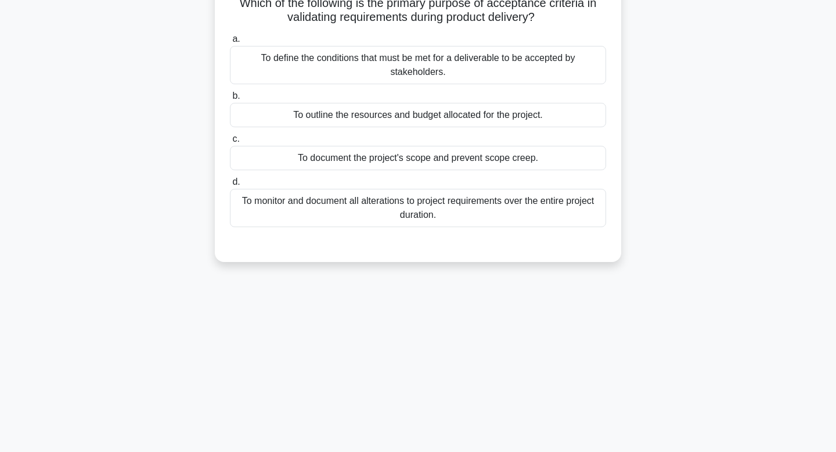
scroll to position [0, 0]
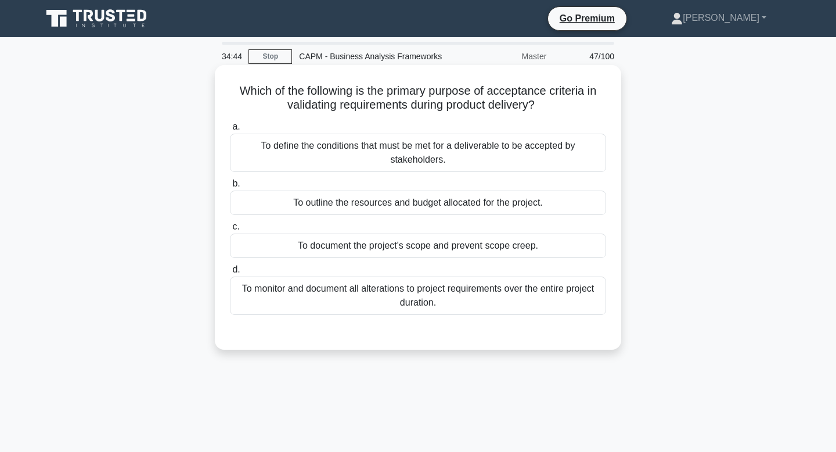
click at [335, 147] on div "To define the conditions that must be met for a deliverable to be accepted by s…" at bounding box center [418, 153] width 376 height 38
click at [230, 131] on input "a. To define the conditions that must be met for a deliverable to be accepted b…" at bounding box center [230, 127] width 0 height 8
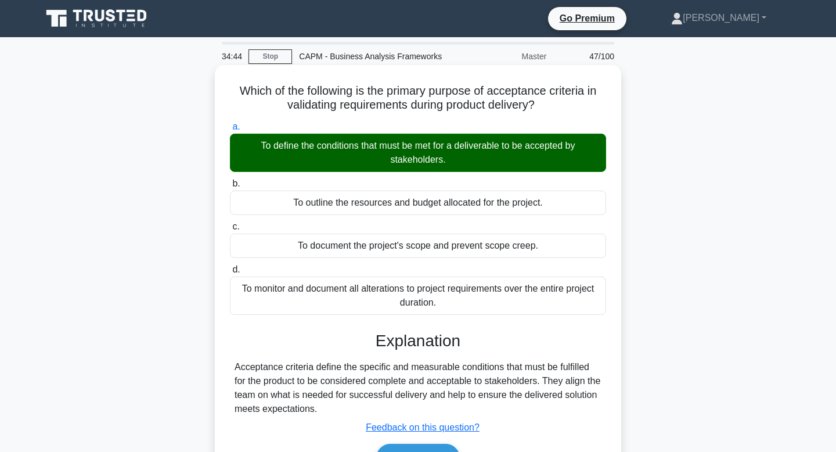
scroll to position [175, 0]
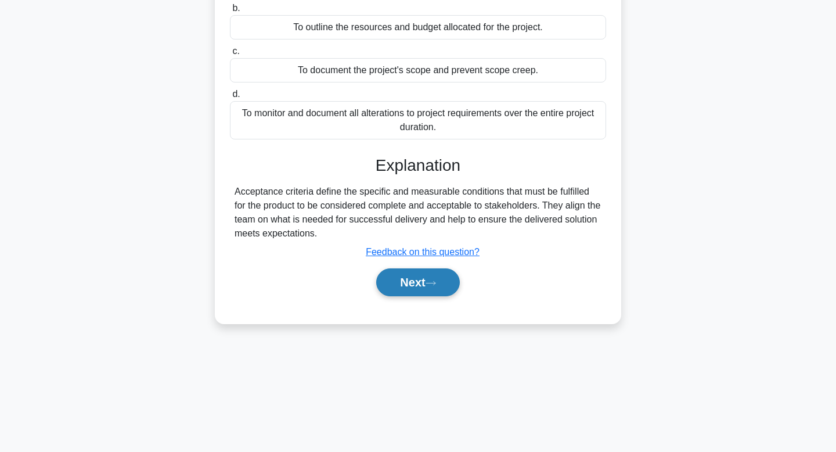
click at [406, 282] on button "Next" at bounding box center [417, 282] width 83 height 28
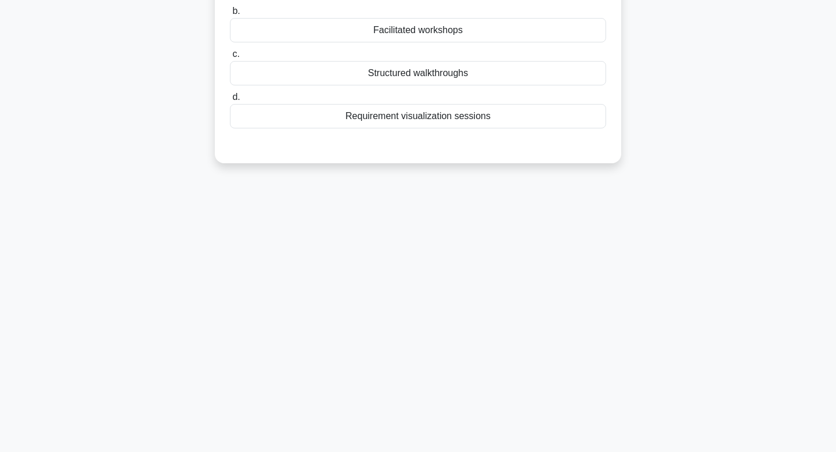
scroll to position [0, 0]
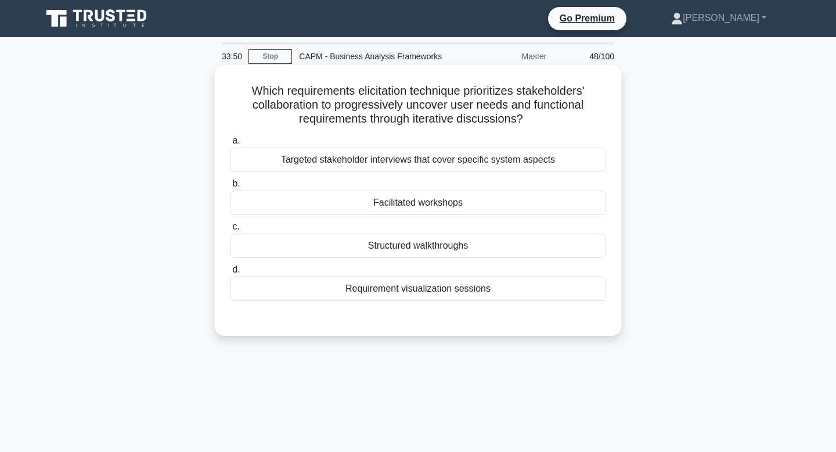
click at [415, 206] on div "Facilitated workshops" at bounding box center [418, 202] width 376 height 24
click at [230, 188] on input "b. Facilitated workshops" at bounding box center [230, 184] width 0 height 8
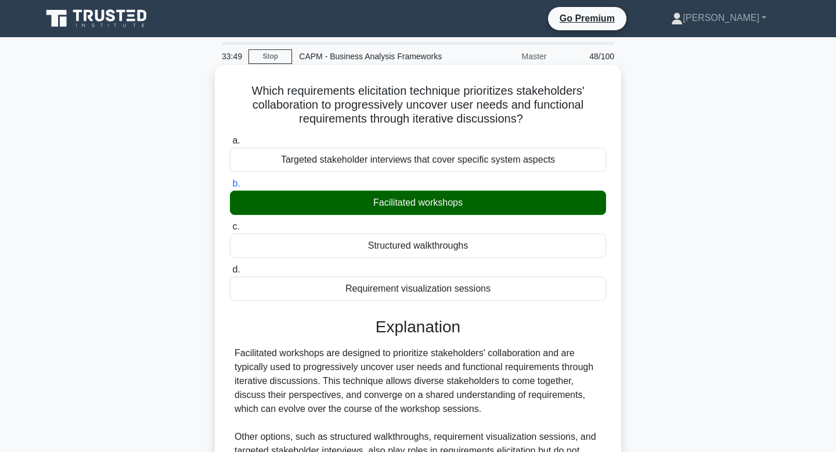
scroll to position [208, 0]
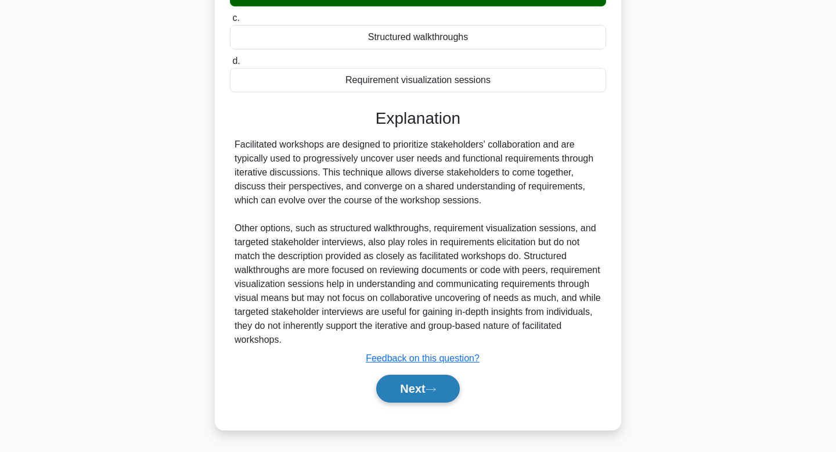
click at [409, 396] on button "Next" at bounding box center [417, 389] width 83 height 28
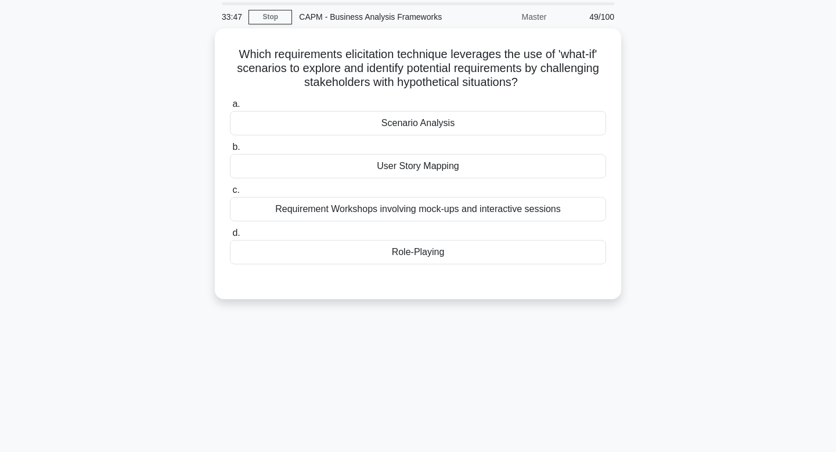
scroll to position [0, 0]
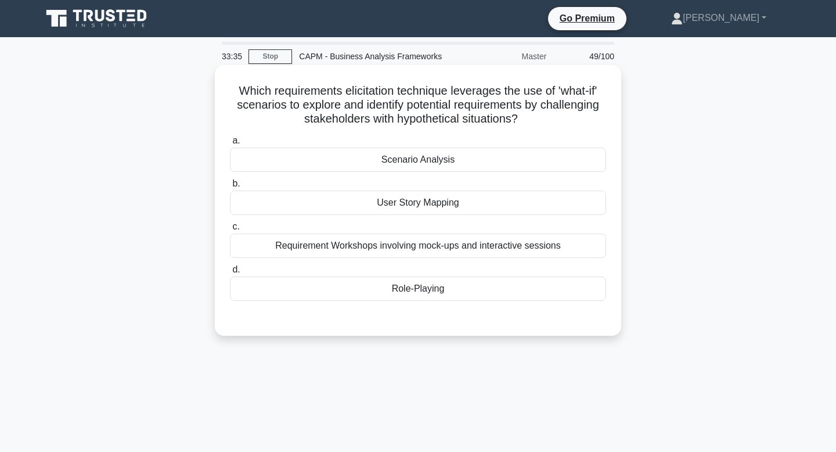
click at [384, 158] on div "Scenario Analysis" at bounding box center [418, 159] width 376 height 24
click at [230, 145] on input "a. Scenario Analysis" at bounding box center [230, 141] width 0 height 8
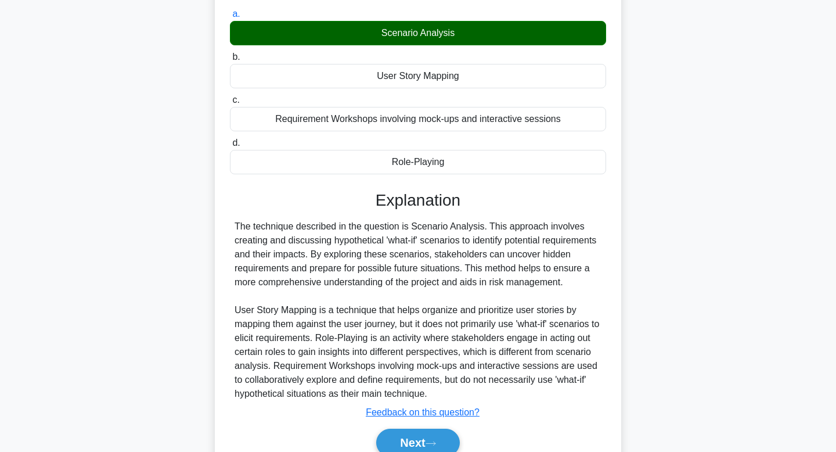
scroll to position [181, 0]
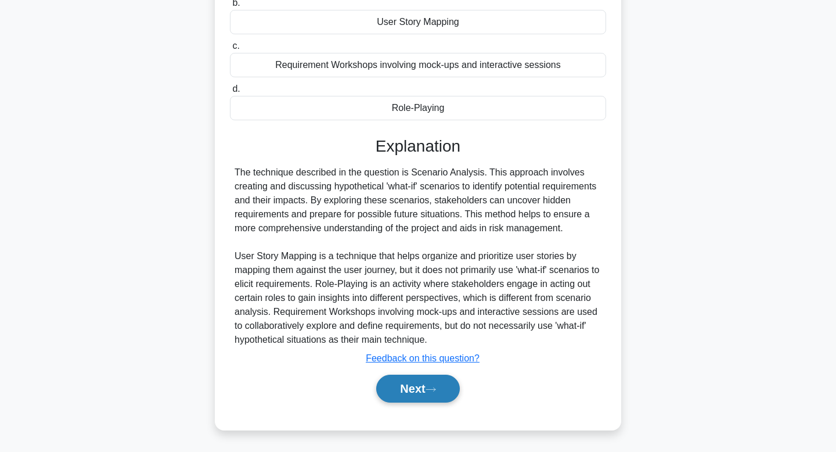
click at [411, 390] on button "Next" at bounding box center [417, 389] width 83 height 28
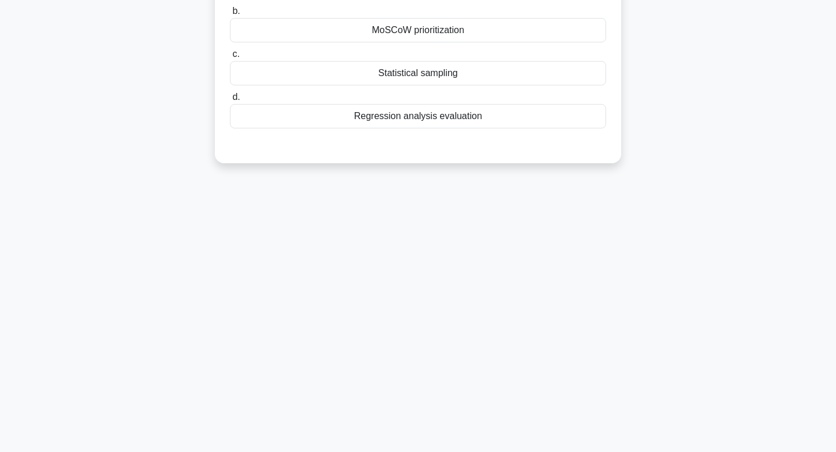
scroll to position [0, 0]
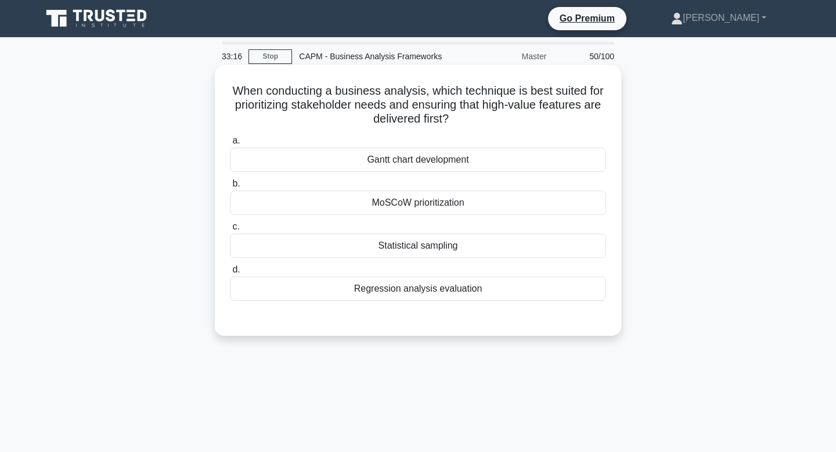
click at [362, 208] on div "MoSCoW prioritization" at bounding box center [418, 202] width 376 height 24
click at [230, 188] on input "b. MoSCoW prioritization" at bounding box center [230, 184] width 0 height 8
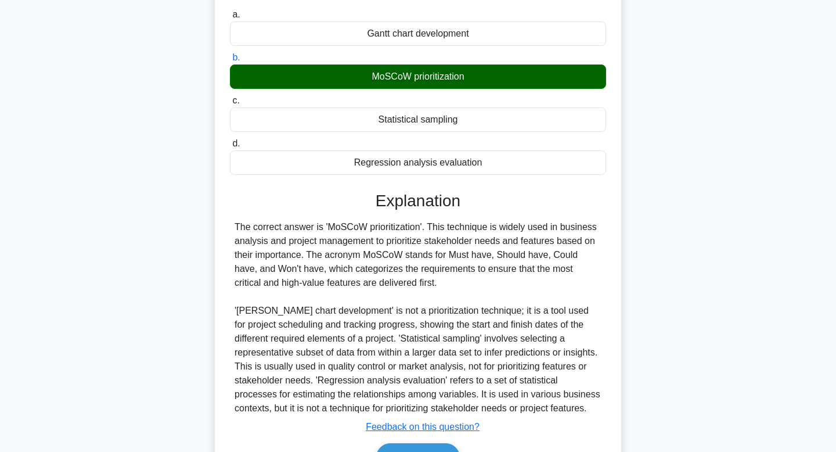
scroll to position [195, 0]
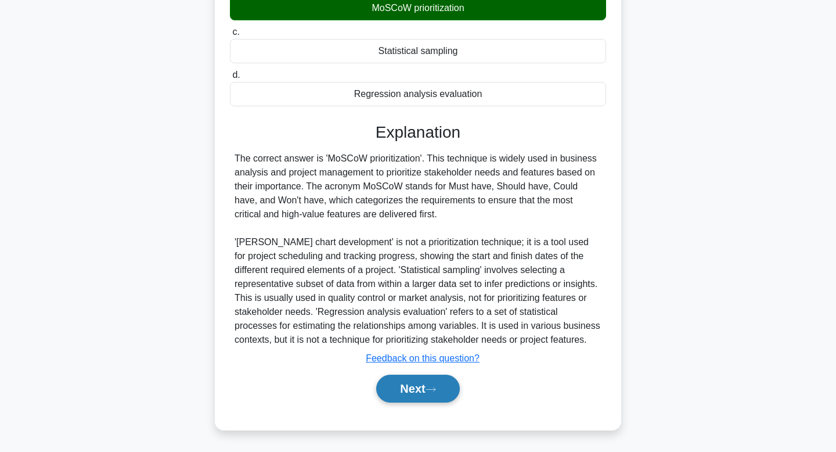
click at [424, 399] on button "Next" at bounding box center [417, 389] width 83 height 28
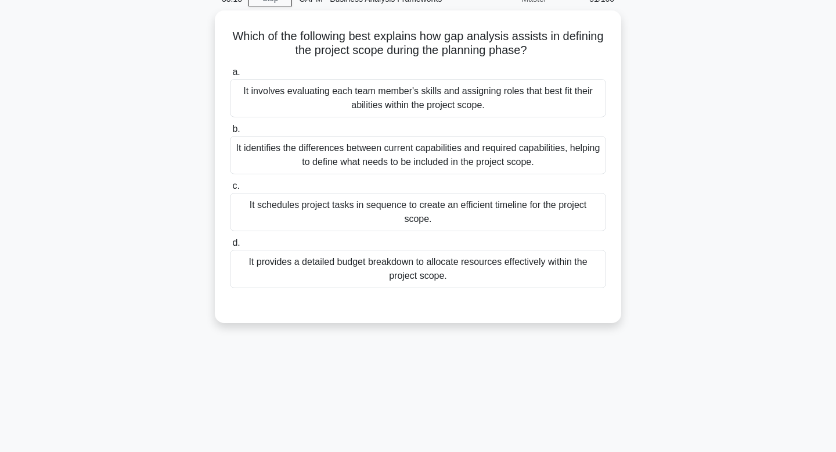
scroll to position [0, 0]
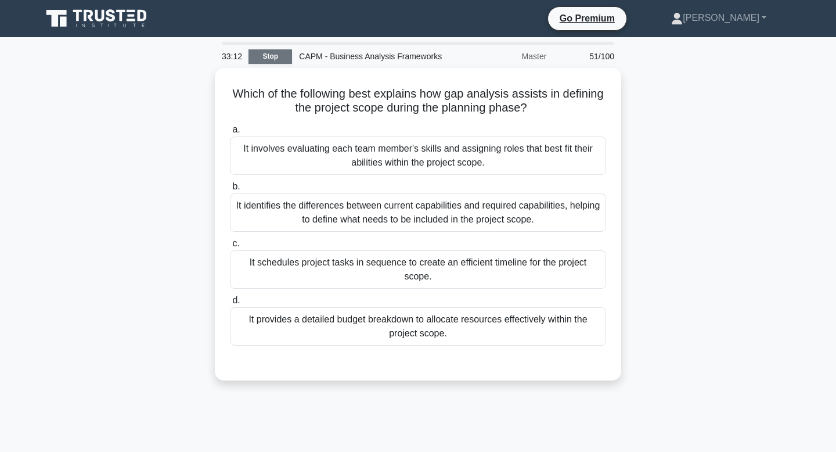
click at [273, 60] on link "Stop" at bounding box center [271, 56] width 44 height 15
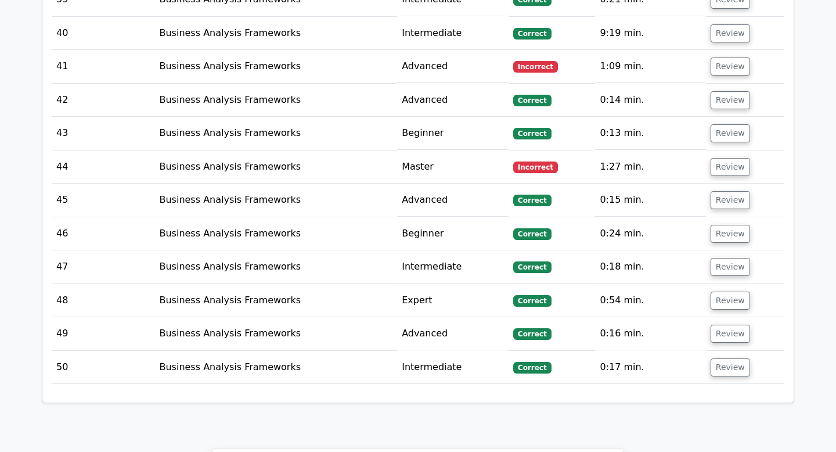
scroll to position [3310, 0]
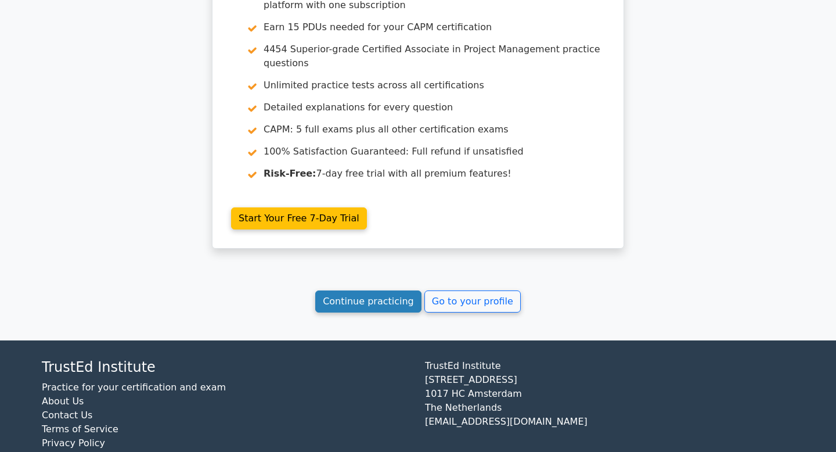
click at [384, 290] on link "Continue practicing" at bounding box center [368, 301] width 106 height 22
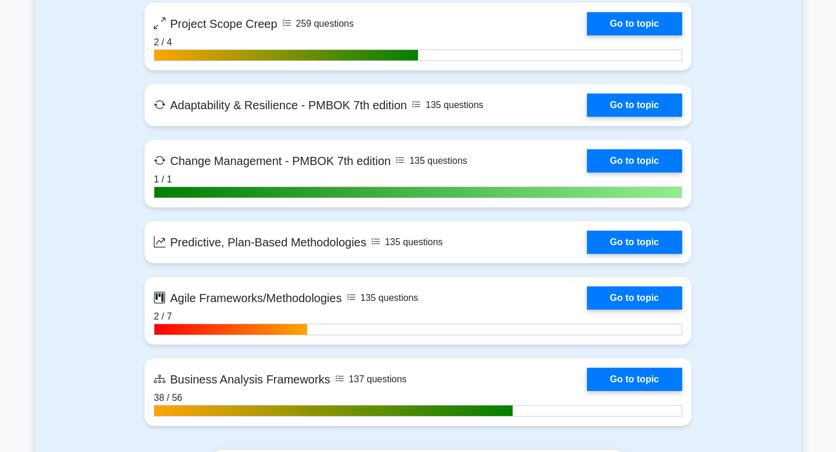
scroll to position [3146, 0]
